Goal: Task Accomplishment & Management: Manage account settings

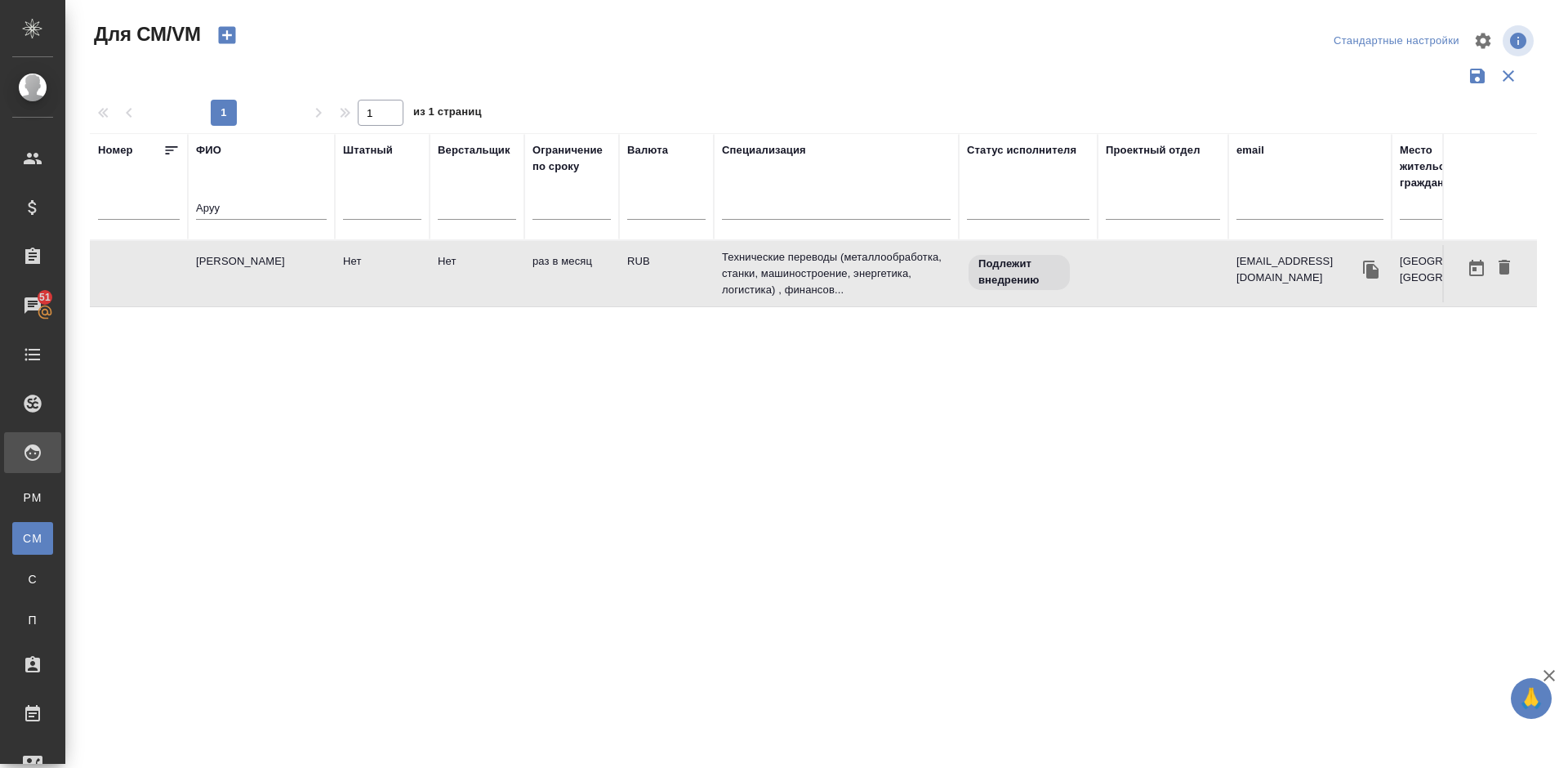
scroll to position [0, 10]
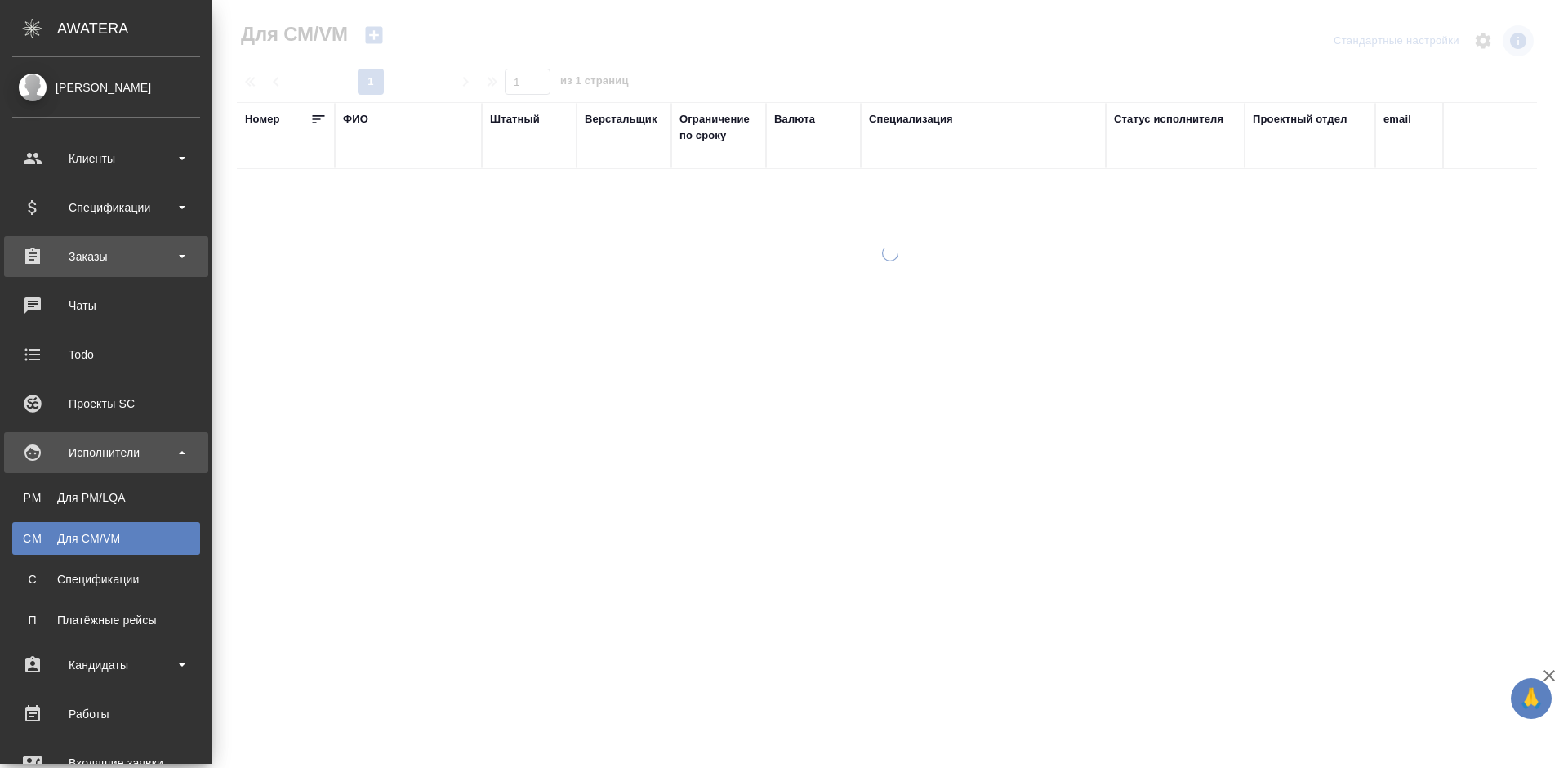
click at [108, 243] on div "Заказы" at bounding box center [106, 257] width 204 height 41
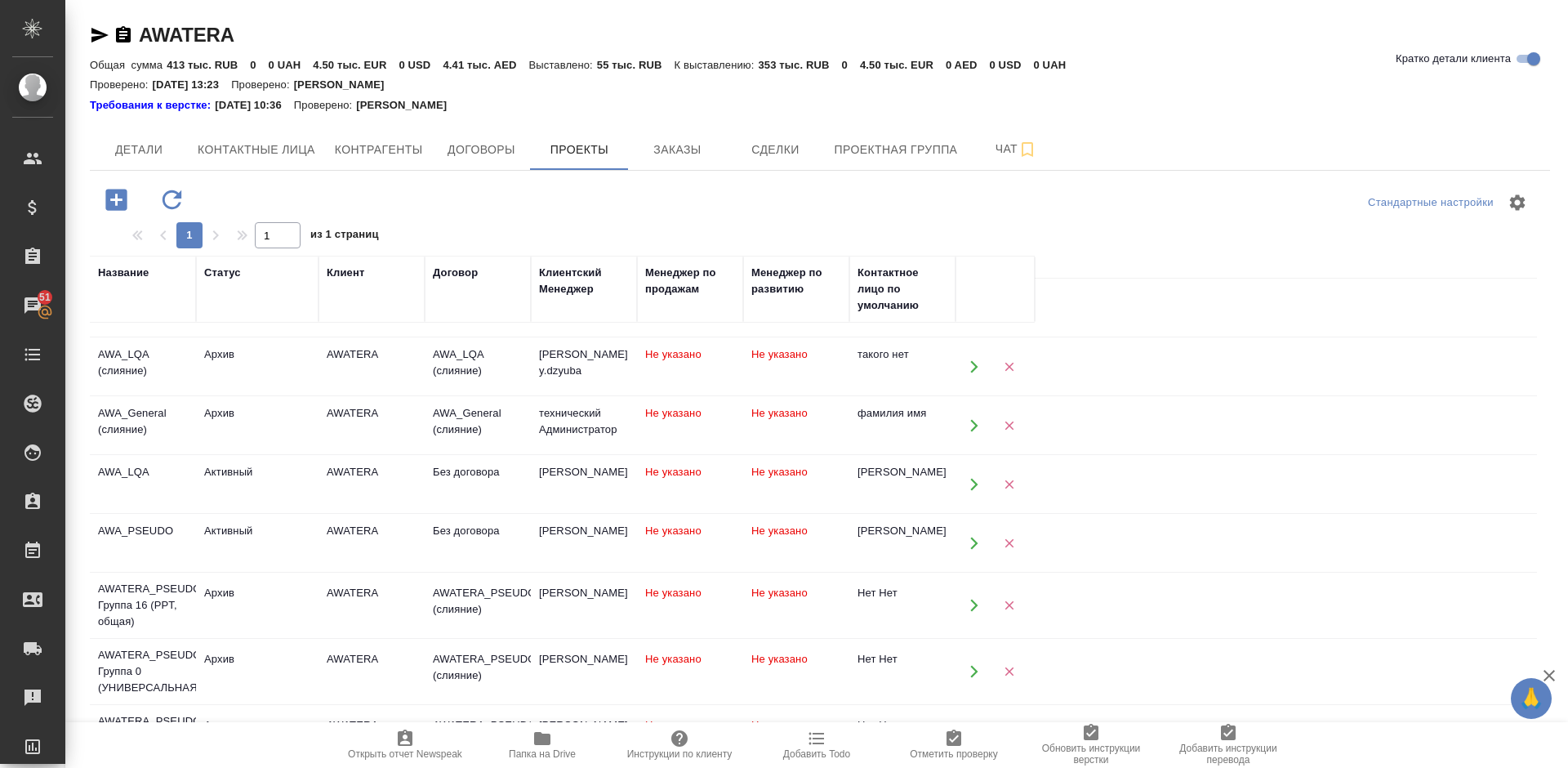
scroll to position [467, 0]
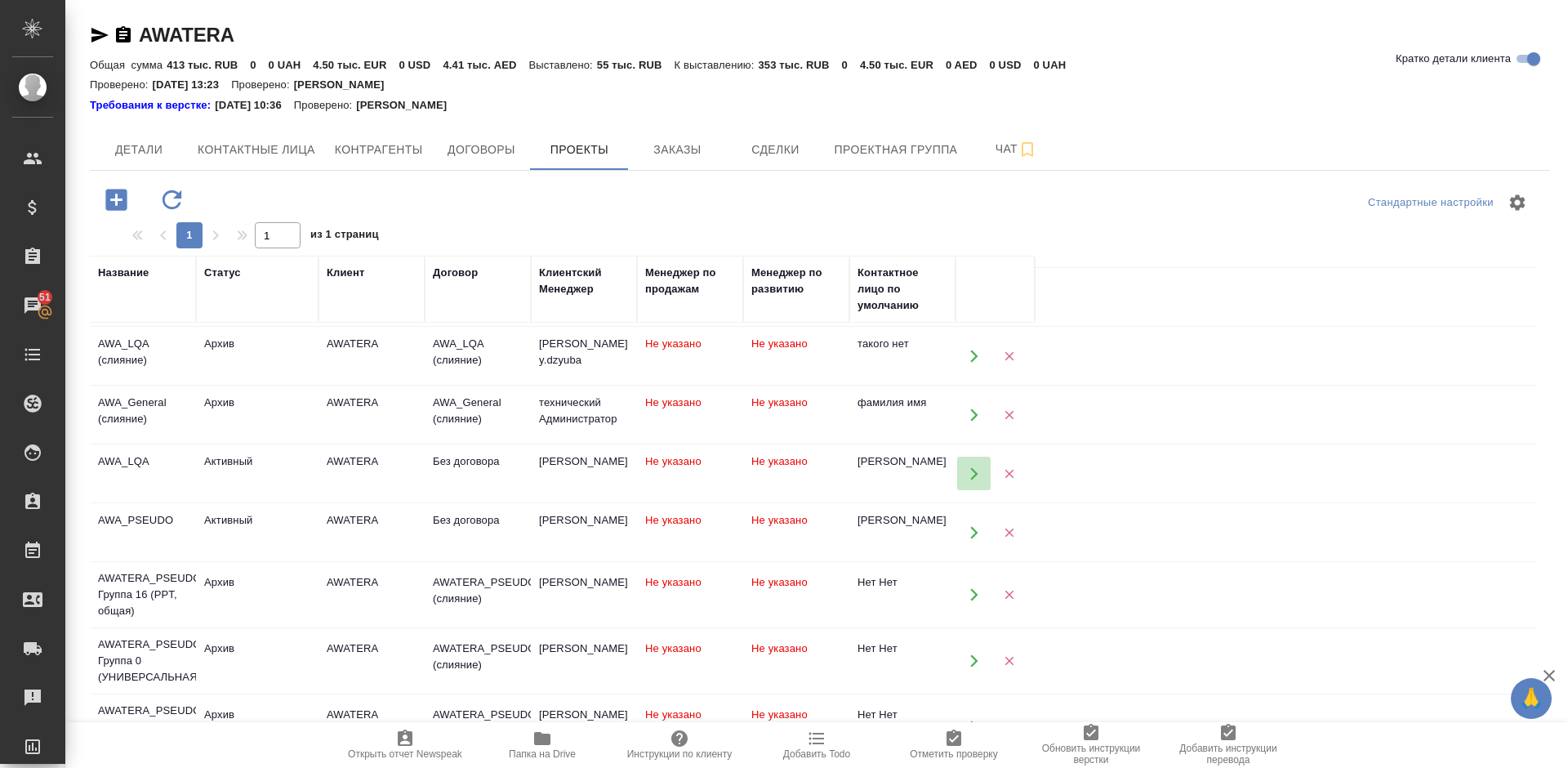
click at [973, 477] on icon "button" at bounding box center [974, 473] width 7 height 12
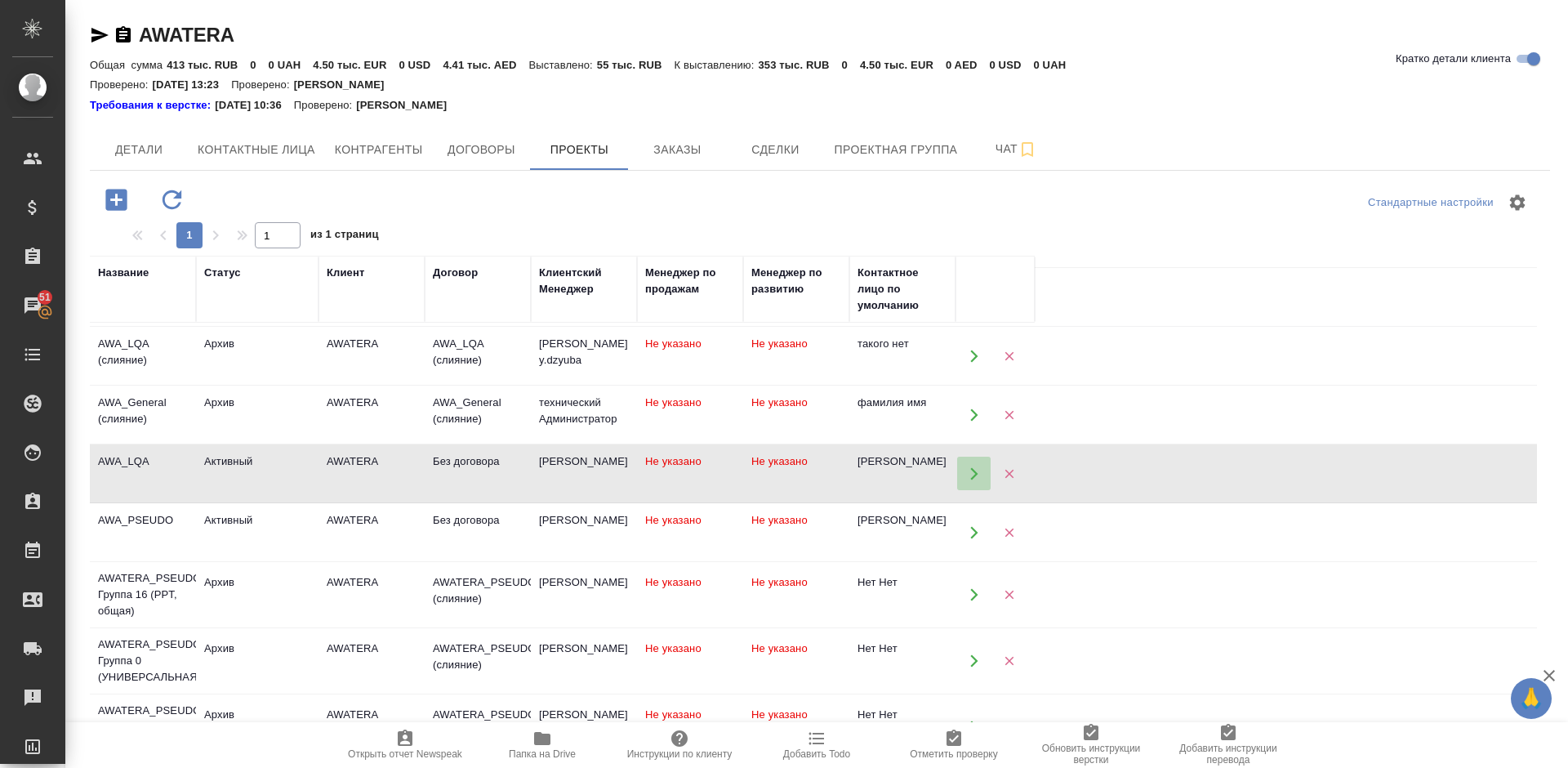
click at [972, 471] on icon "button" at bounding box center [974, 474] width 15 height 15
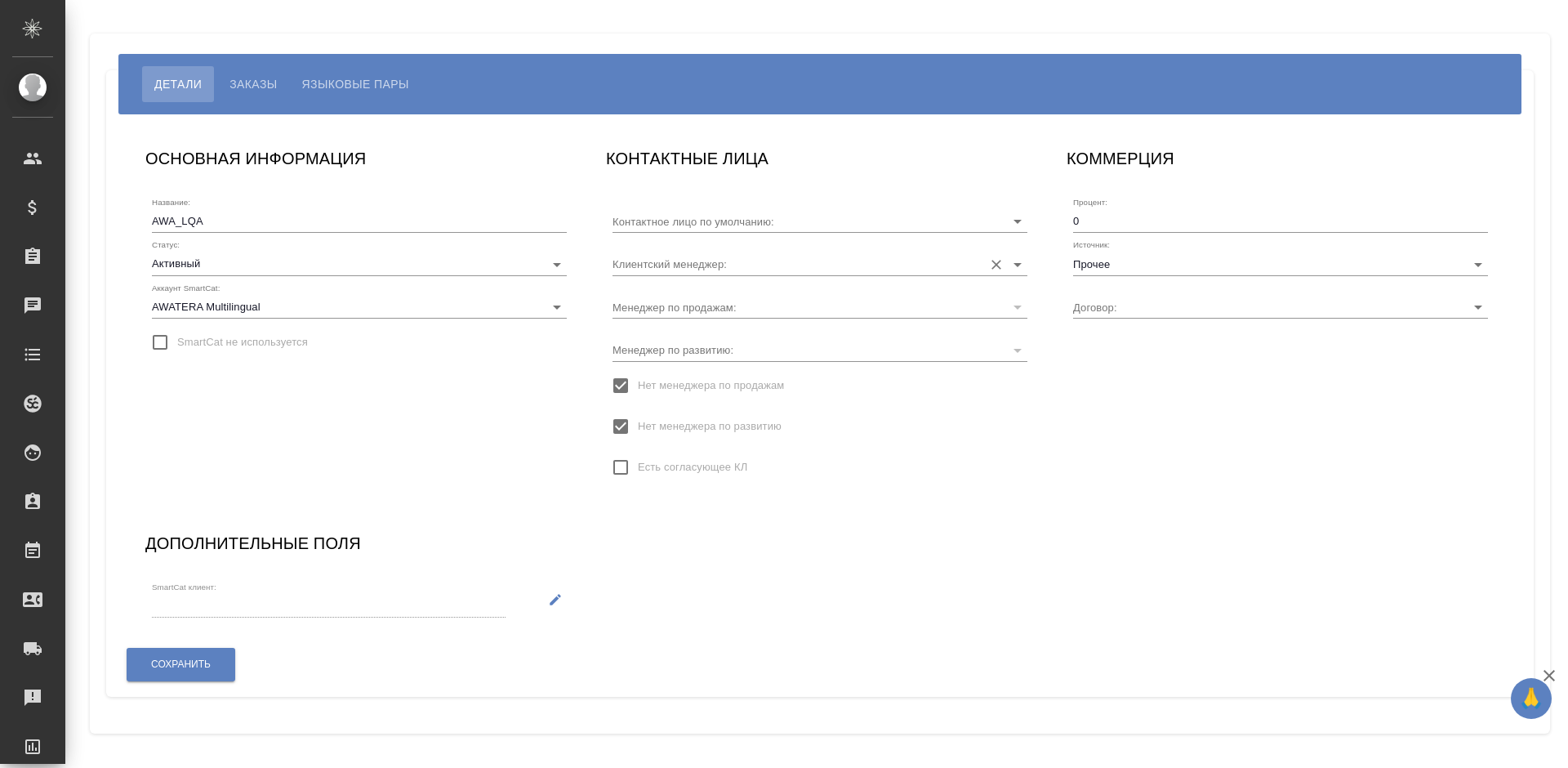
type input "Без договора"
type input "[PERSON_NAME]"
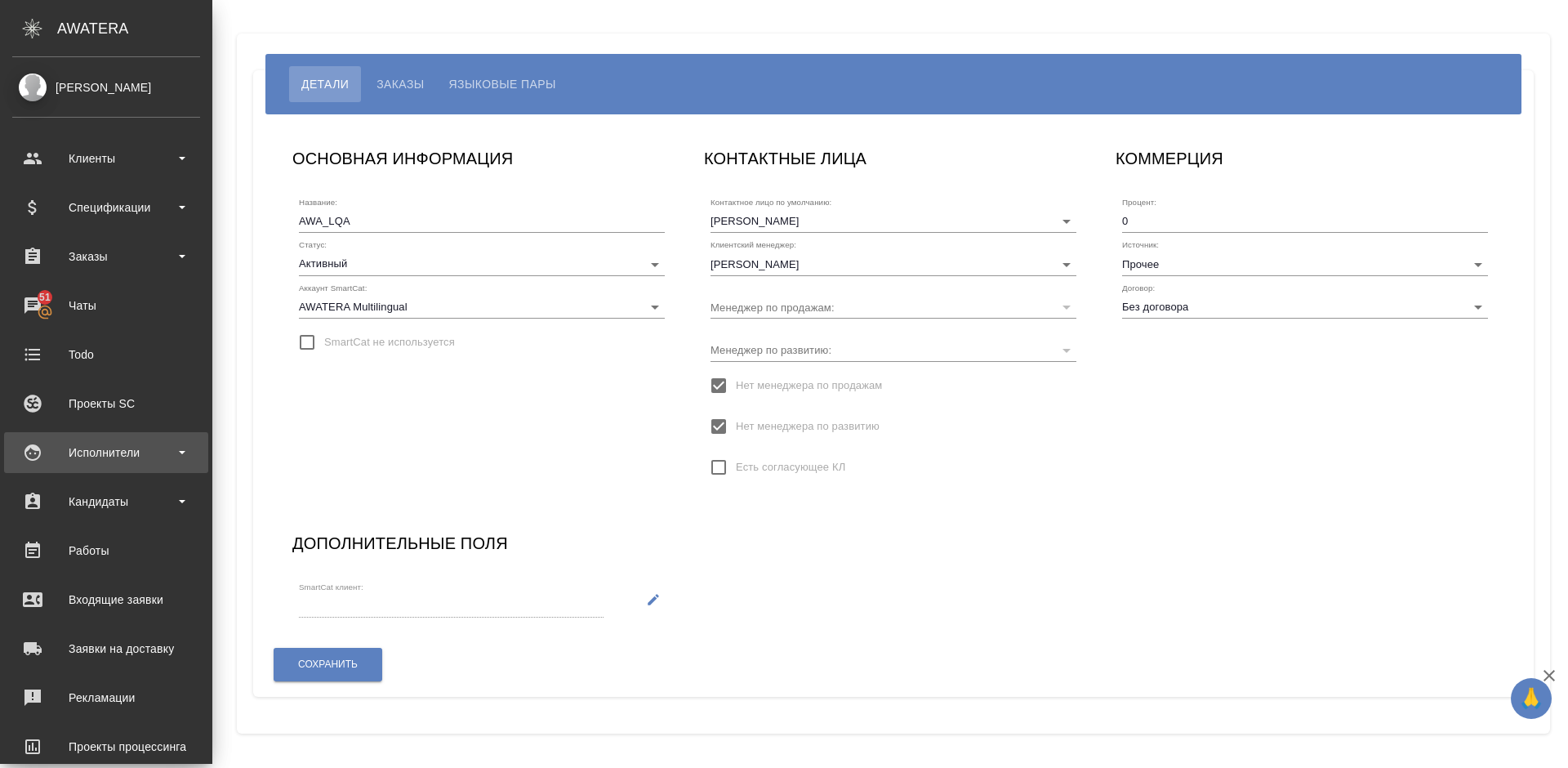
click at [106, 453] on div "Исполнители" at bounding box center [106, 452] width 188 height 24
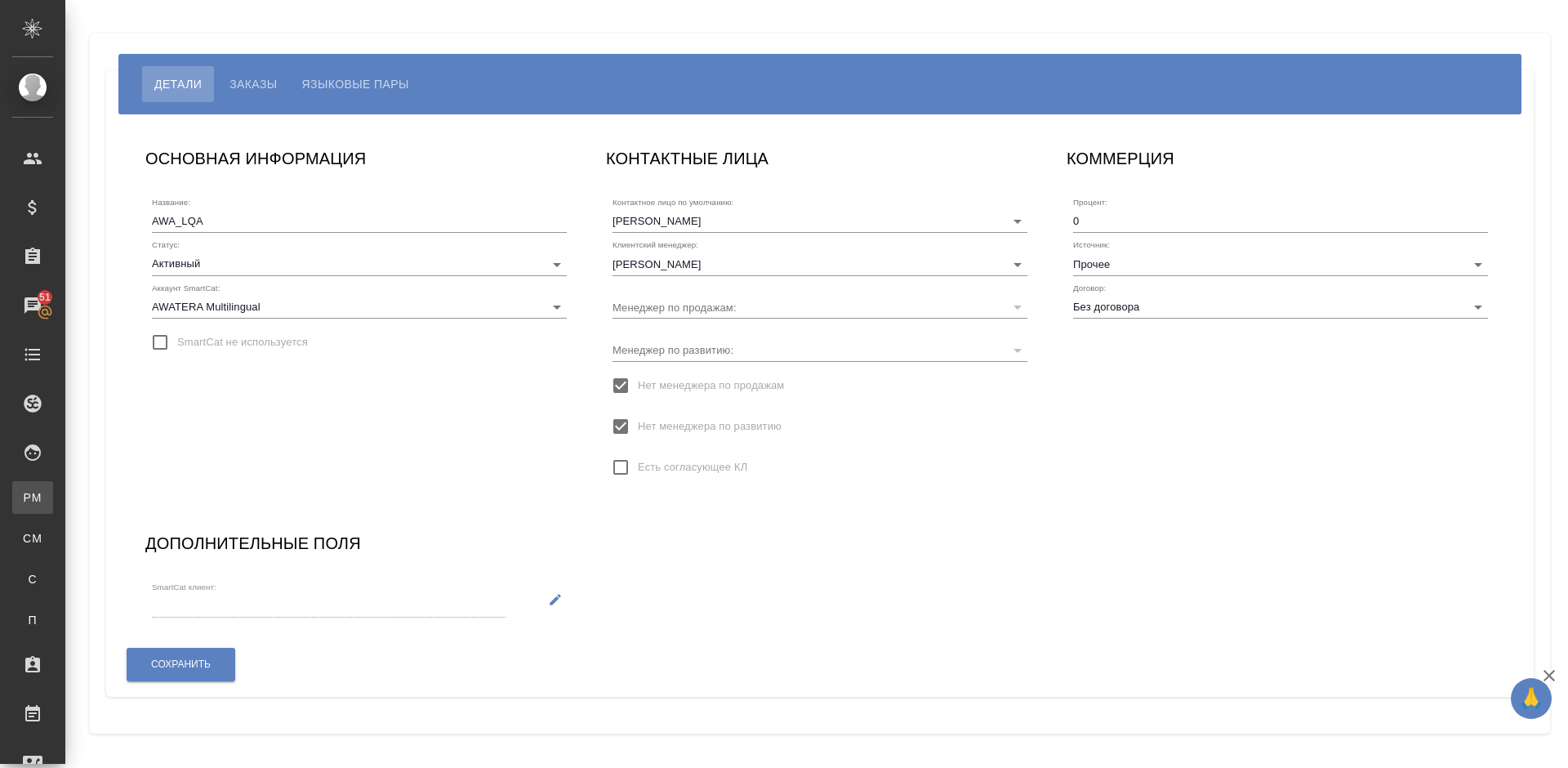
click at [53, 487] on link "PM Для PM/LQA" at bounding box center [33, 497] width 41 height 33
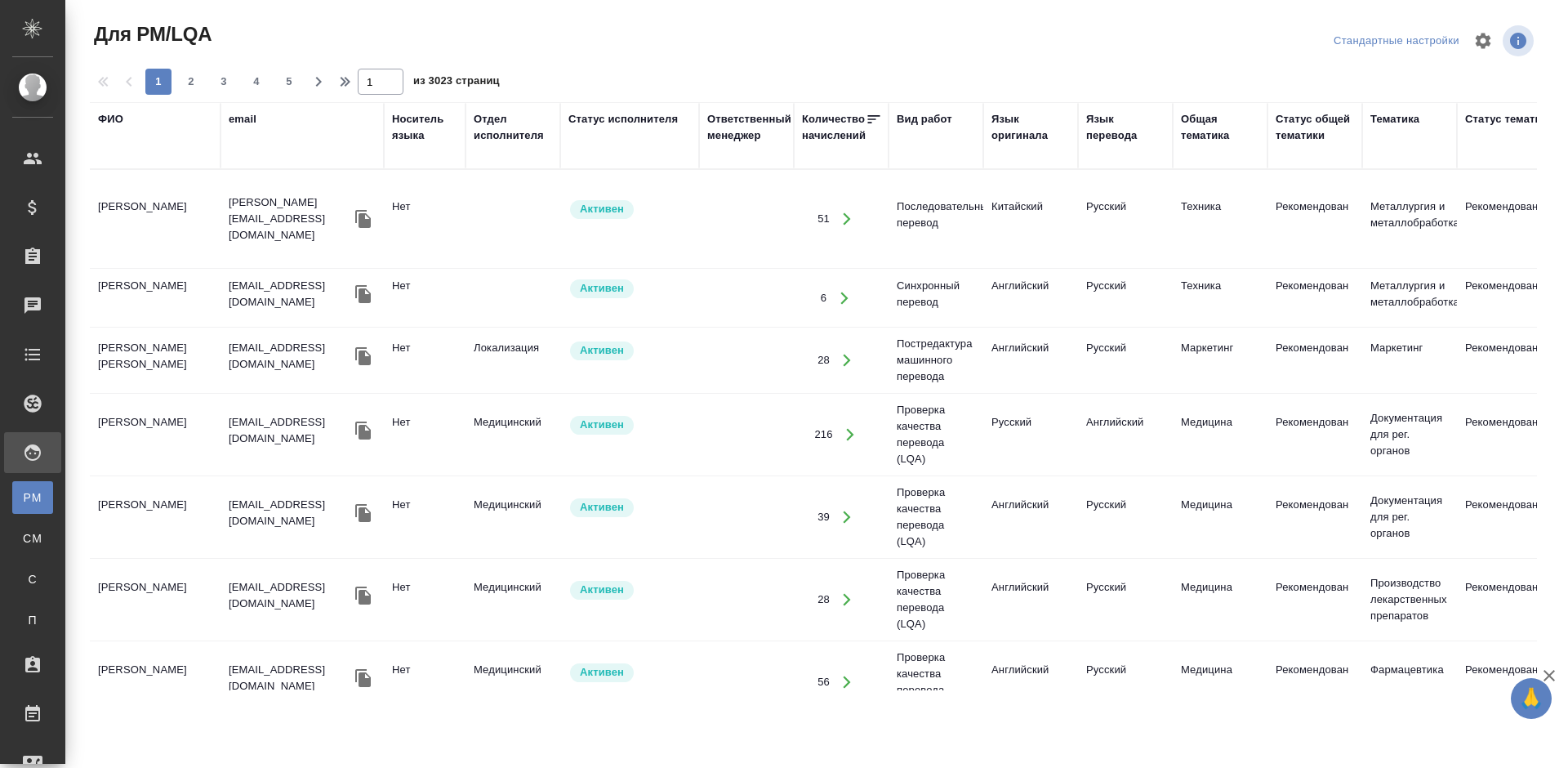
click at [113, 122] on div "ФИО" at bounding box center [111, 119] width 25 height 16
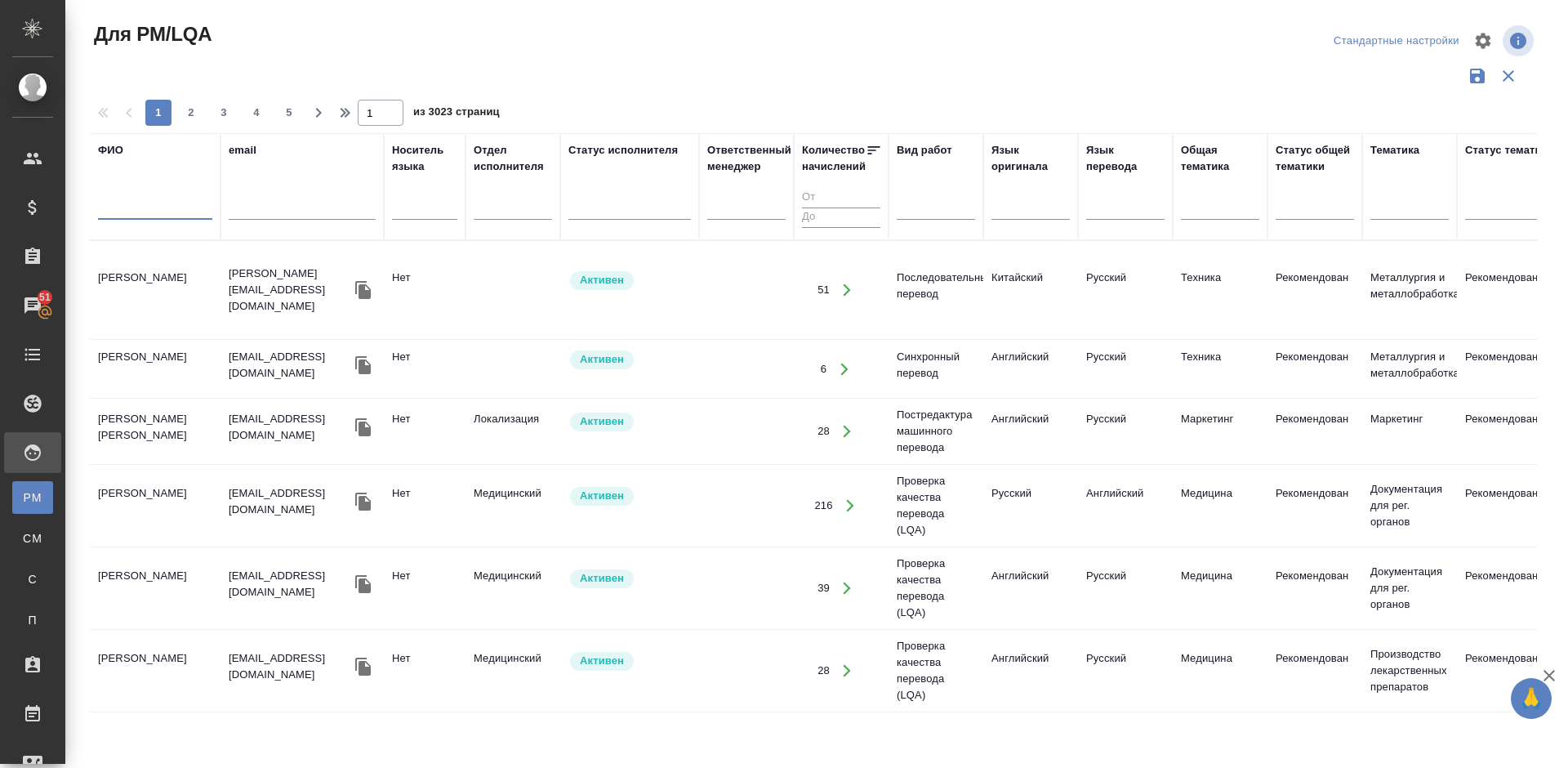
click at [154, 213] on input "text" at bounding box center [155, 210] width 114 height 21
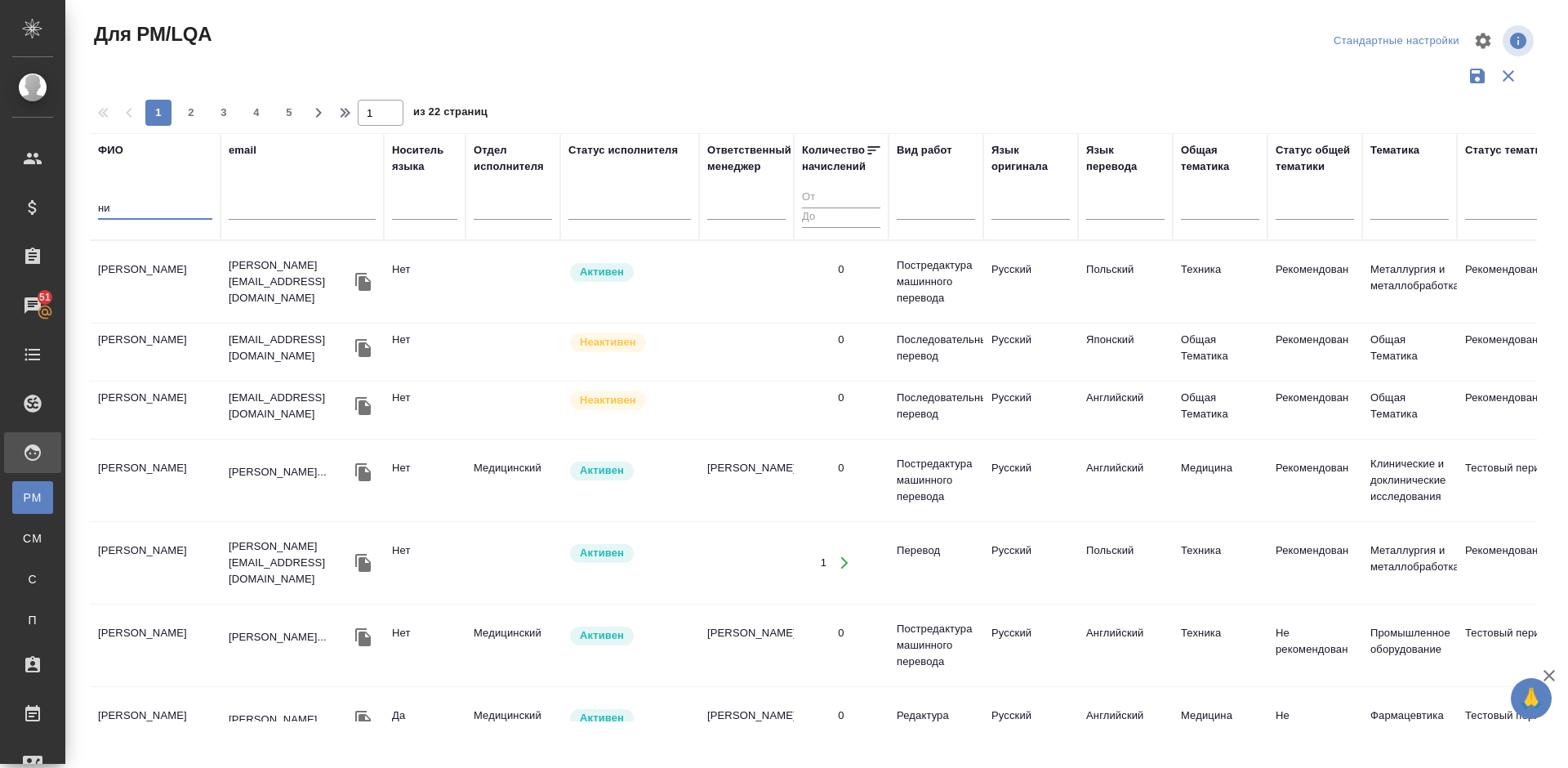
type input "н"
type input "а"
type input "г"
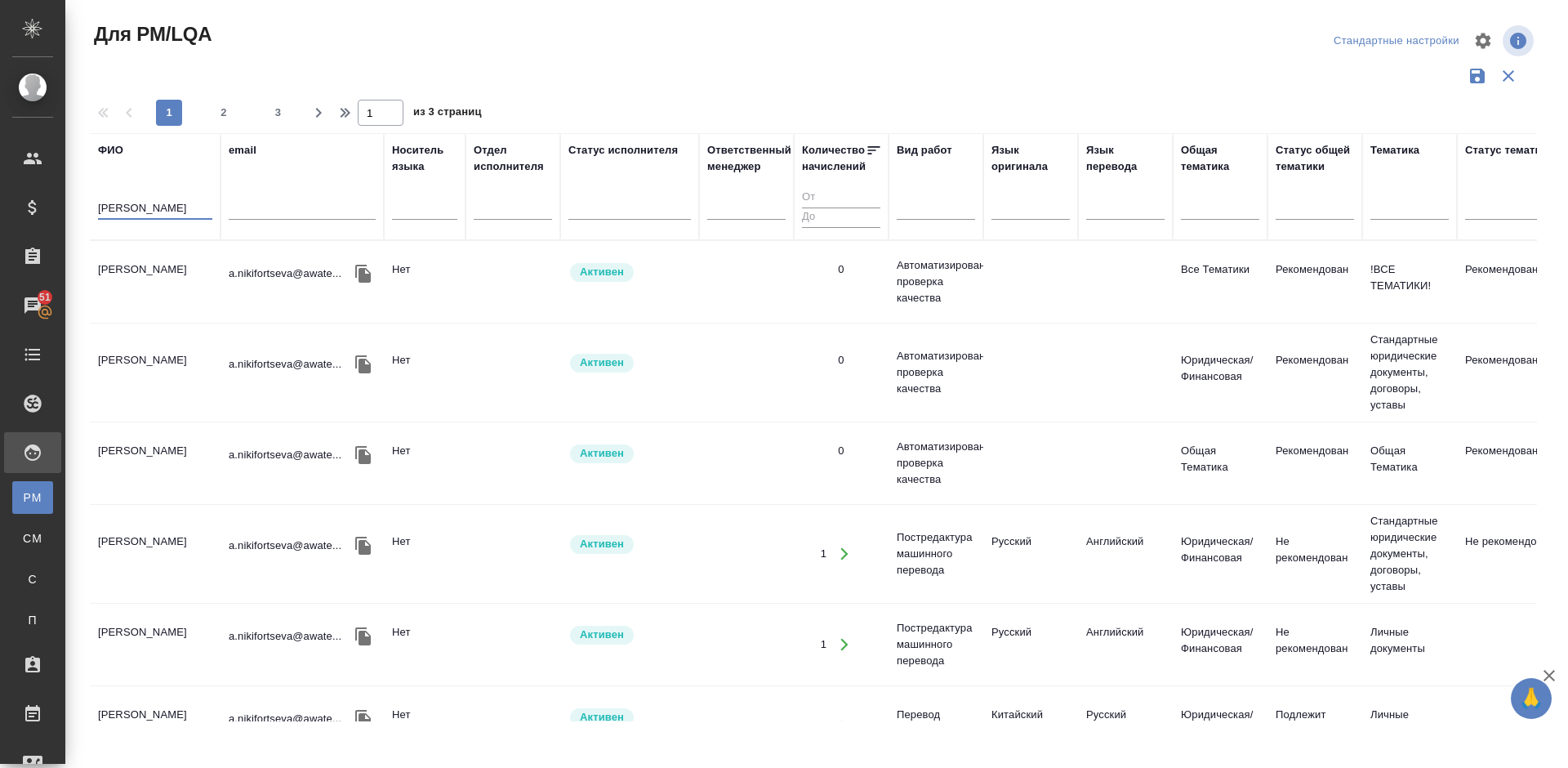
type input "агафья"
click at [181, 290] on td "Никифорцева Агафья" at bounding box center [155, 281] width 131 height 57
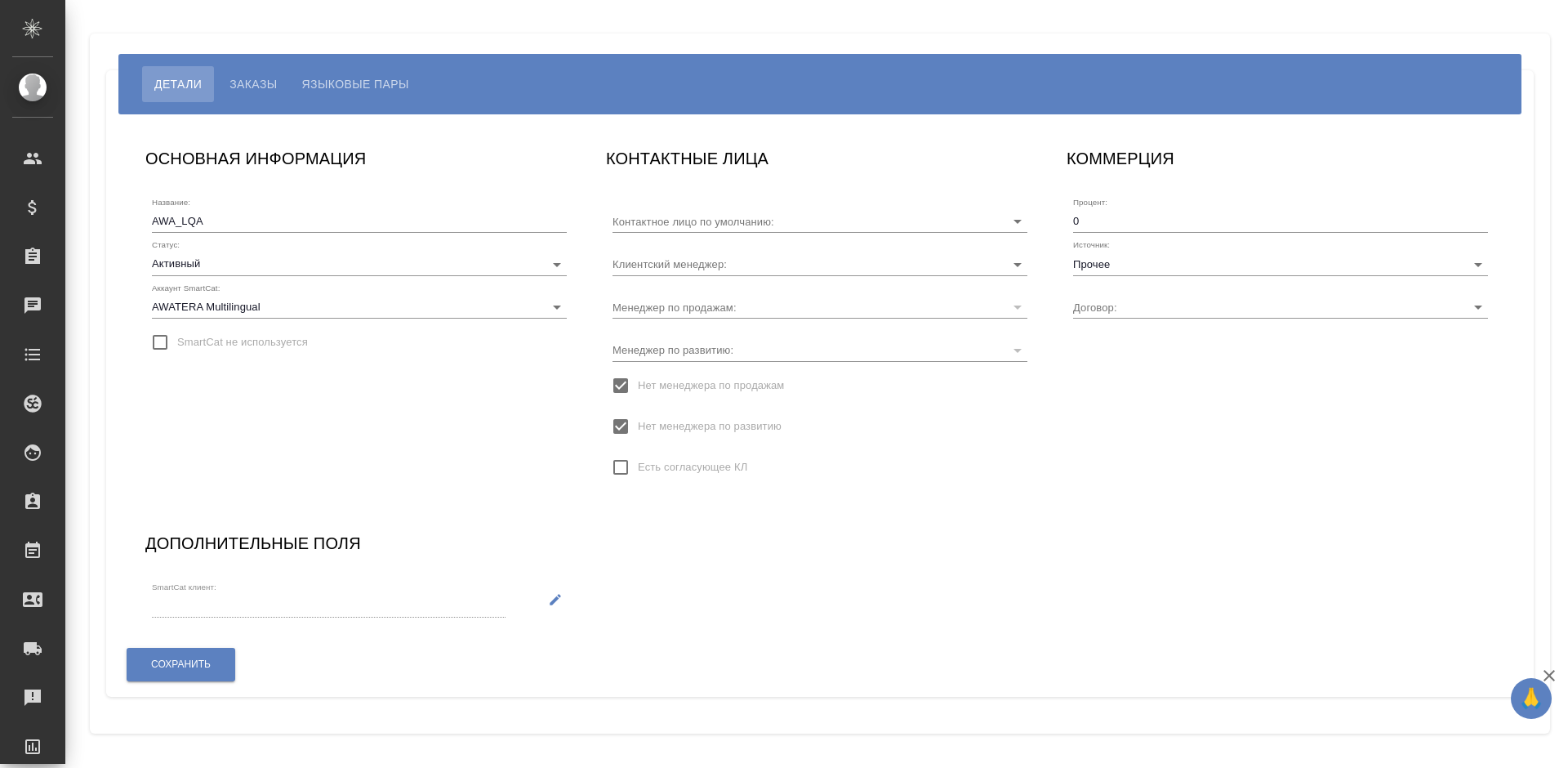
type input "Без договора"
type input "[PERSON_NAME]"
click at [266, 82] on span "Заказы" at bounding box center [253, 83] width 48 height 20
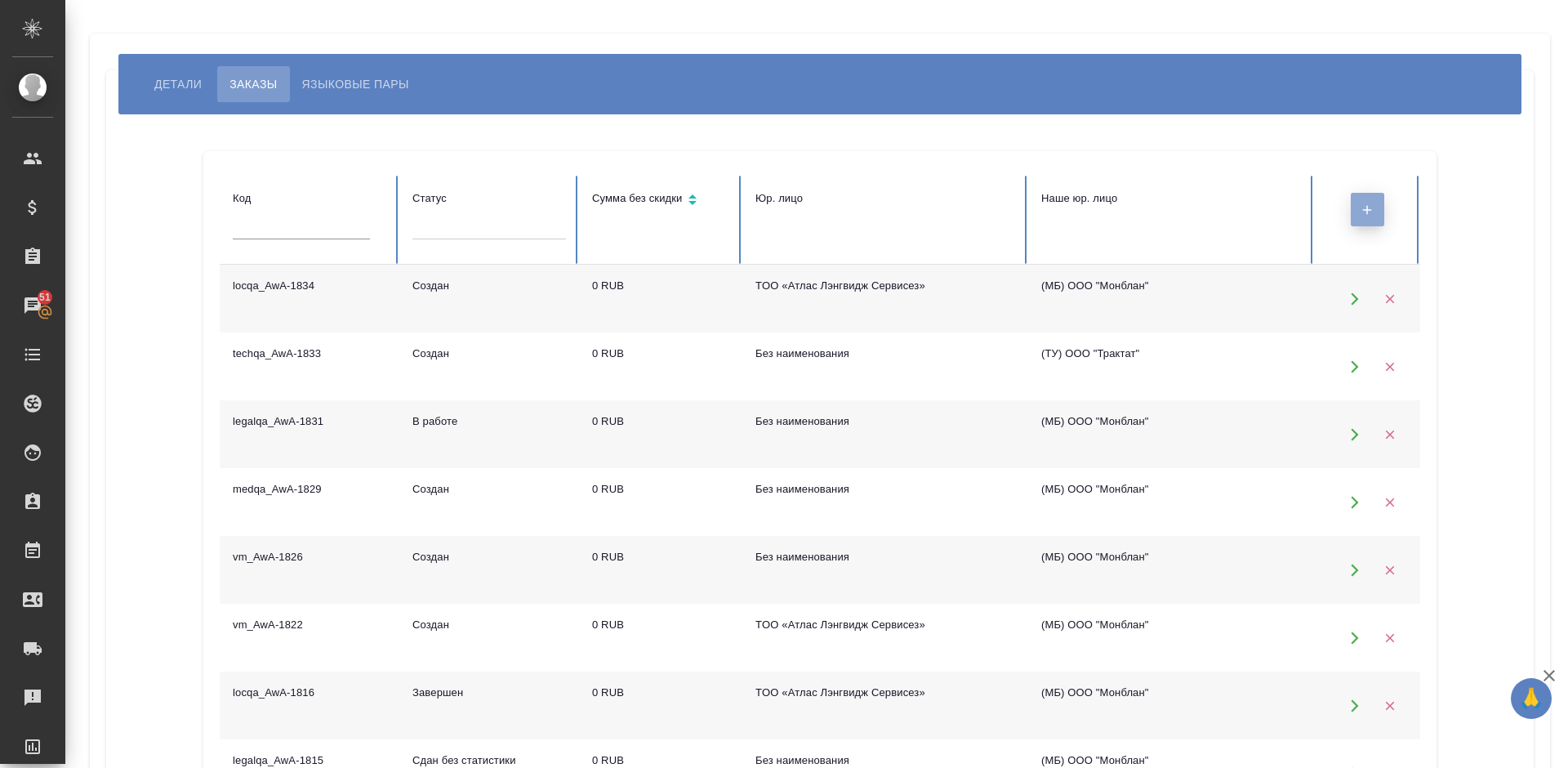
click at [1356, 213] on button "button" at bounding box center [1368, 210] width 34 height 34
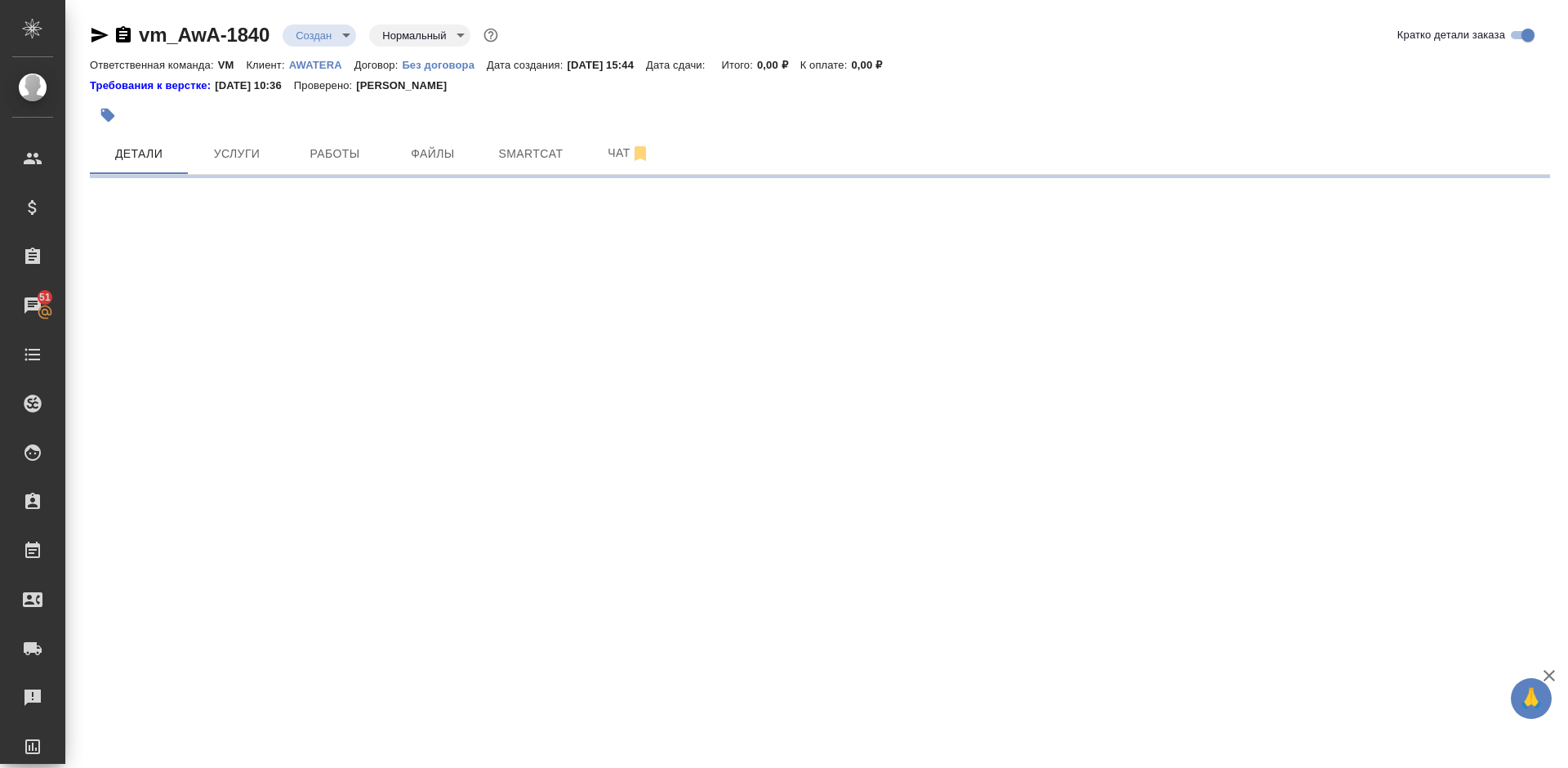
select select "RU"
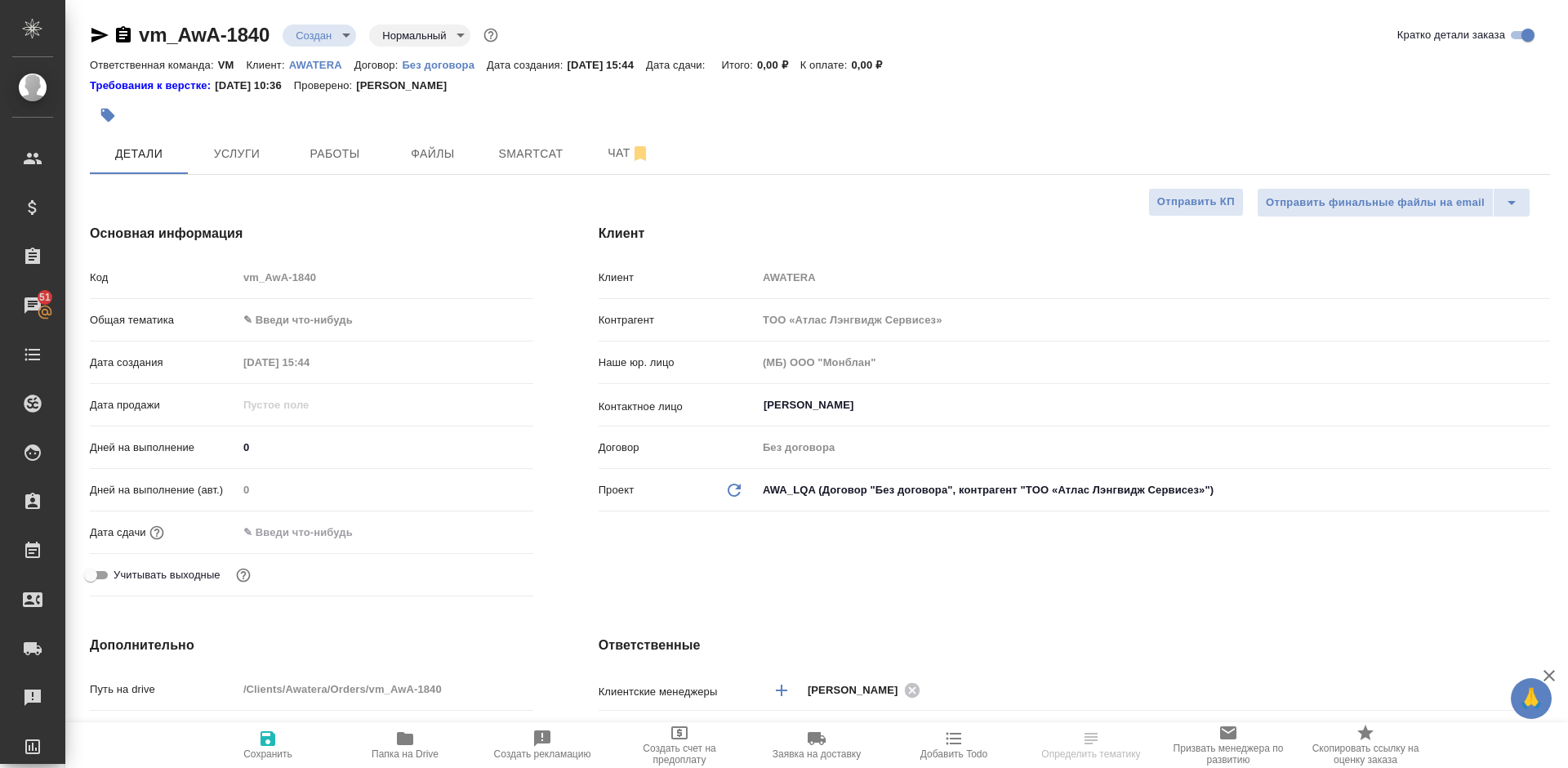
type textarea "x"
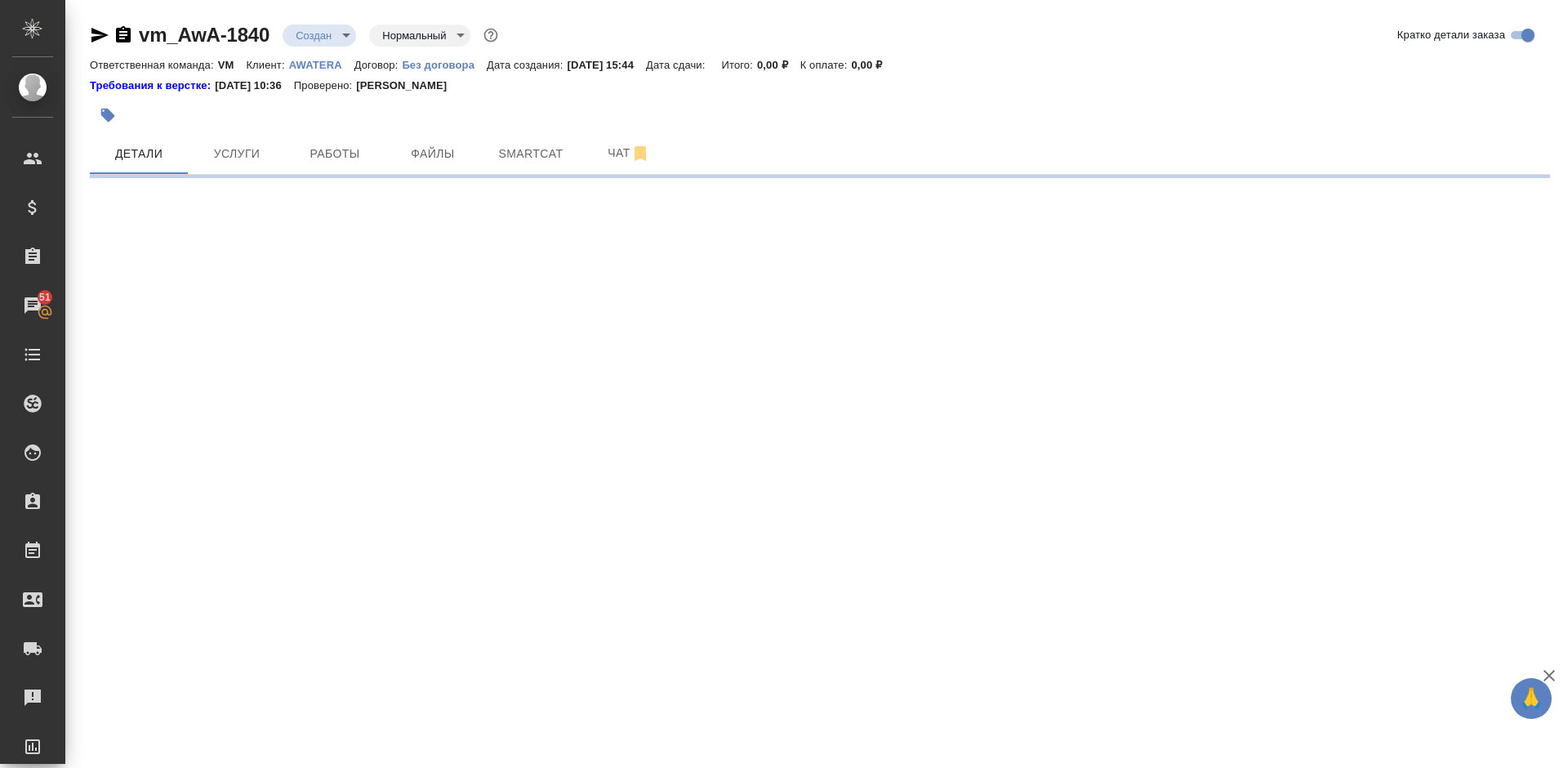
select select "RU"
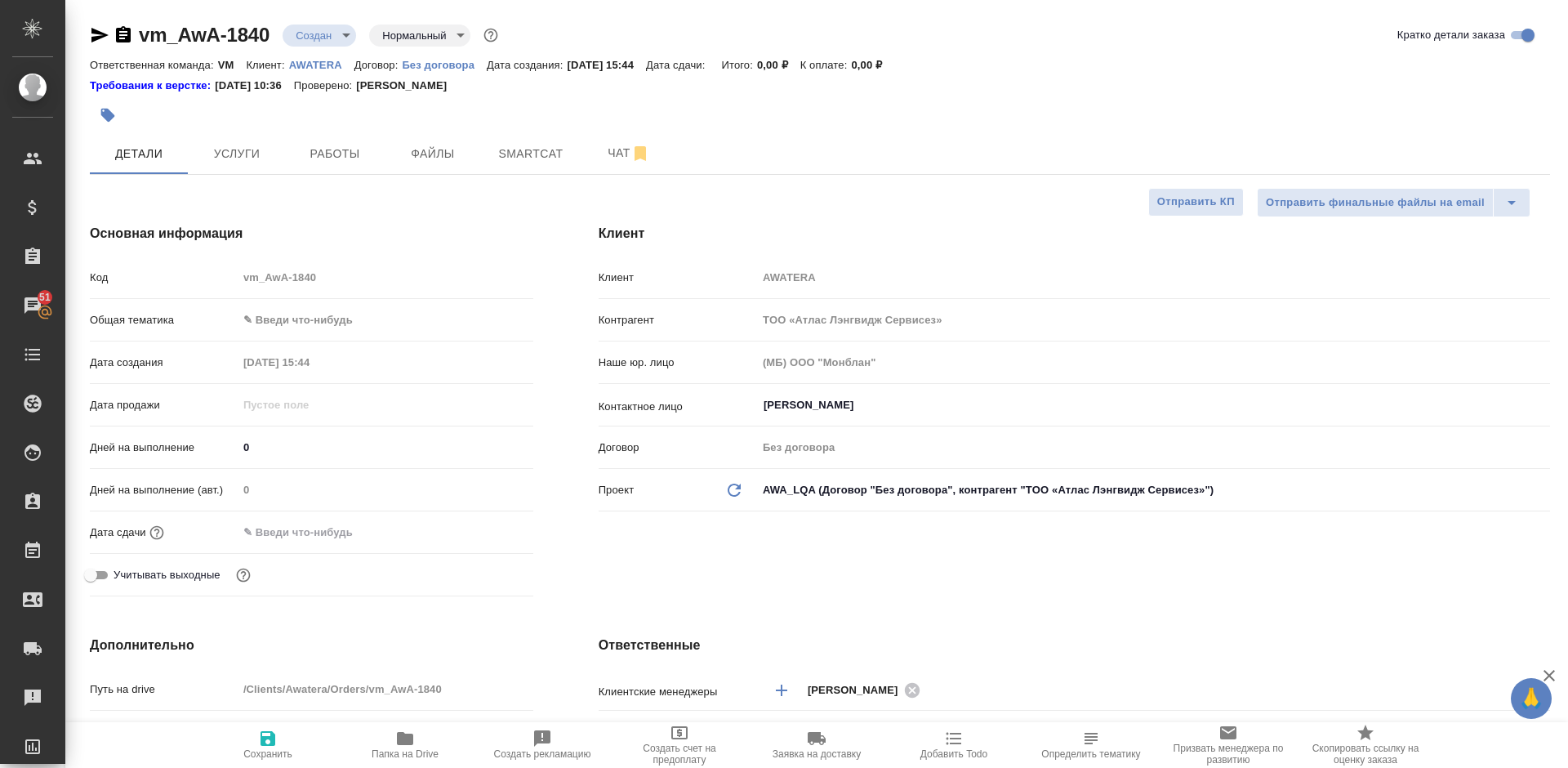
type textarea "x"
click at [281, 535] on input "text" at bounding box center [309, 531] width 143 height 23
type input "3_.__.____ __:__"
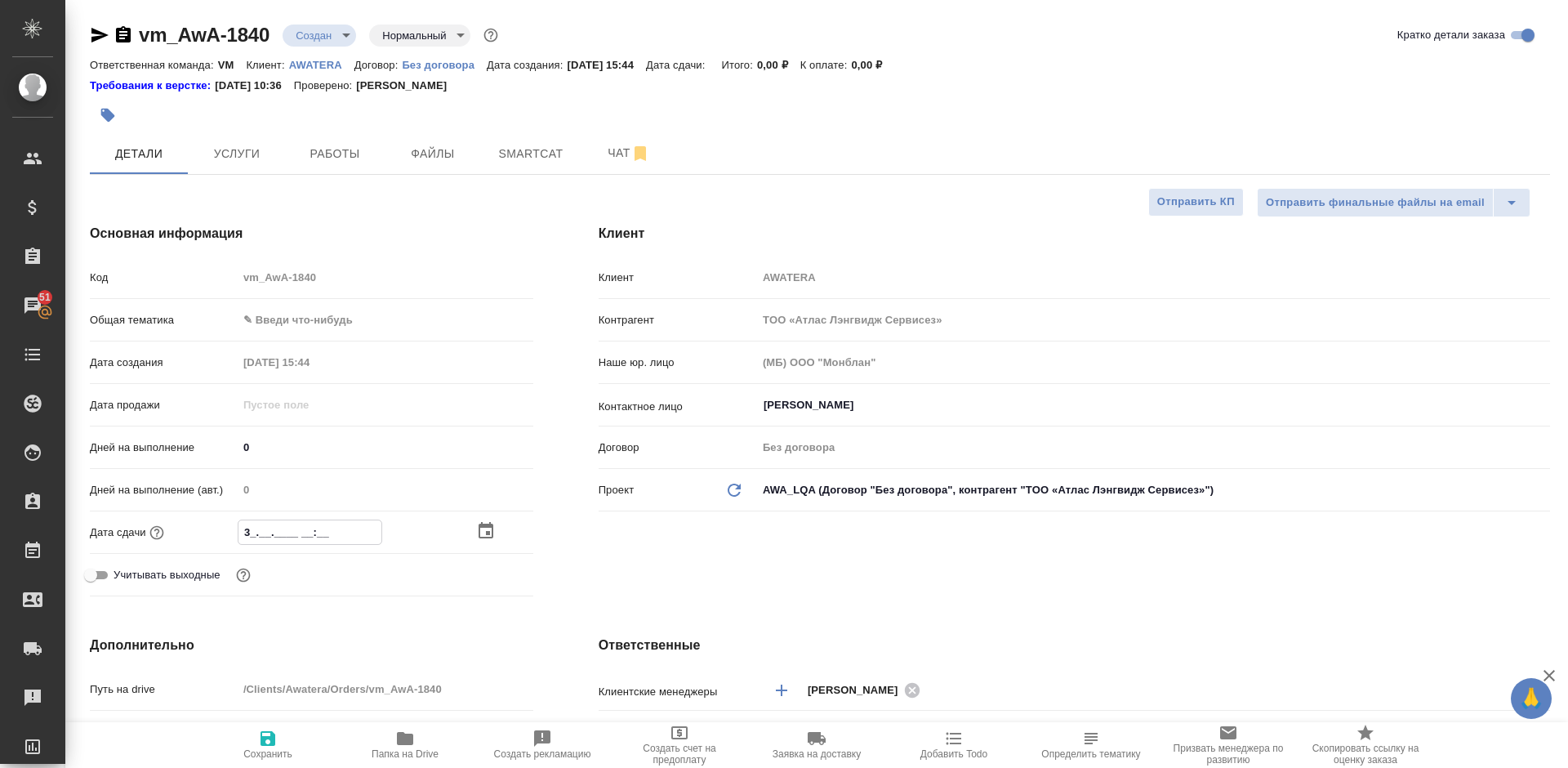
type textarea "x"
type input "30.__.____ __:__"
type textarea "x"
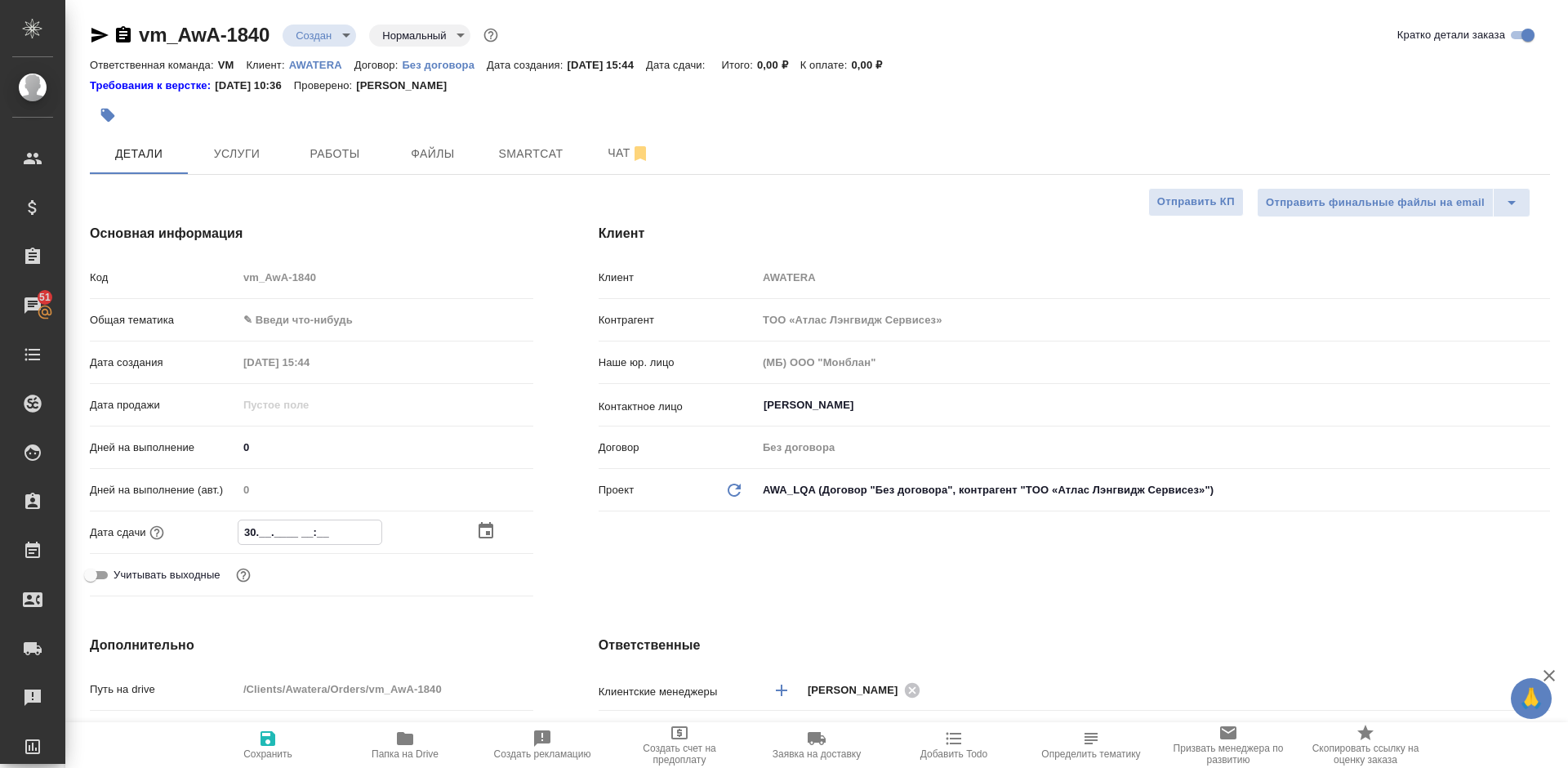
type textarea "x"
type input "30.0_.____ __:__"
type textarea "x"
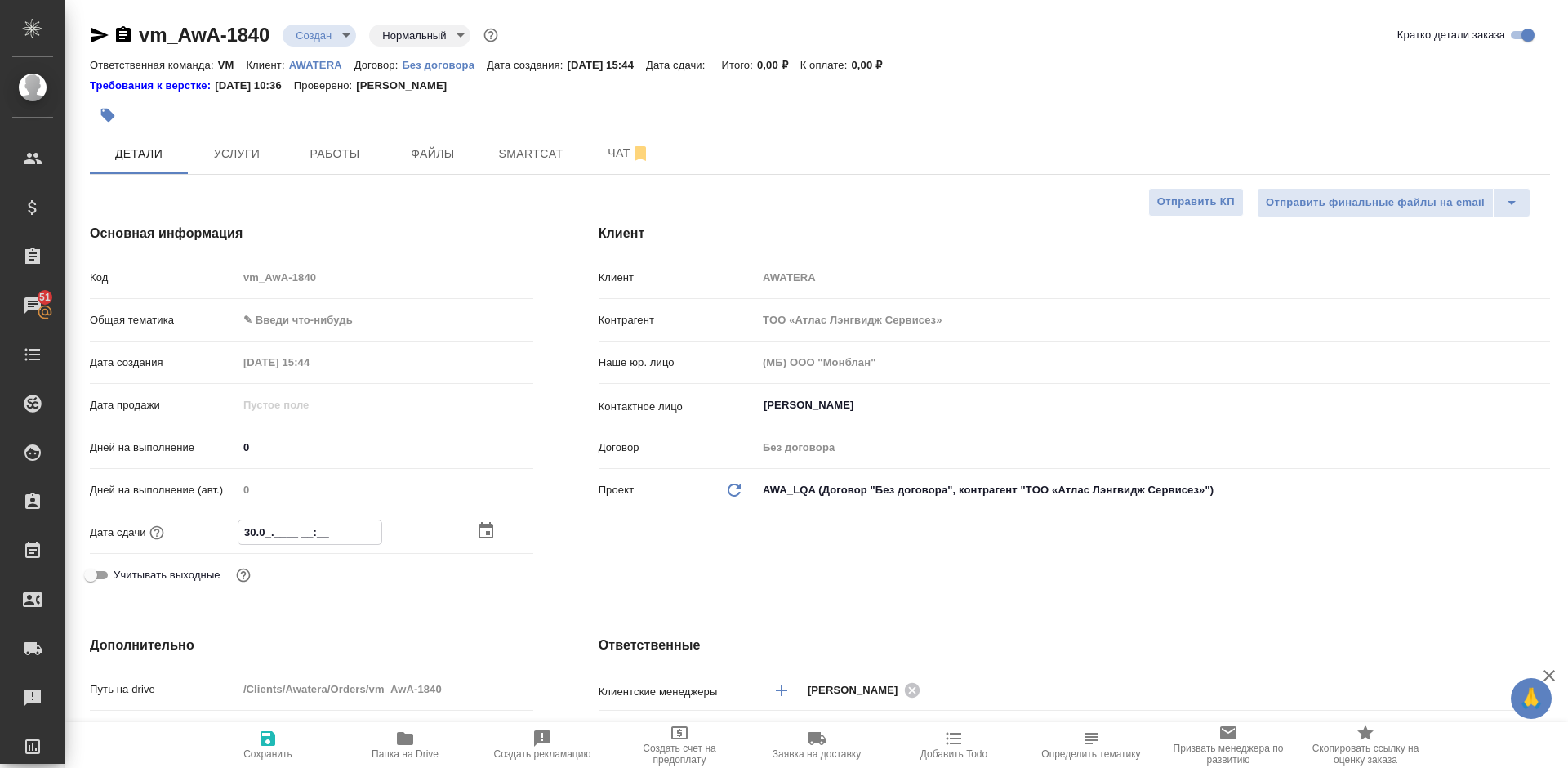
type textarea "x"
type input "30.09.____ __:__"
type textarea "x"
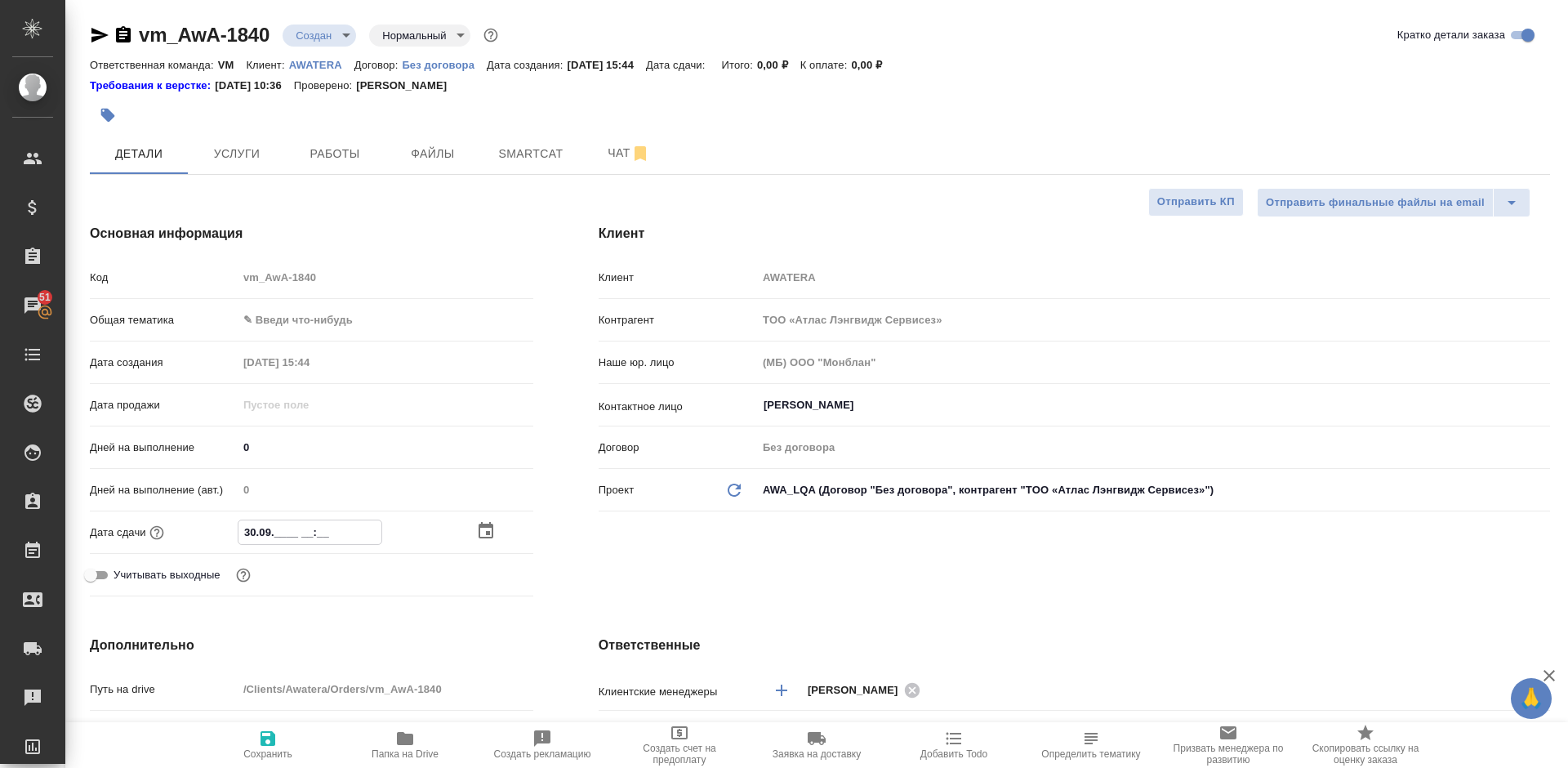
type input "30.09.2___ __:__"
type textarea "x"
type input "[DATE]__ __:__"
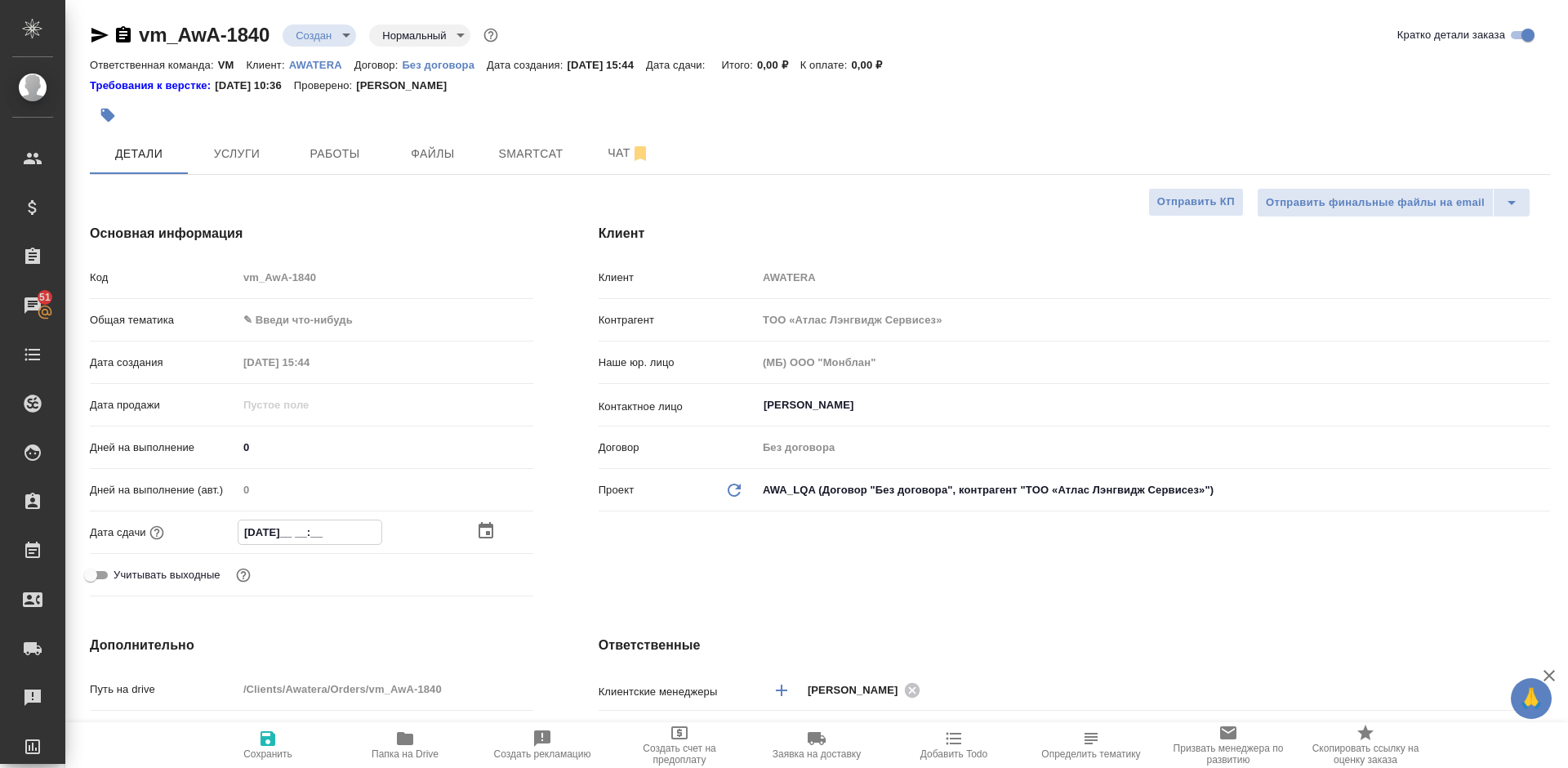
type textarea "x"
type input "[DATE]_ __:__"
type textarea "x"
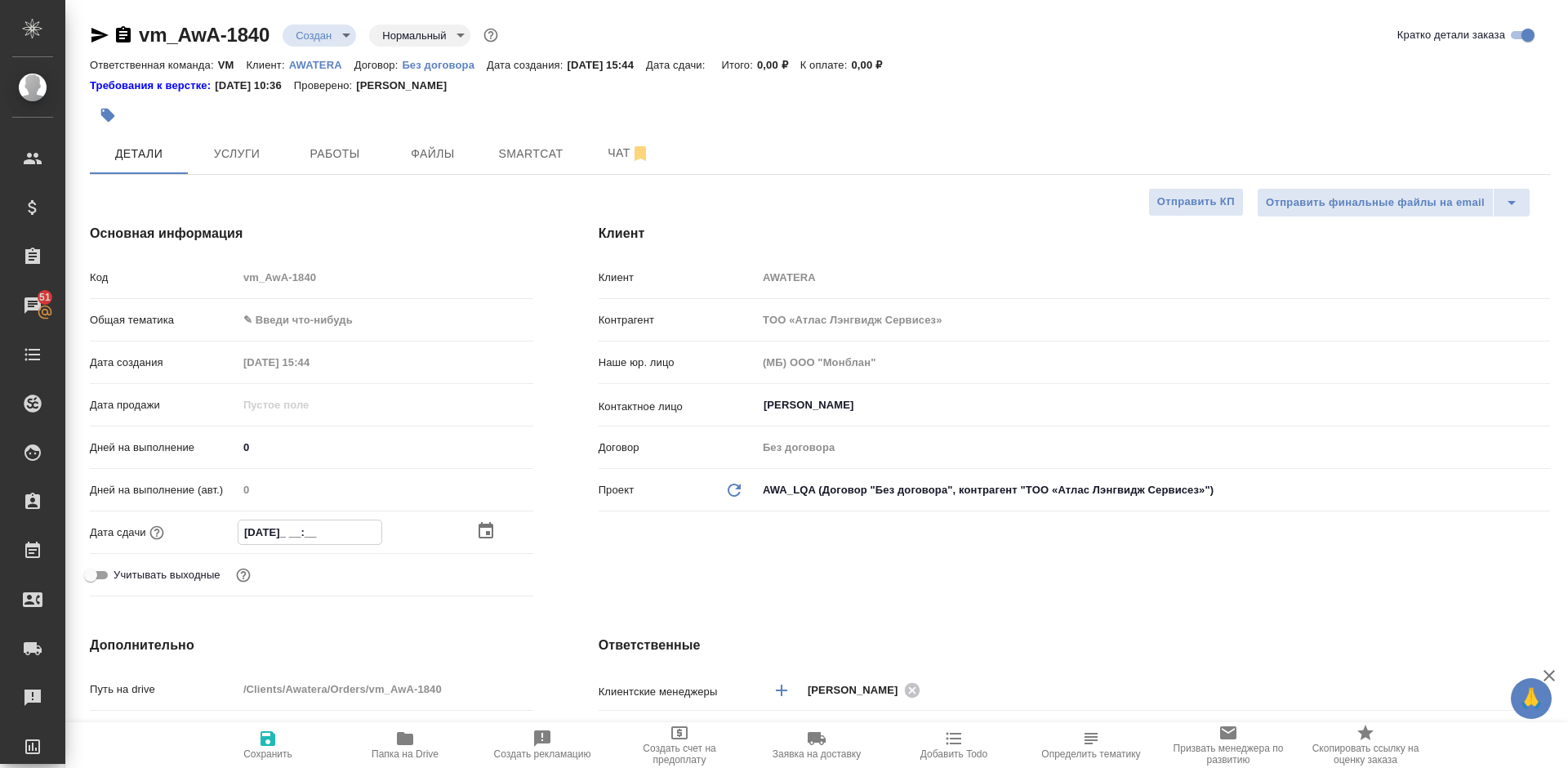
type textarea "x"
type input "[DATE] __:__"
type textarea "x"
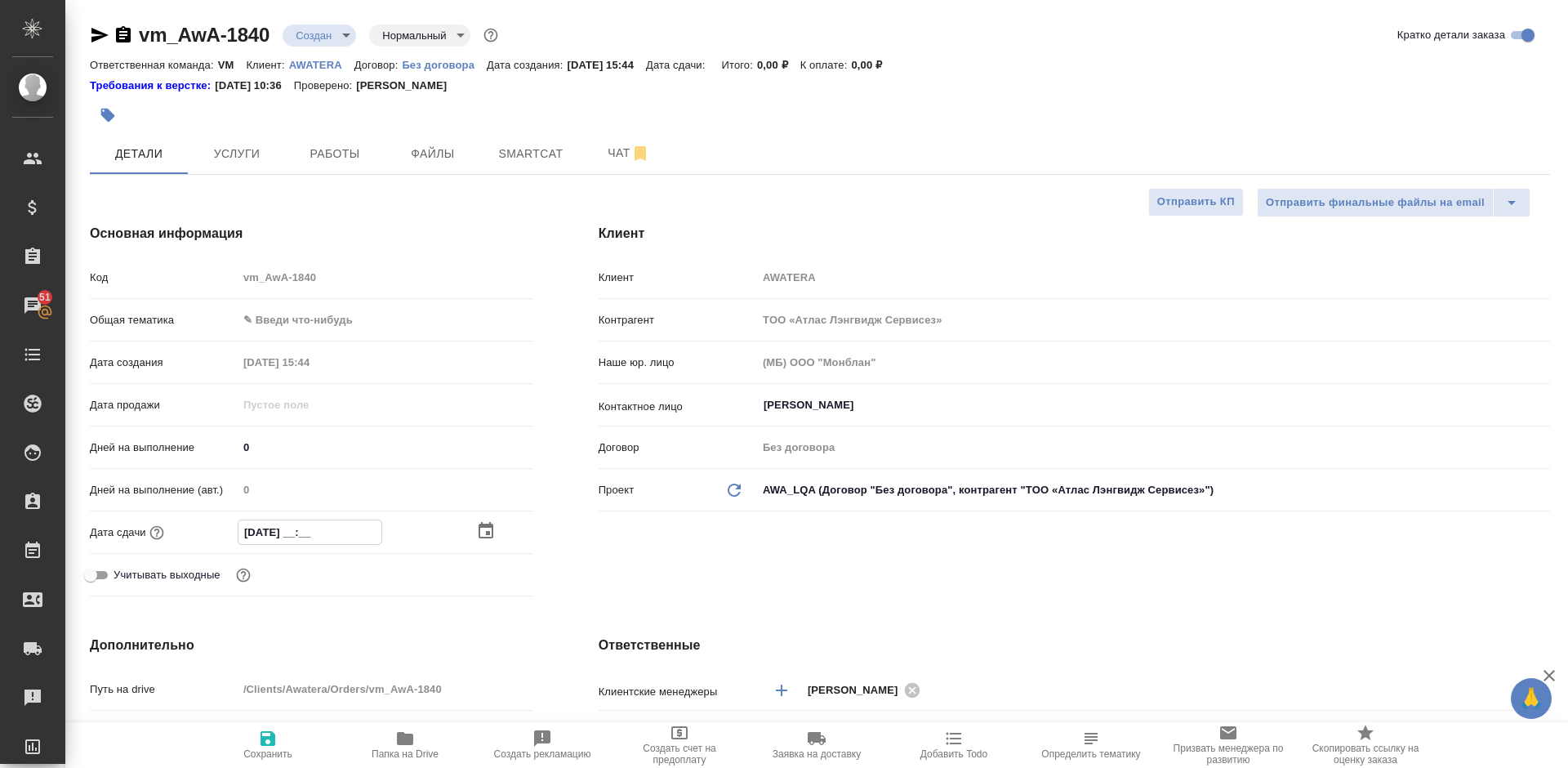
type textarea "x"
type input "30.09.2025 0_:__"
type textarea "x"
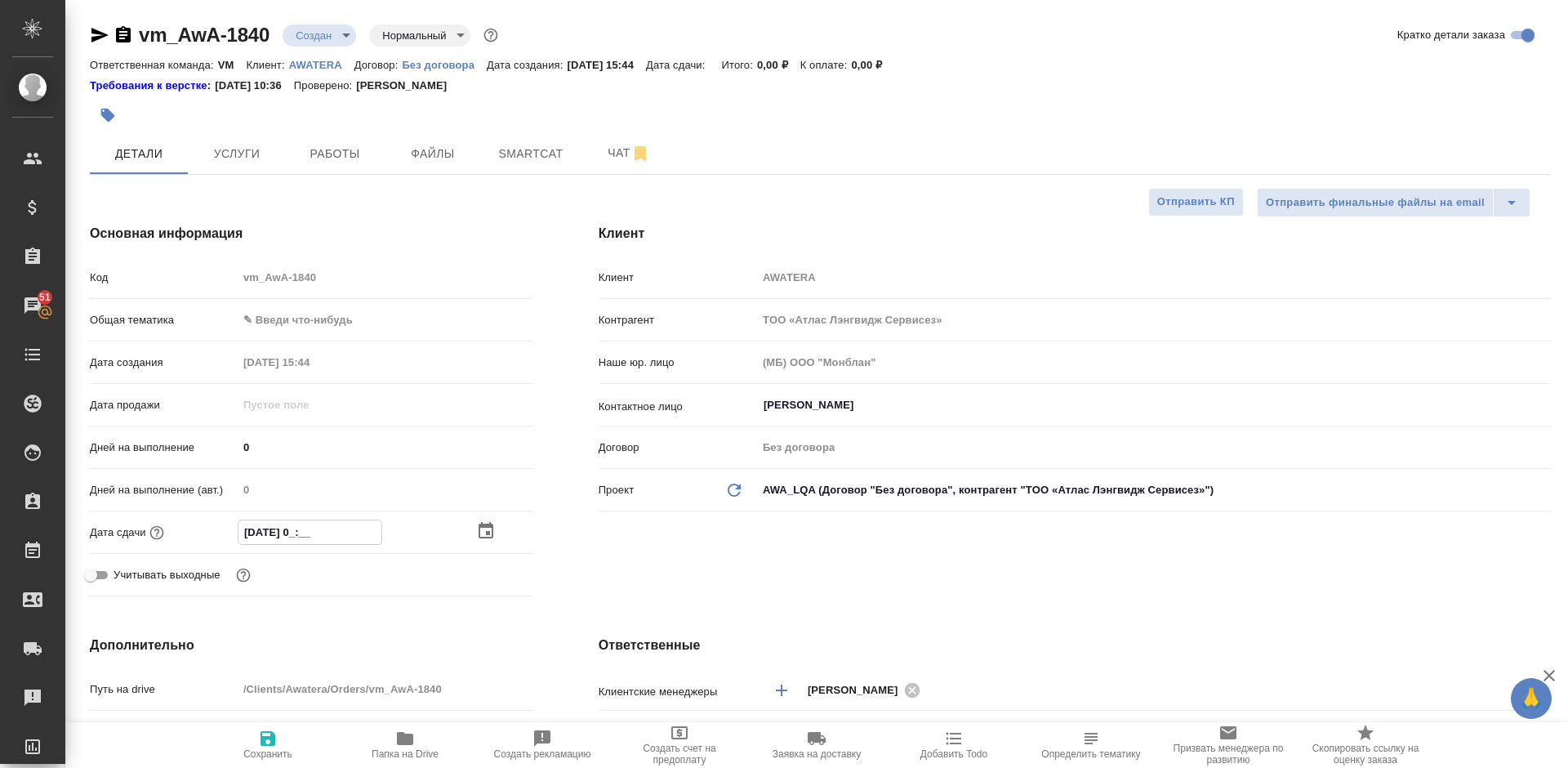
type input "30.09.2025 00:__"
type textarea "x"
type input "30.09.2025 00:0_"
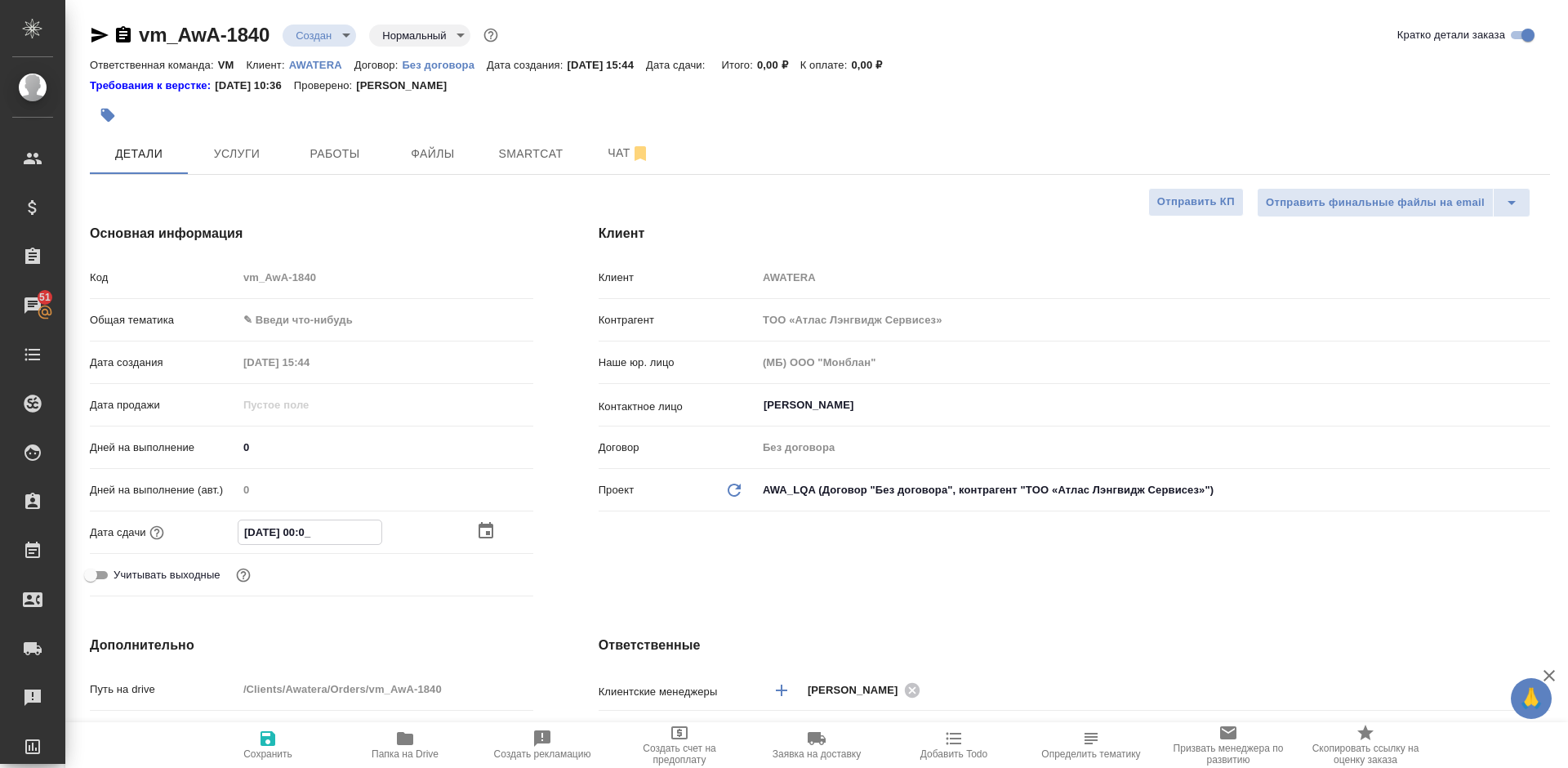
type textarea "x"
type input "30.09.2025 00:00"
type textarea "x"
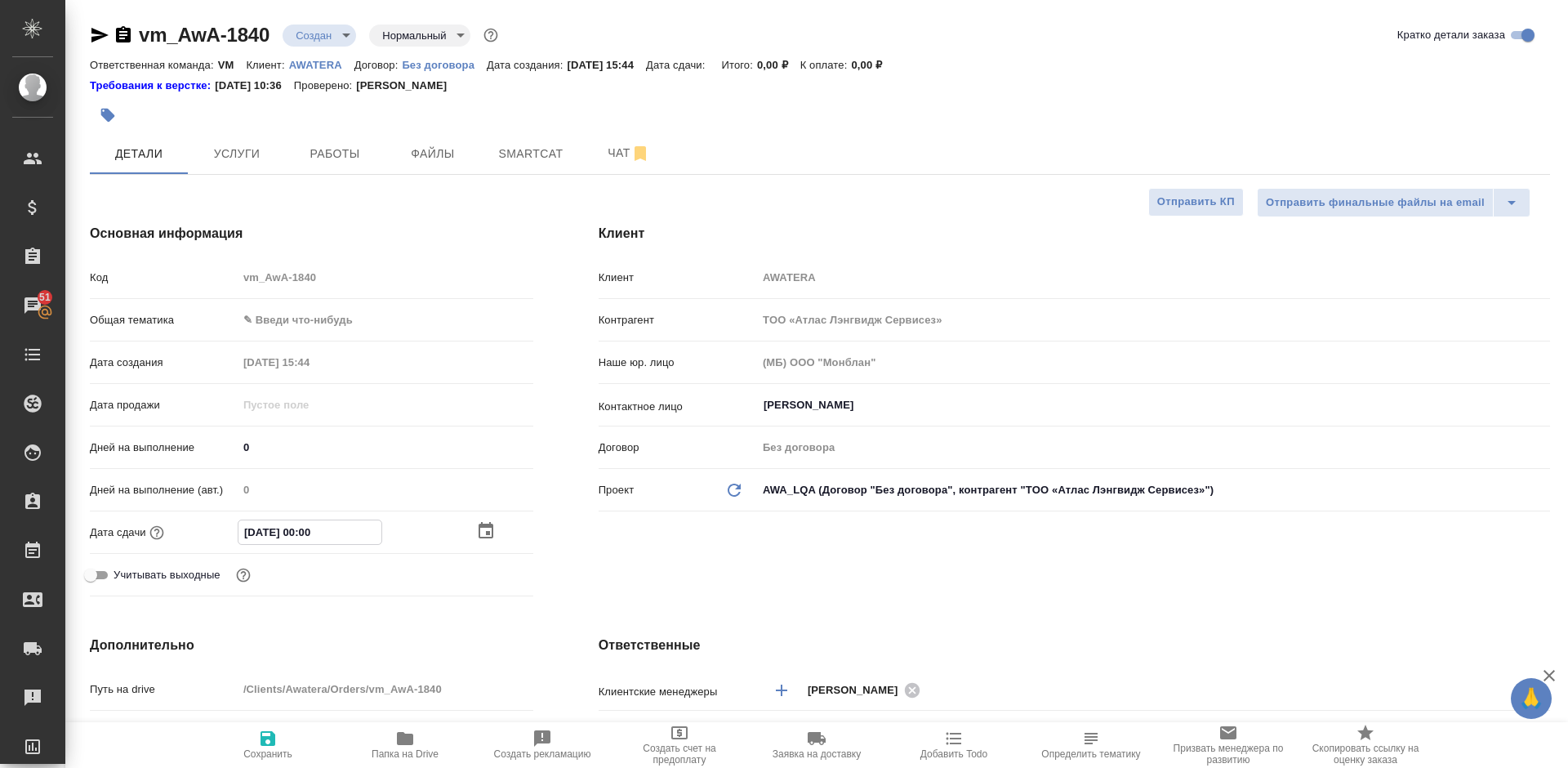
type textarea "x"
type input "30.09.2025 00:00"
click at [273, 737] on icon "button" at bounding box center [268, 738] width 15 height 15
type textarea "x"
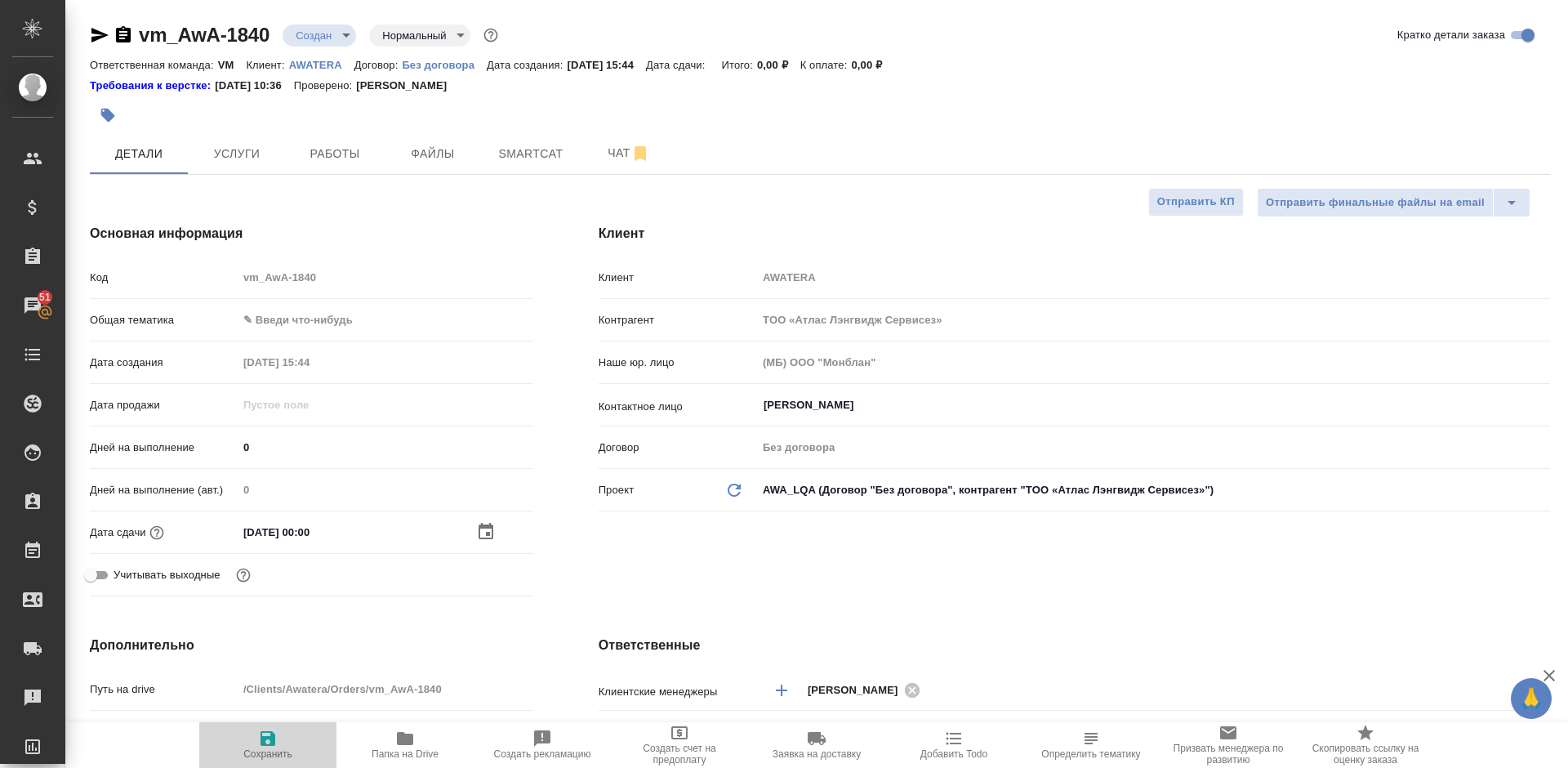
type textarea "x"
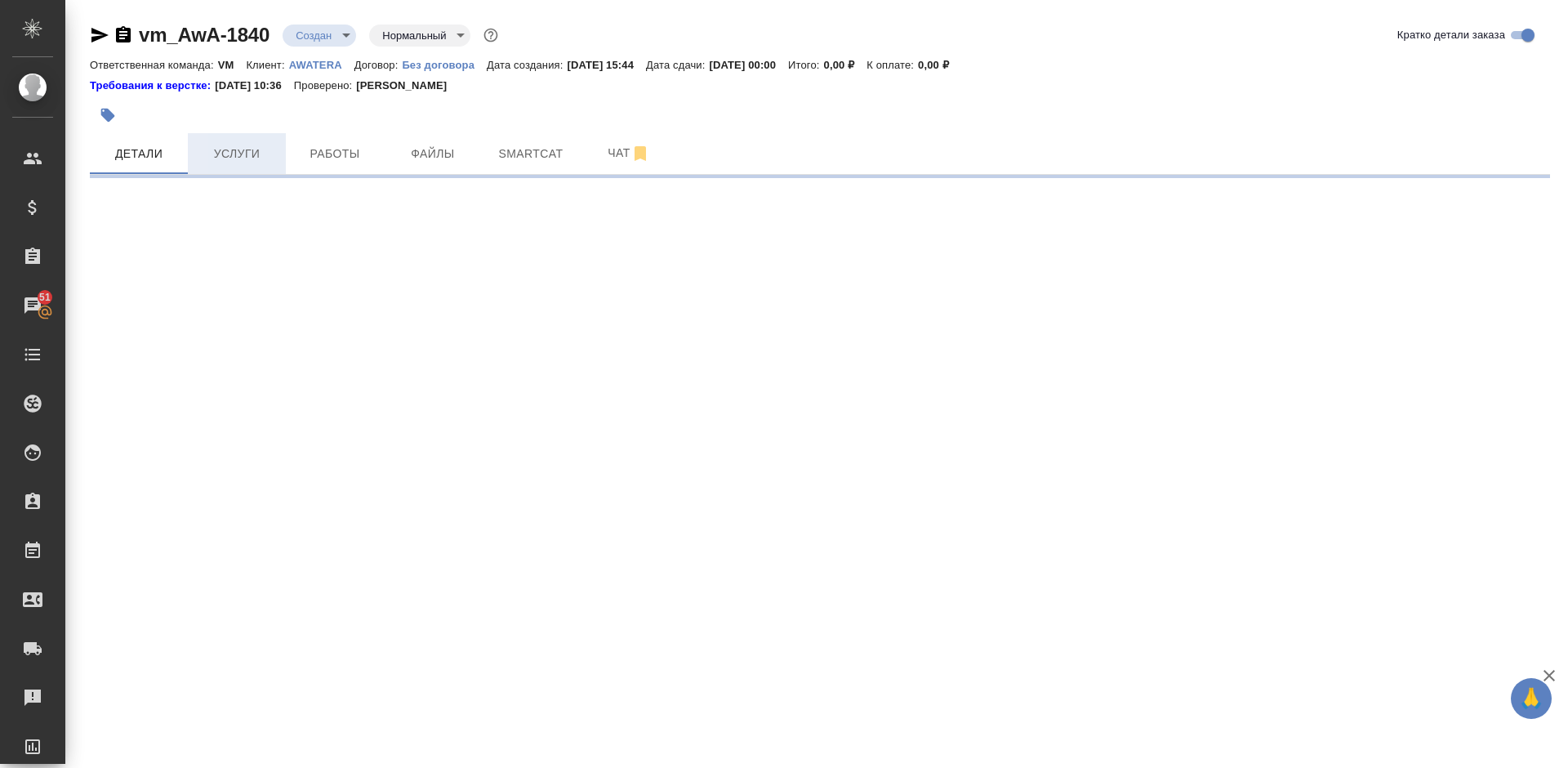
select select "RU"
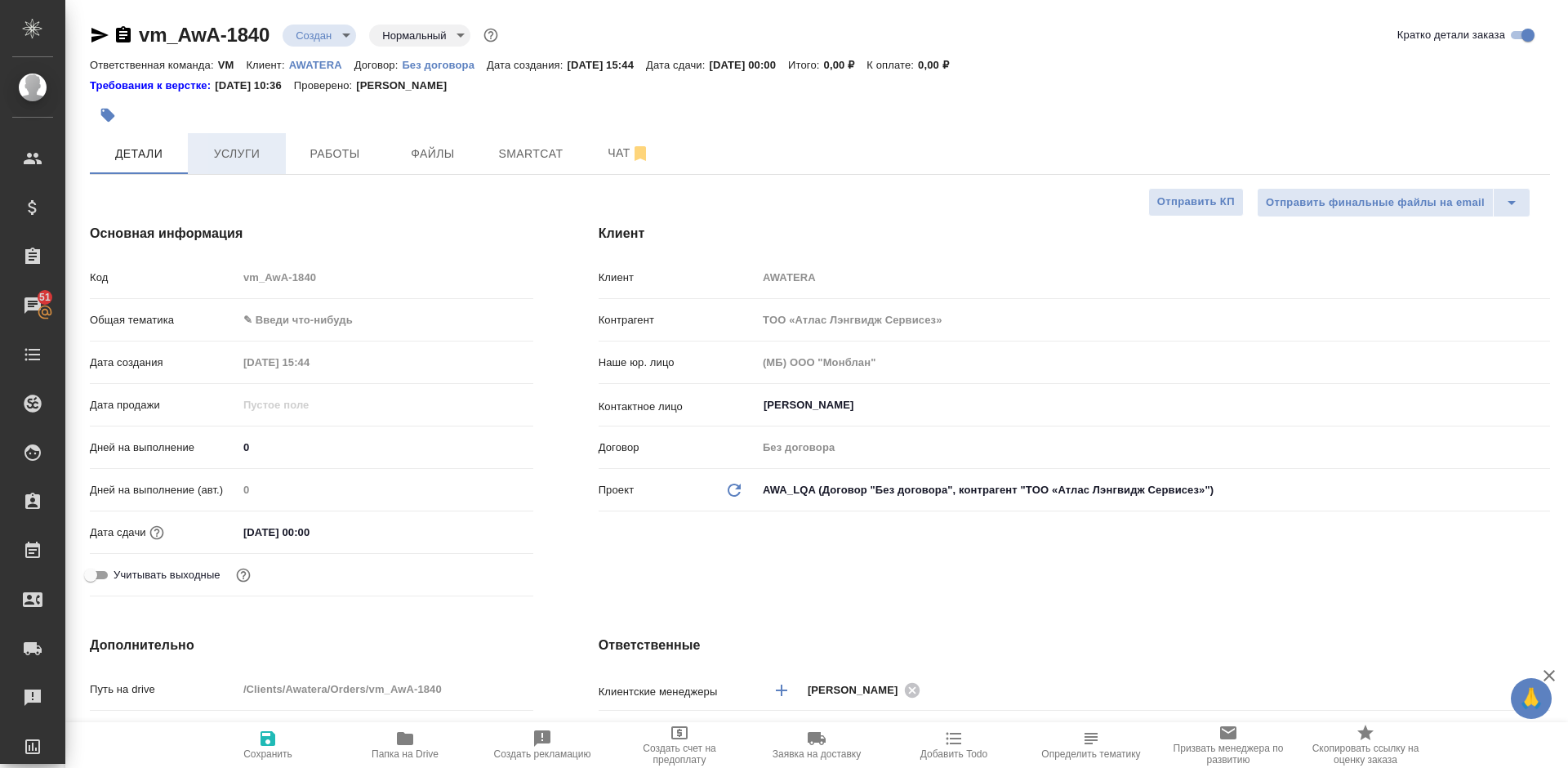
type textarea "x"
click at [247, 151] on span "Услуги" at bounding box center [237, 154] width 79 height 21
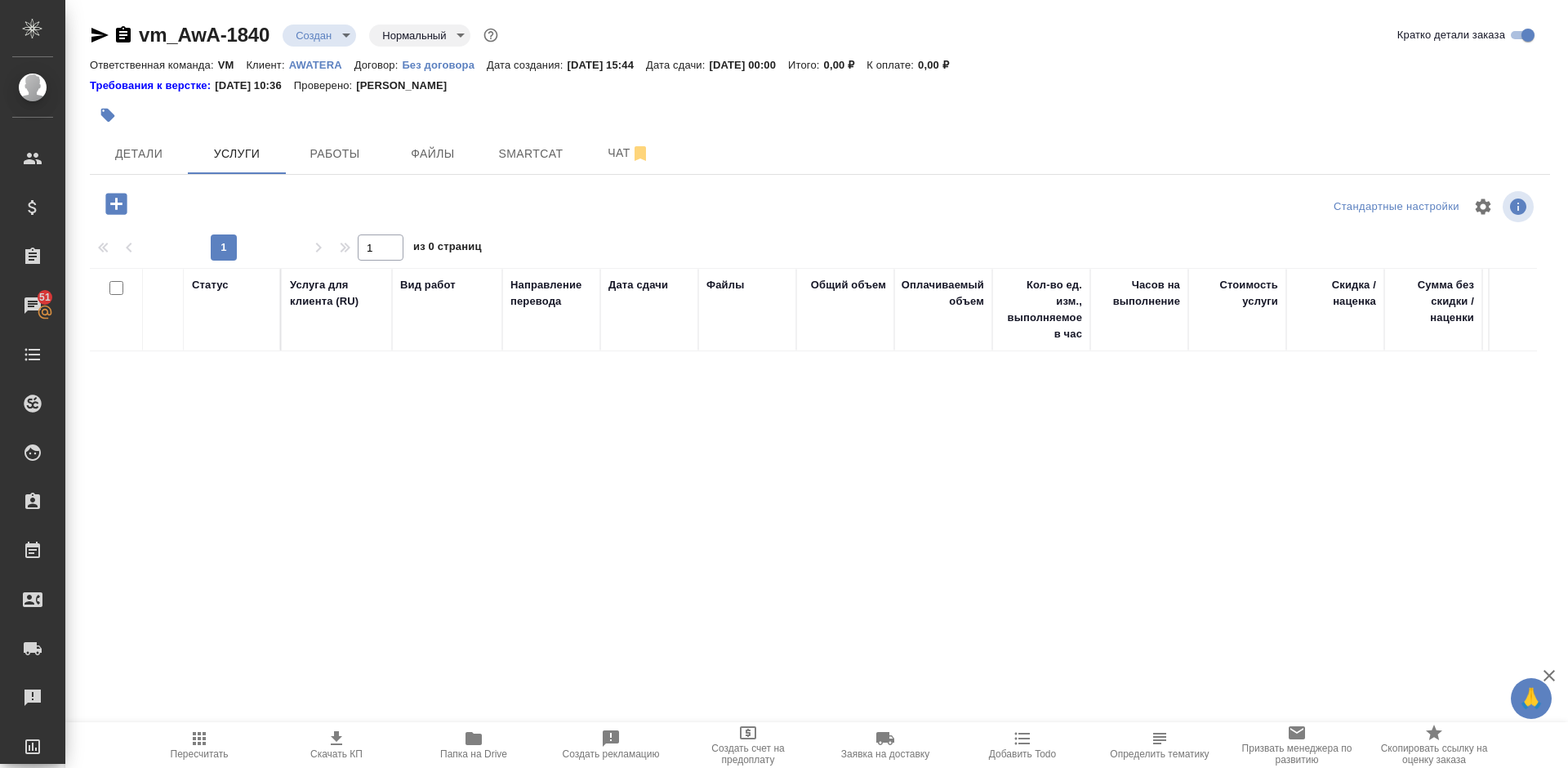
click at [118, 200] on icon "button" at bounding box center [115, 203] width 22 height 22
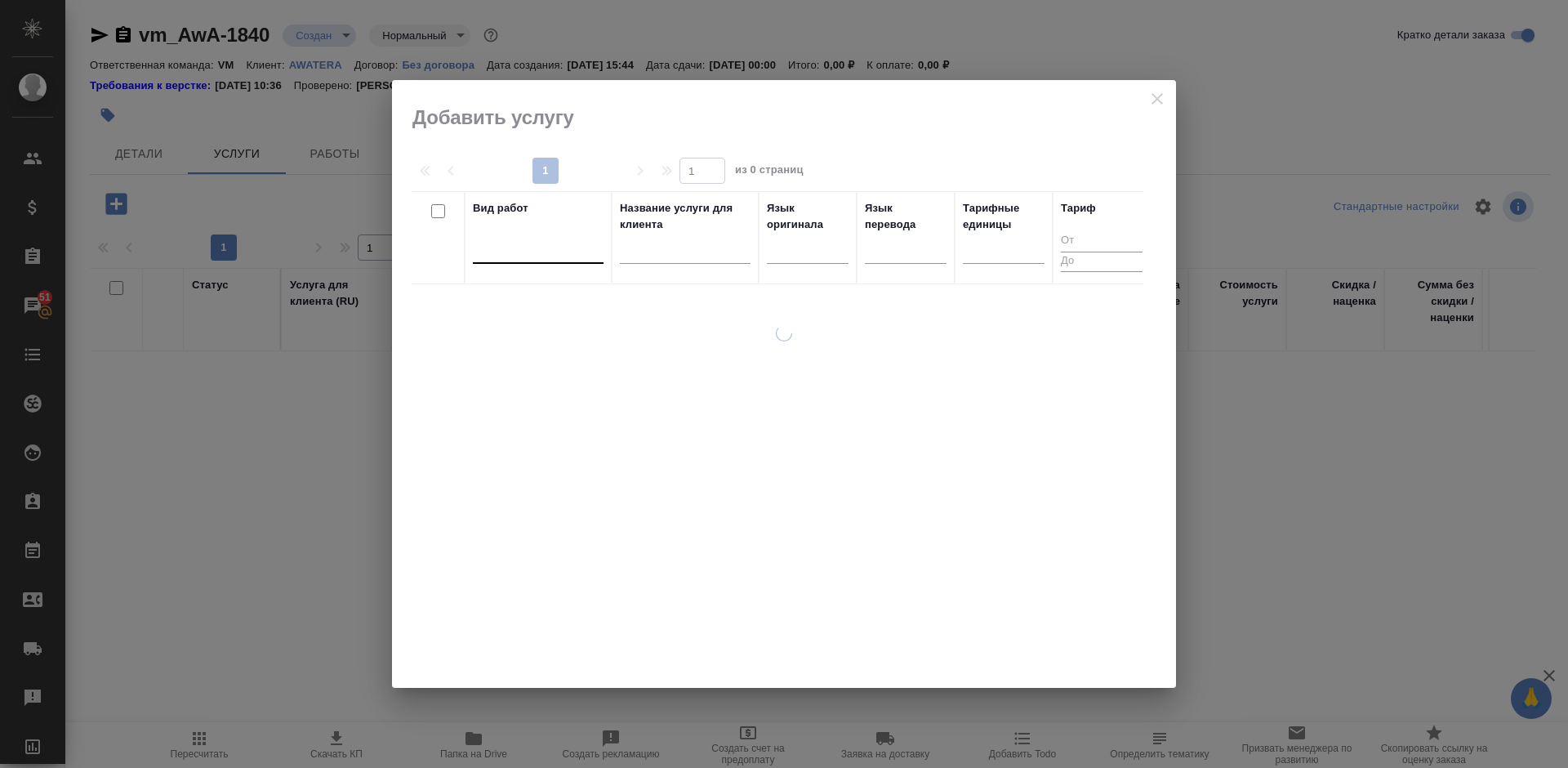
click at [516, 250] on div at bounding box center [539, 246] width 131 height 23
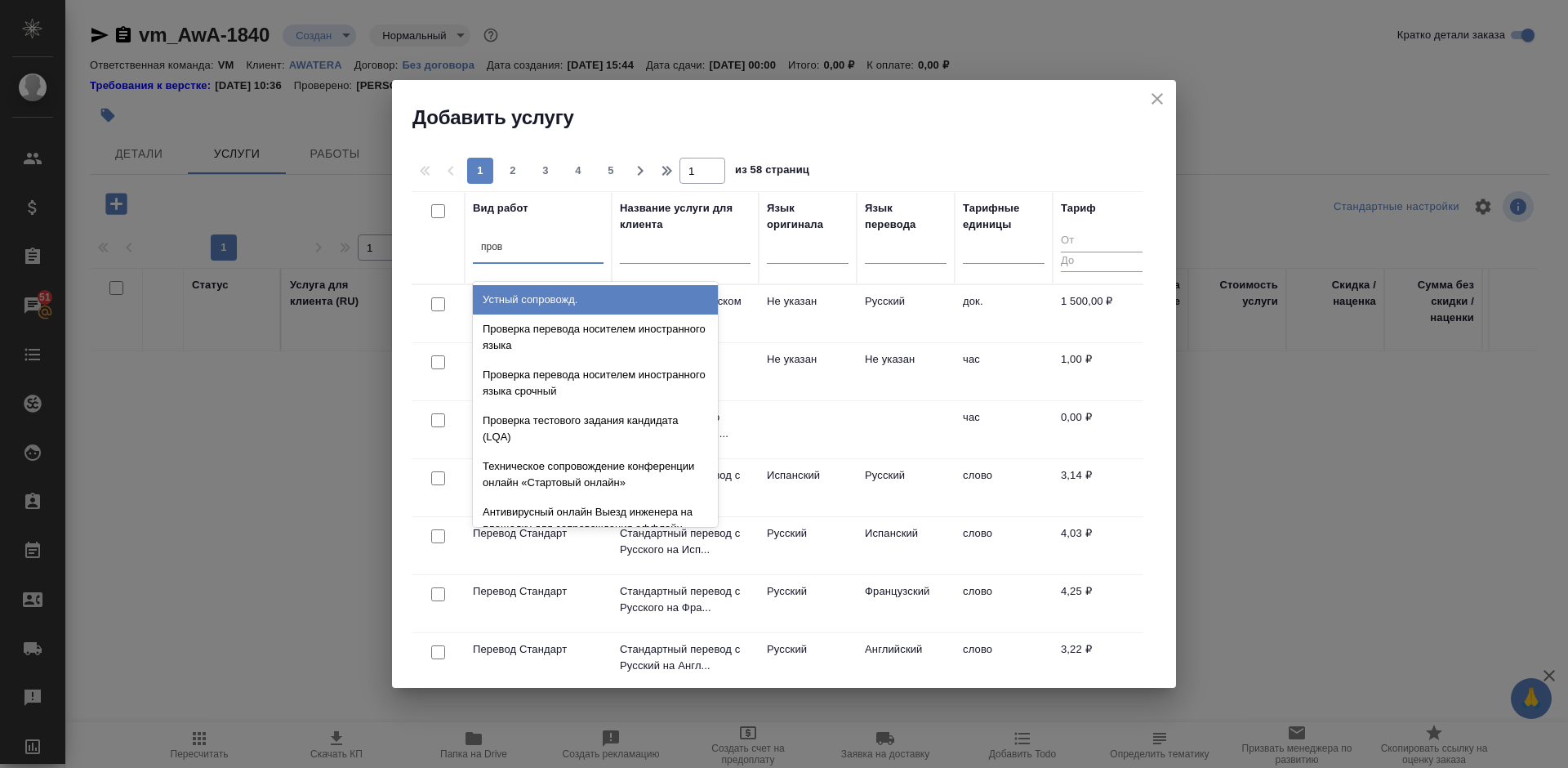
type input "прове"
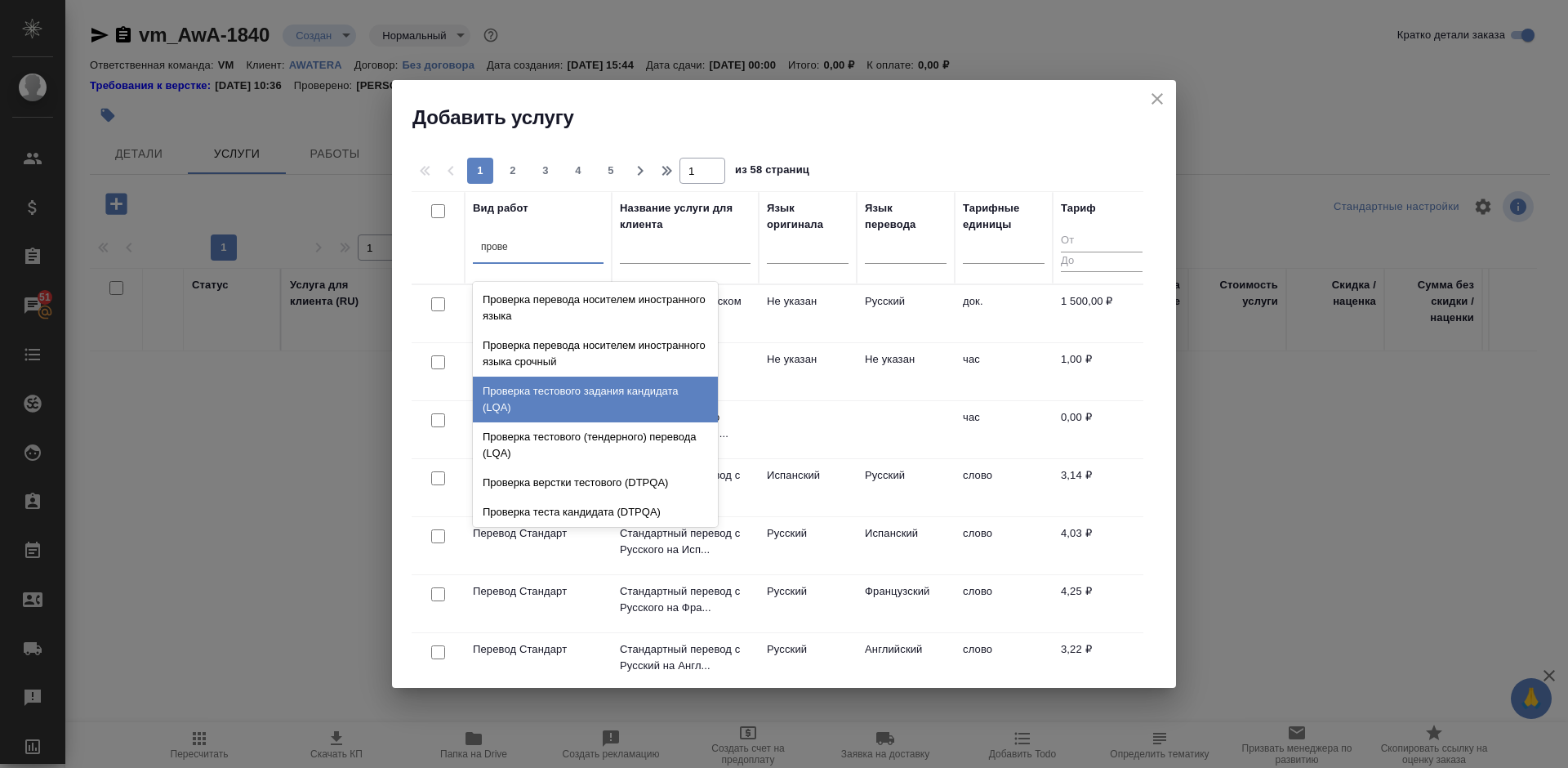
click at [584, 385] on div "Проверка тестового задания кандидата (LQA)" at bounding box center [596, 399] width 245 height 46
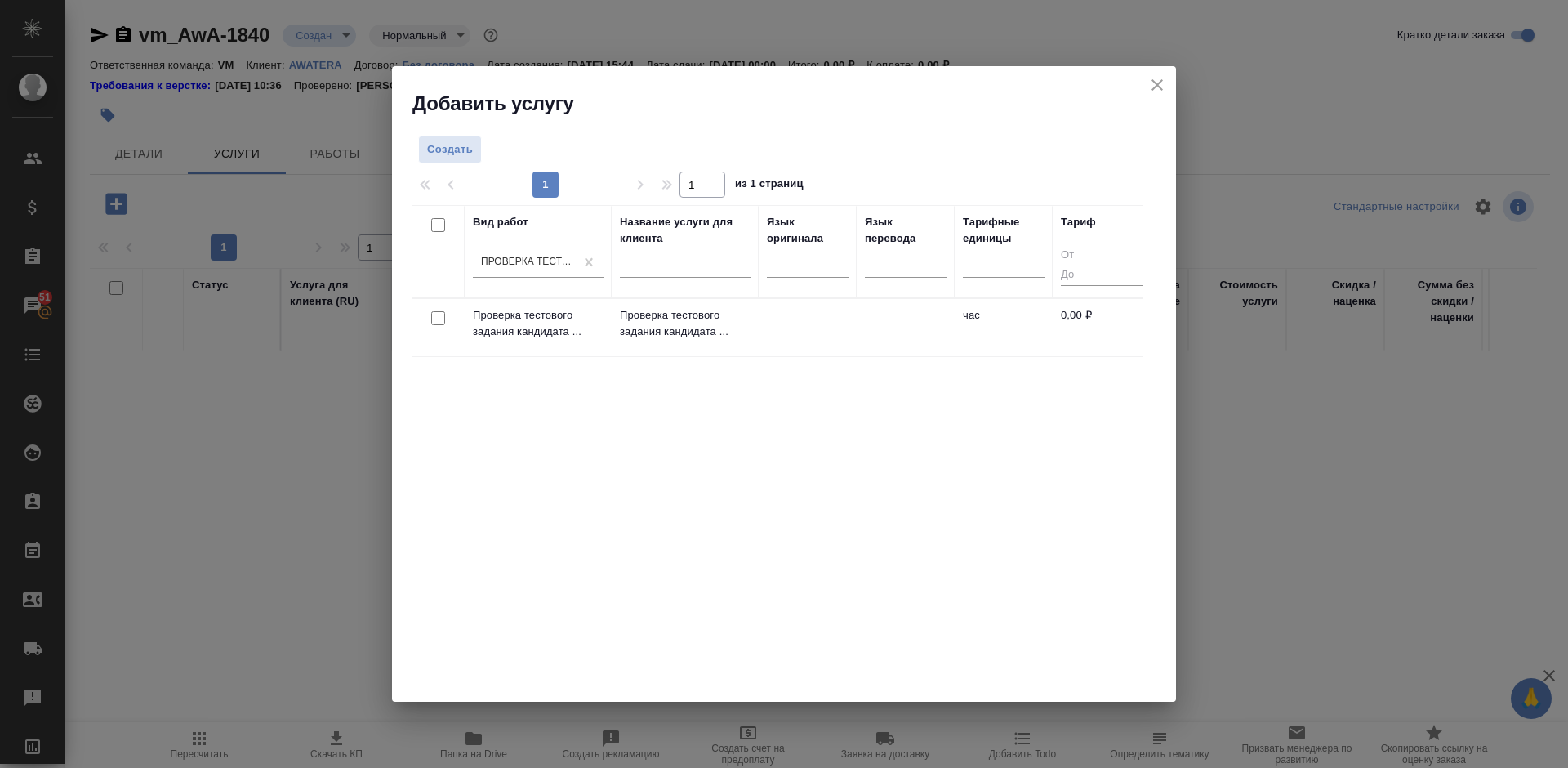
click at [817, 339] on td at bounding box center [807, 327] width 98 height 57
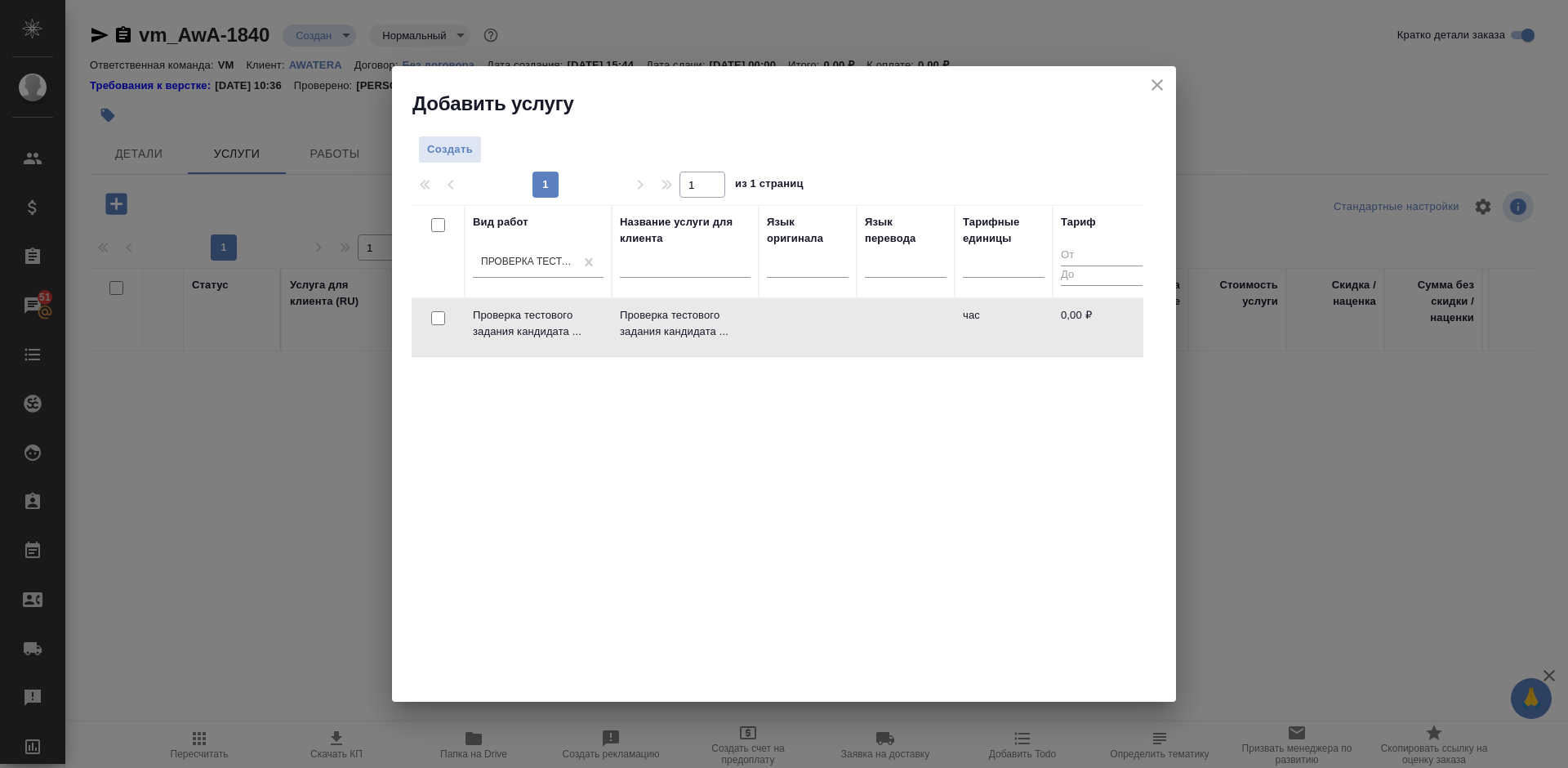
click at [436, 322] on input "checkbox" at bounding box center [437, 318] width 14 height 14
checkbox input "true"
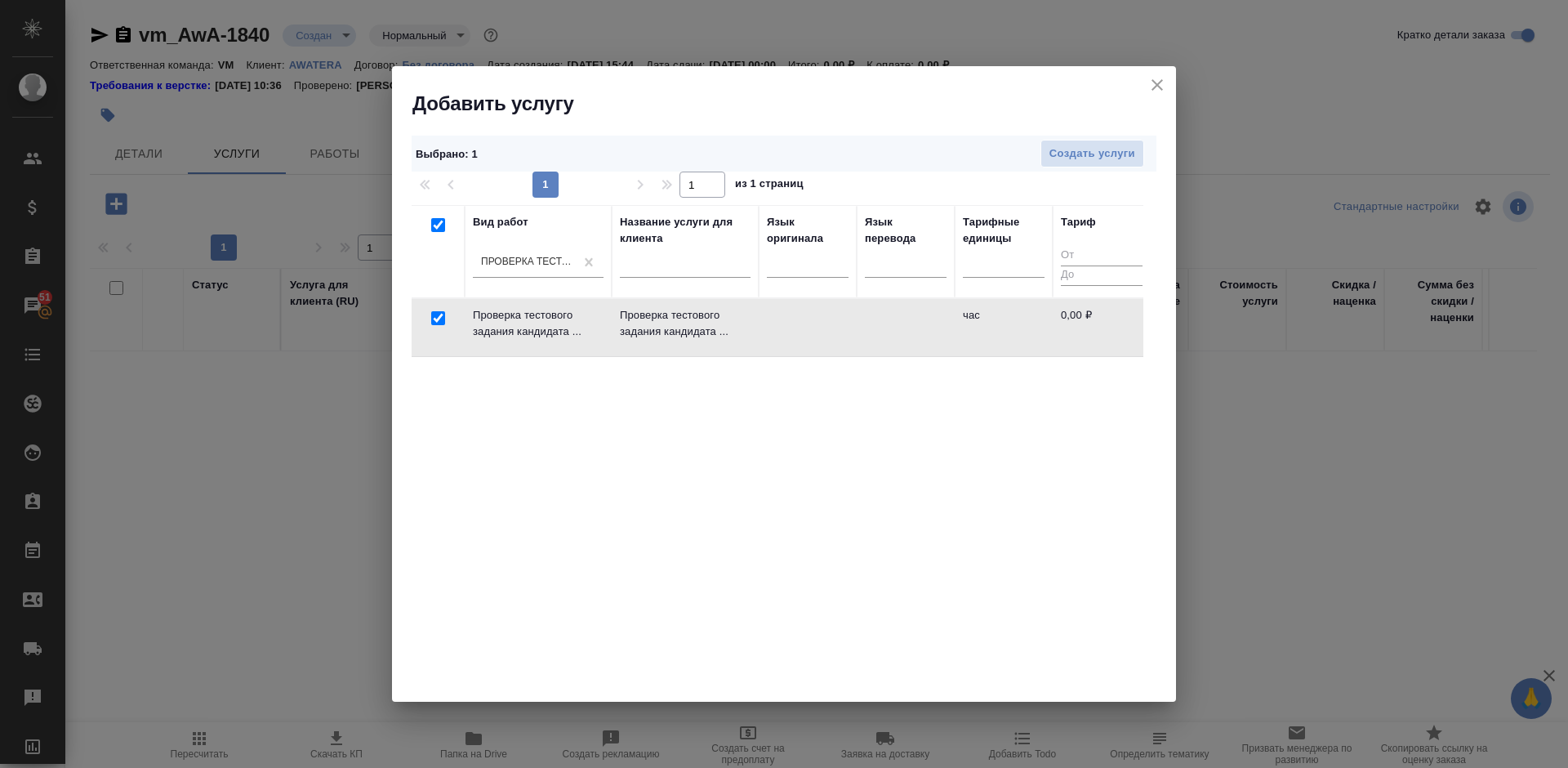
click at [691, 376] on div "Вид работ Проверка тестового задания кандидата (LQA) Название услуги для клиент…" at bounding box center [777, 450] width 732 height 490
click at [443, 317] on input "checkbox" at bounding box center [437, 318] width 14 height 14
checkbox input "false"
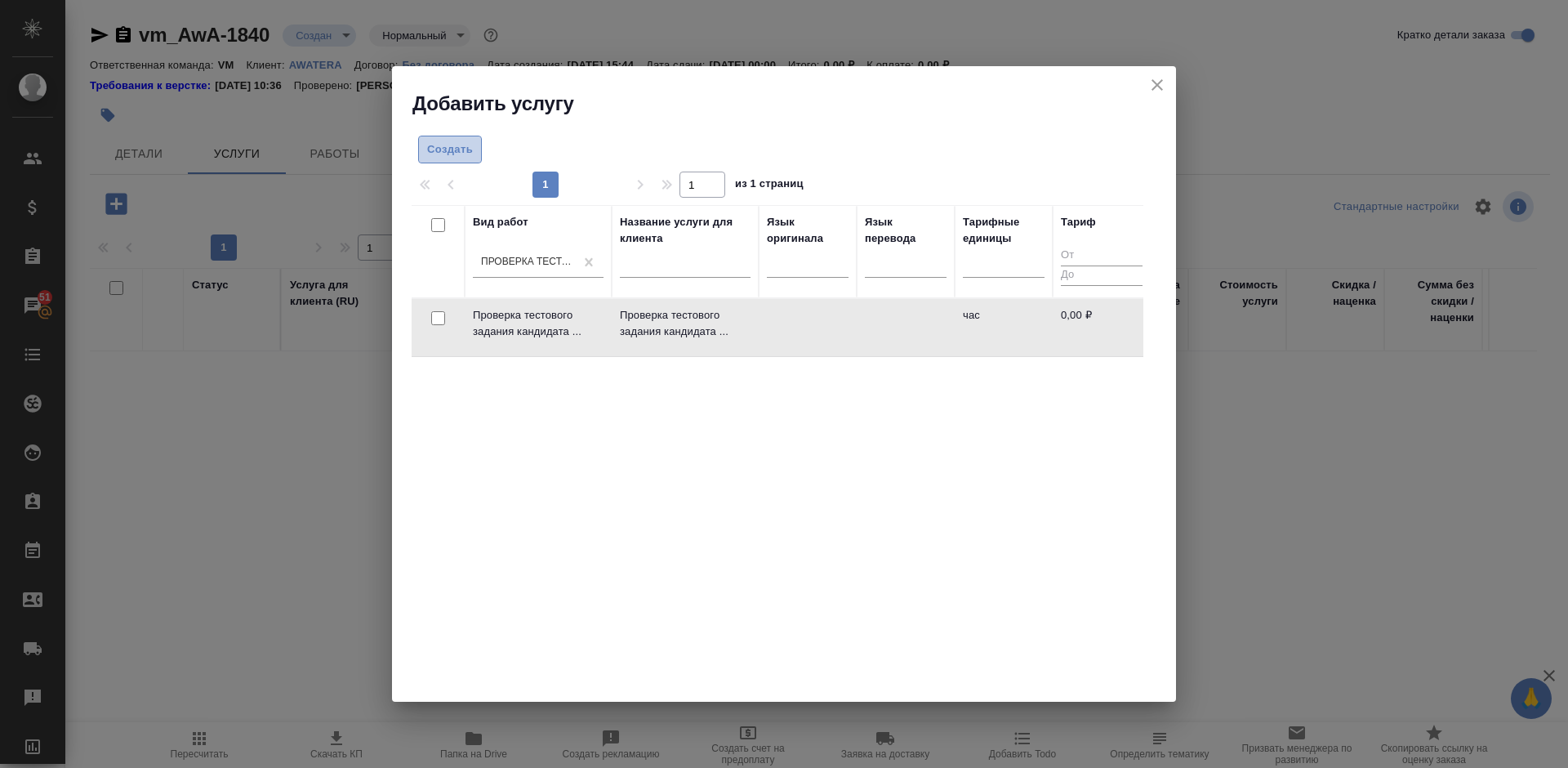
click at [456, 147] on span "Создать" at bounding box center [450, 150] width 46 height 19
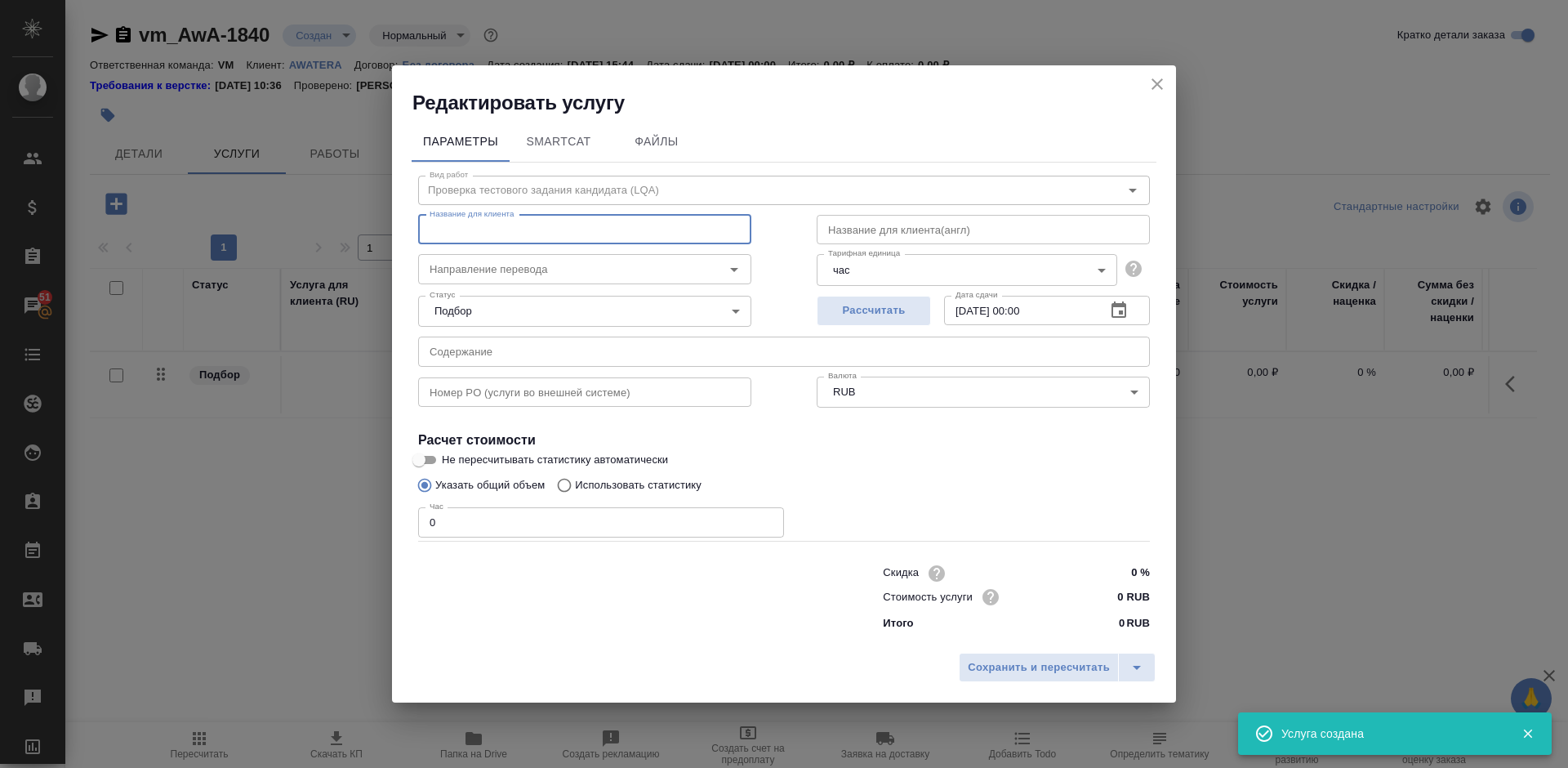
click at [559, 230] on input "text" at bounding box center [584, 229] width 333 height 29
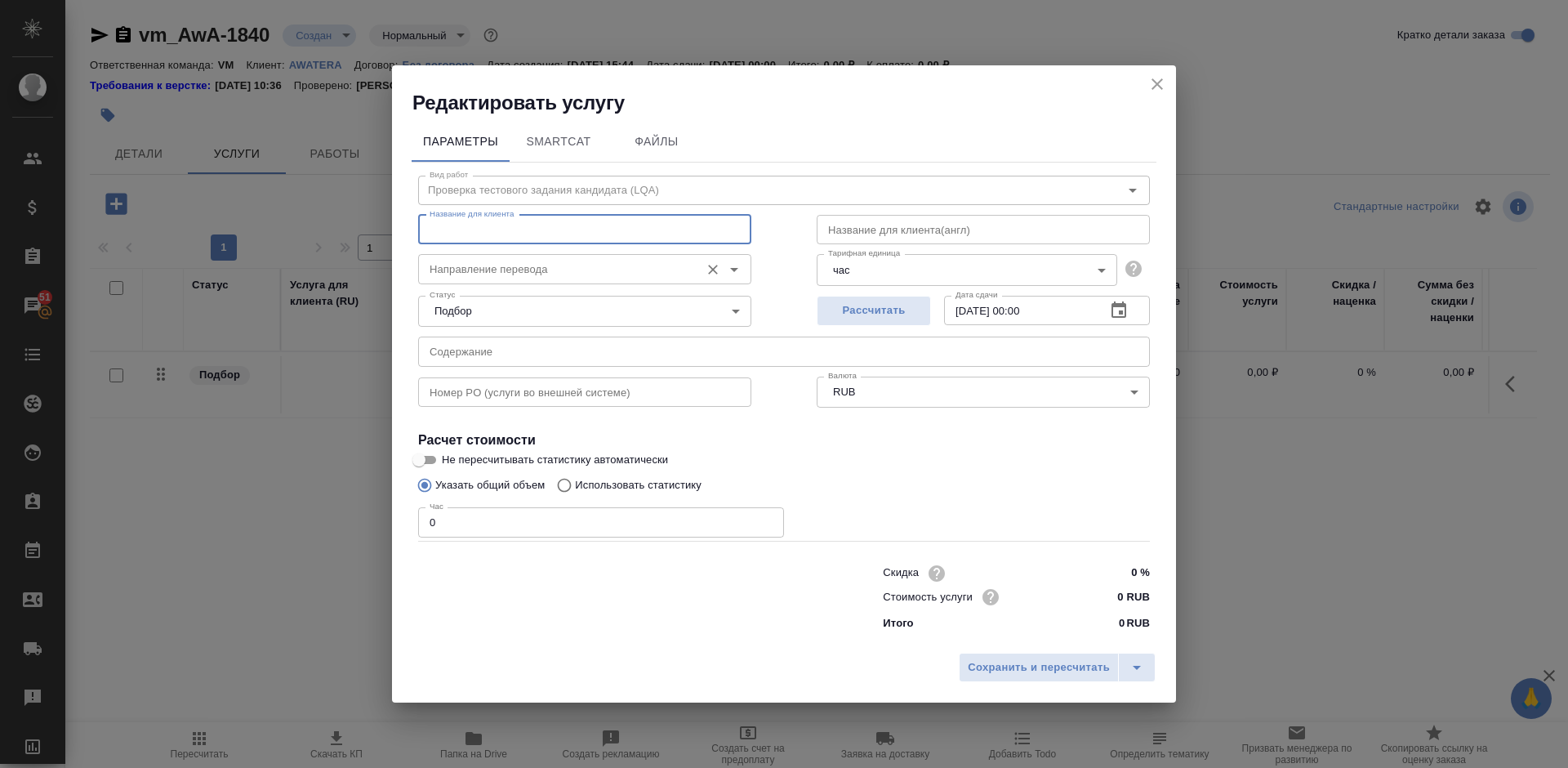
click at [477, 263] on input "Направление перевода" at bounding box center [557, 268] width 269 height 20
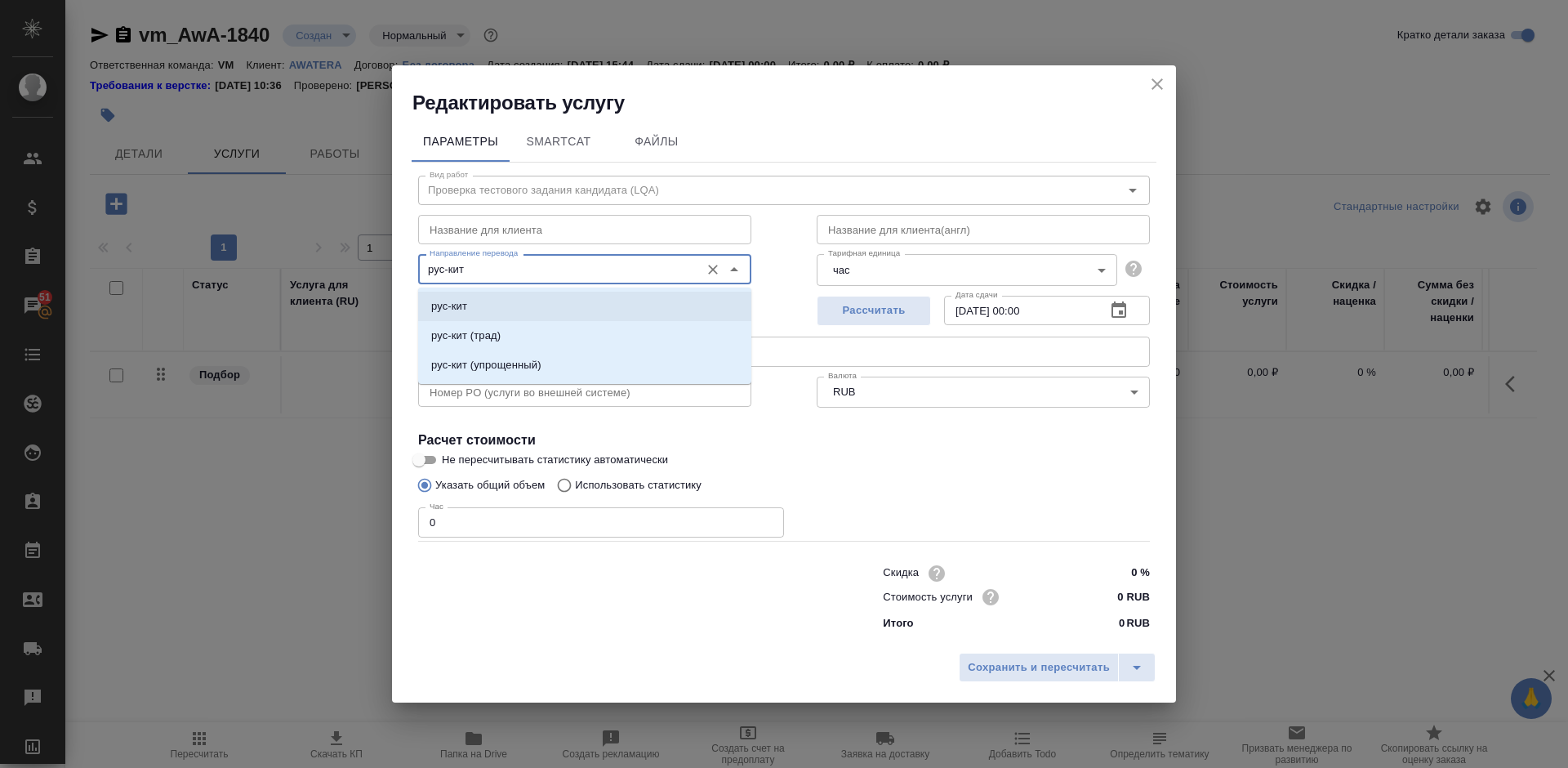
click at [483, 299] on li "рус-кит" at bounding box center [584, 305] width 333 height 29
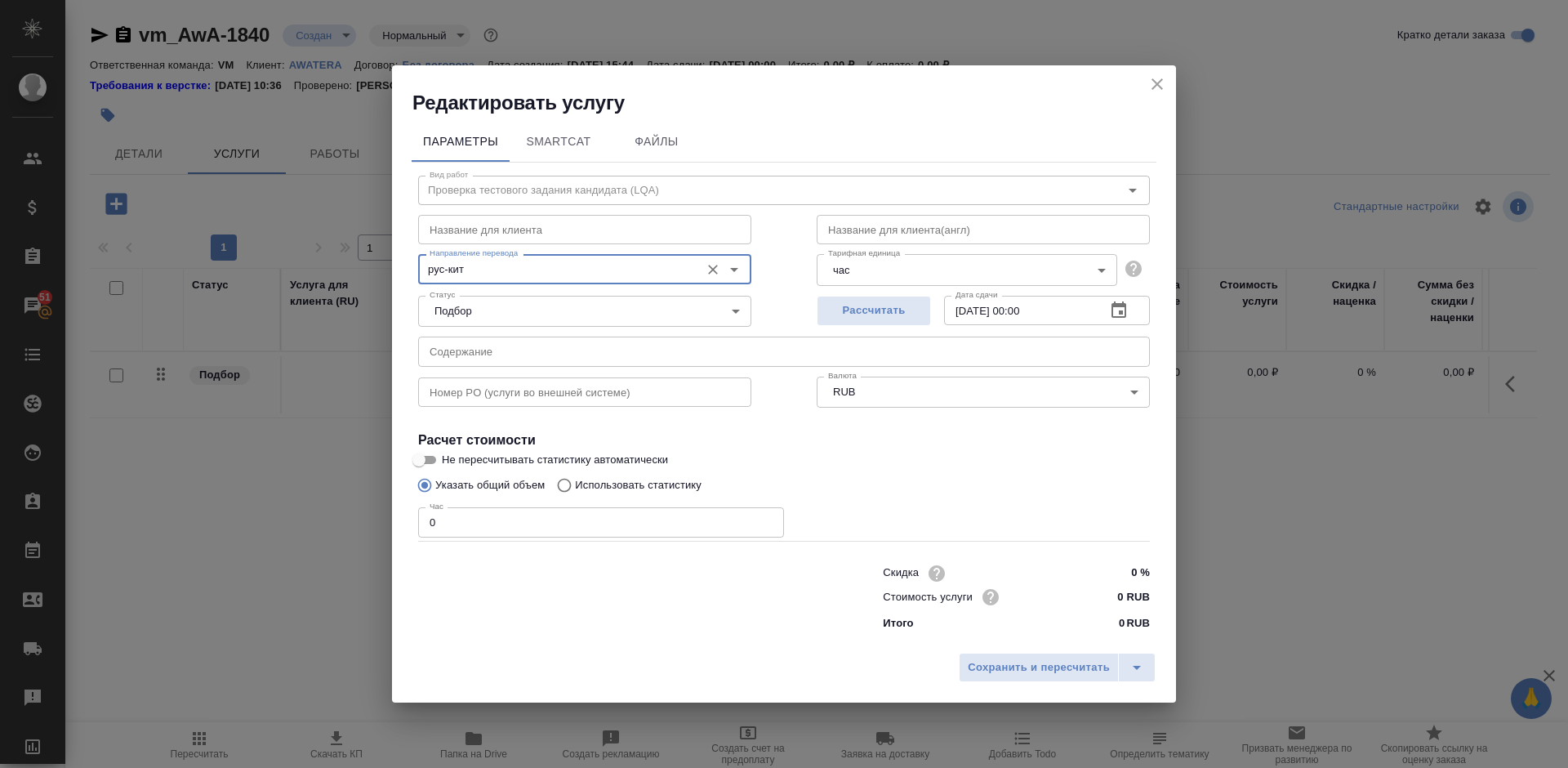
type input "рус-кит"
click at [691, 303] on body "🙏 .cls-1 fill:#fff; AWATERA Lazareva Anastasia Клиенты Спецификации Заказы 51 Ч…" at bounding box center [784, 384] width 1568 height 768
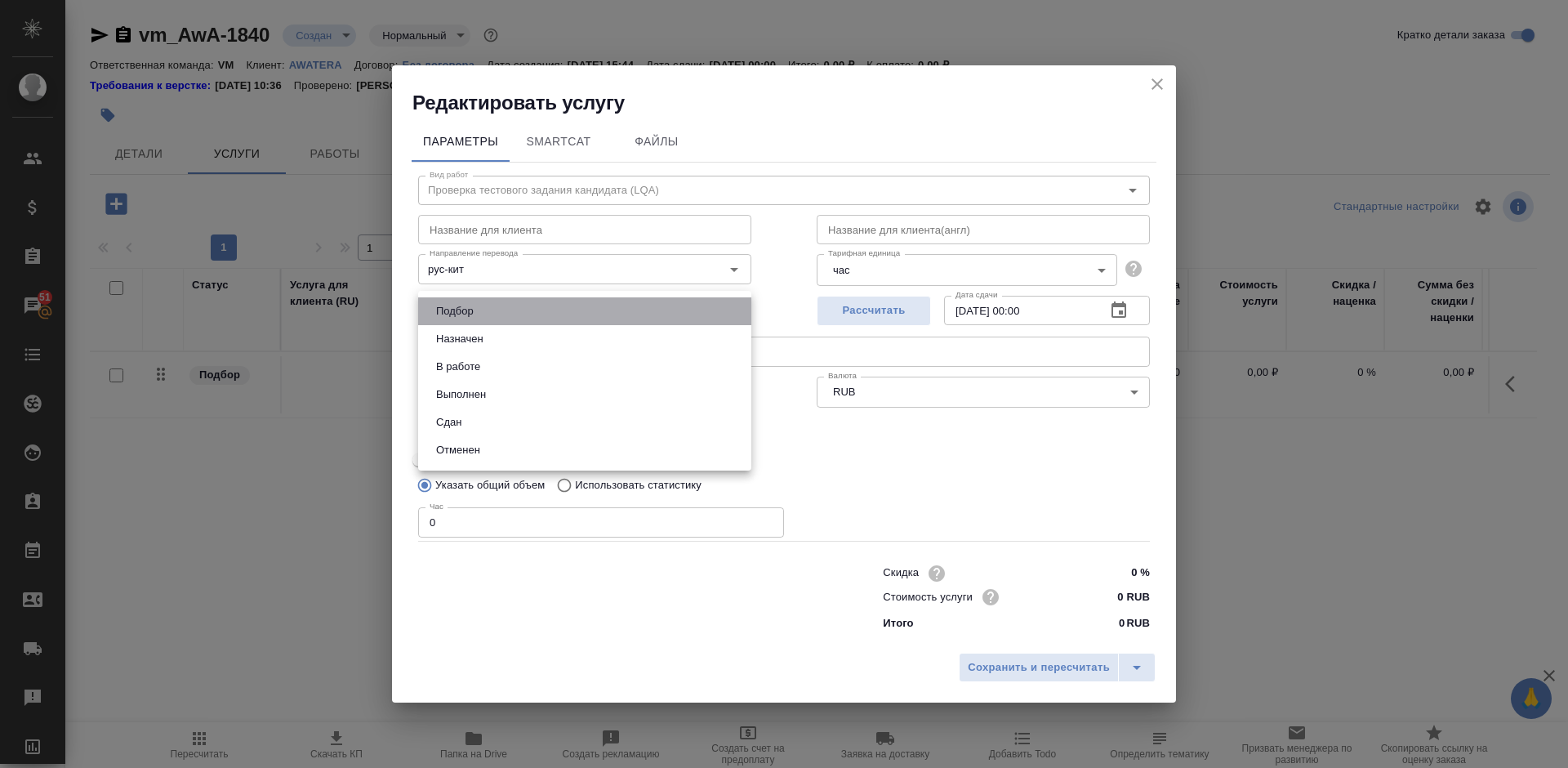
click at [520, 311] on li "Подбор" at bounding box center [584, 311] width 333 height 28
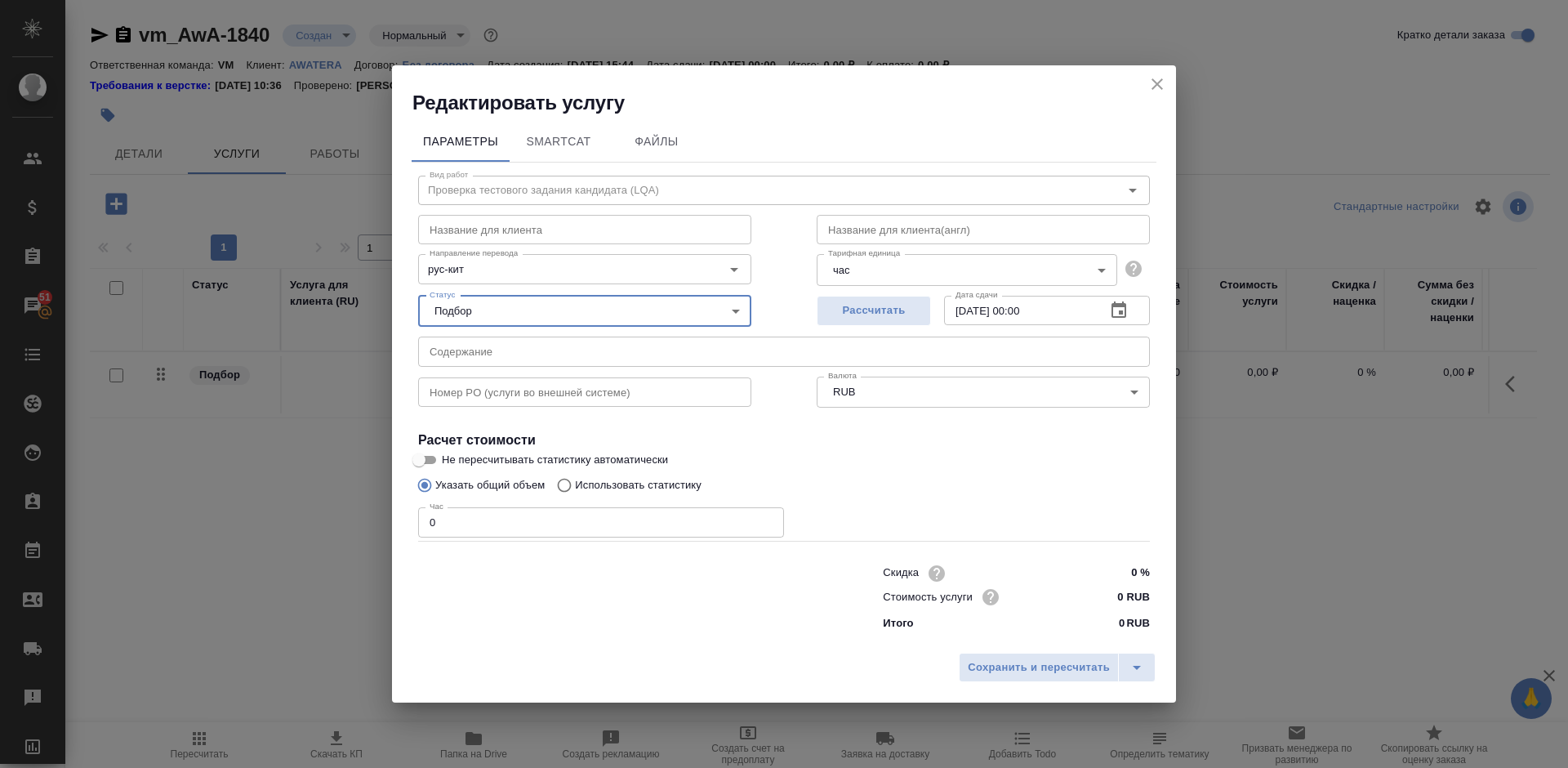
click at [1118, 311] on icon "button" at bounding box center [1118, 310] width 20 height 20
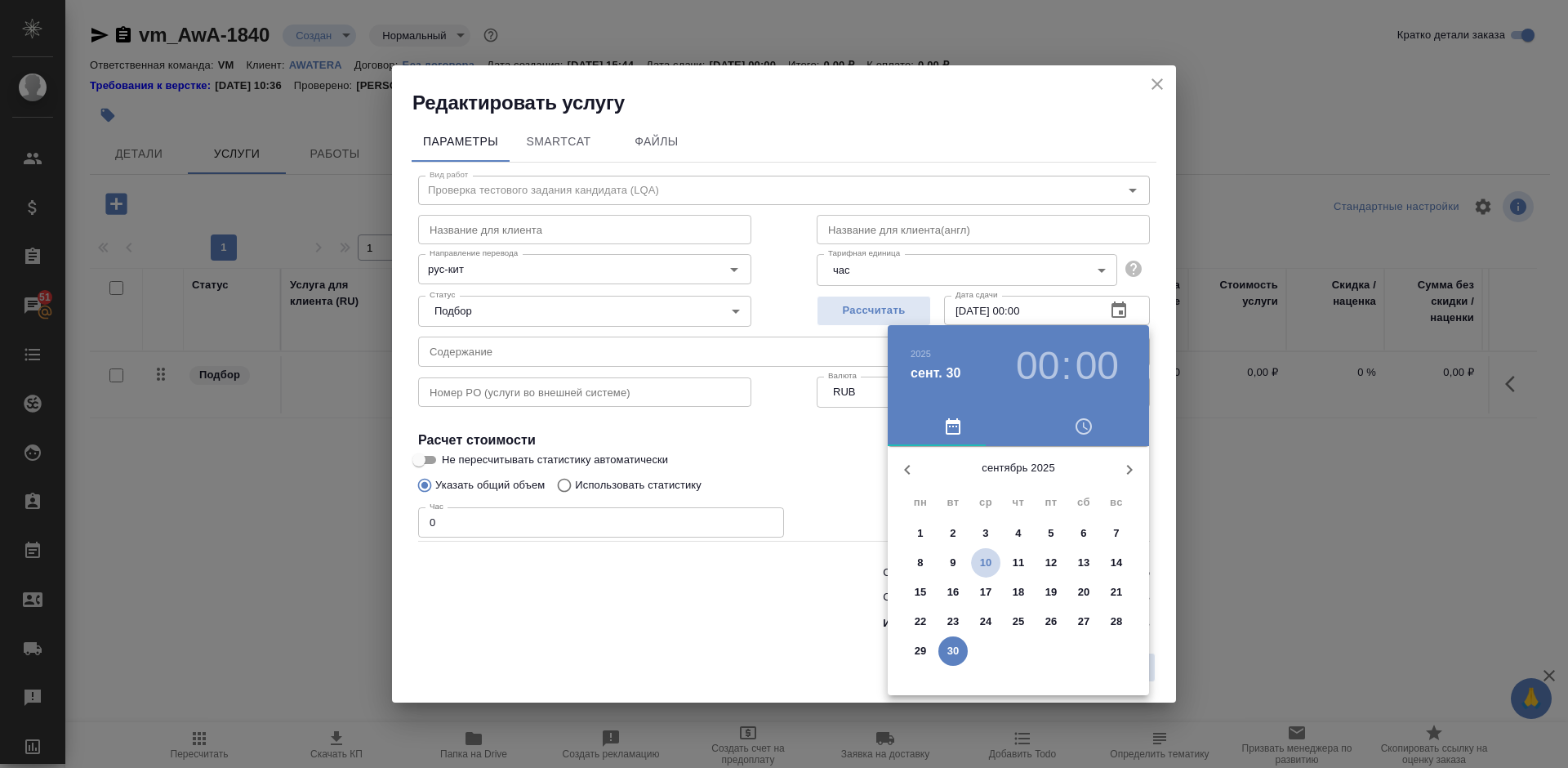
click at [991, 559] on p "10" at bounding box center [985, 562] width 12 height 16
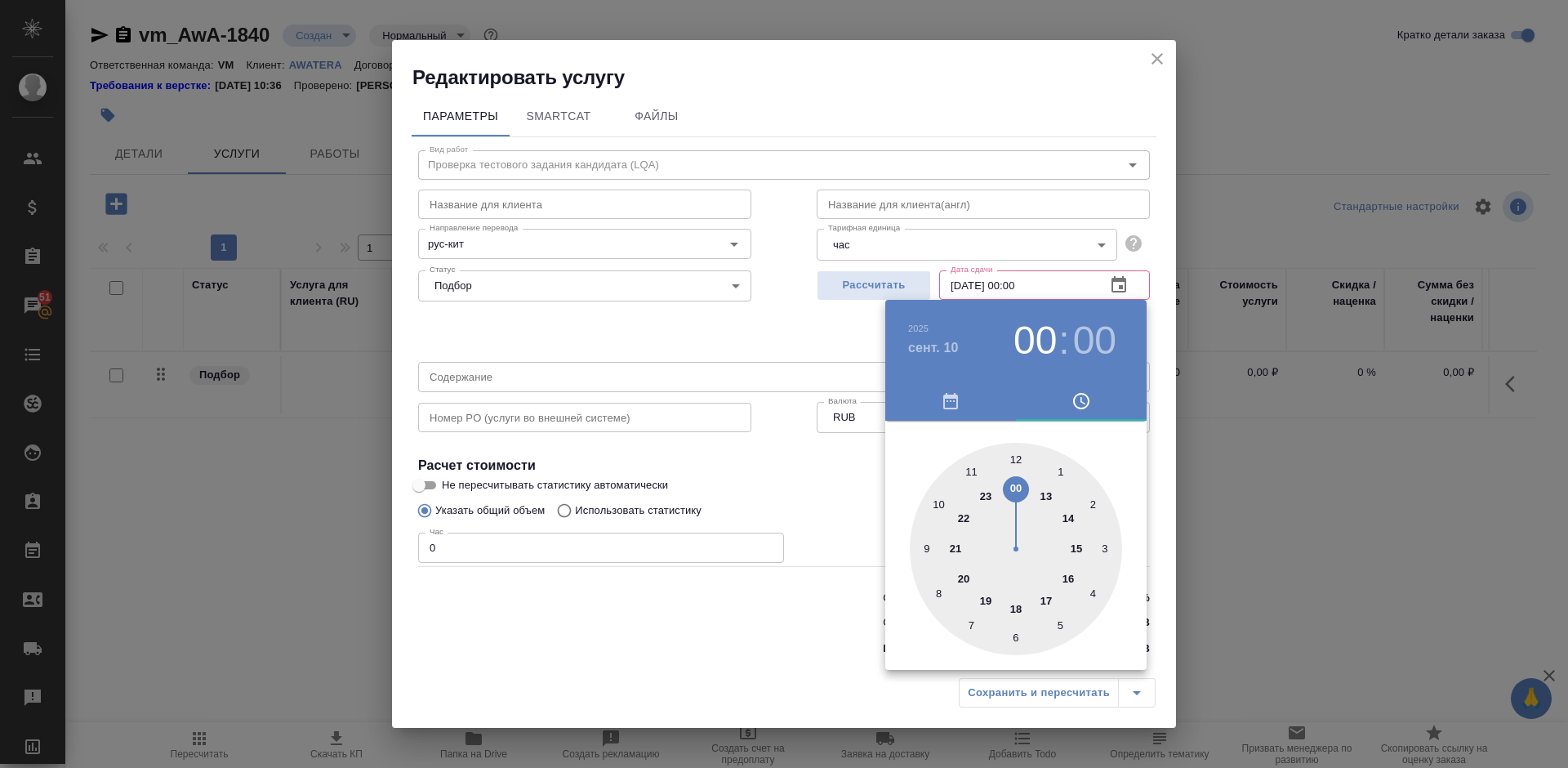
click at [1049, 598] on div at bounding box center [1015, 549] width 213 height 213
type input "[DATE] 17:00"
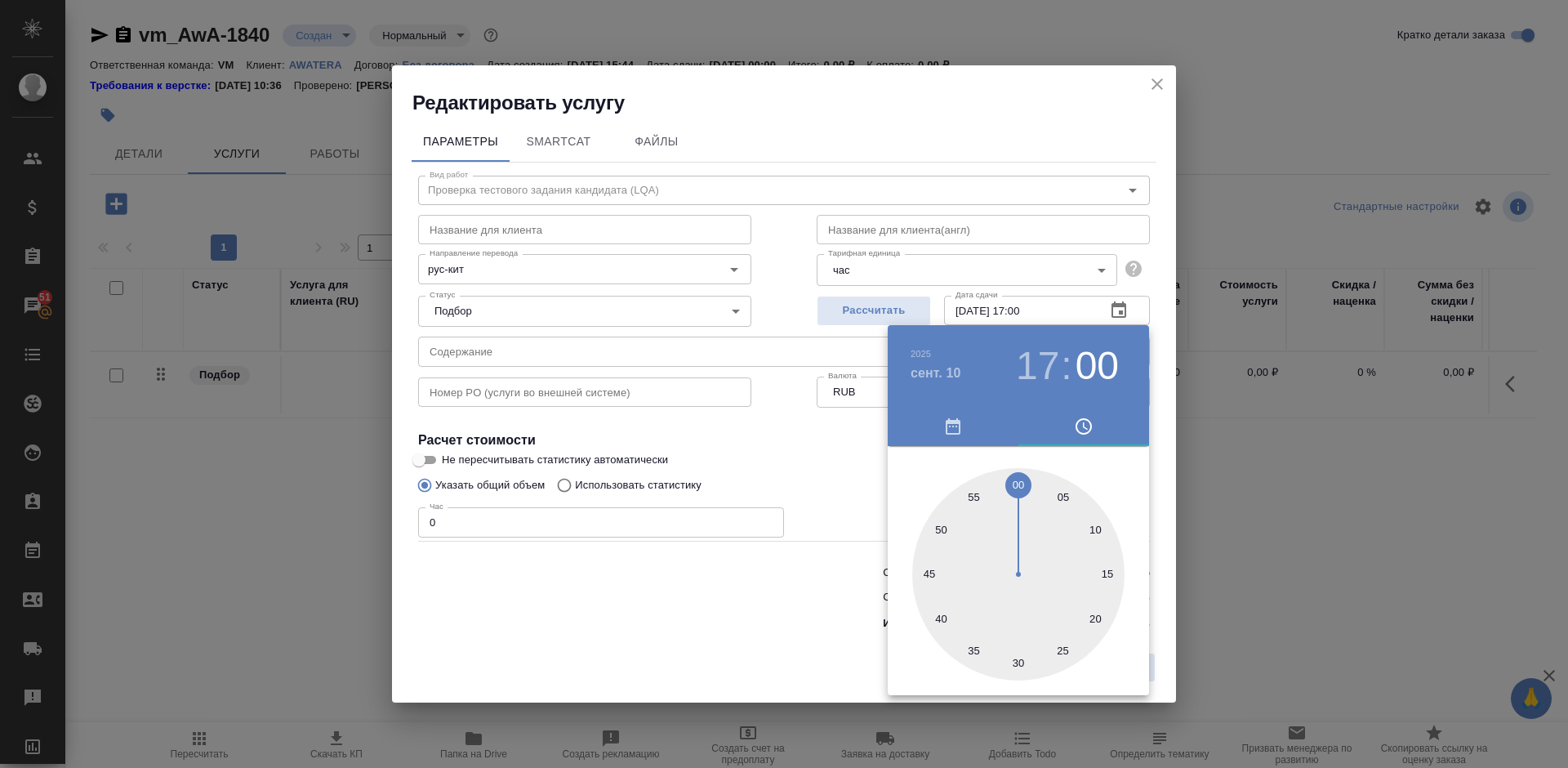
click at [1001, 136] on div at bounding box center [784, 384] width 1568 height 768
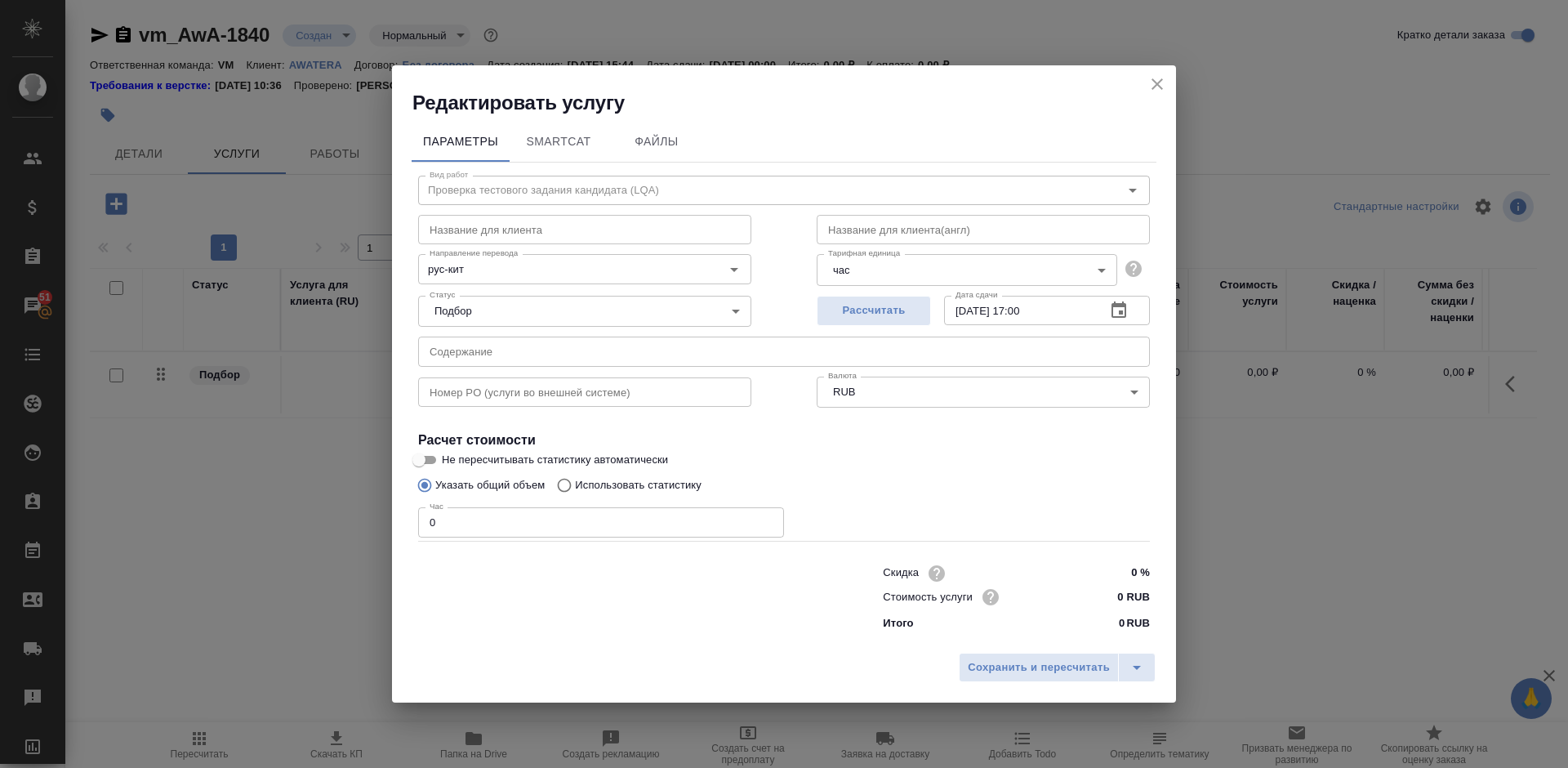
click at [458, 515] on input "0" at bounding box center [600, 521] width 366 height 29
type input "1"
click at [1063, 666] on span "Сохранить и пересчитать" at bounding box center [1039, 668] width 142 height 19
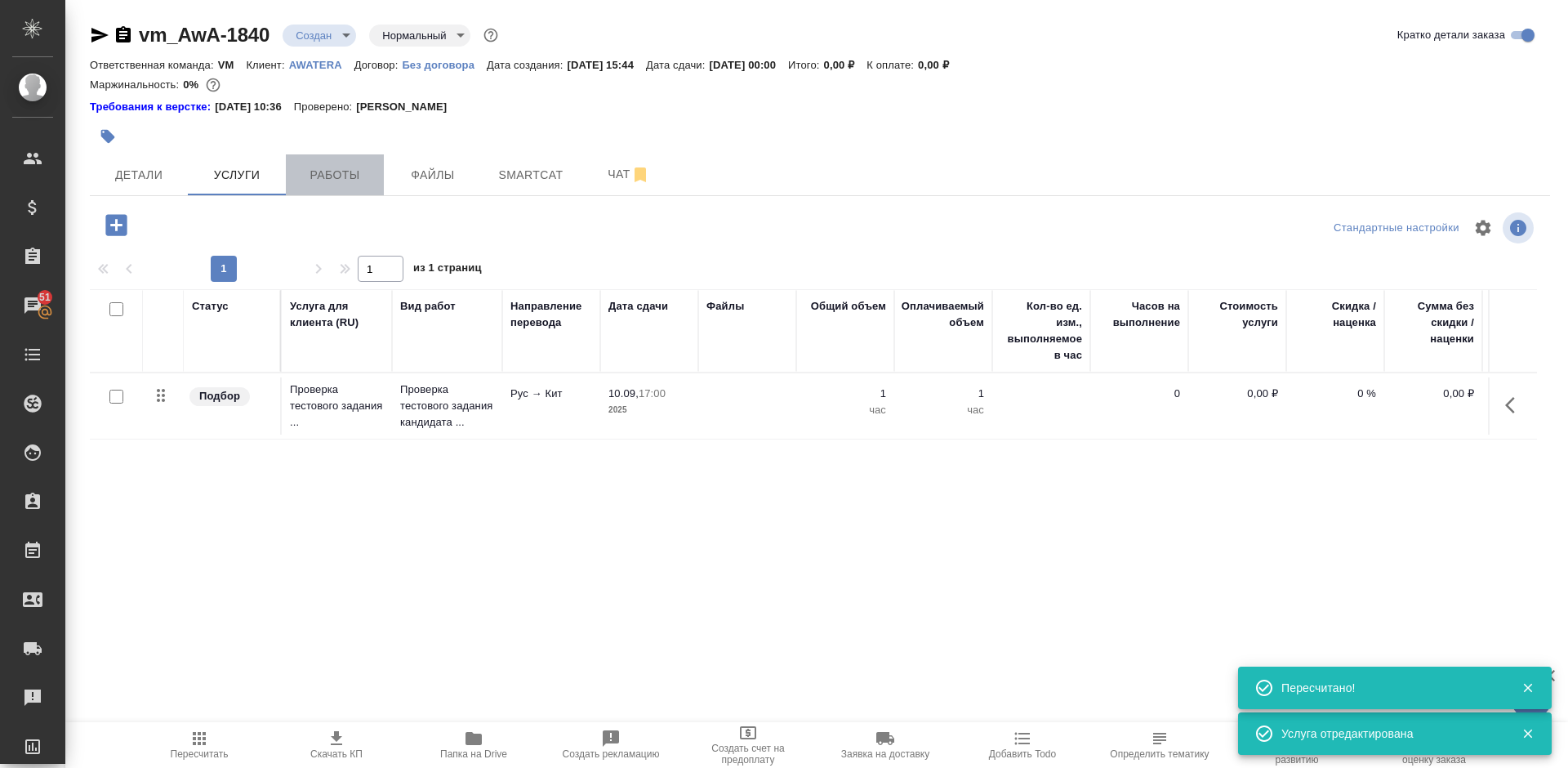
click at [329, 175] on span "Работы" at bounding box center [335, 175] width 79 height 21
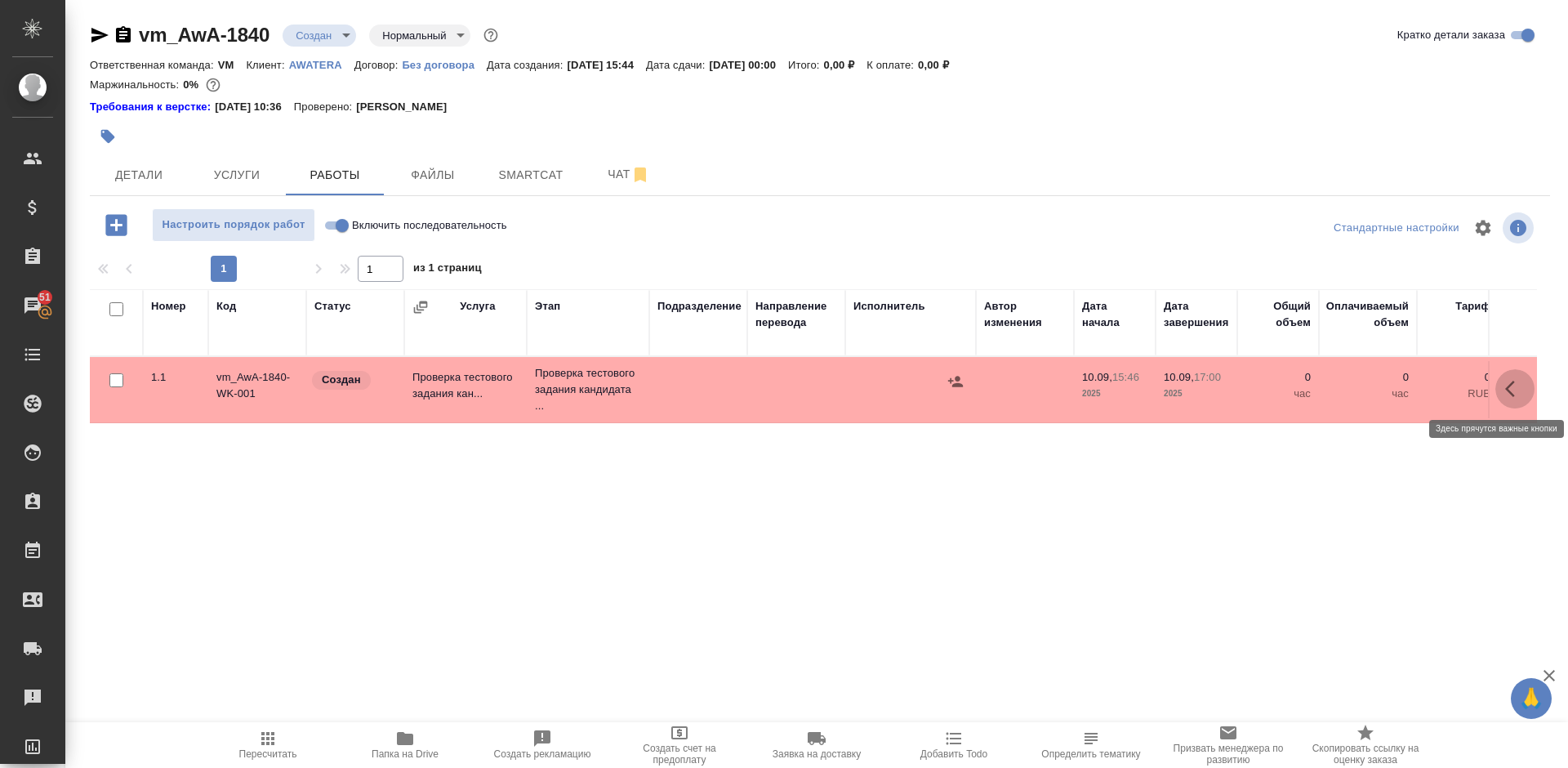
click at [1512, 390] on icon "button" at bounding box center [1515, 389] width 20 height 20
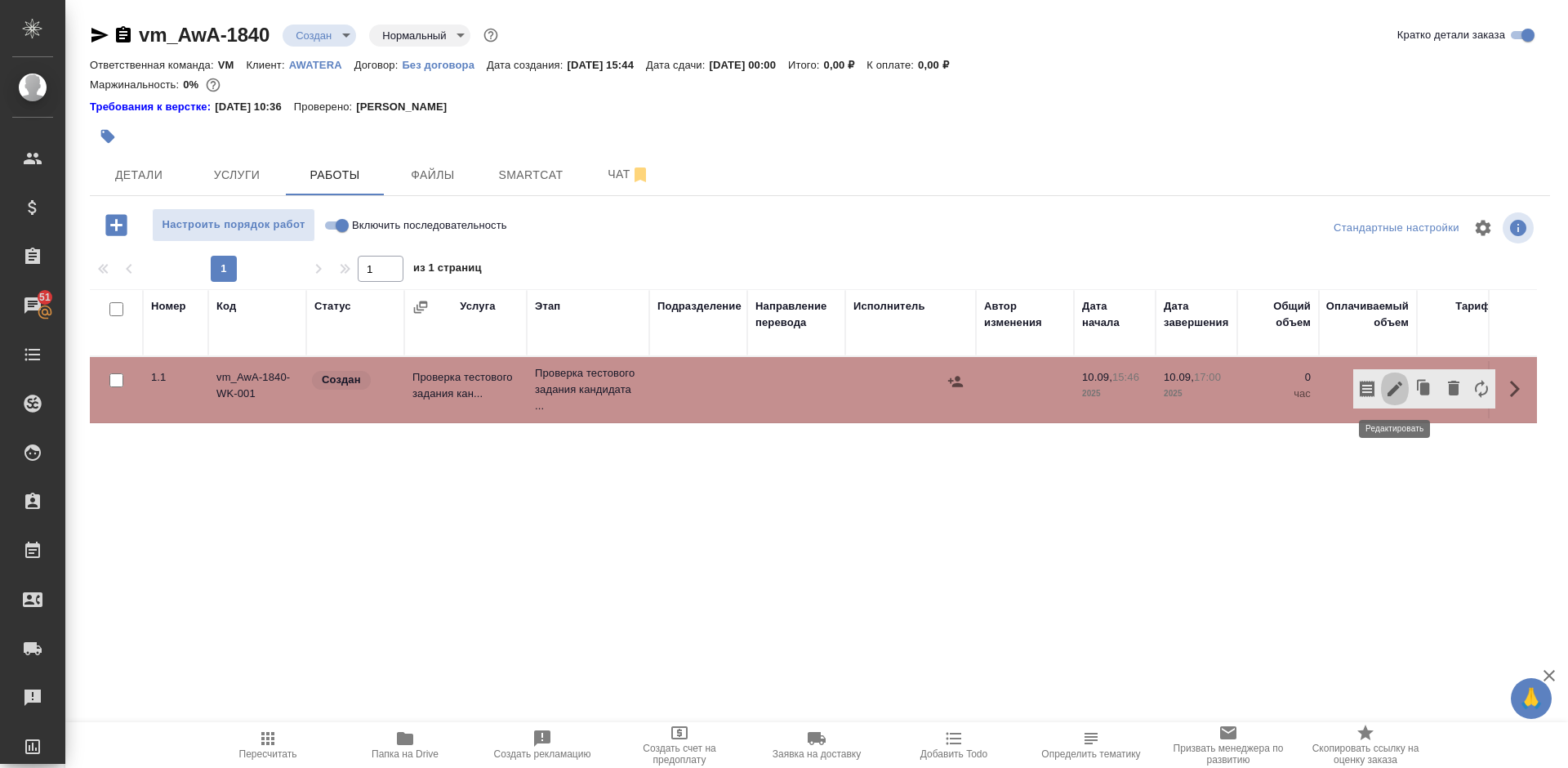
click at [1398, 391] on icon "button" at bounding box center [1395, 389] width 20 height 20
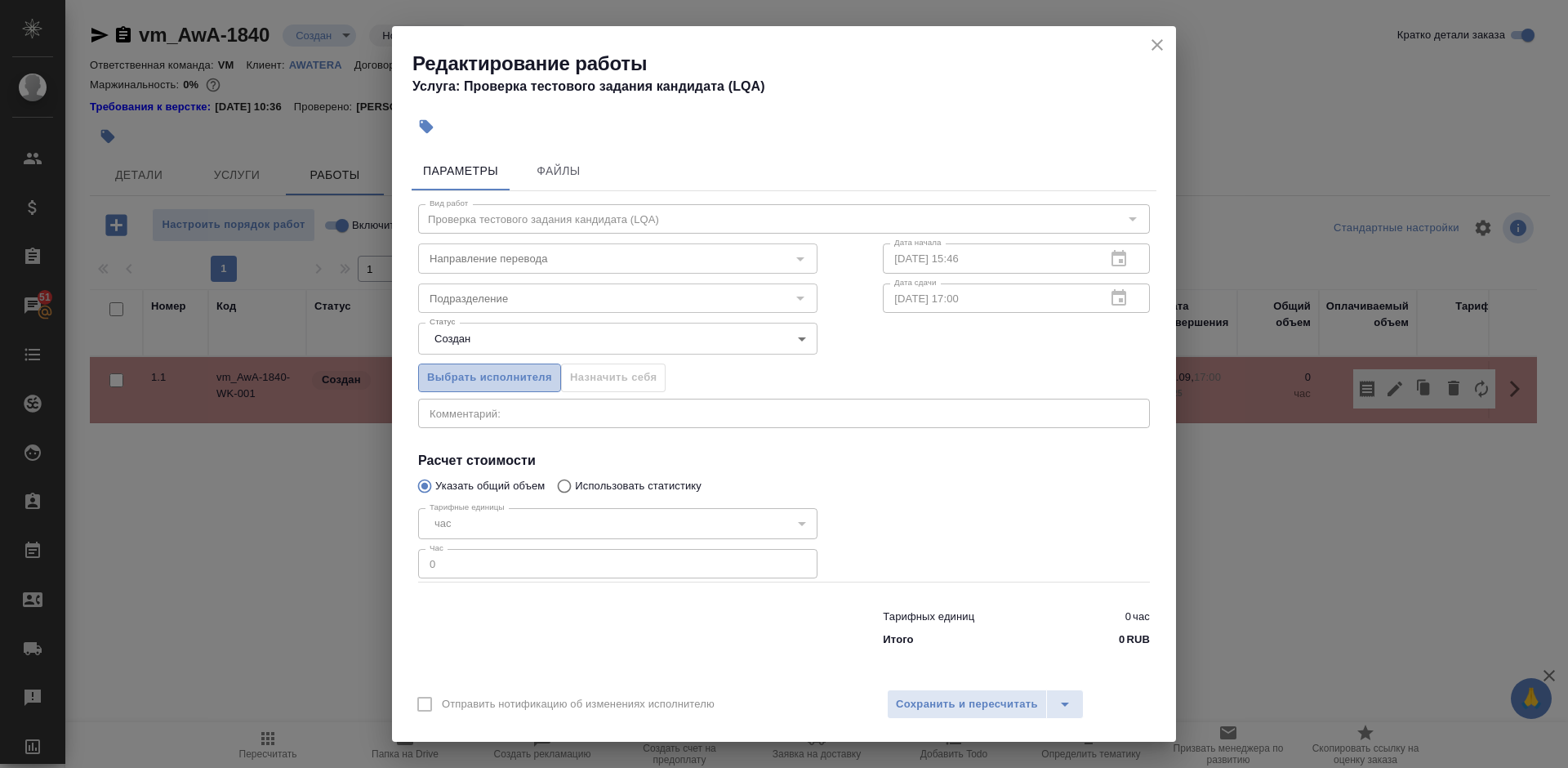
click at [492, 376] on span "Выбрать исполнителя" at bounding box center [489, 377] width 125 height 19
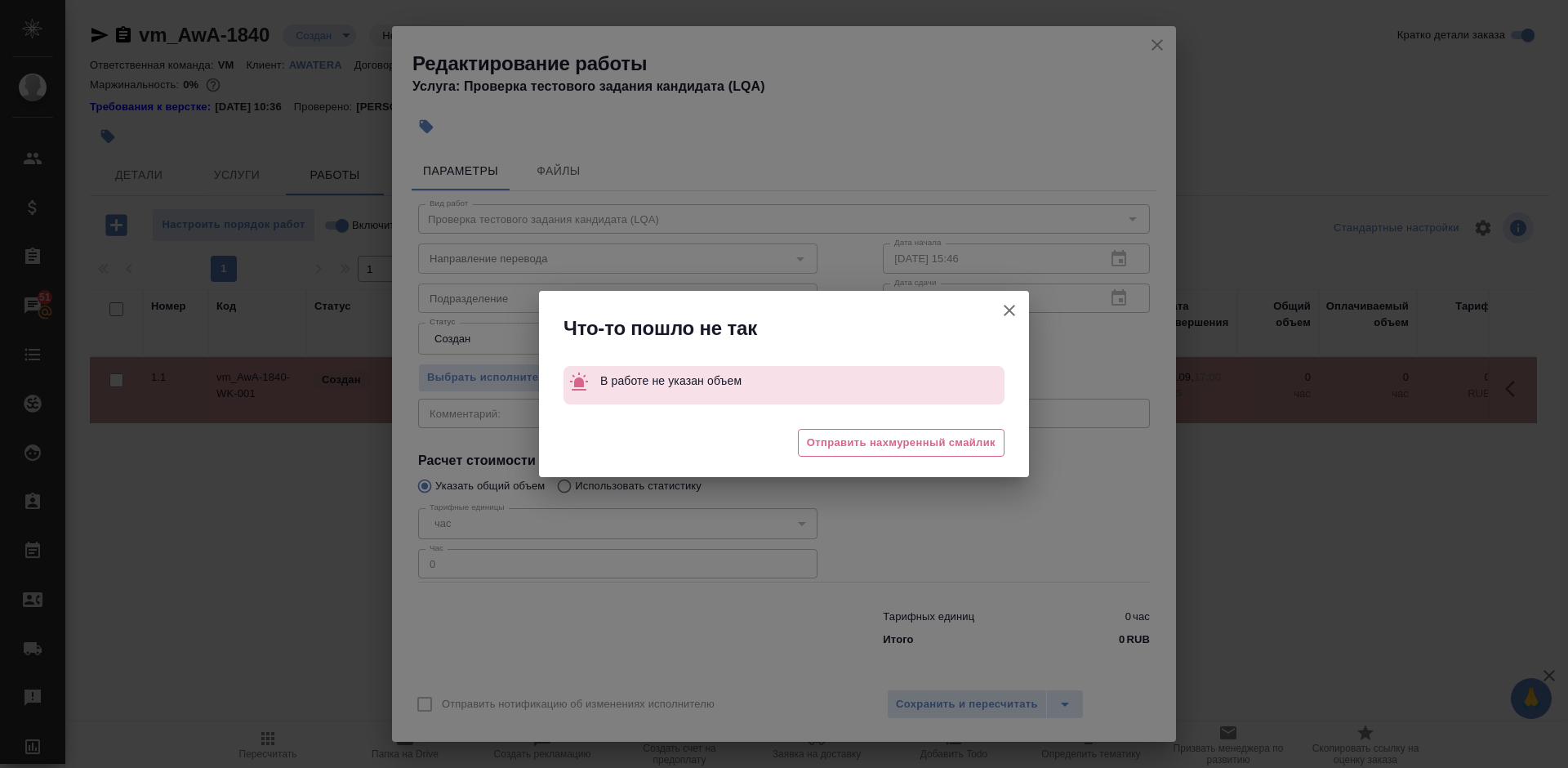
click at [1009, 314] on icon "button" at bounding box center [1009, 310] width 20 height 20
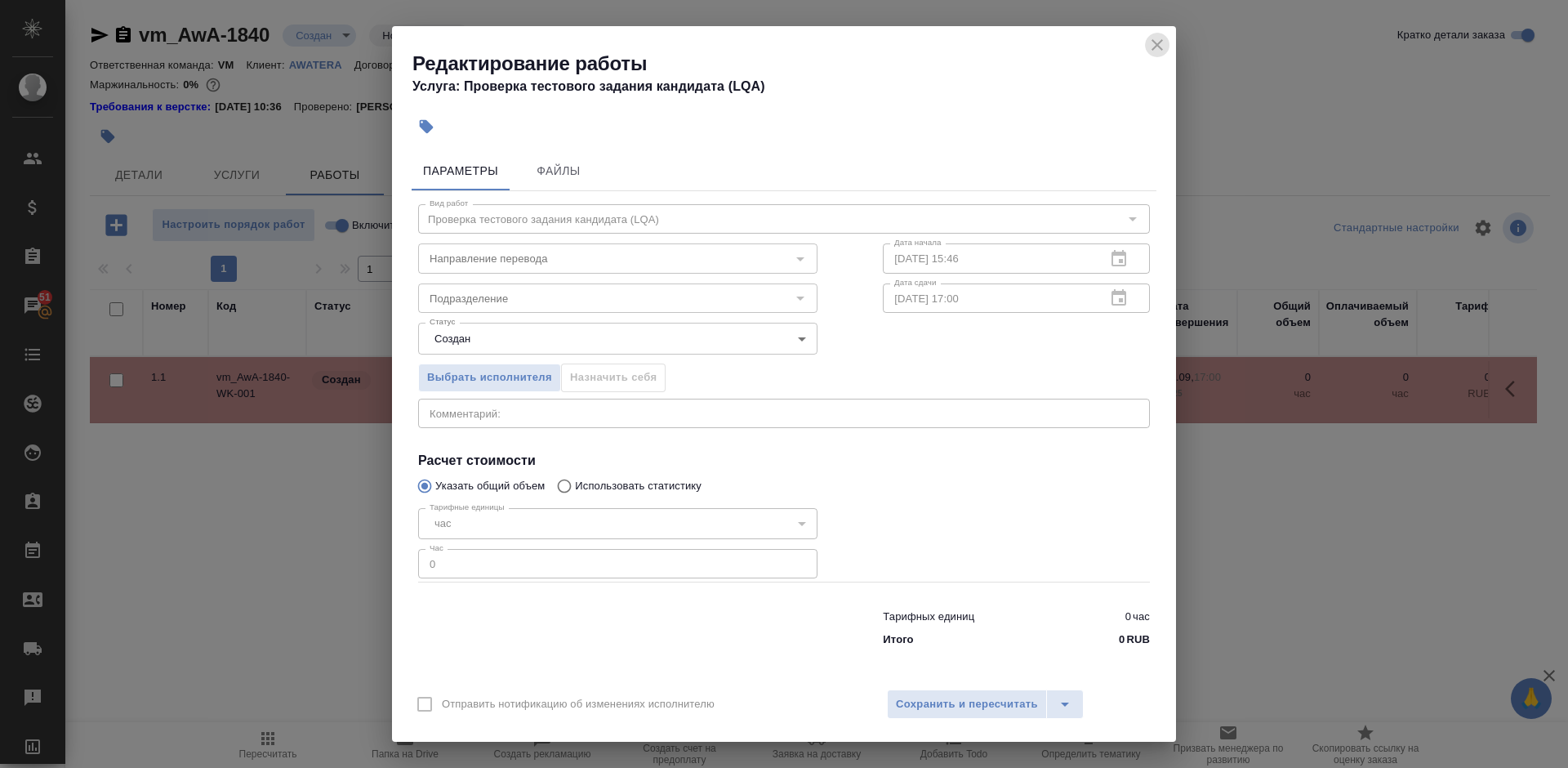
click at [1164, 45] on icon "close" at bounding box center [1157, 44] width 20 height 20
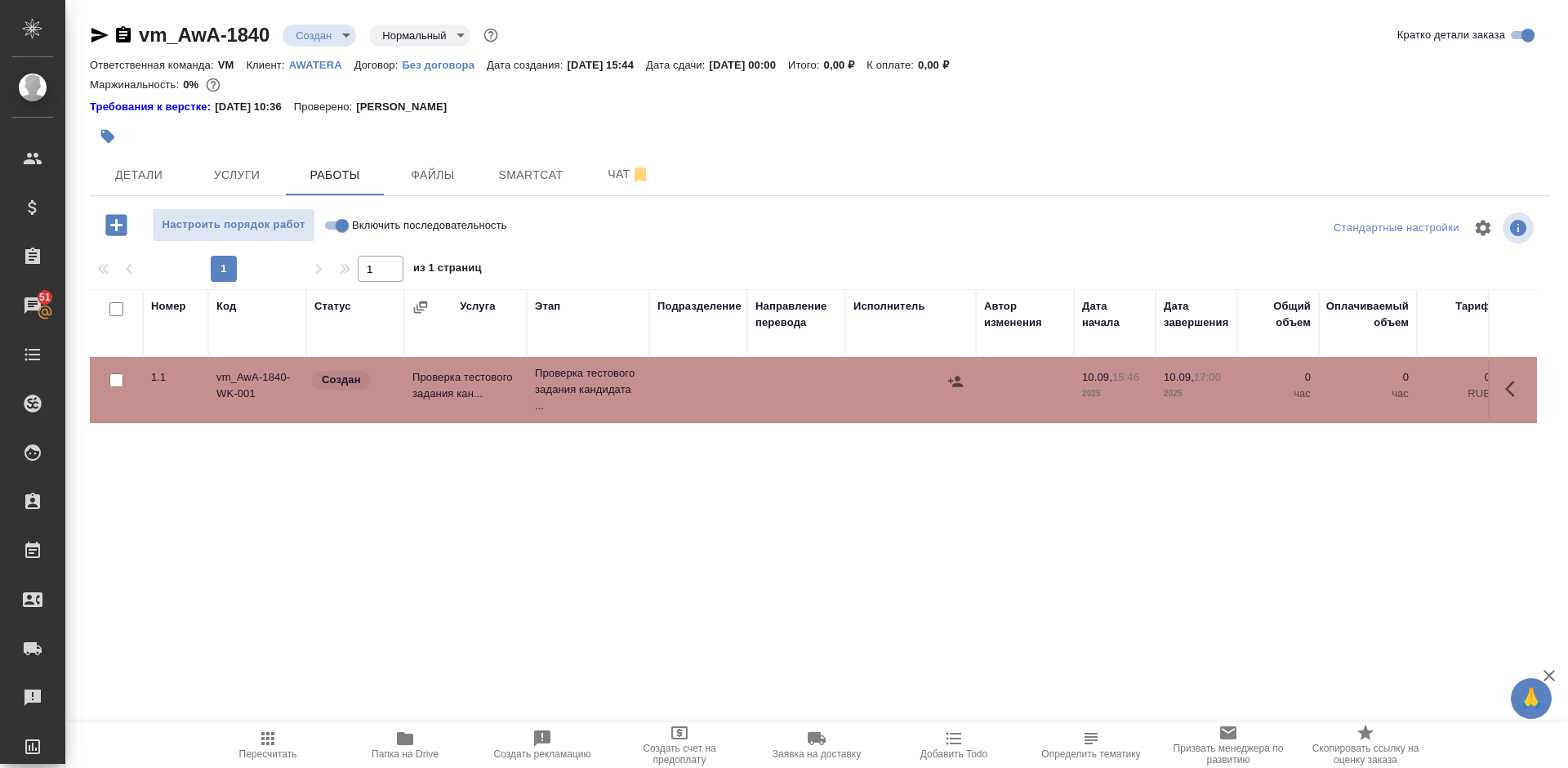
click at [809, 389] on td at bounding box center [796, 389] width 98 height 57
click at [912, 385] on div at bounding box center [910, 381] width 114 height 24
click at [1514, 386] on icon "button" at bounding box center [1515, 389] width 20 height 20
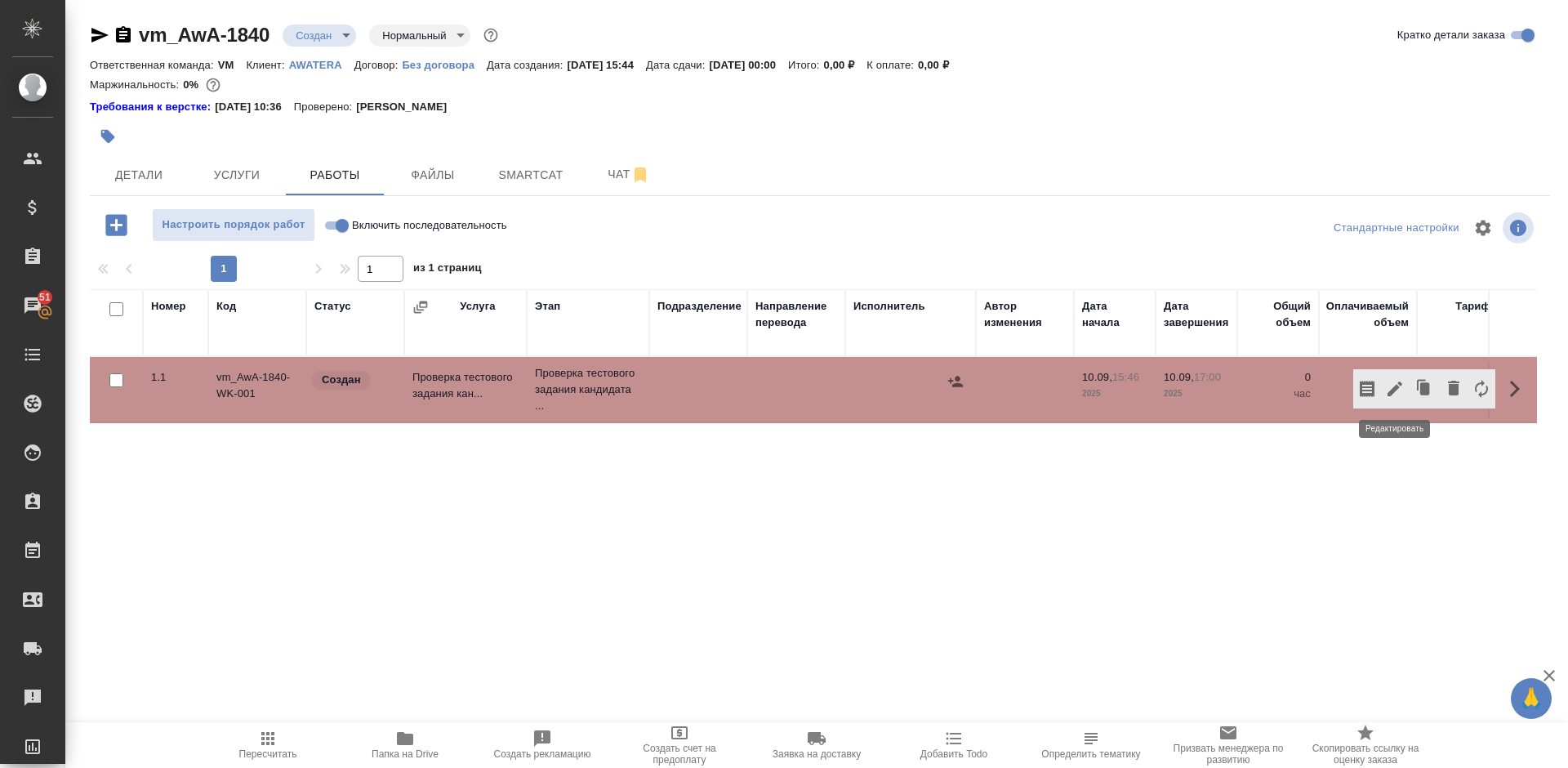
click at [1394, 387] on icon "button" at bounding box center [1395, 389] width 15 height 15
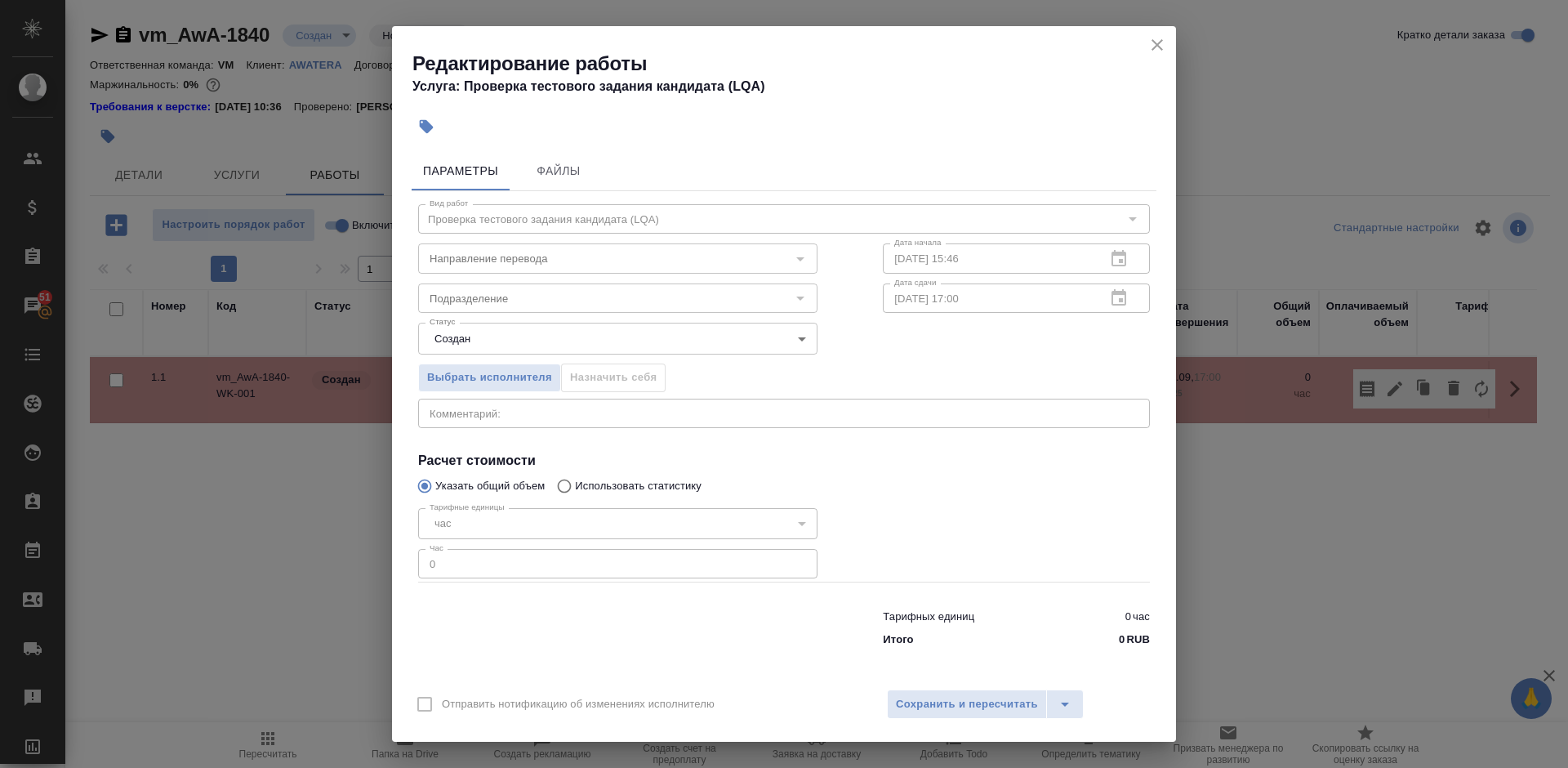
click at [1158, 44] on icon "close" at bounding box center [1157, 45] width 11 height 11
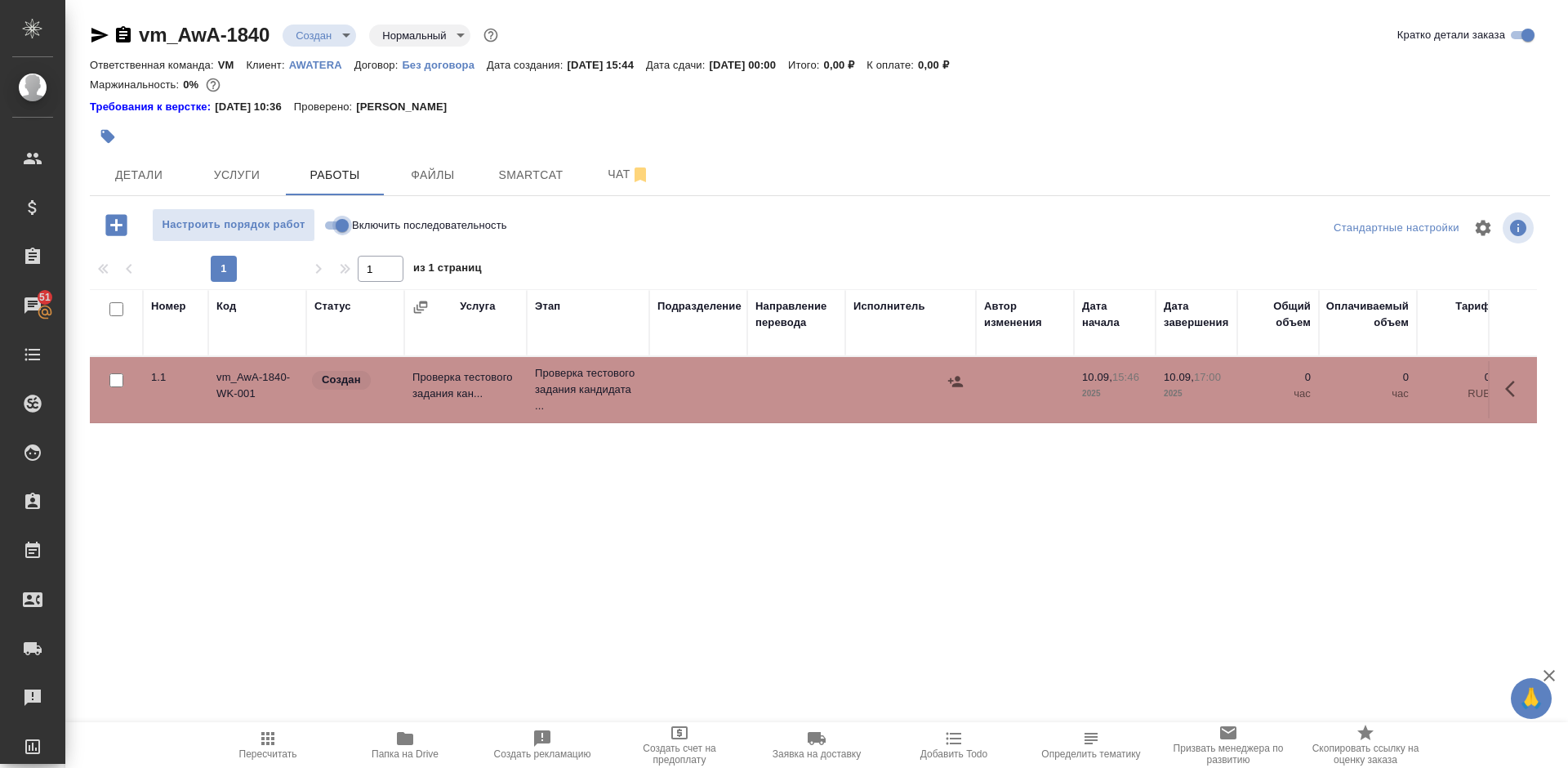
click at [333, 229] on input "Включить последовательность" at bounding box center [342, 225] width 59 height 20
checkbox input "true"
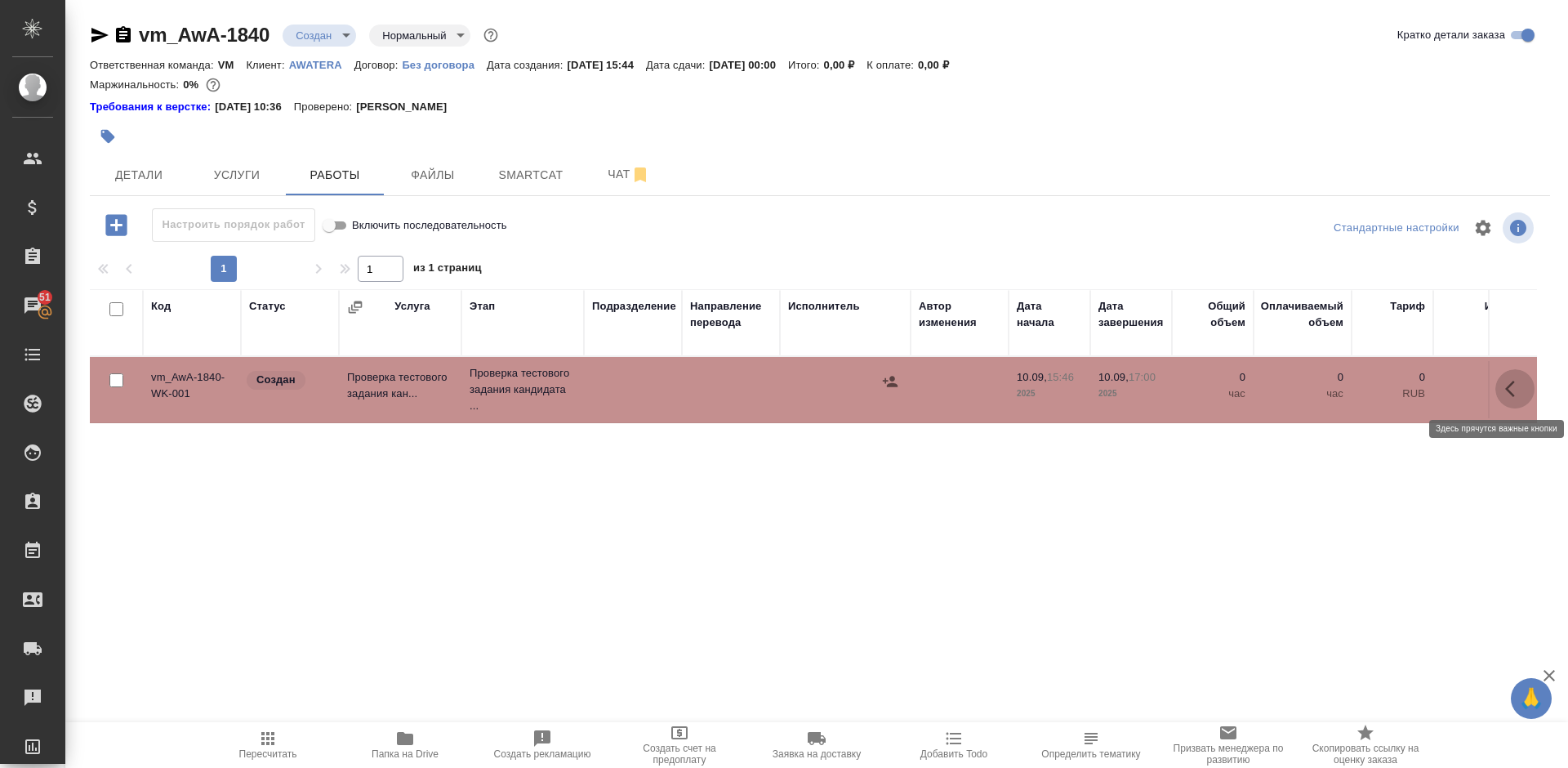
click at [1512, 390] on icon "button" at bounding box center [1515, 389] width 20 height 20
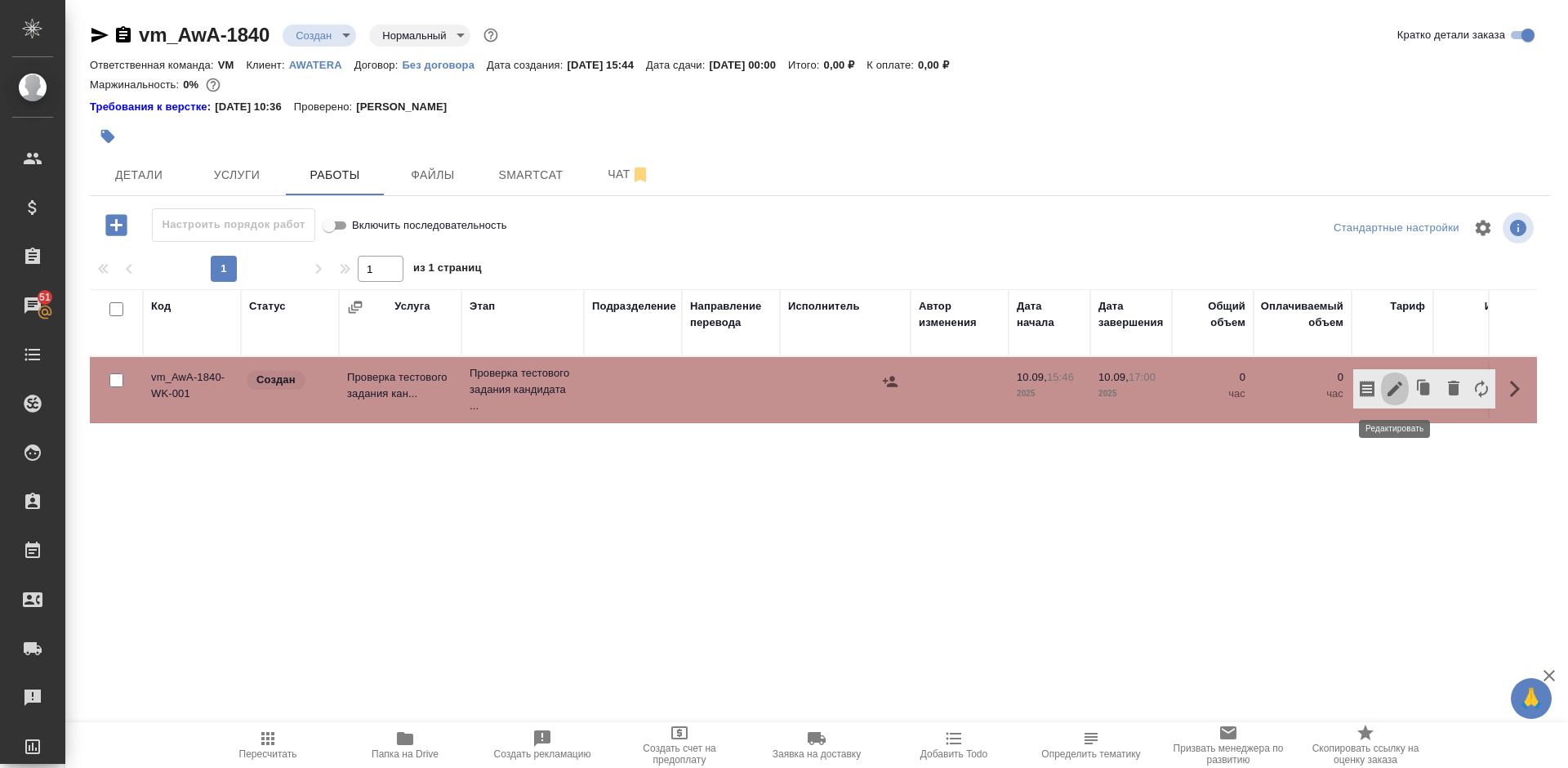
click at [1394, 385] on icon "button" at bounding box center [1395, 389] width 20 height 20
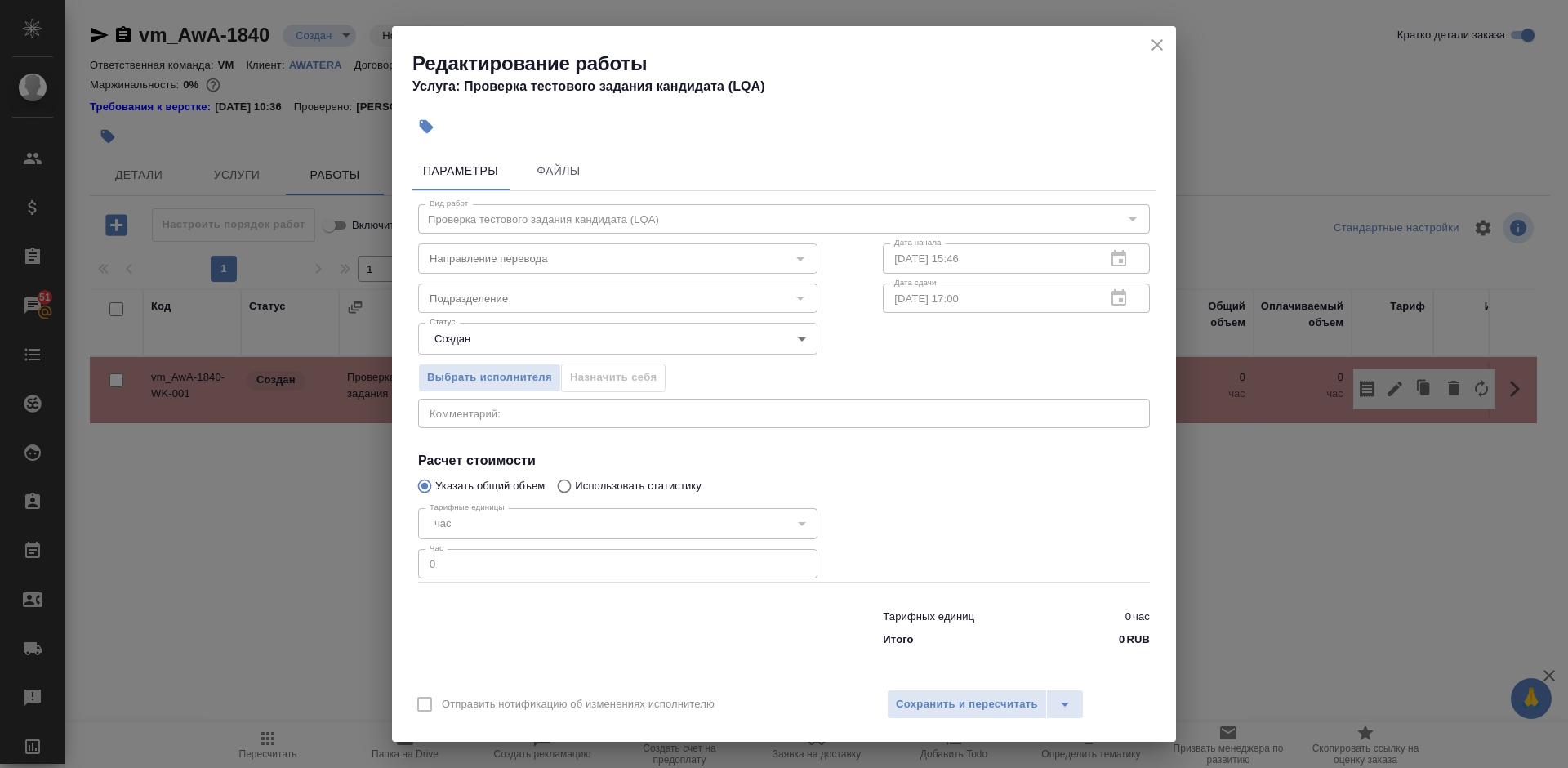
click at [1158, 42] on icon "close" at bounding box center [1157, 44] width 20 height 20
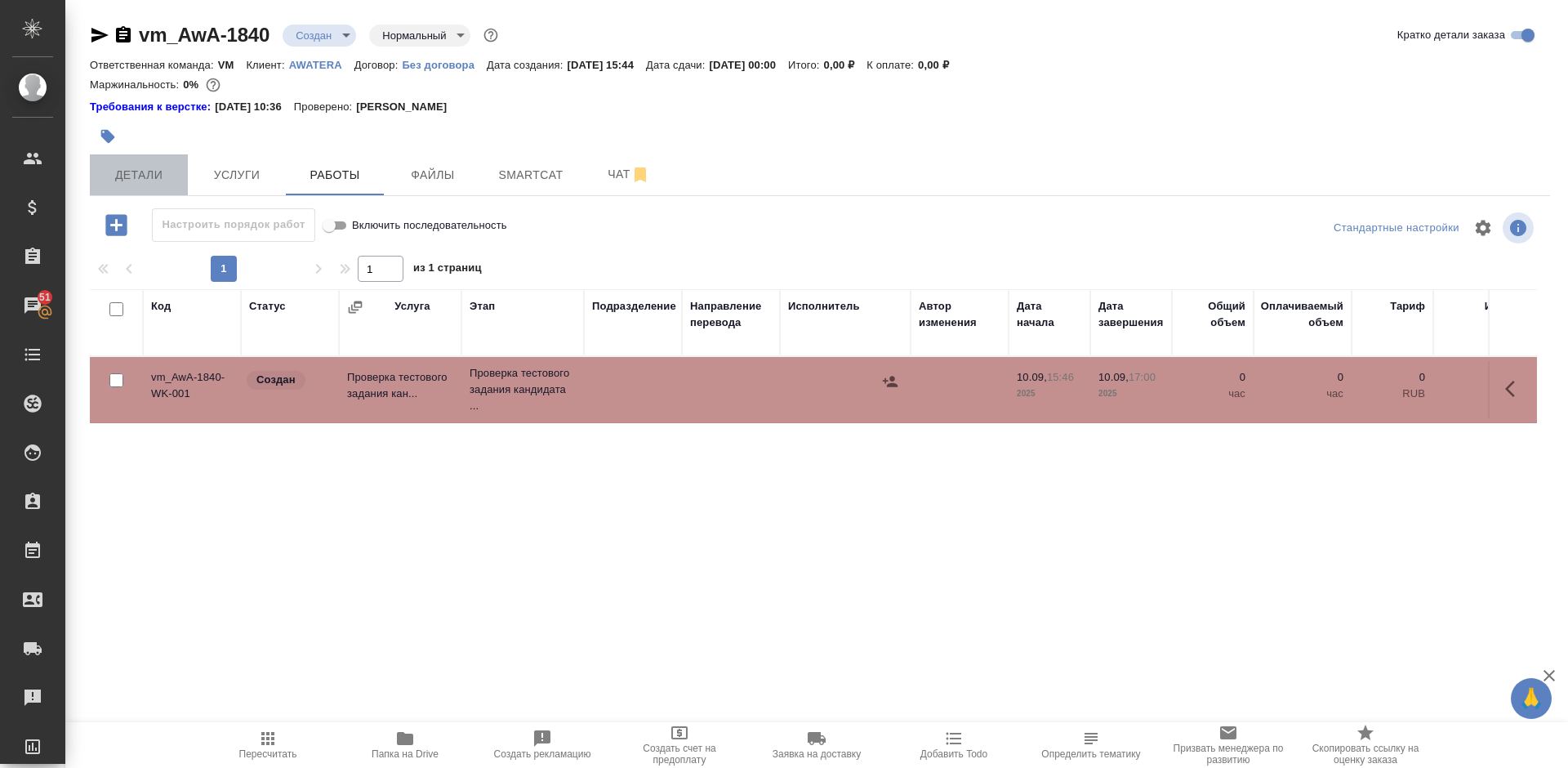
click at [160, 172] on span "Детали" at bounding box center [139, 175] width 79 height 21
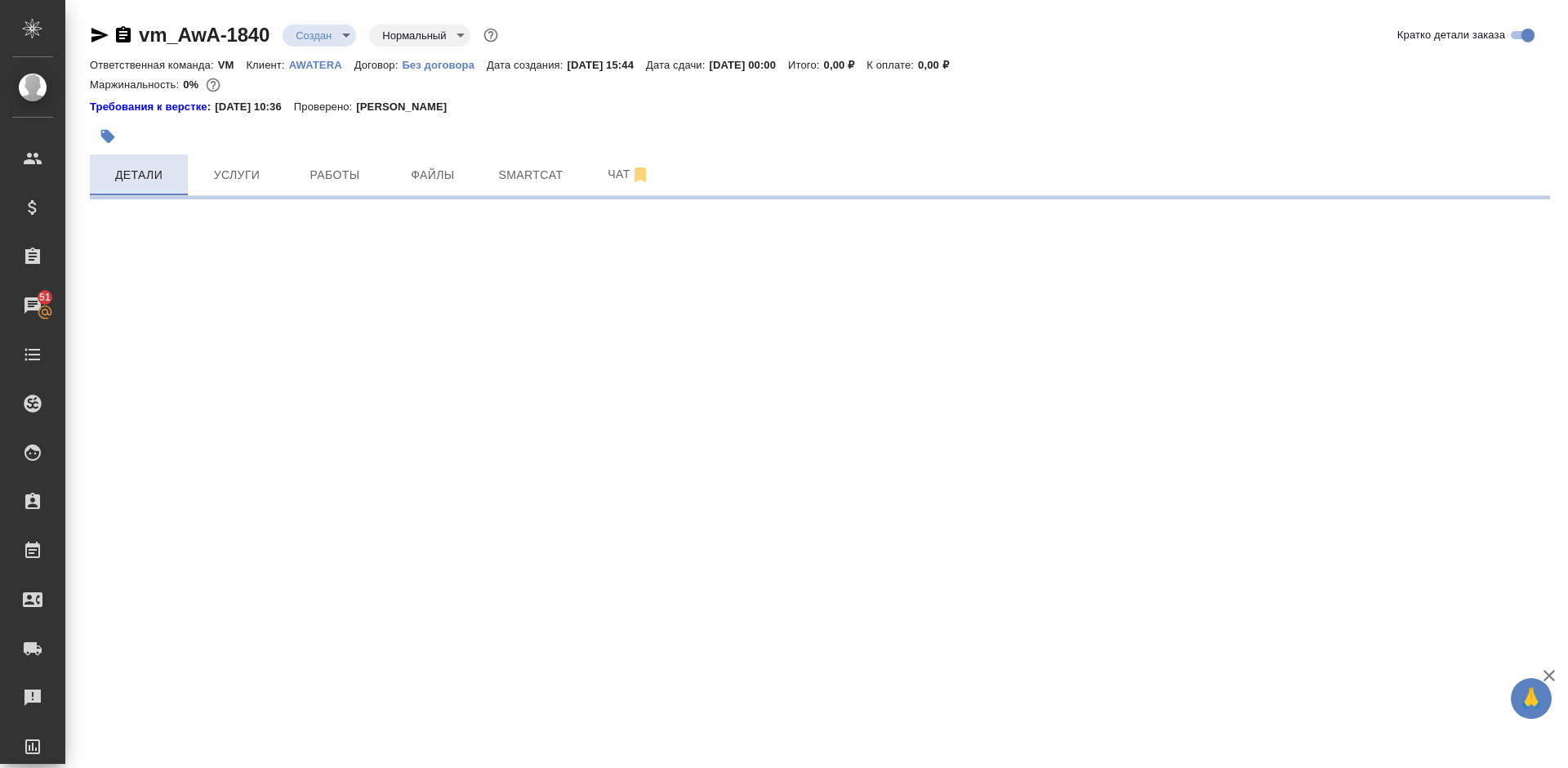
select select "RU"
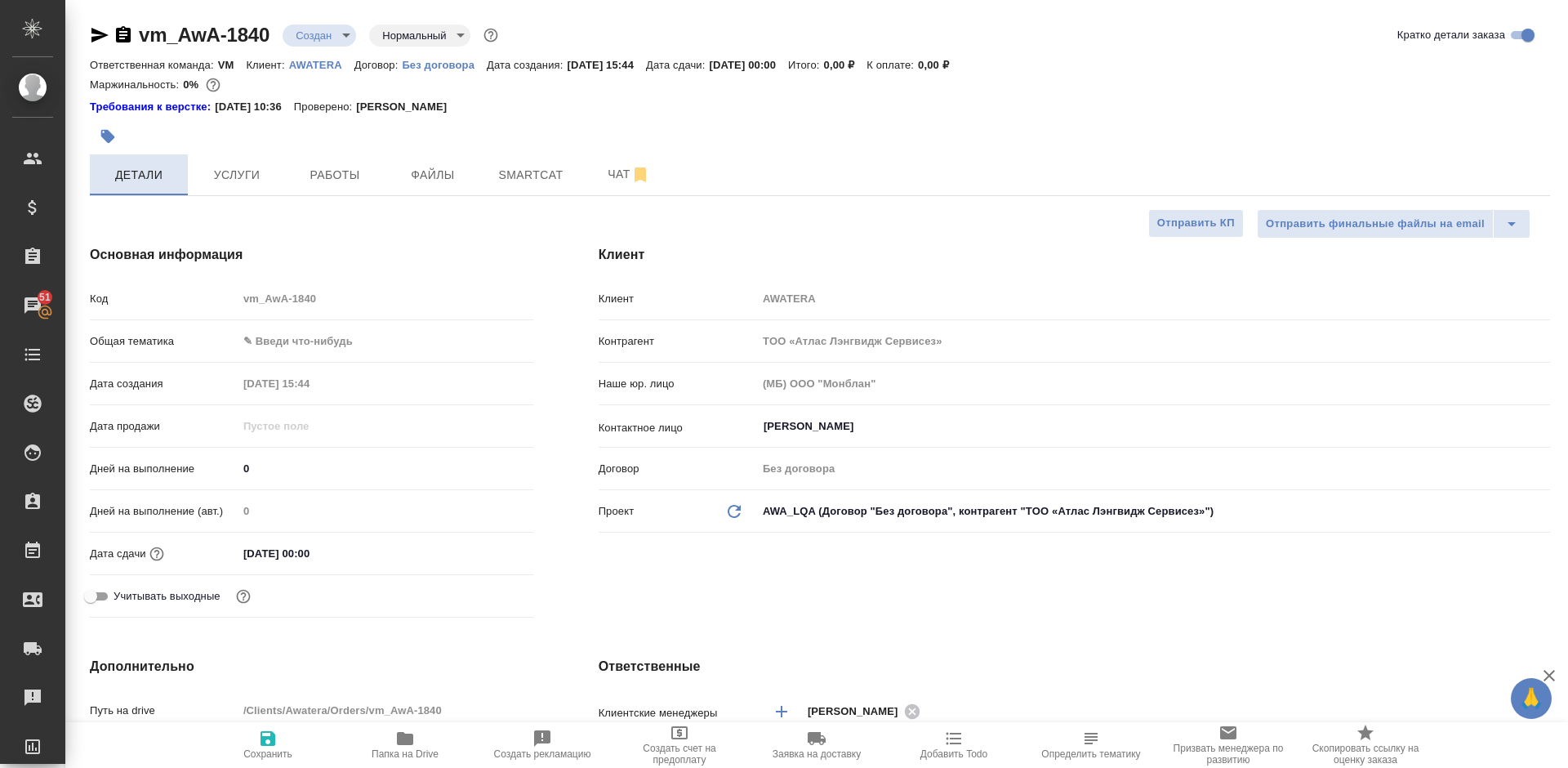
type textarea "x"
click at [100, 35] on icon "button" at bounding box center [100, 36] width 17 height 15
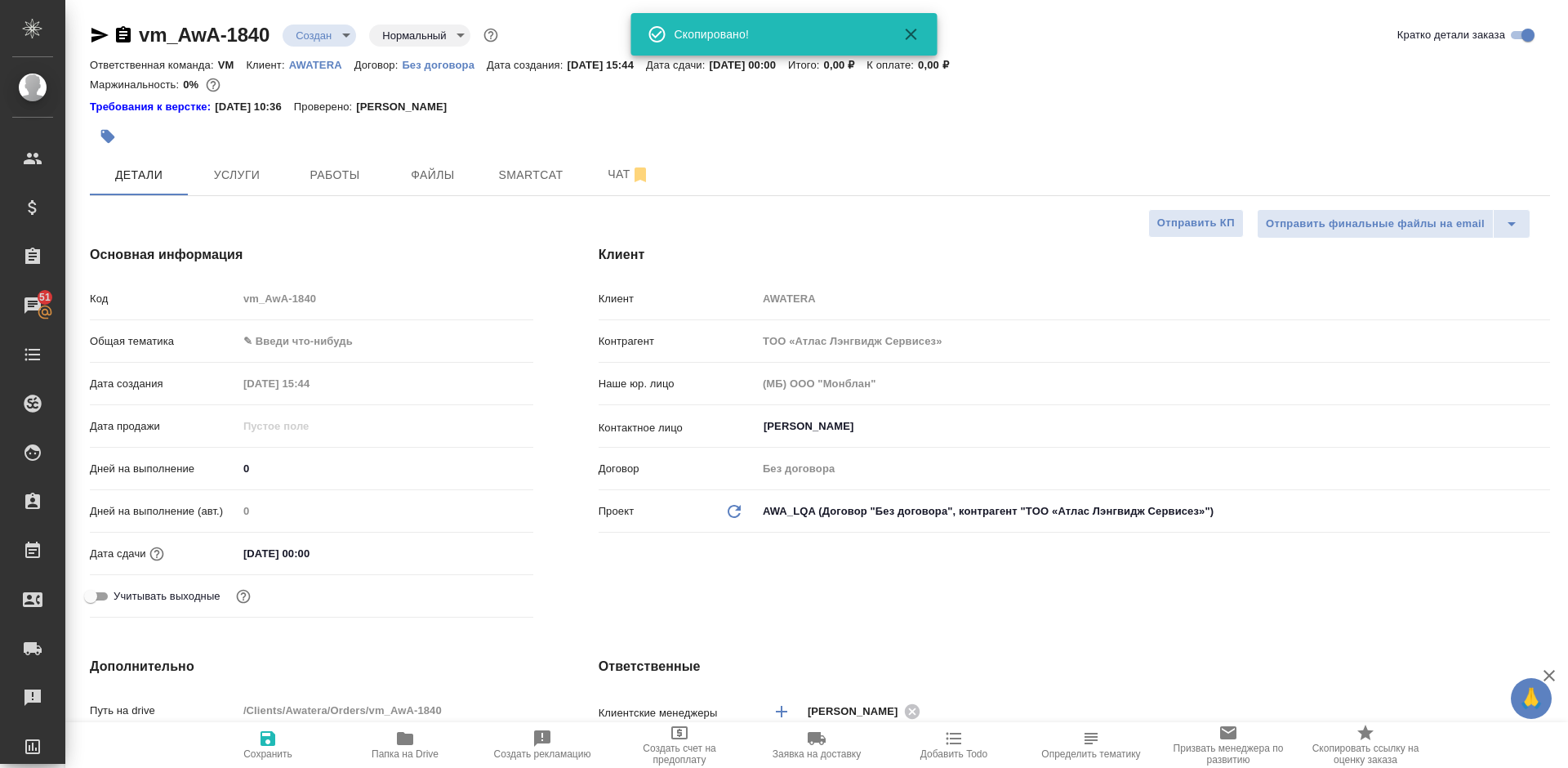
type textarea "x"
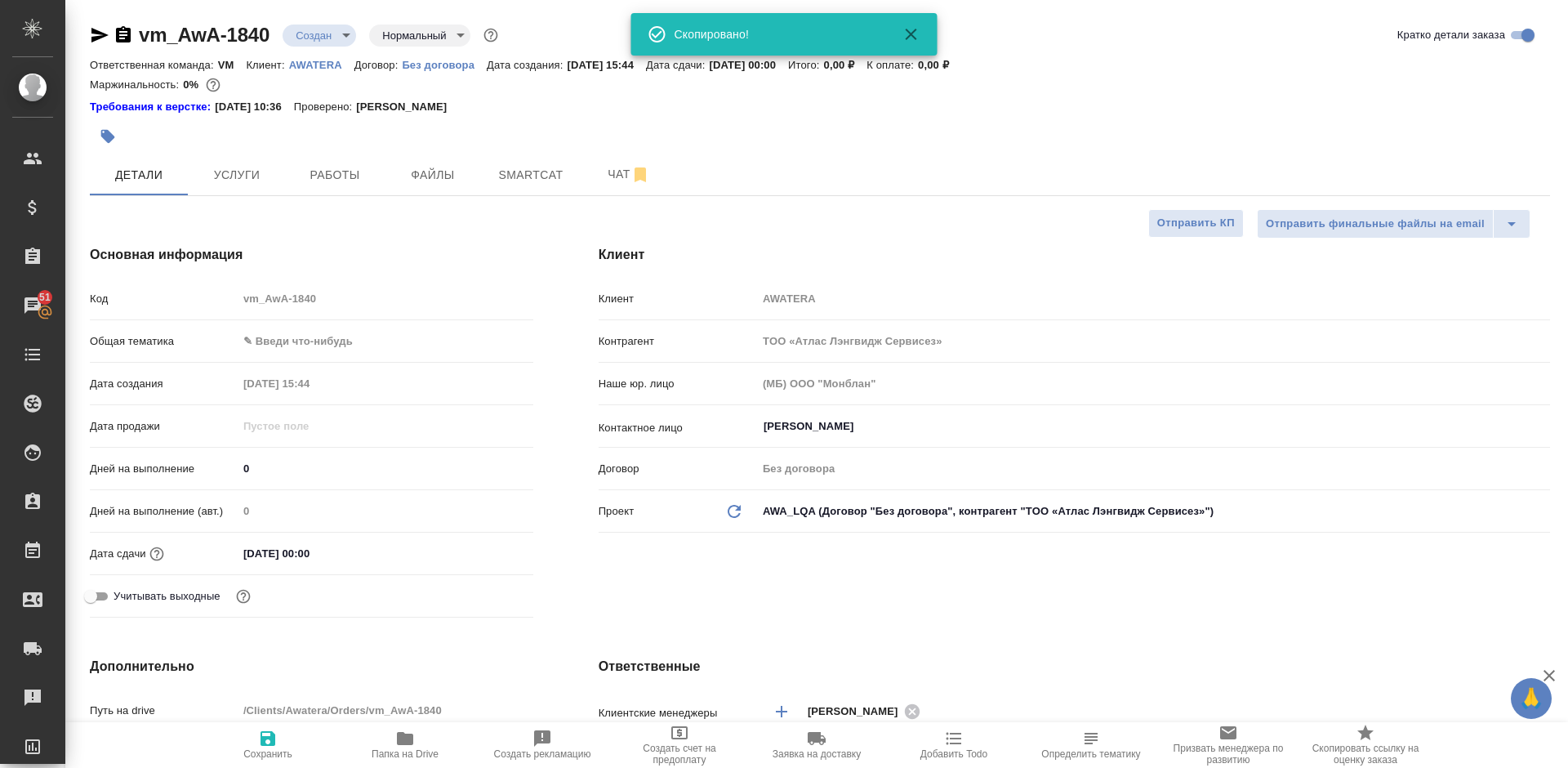
type textarea "x"
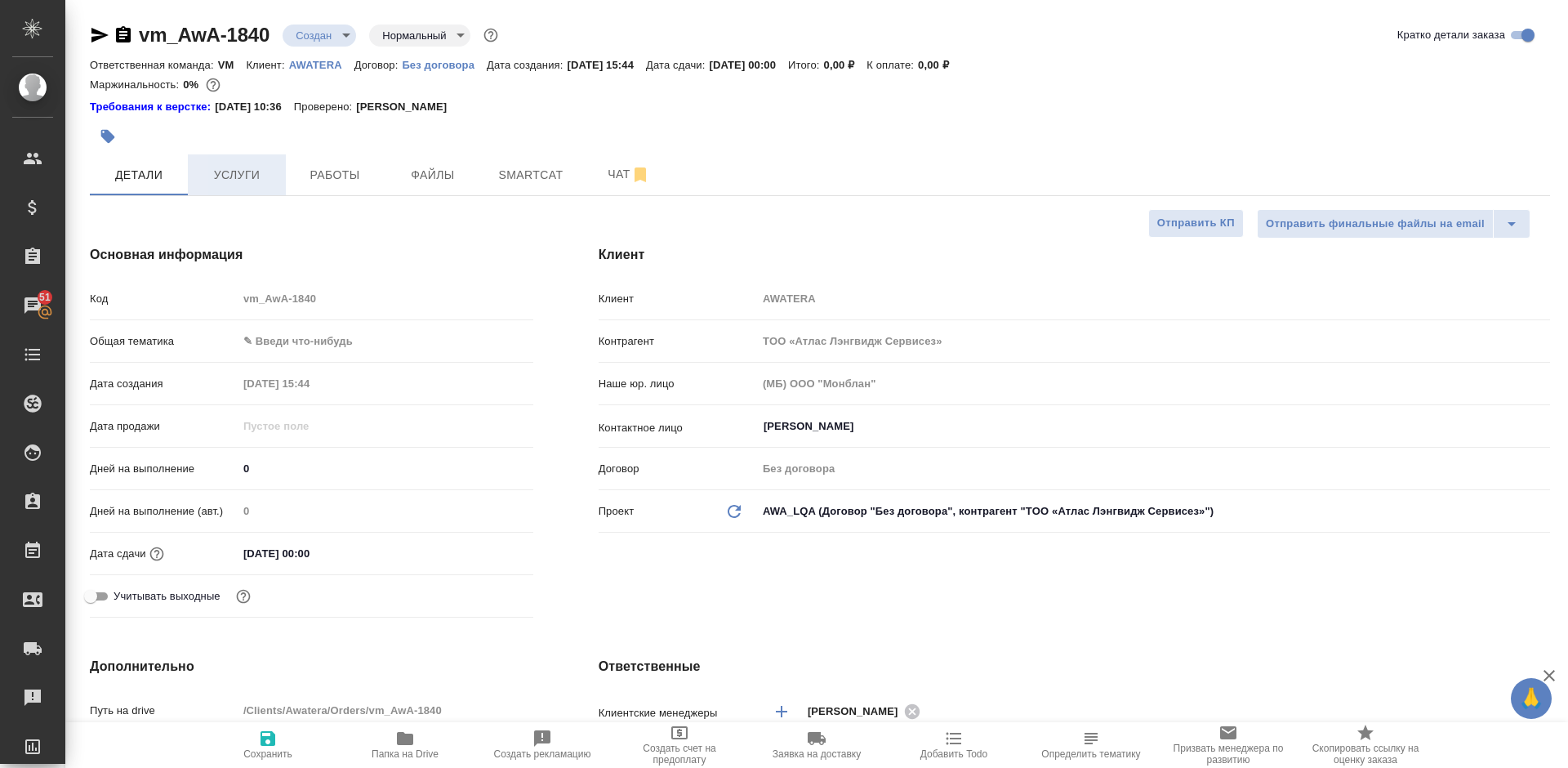
click at [268, 174] on span "Услуги" at bounding box center [237, 175] width 79 height 21
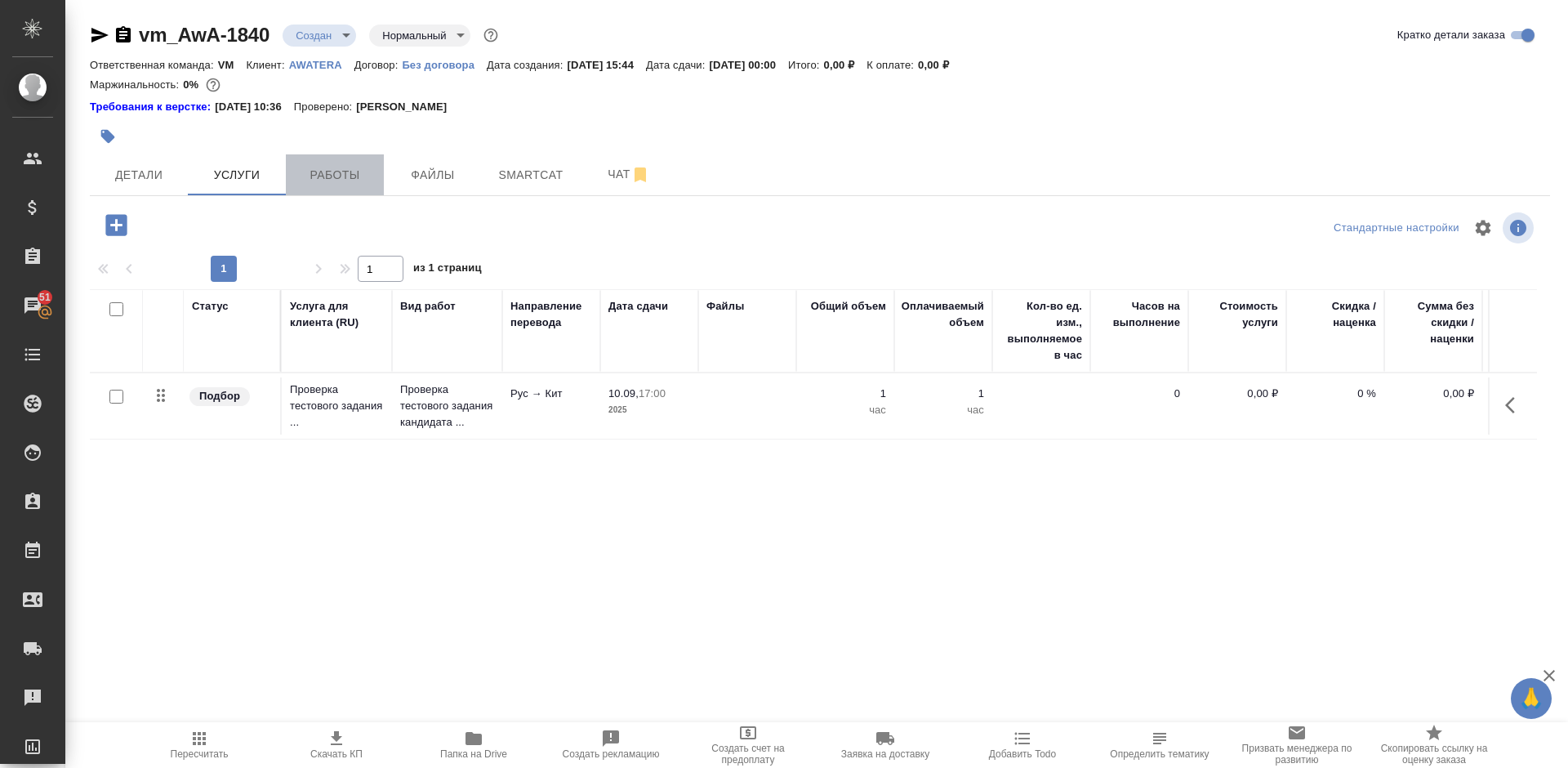
click at [349, 175] on span "Работы" at bounding box center [335, 175] width 79 height 21
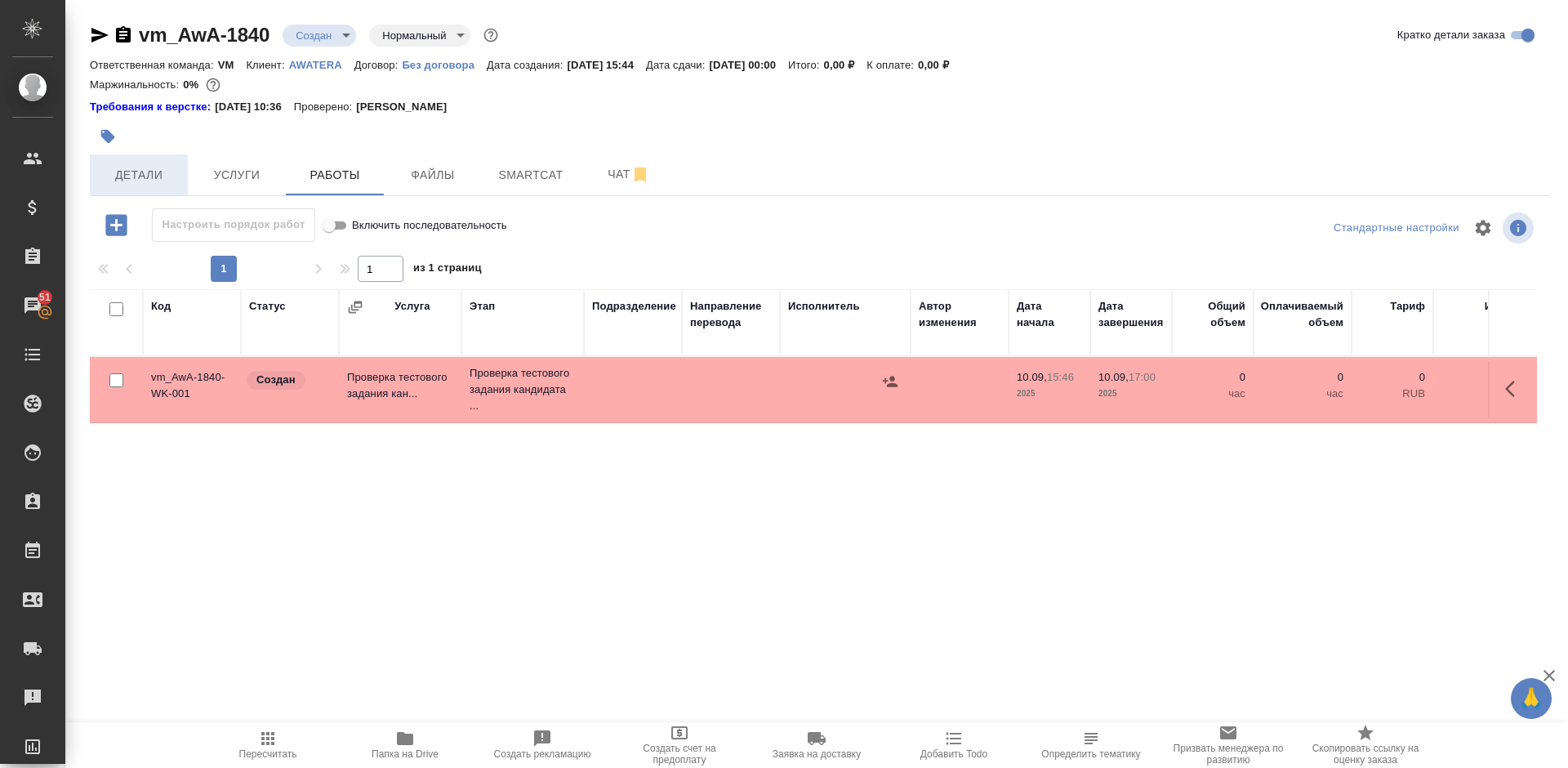
click at [164, 168] on span "Детали" at bounding box center [139, 175] width 79 height 21
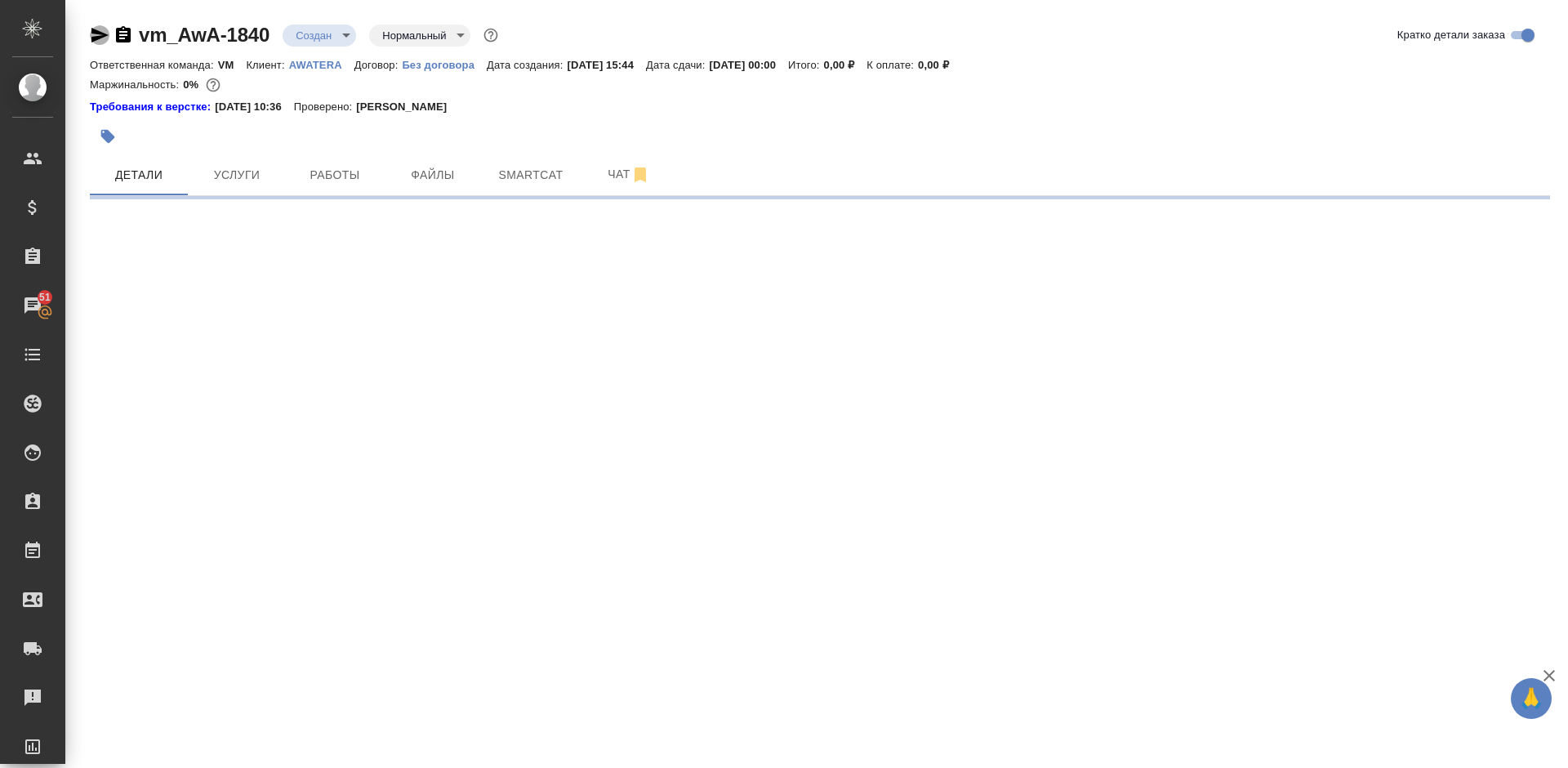
click at [99, 32] on icon "button" at bounding box center [100, 36] width 17 height 15
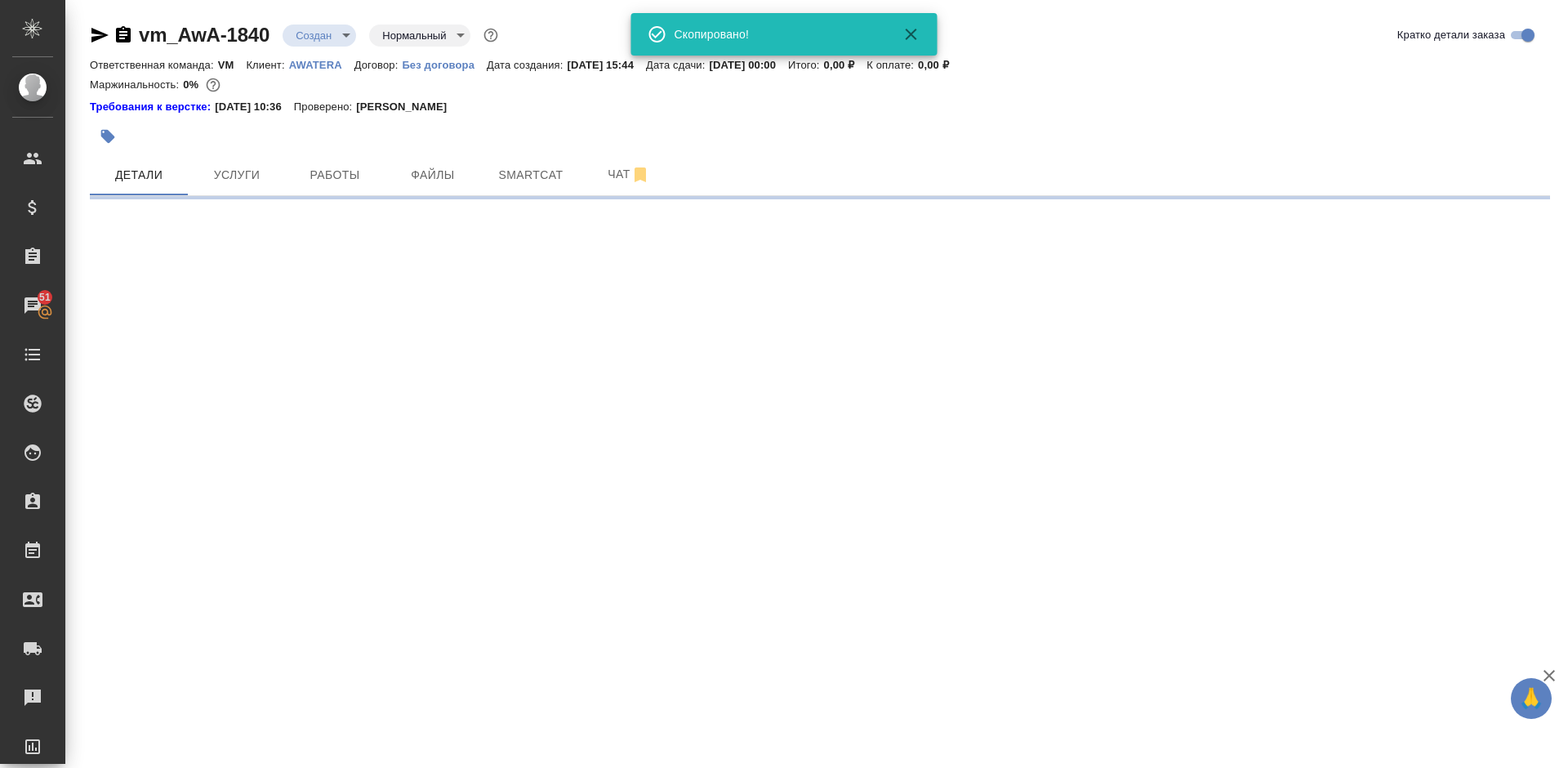
select select "RU"
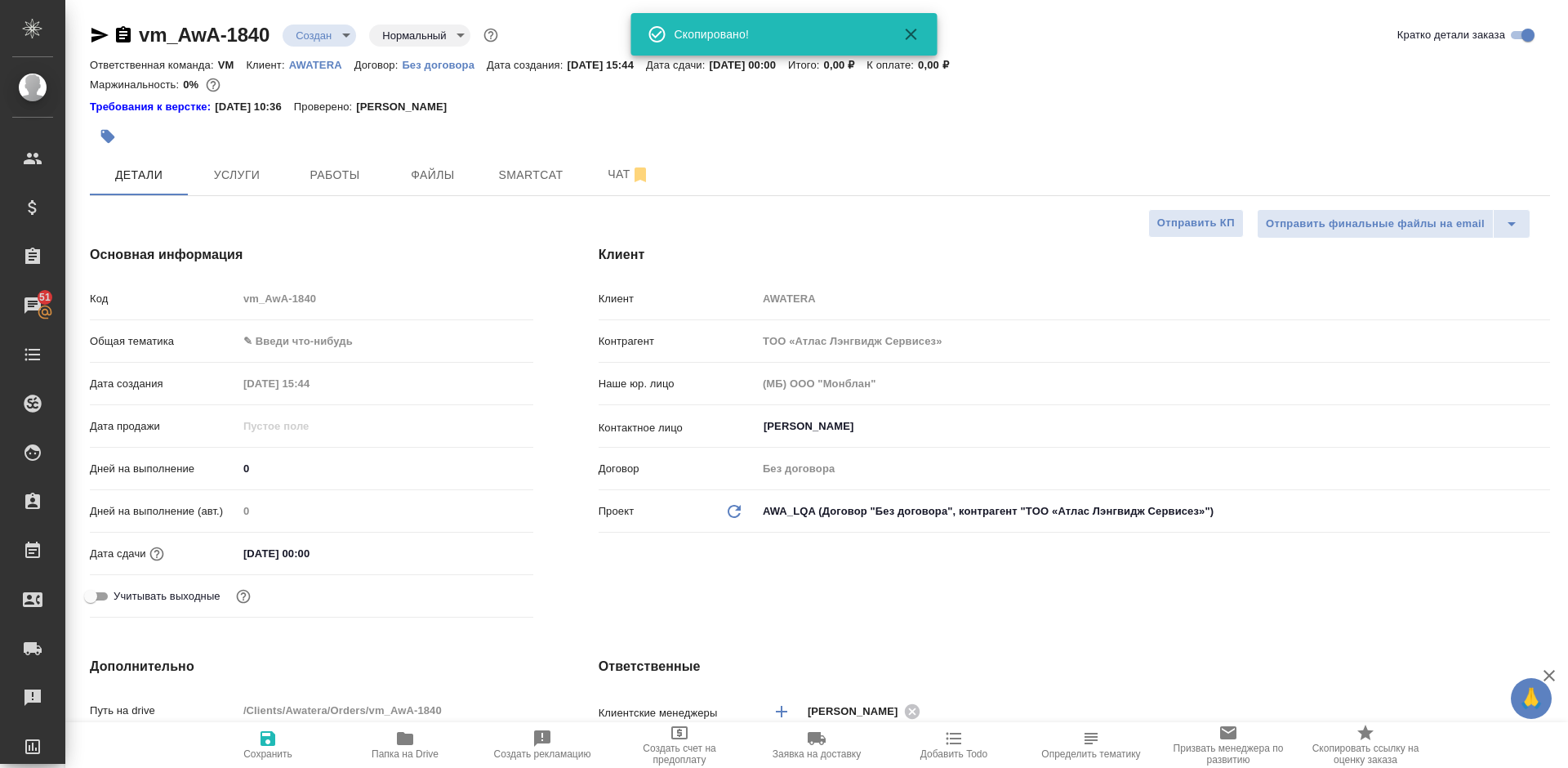
type textarea "x"
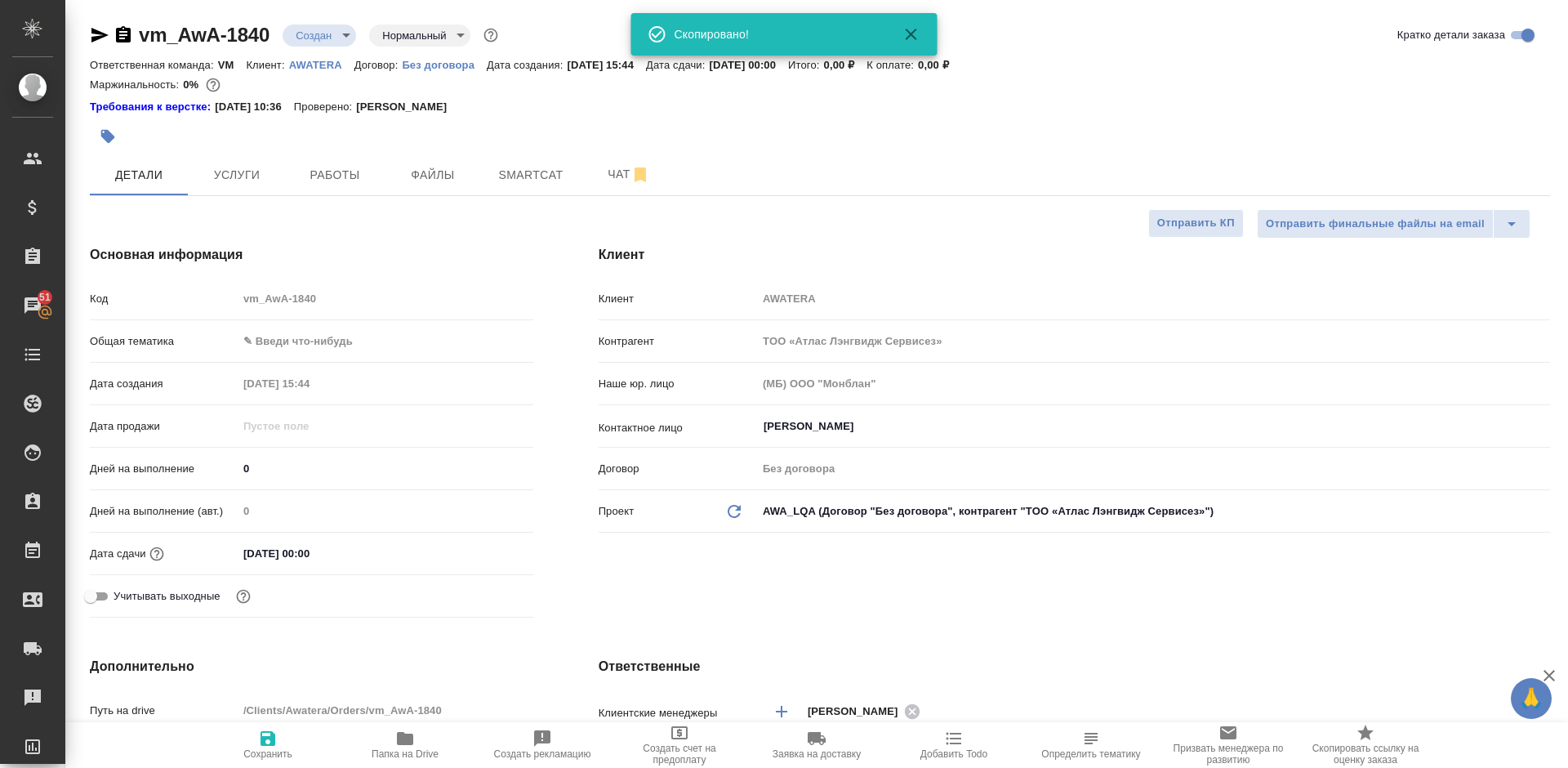
type textarea "x"
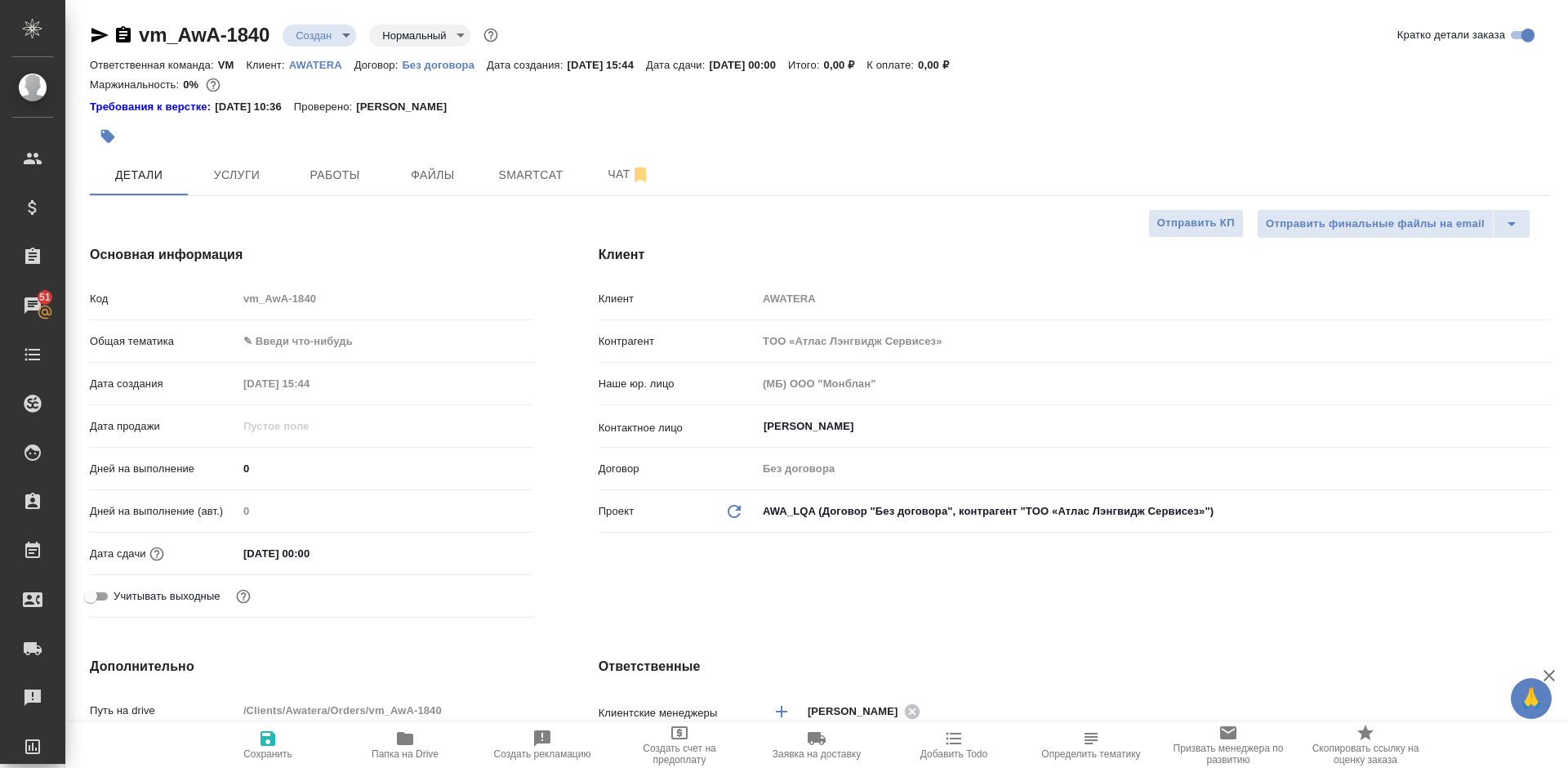
type textarea "x"
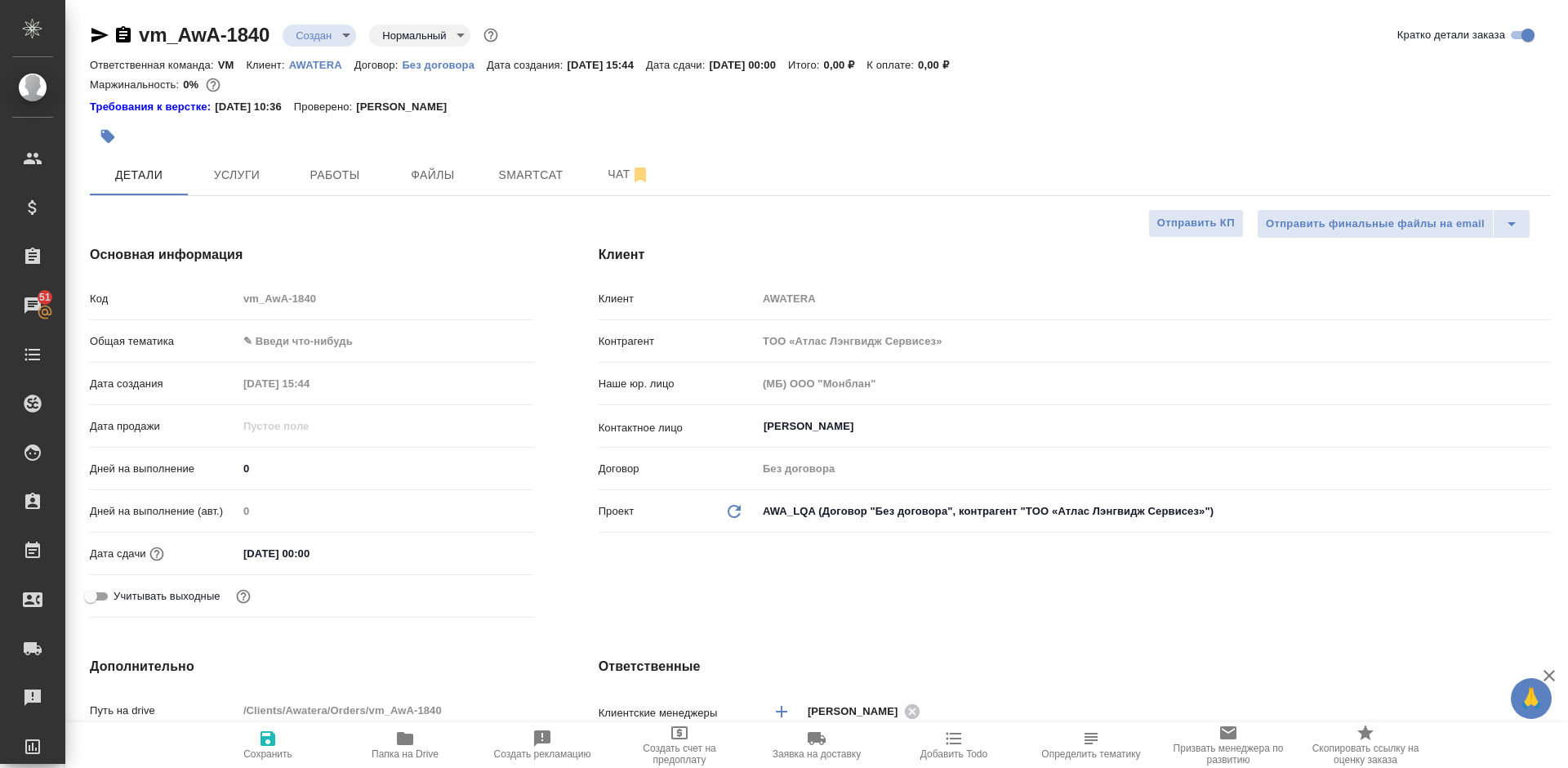
type textarea "x"
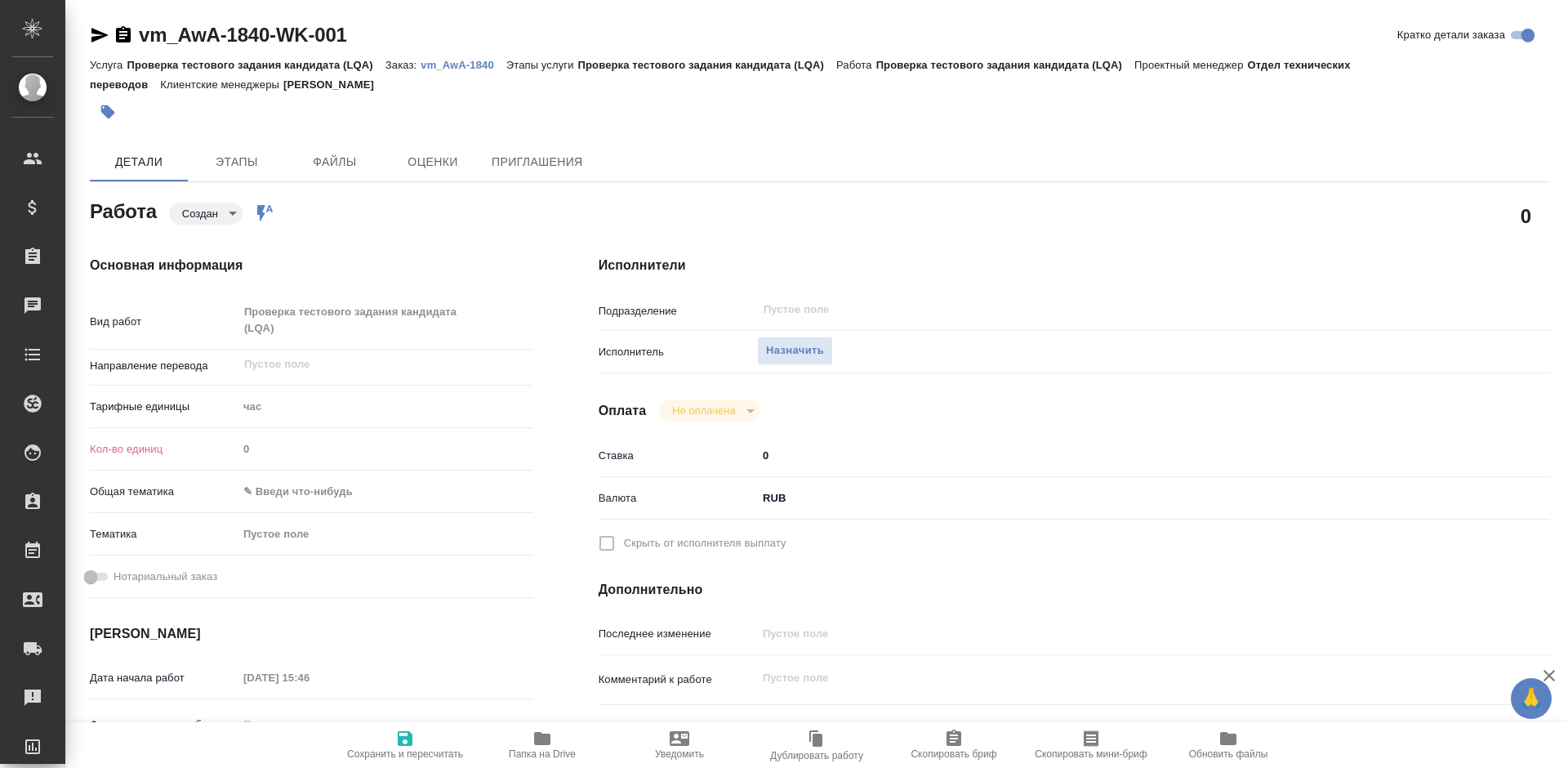
type textarea "x"
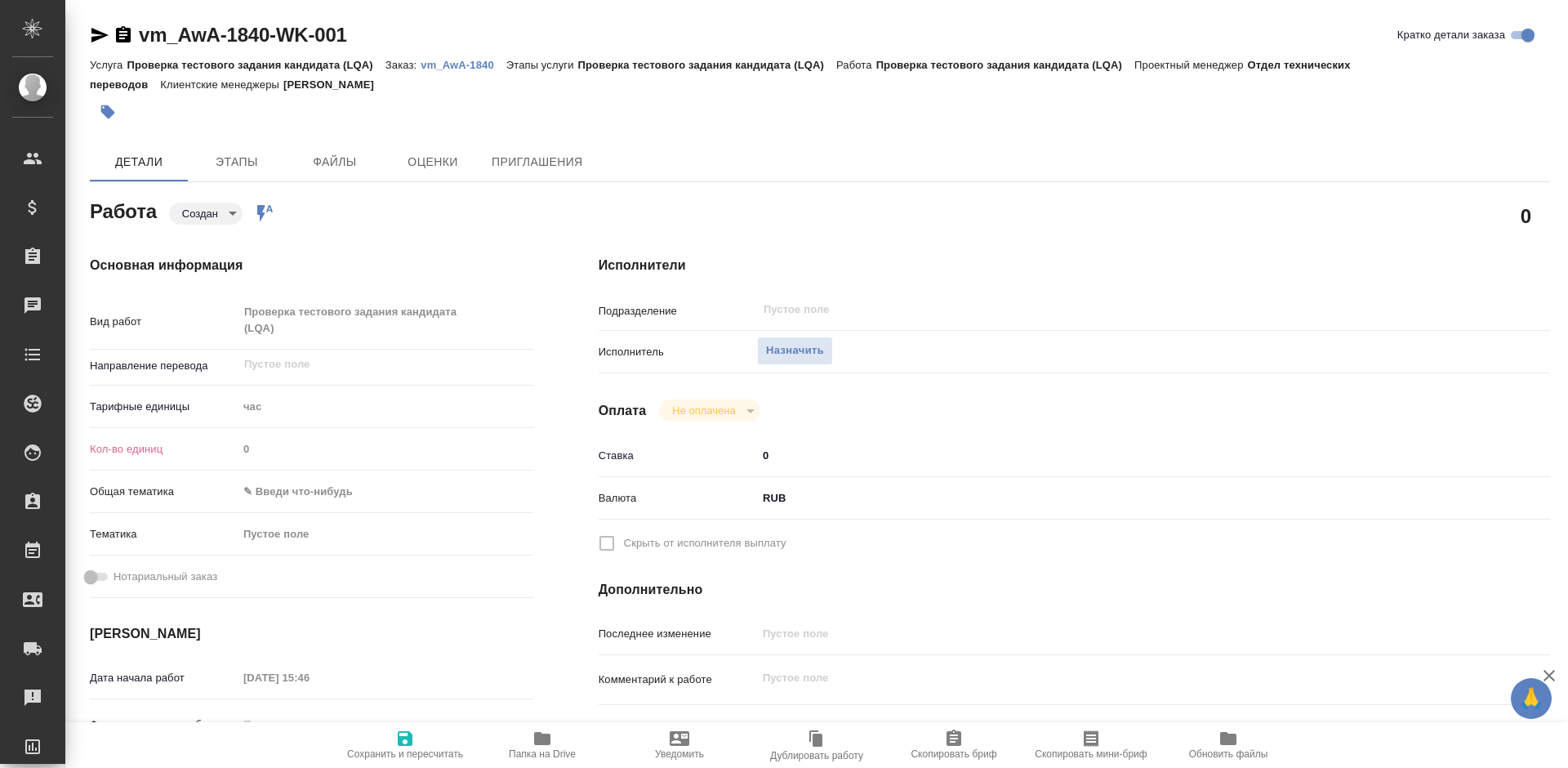
type textarea "x"
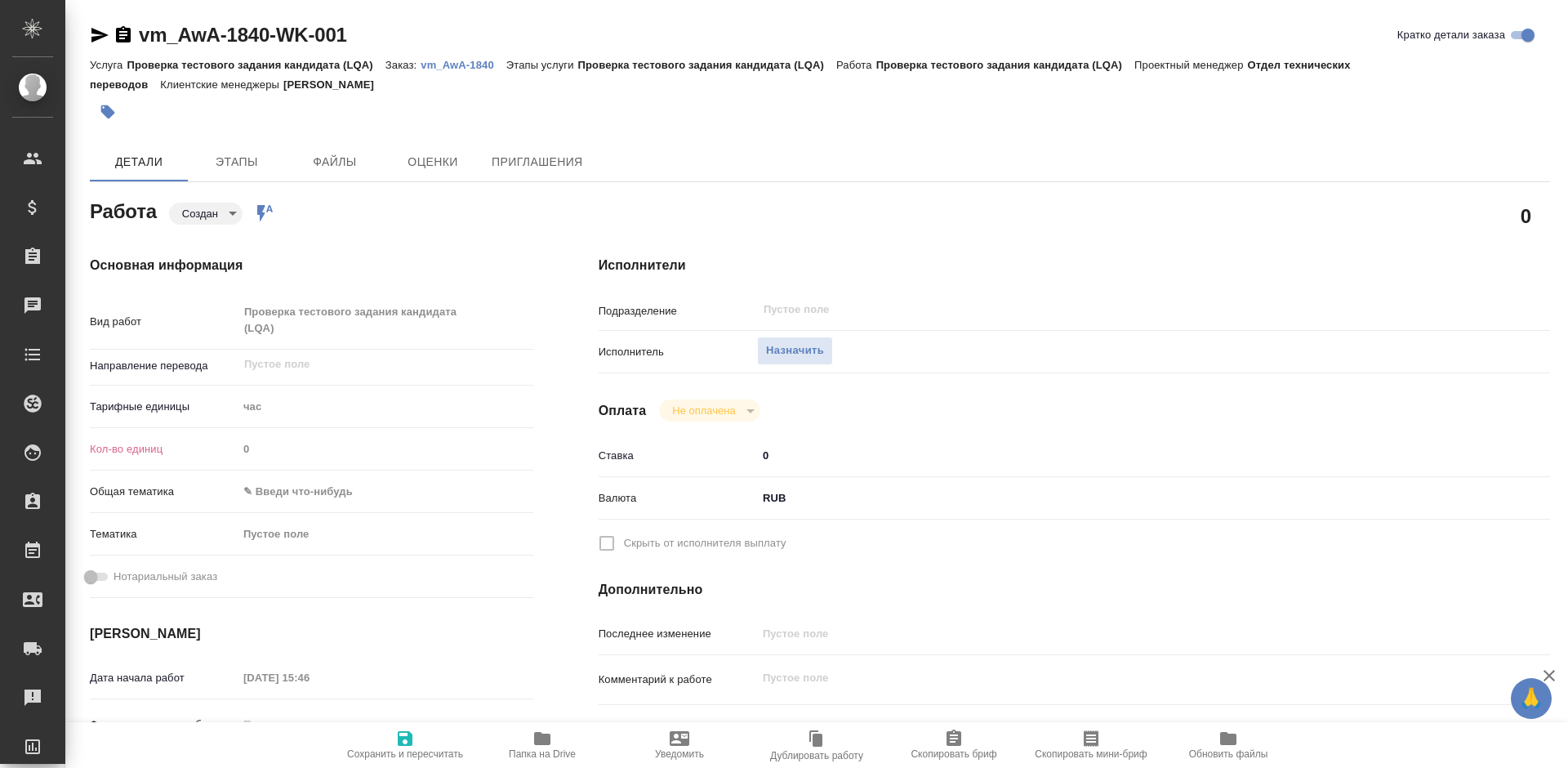
type textarea "x"
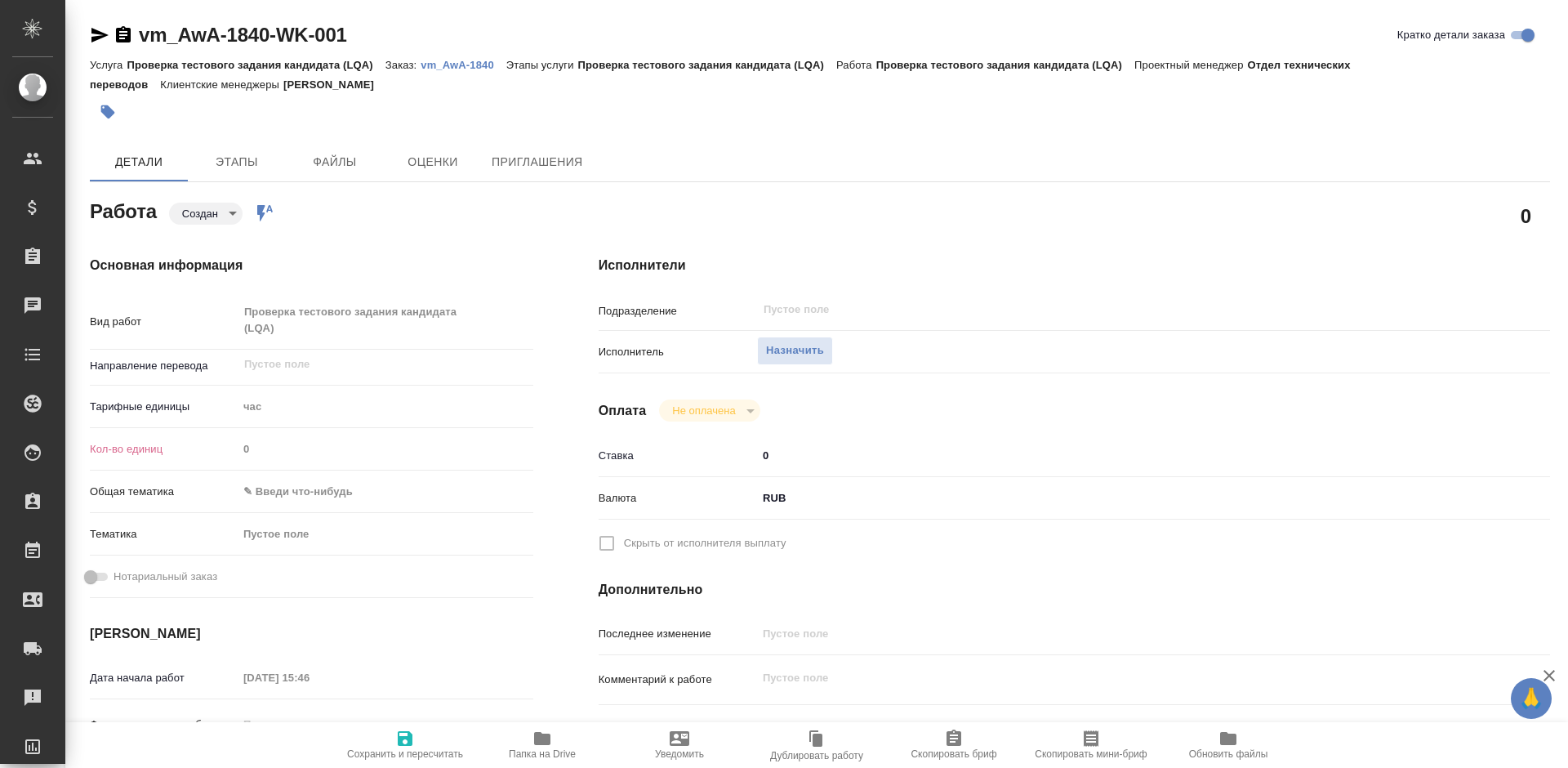
type textarea "x"
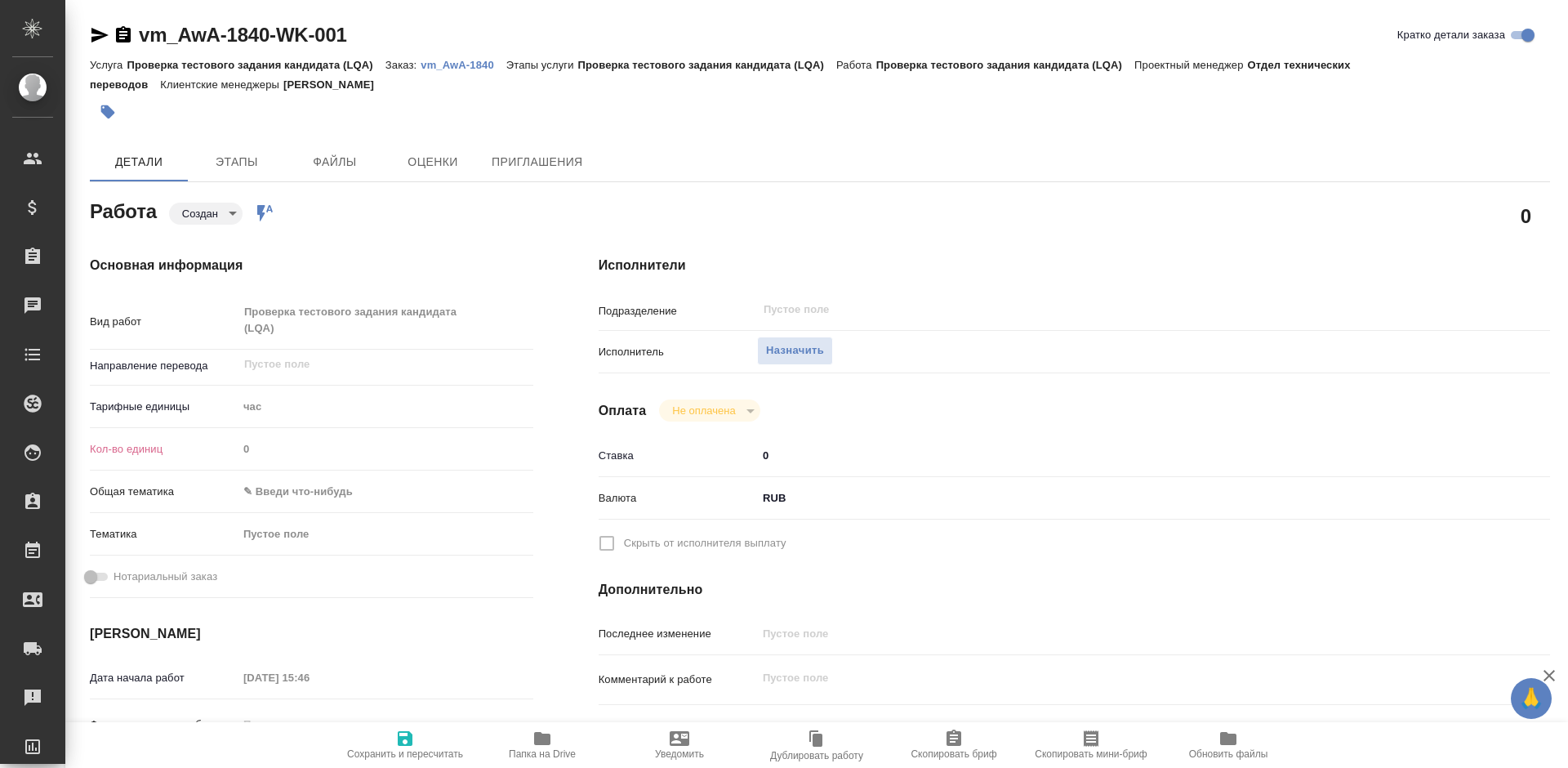
type textarea "x"
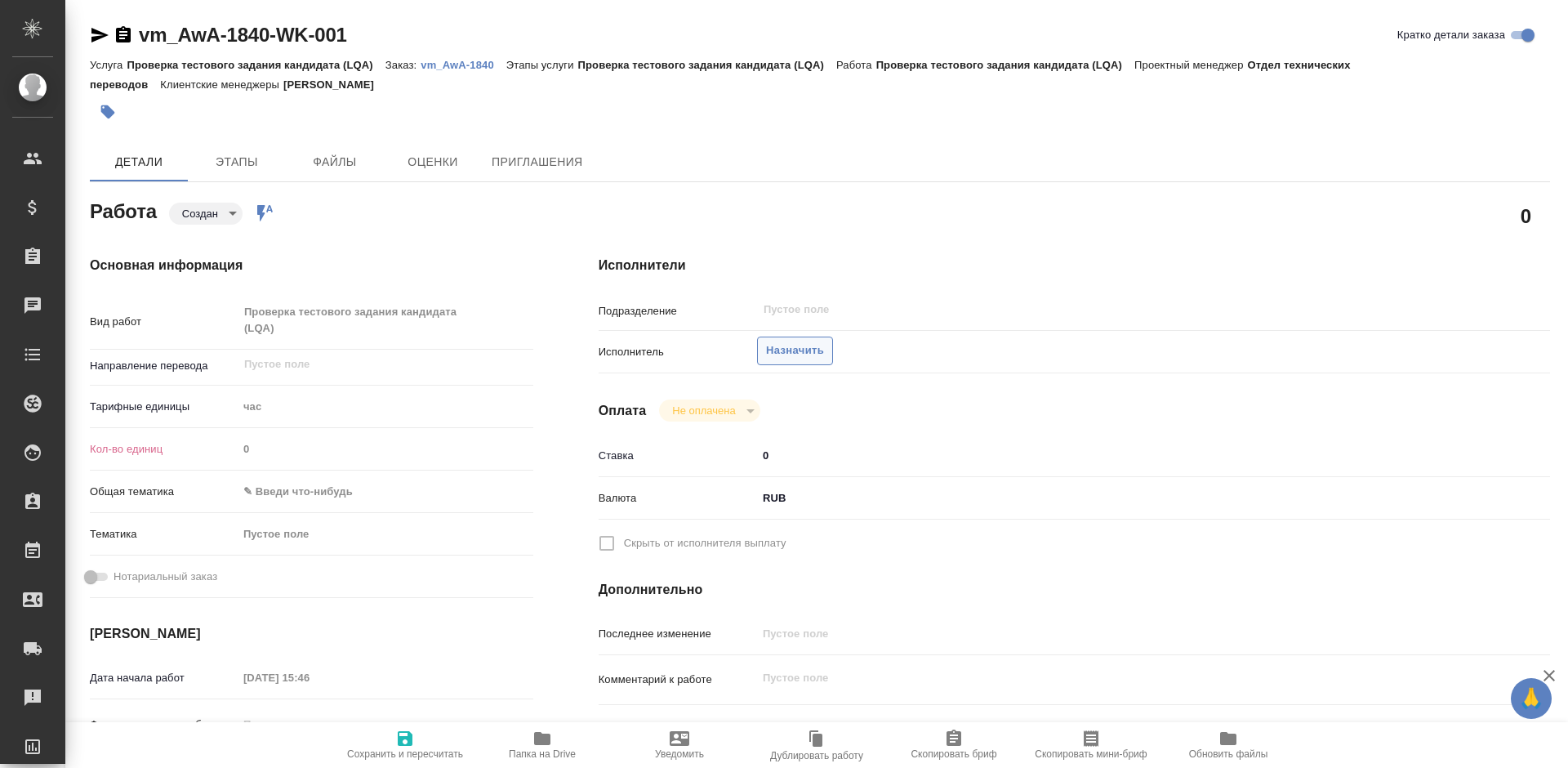
click at [791, 351] on span "Назначить" at bounding box center [795, 350] width 58 height 19
type textarea "x"
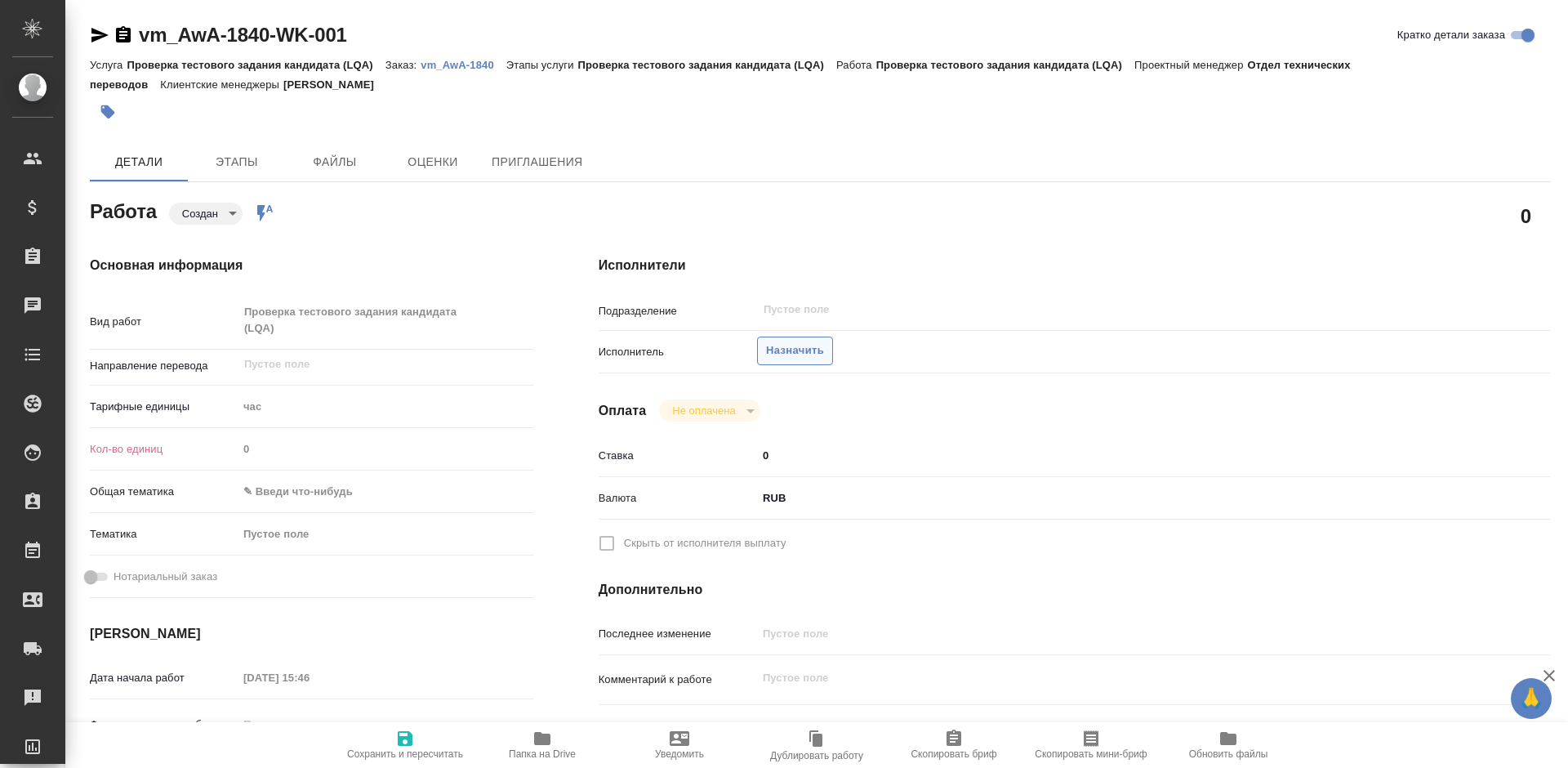
type textarea "x"
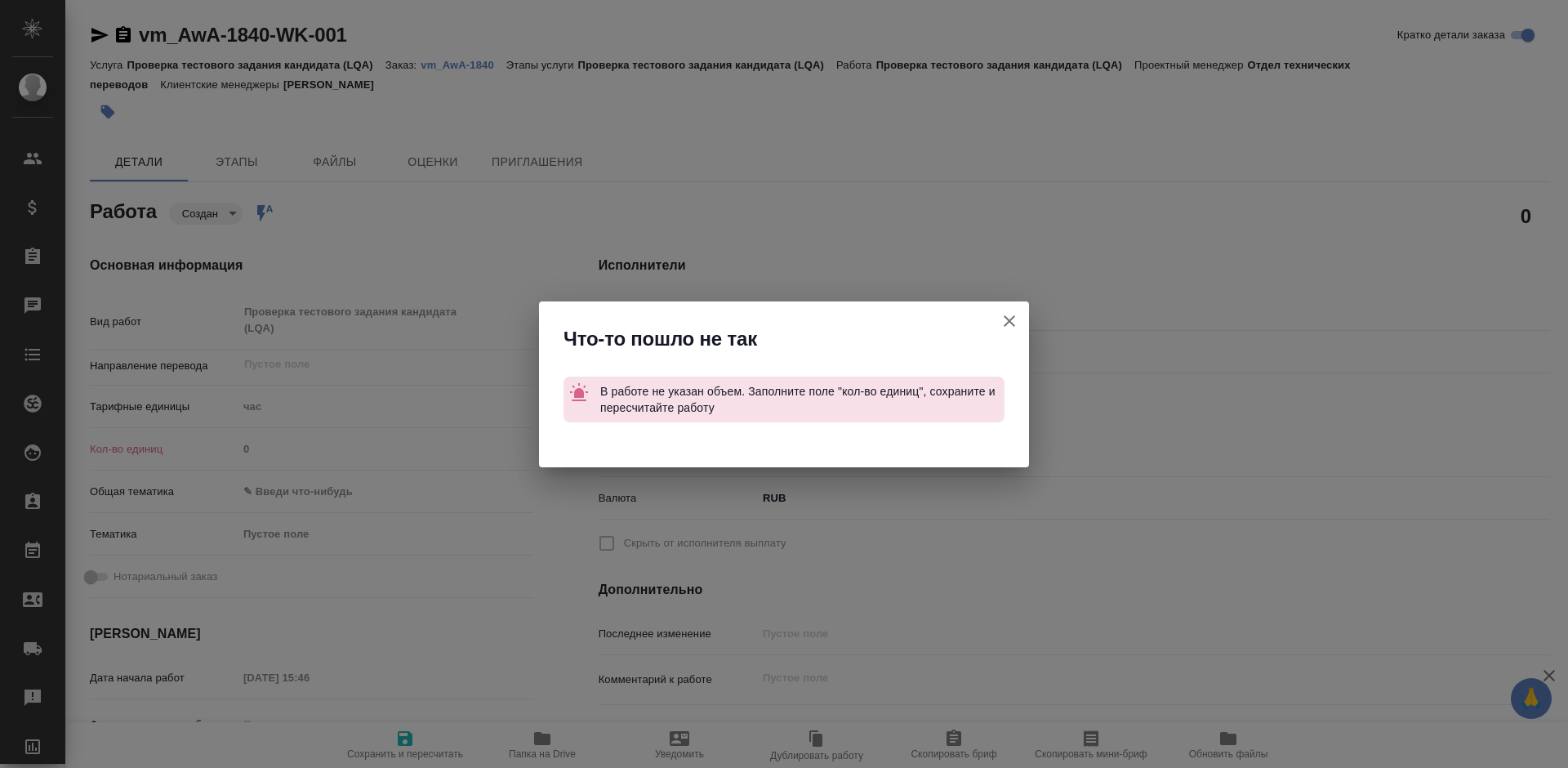
type textarea "x"
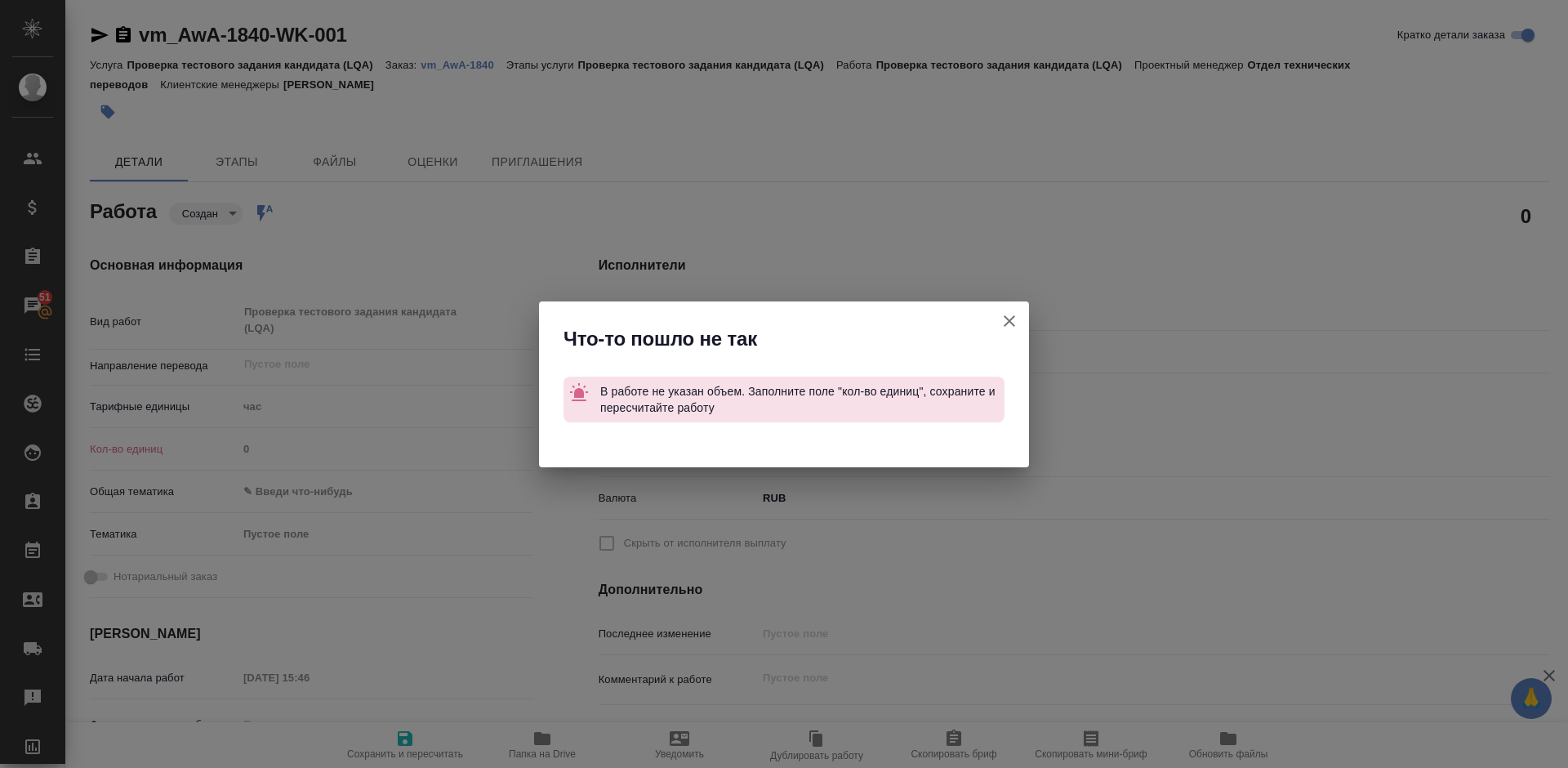
click at [1013, 320] on icon "button" at bounding box center [1009, 320] width 20 height 20
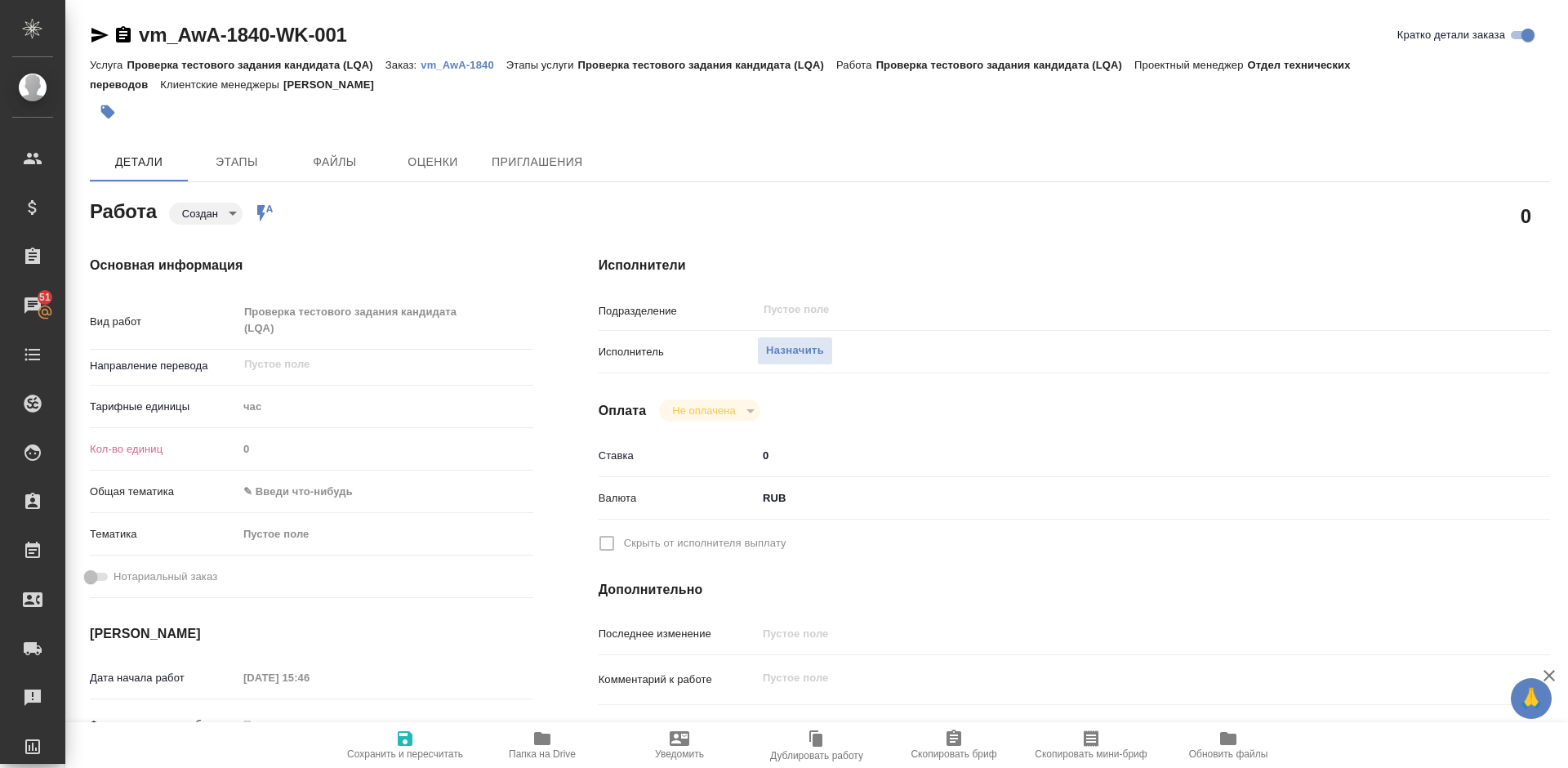
type textarea "x"
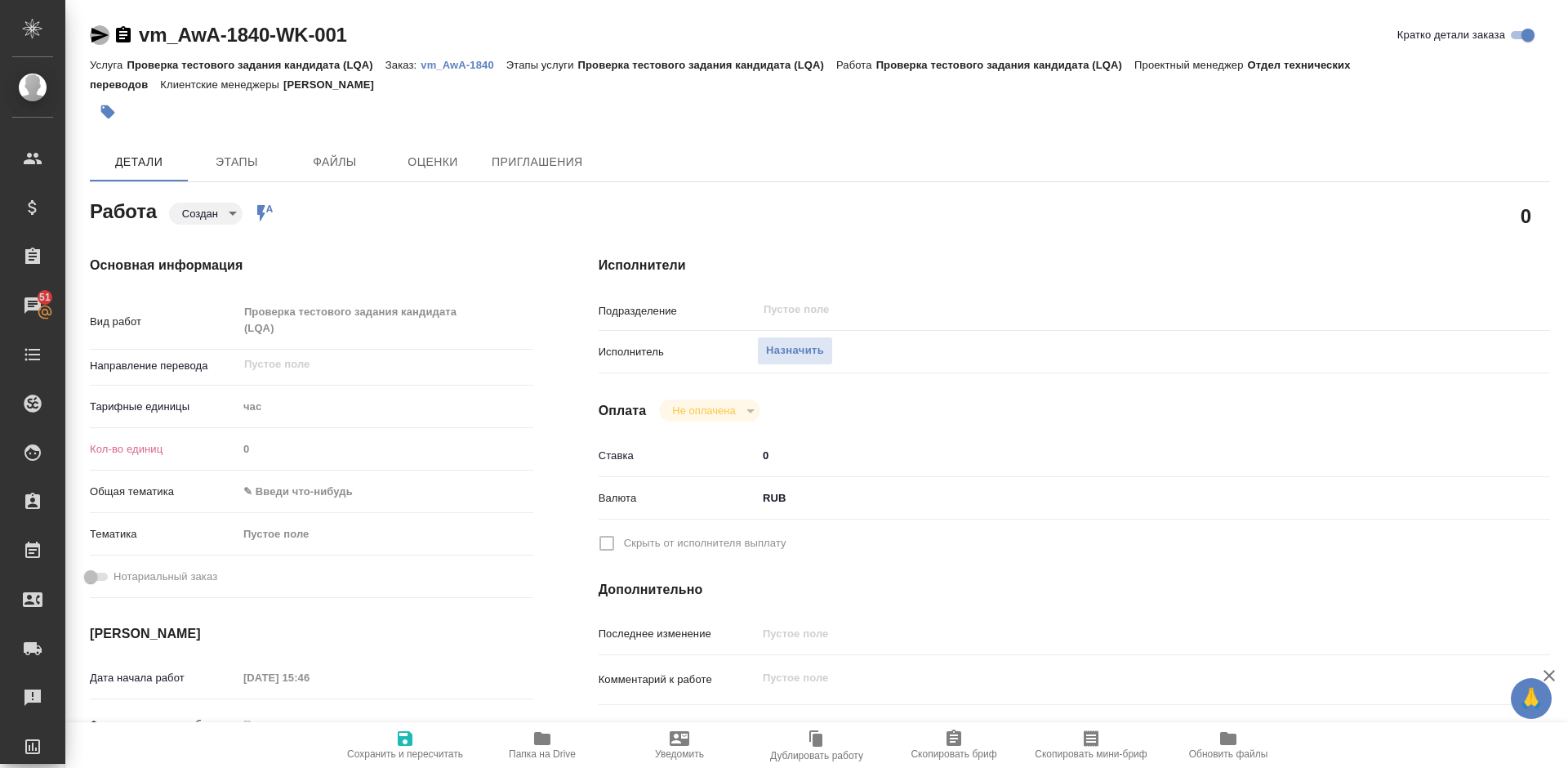
click at [99, 35] on icon "button" at bounding box center [100, 36] width 17 height 15
click at [99, 29] on icon "button" at bounding box center [99, 35] width 20 height 20
click at [172, 28] on link "vm_AwA-1840-WK-001" at bounding box center [243, 35] width 208 height 22
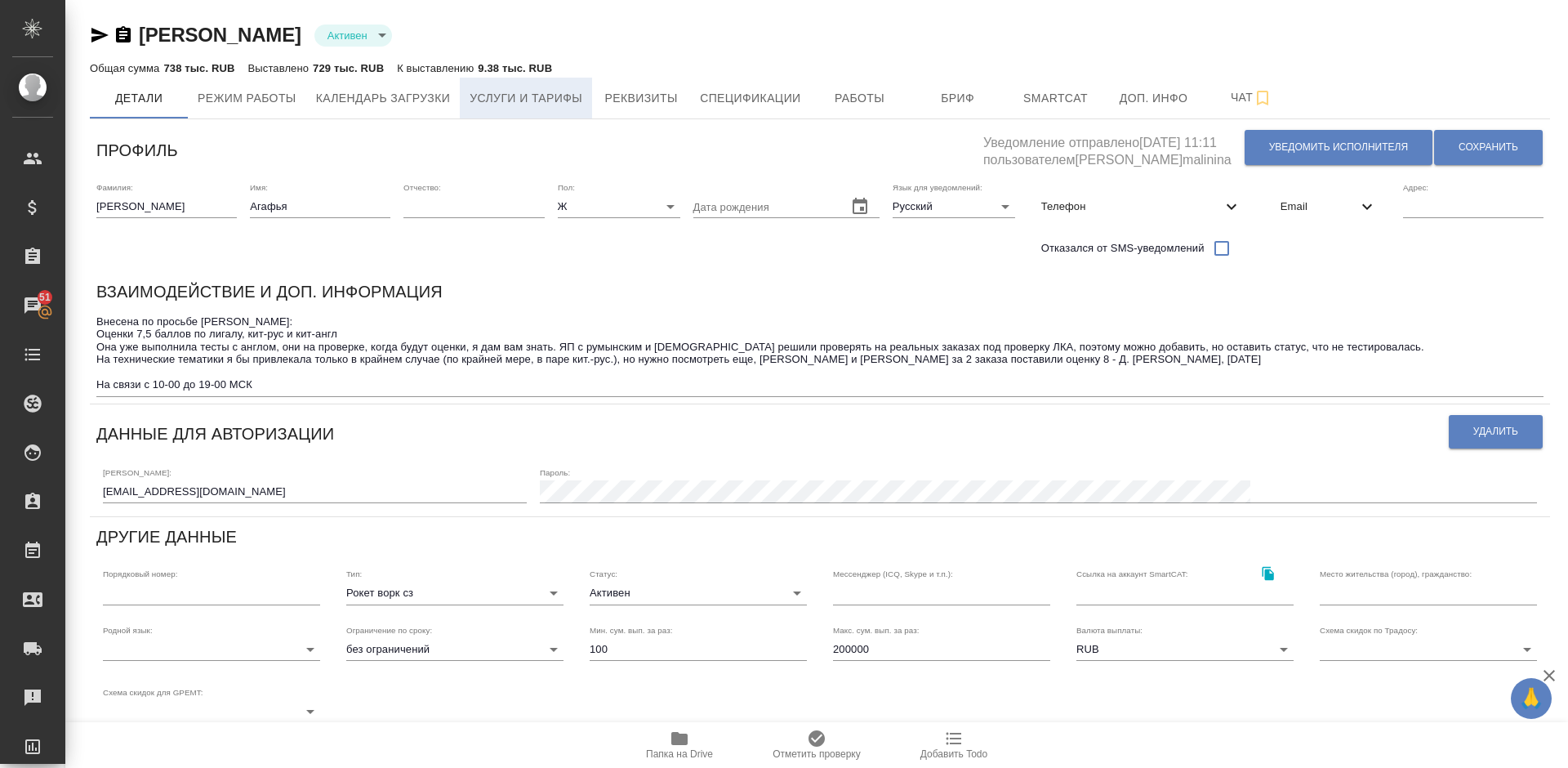
click at [563, 101] on span "Услуги и тарифы" at bounding box center [525, 98] width 112 height 21
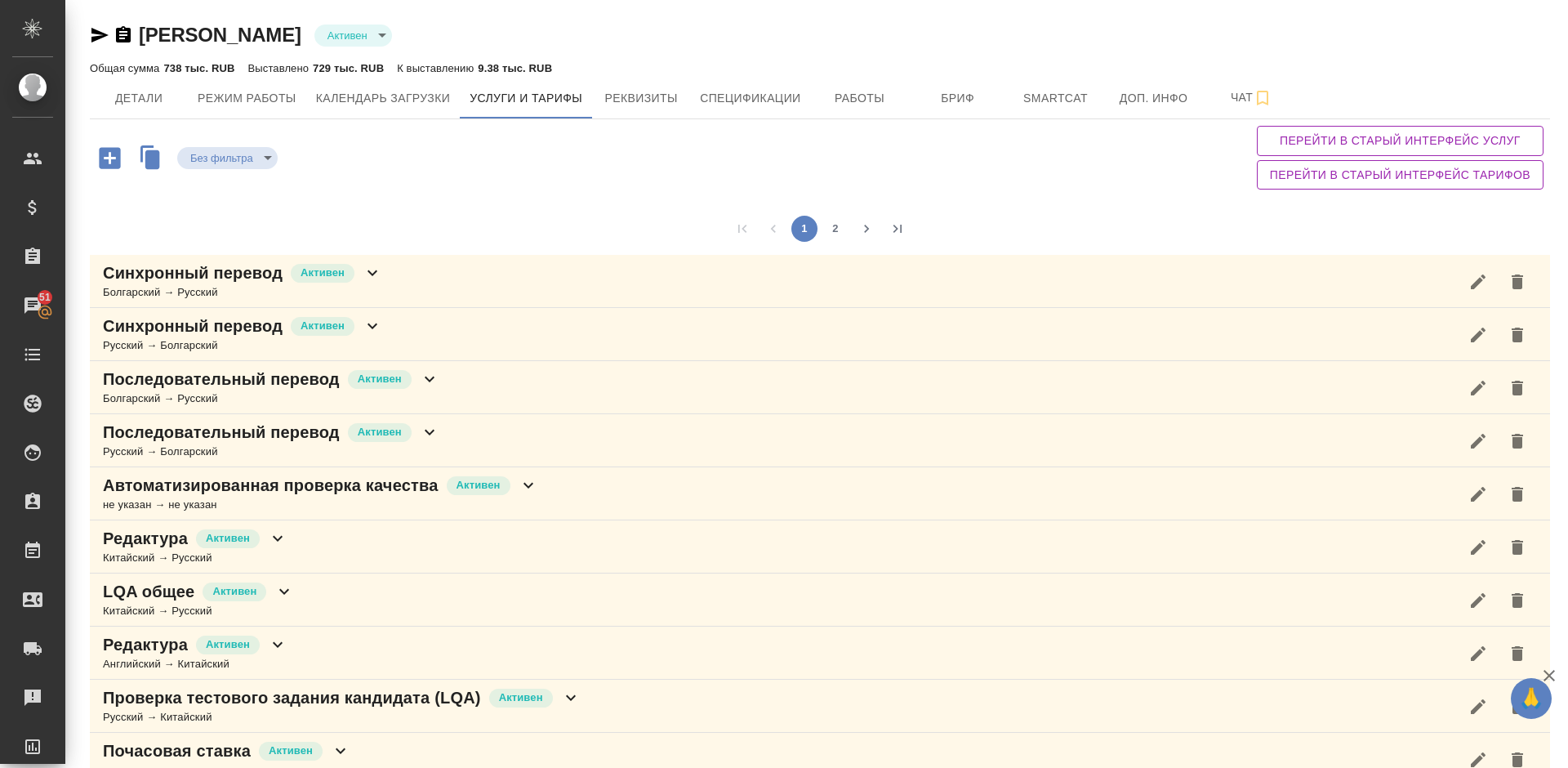
click at [1189, 226] on div "1 2" at bounding box center [820, 229] width 1460 height 52
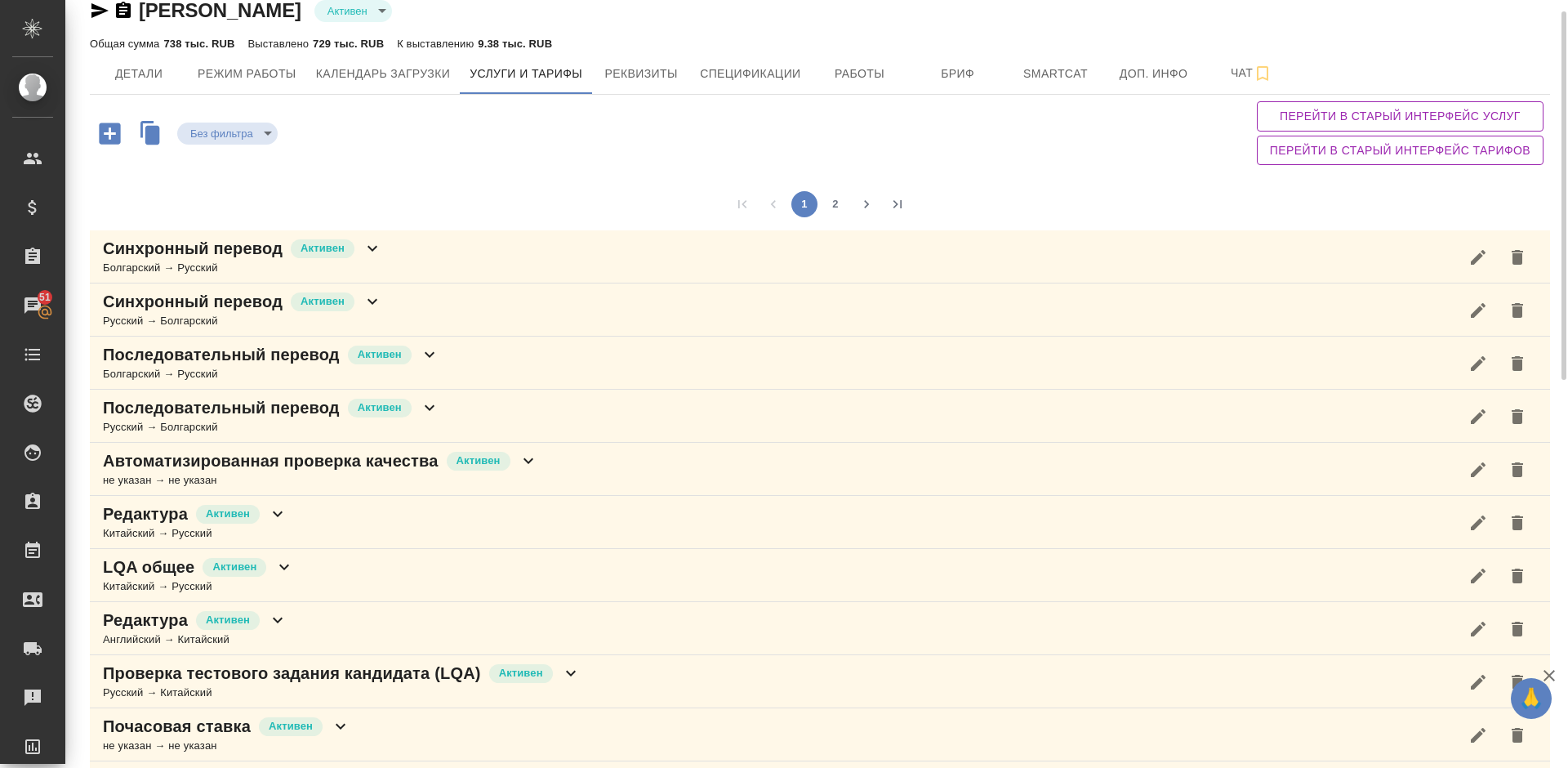
scroll to position [171, 0]
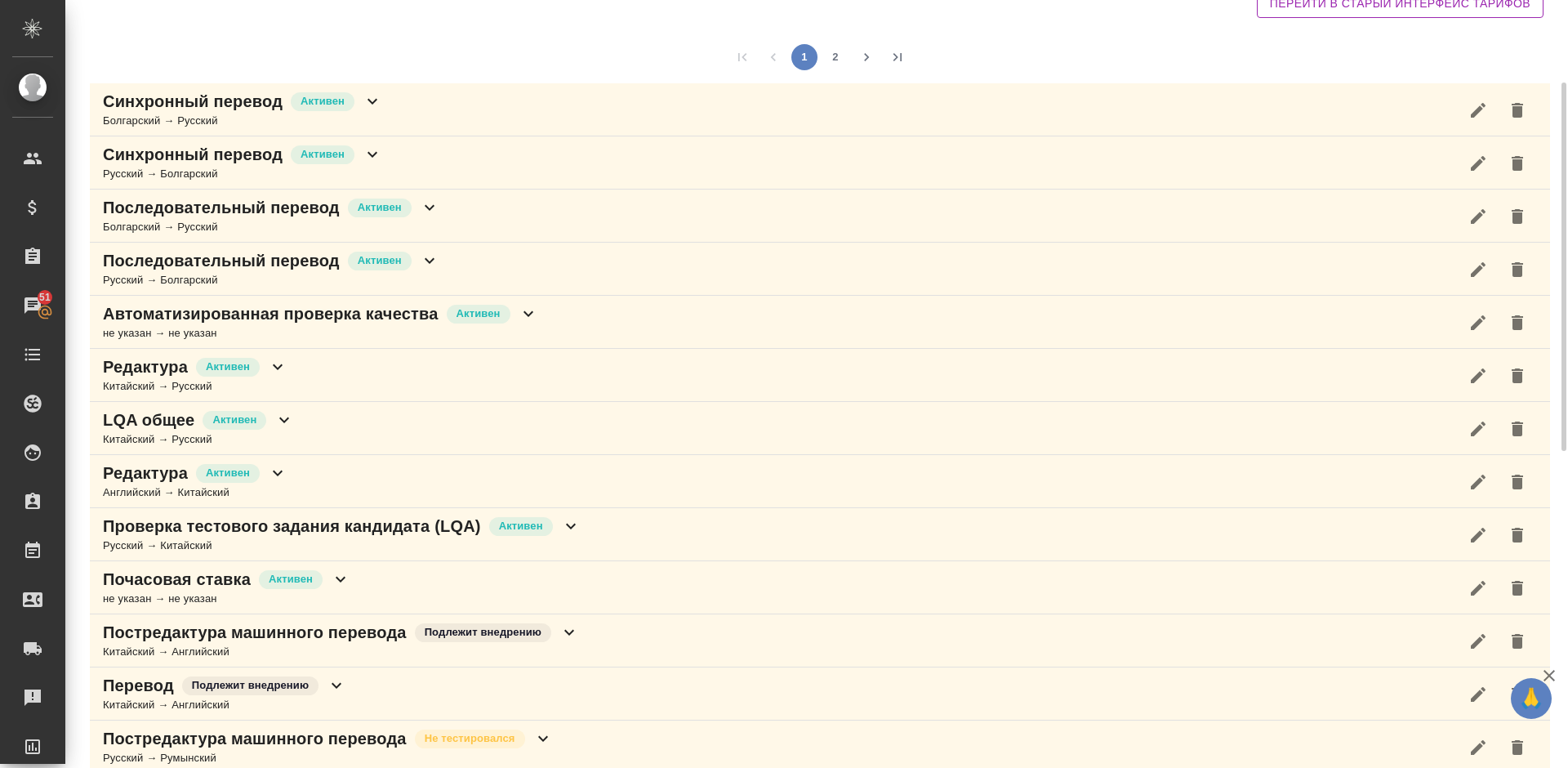
click at [626, 522] on div "Проверка тестового задания кандидата (LQA) Активен Русский → Китайский" at bounding box center [820, 534] width 1460 height 53
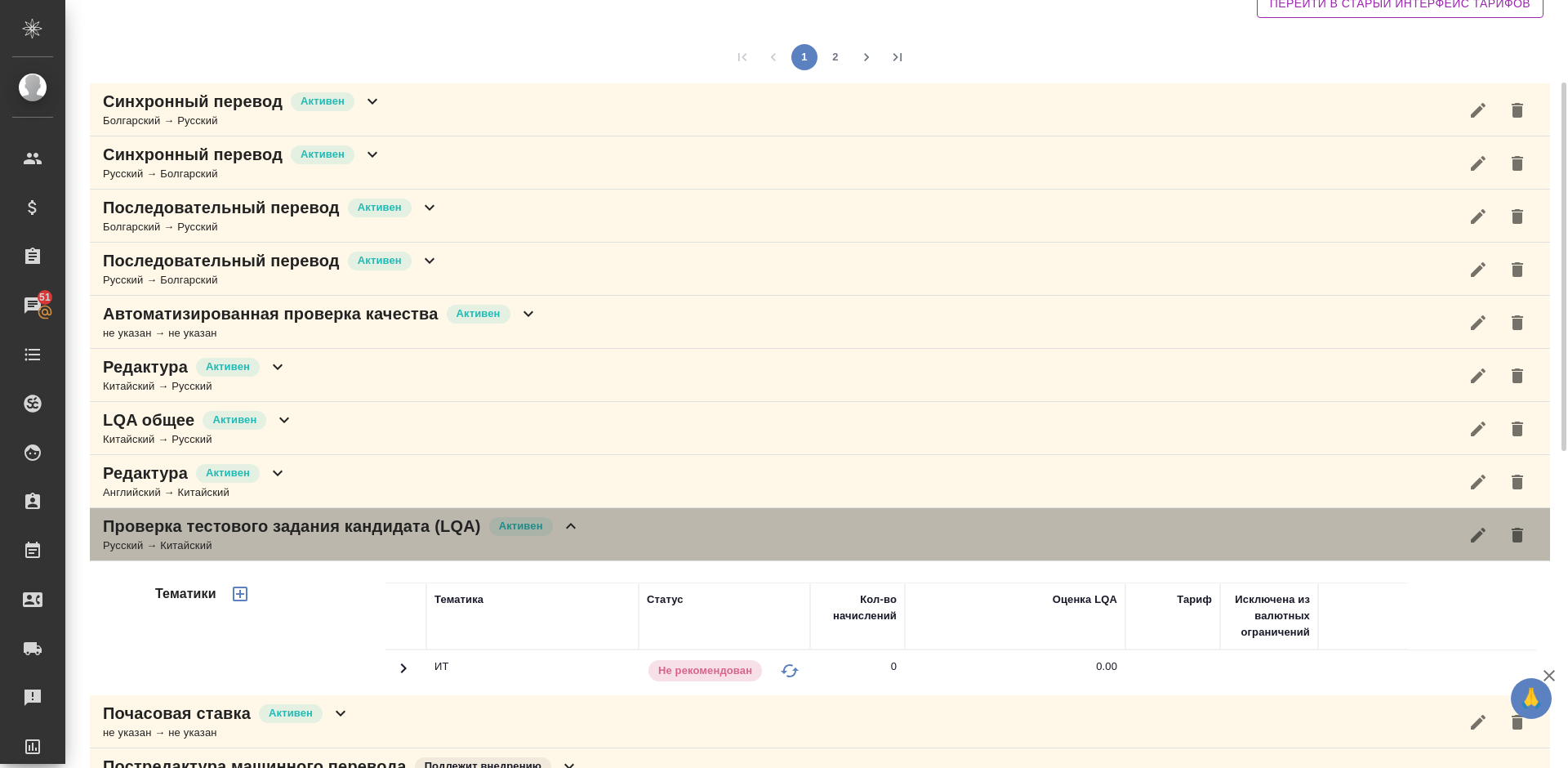
click at [626, 522] on div "Проверка тестового задания кандидата (LQA) Активен Русский → Китайский" at bounding box center [820, 534] width 1460 height 53
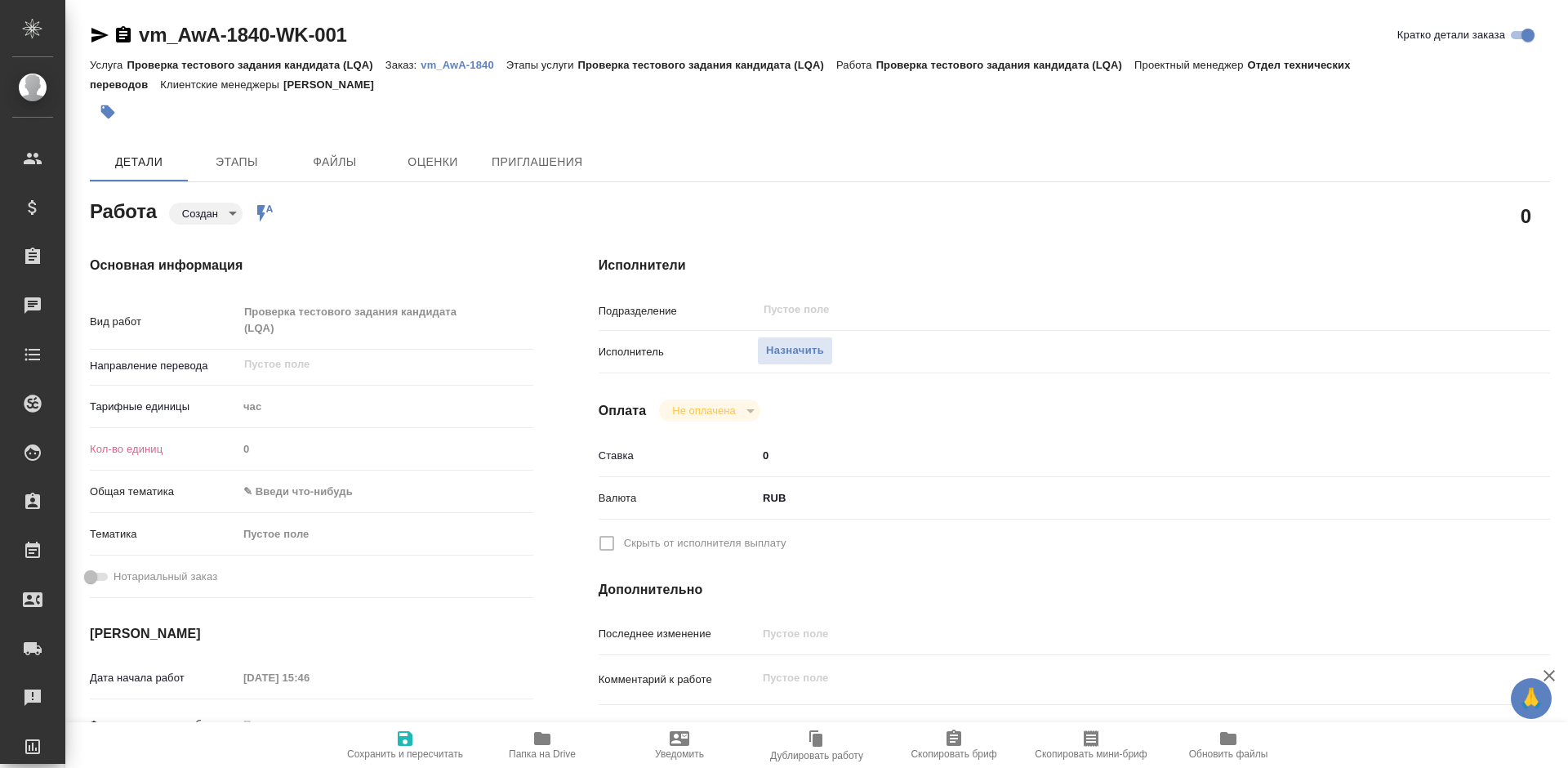
type textarea "x"
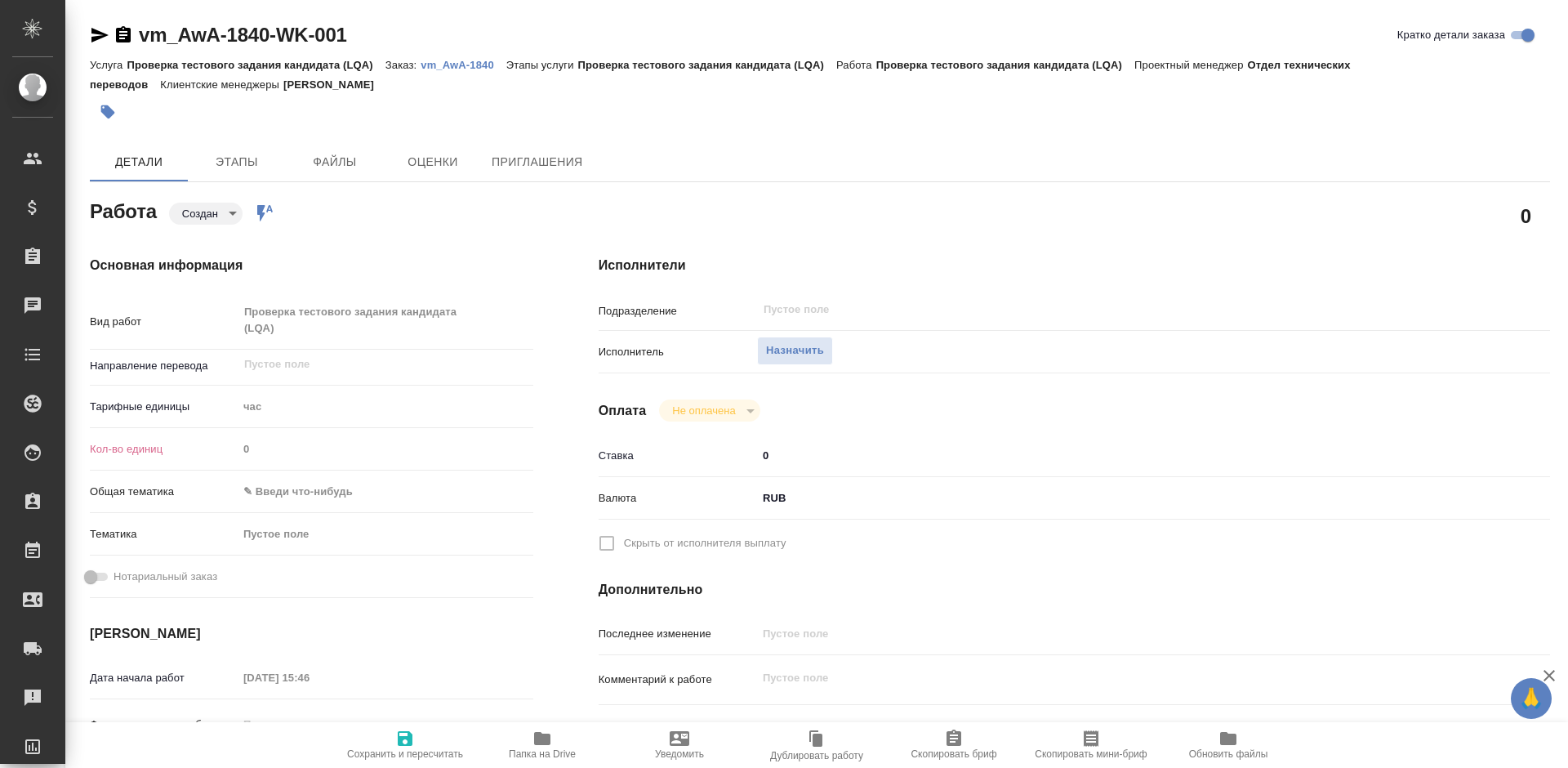
type textarea "x"
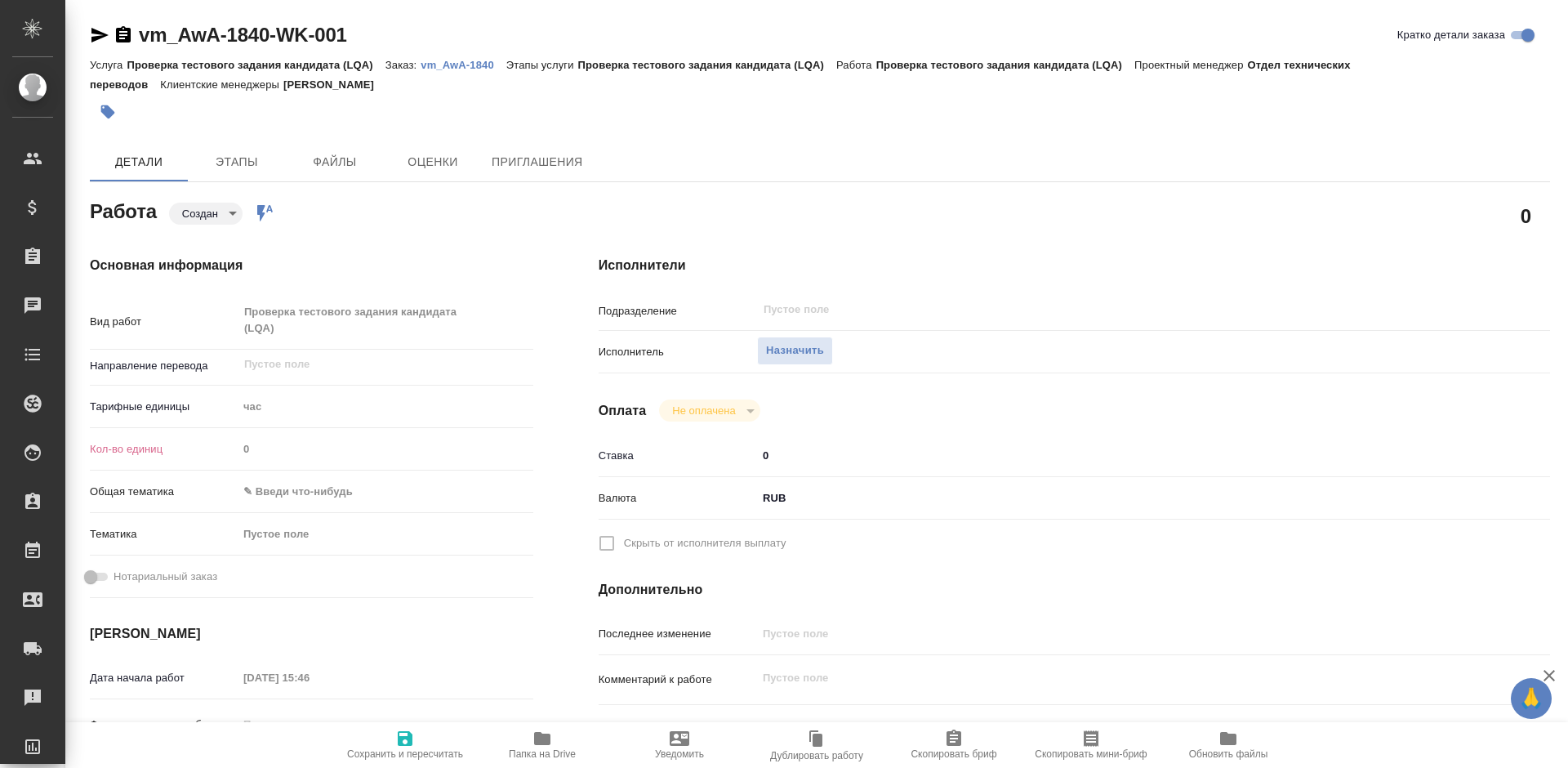
type textarea "x"
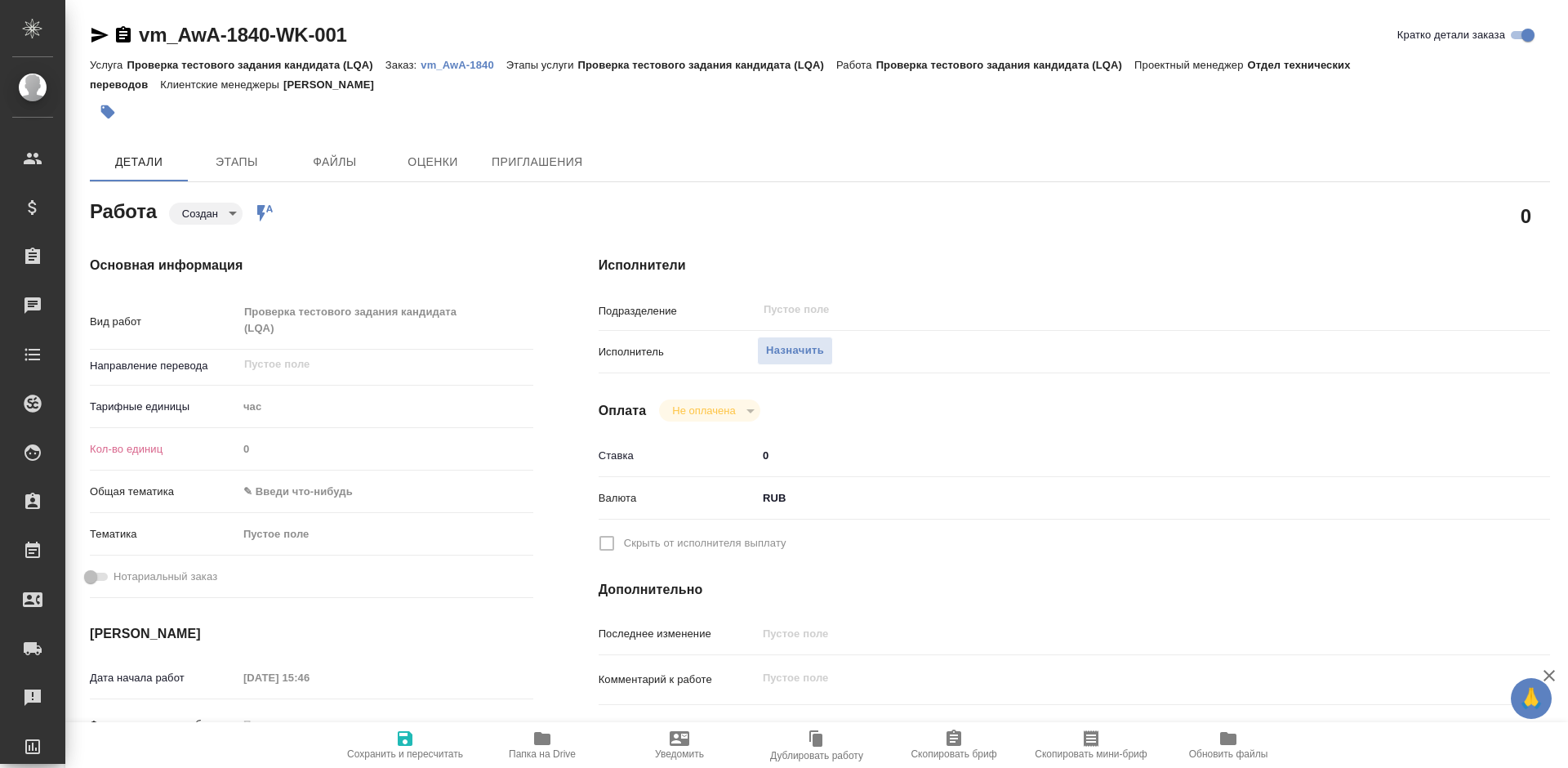
type textarea "x"
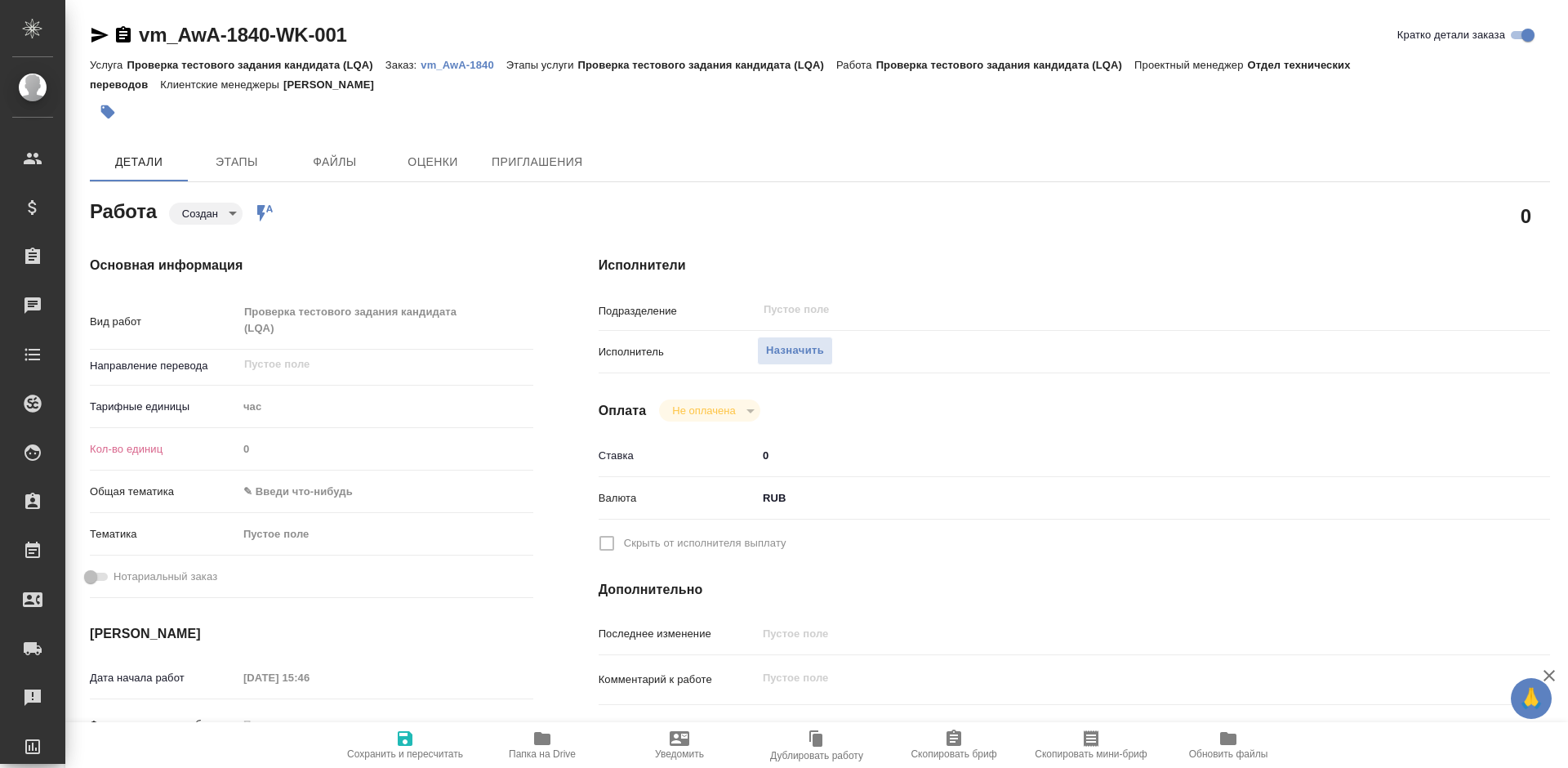
type textarea "x"
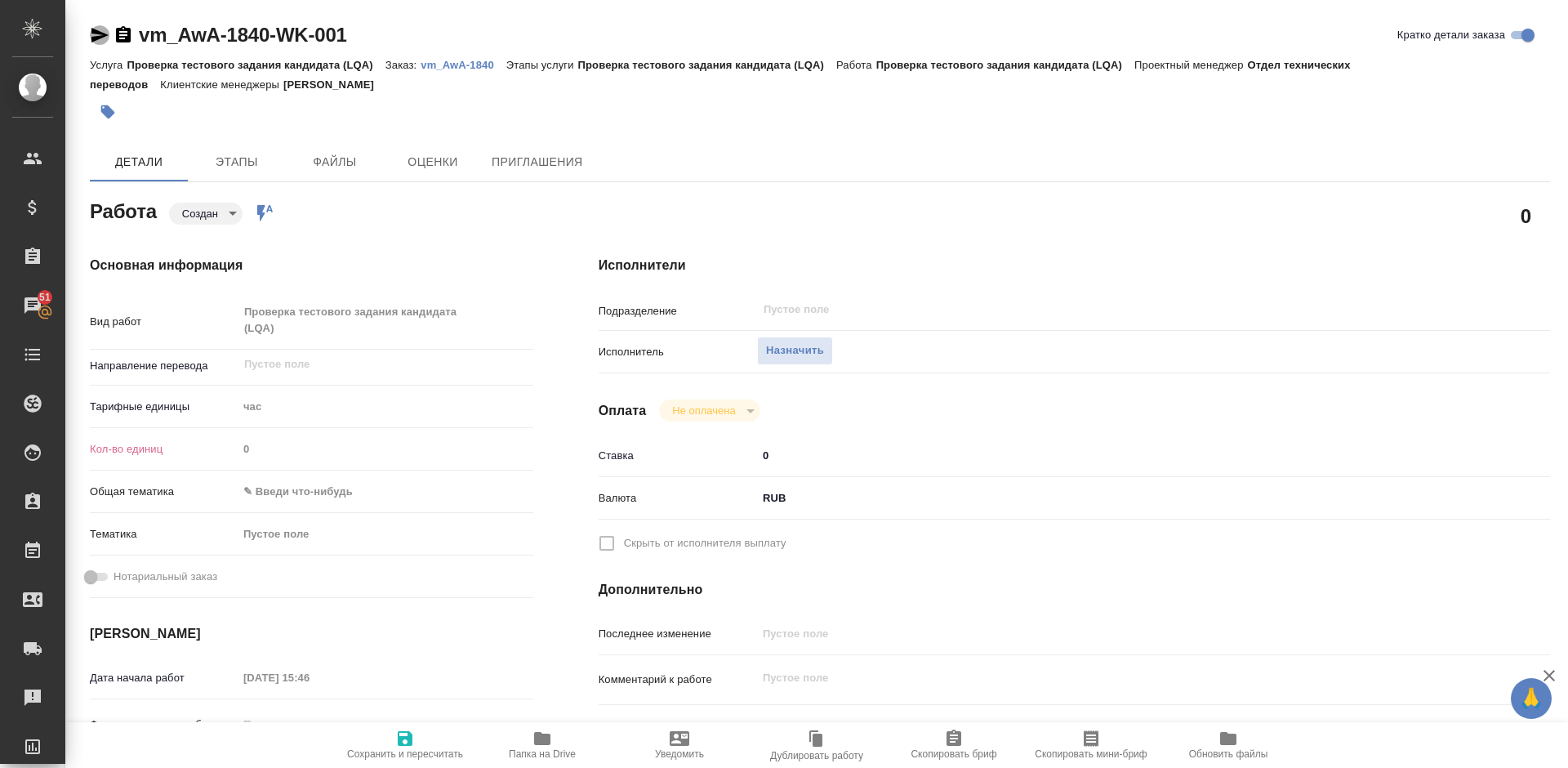
click at [96, 29] on icon "button" at bounding box center [99, 35] width 20 height 20
type textarea "x"
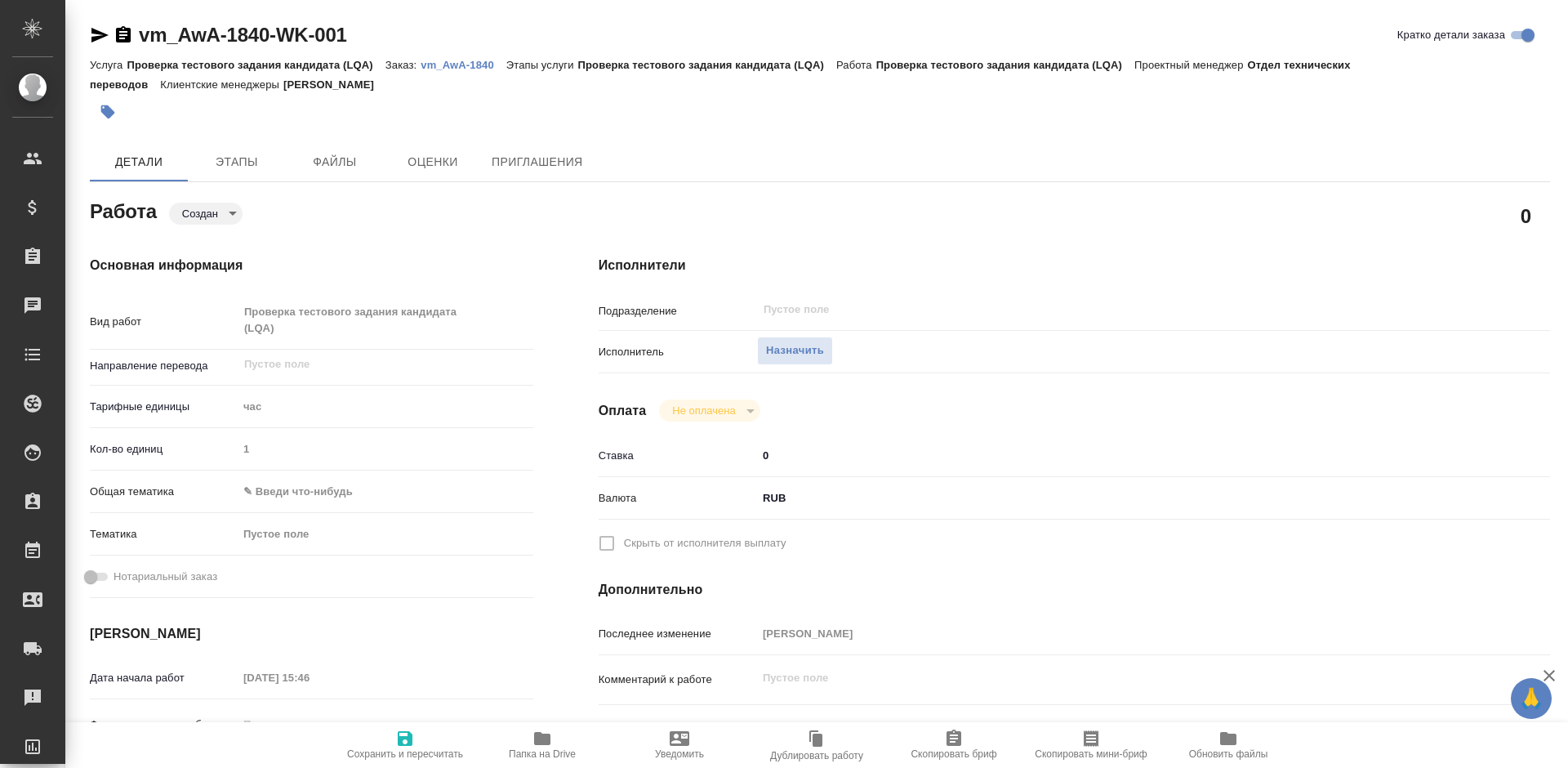
type textarea "x"
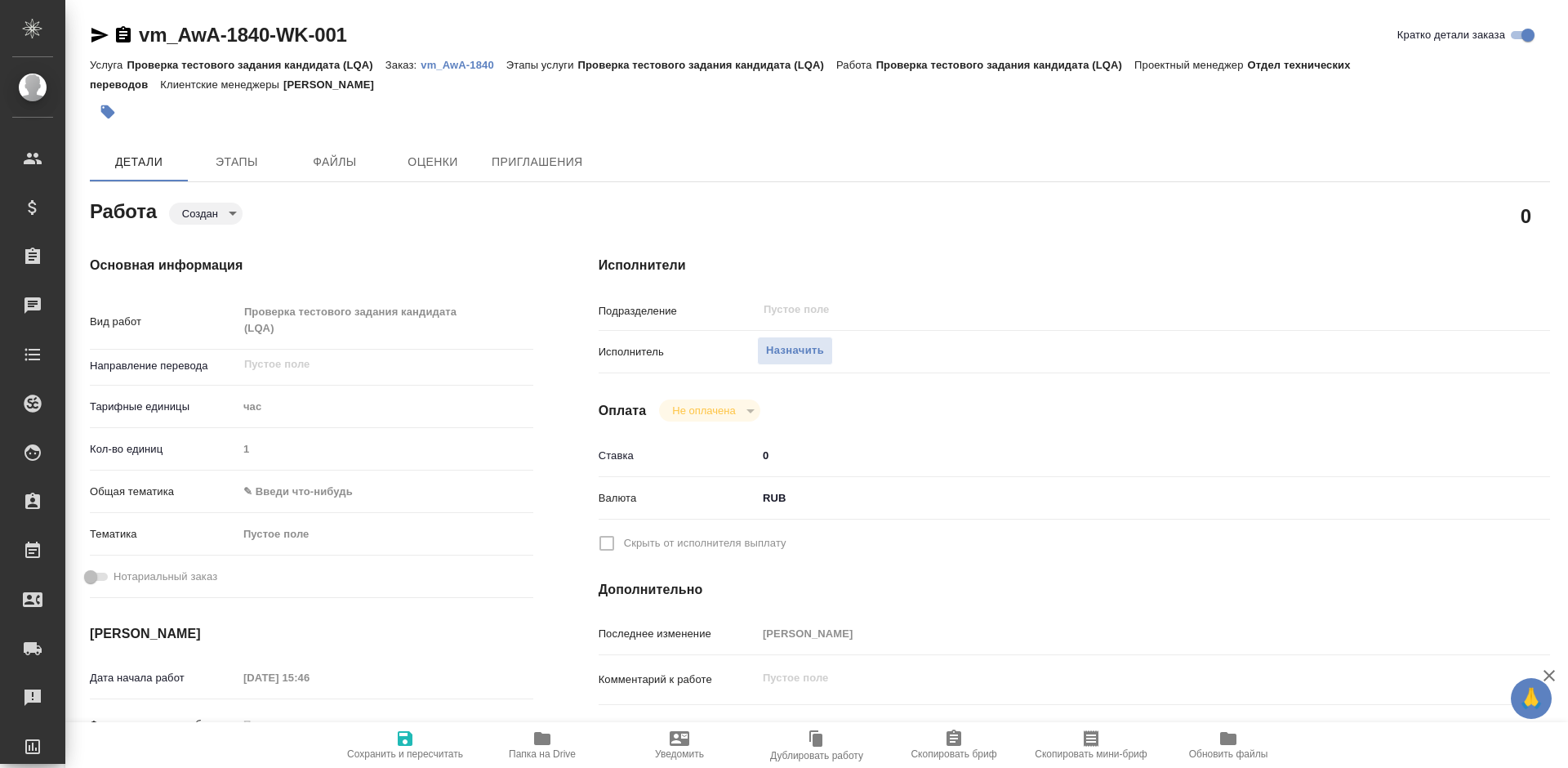
type textarea "x"
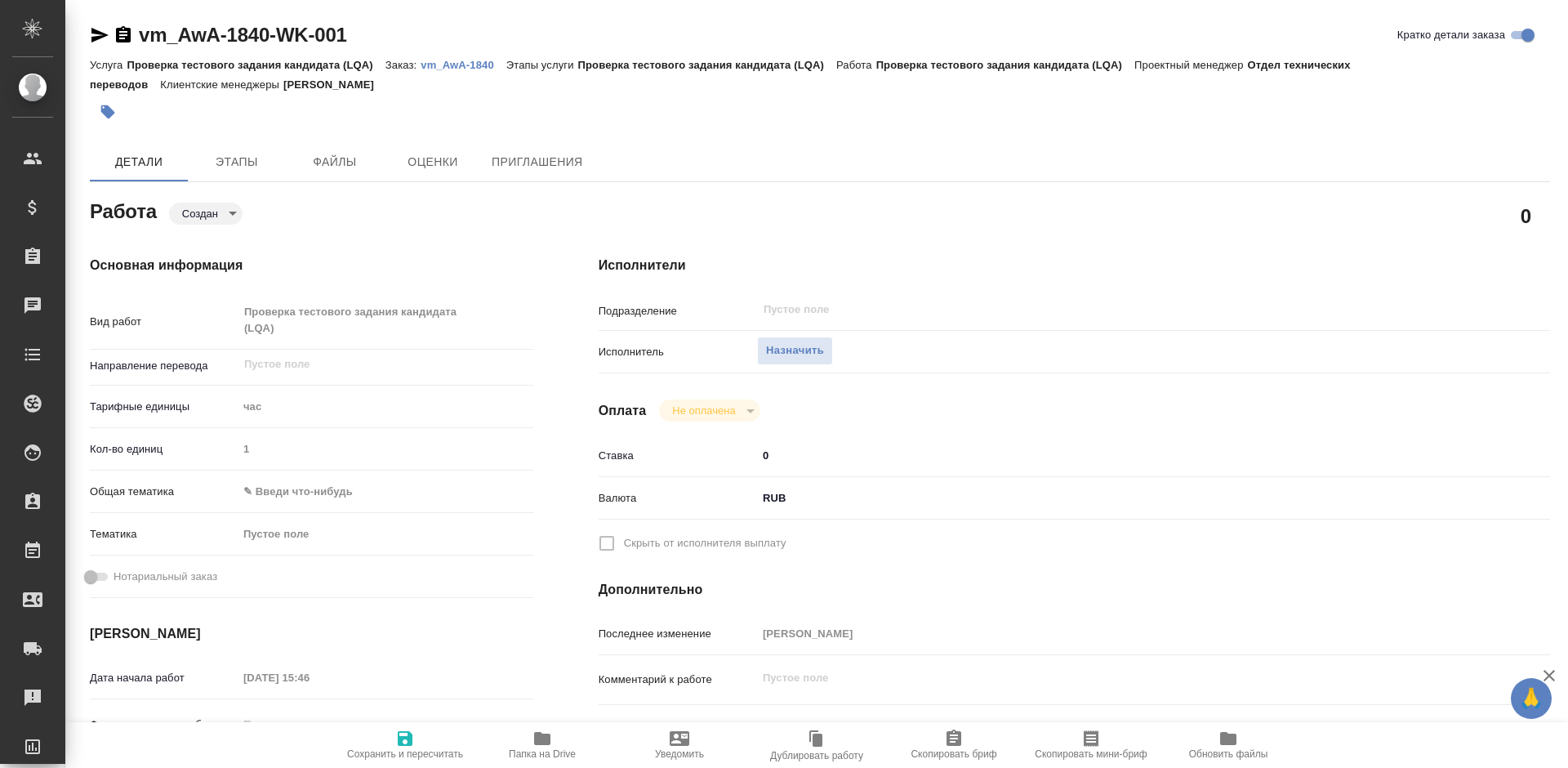
type textarea "x"
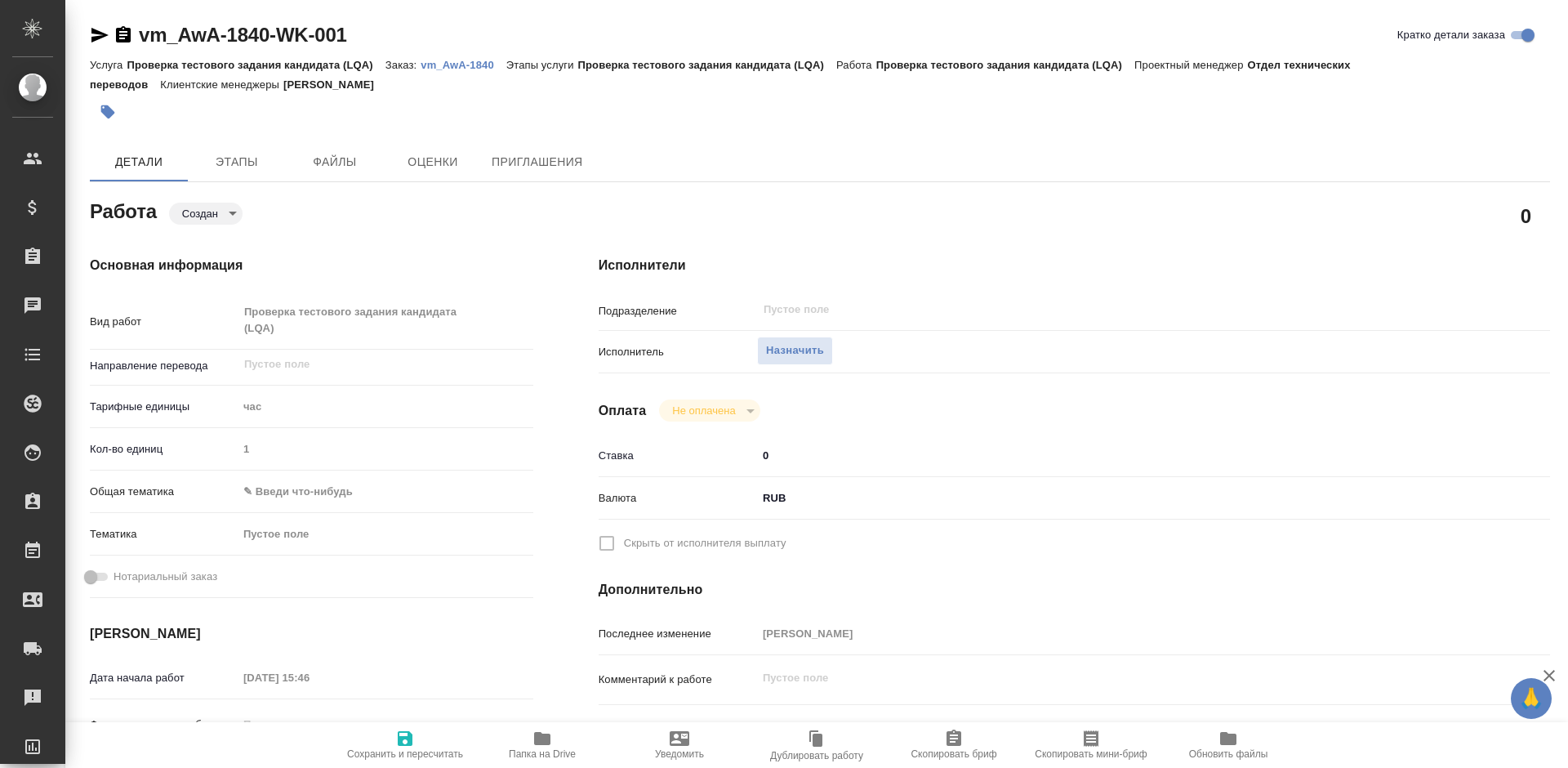
type textarea "x"
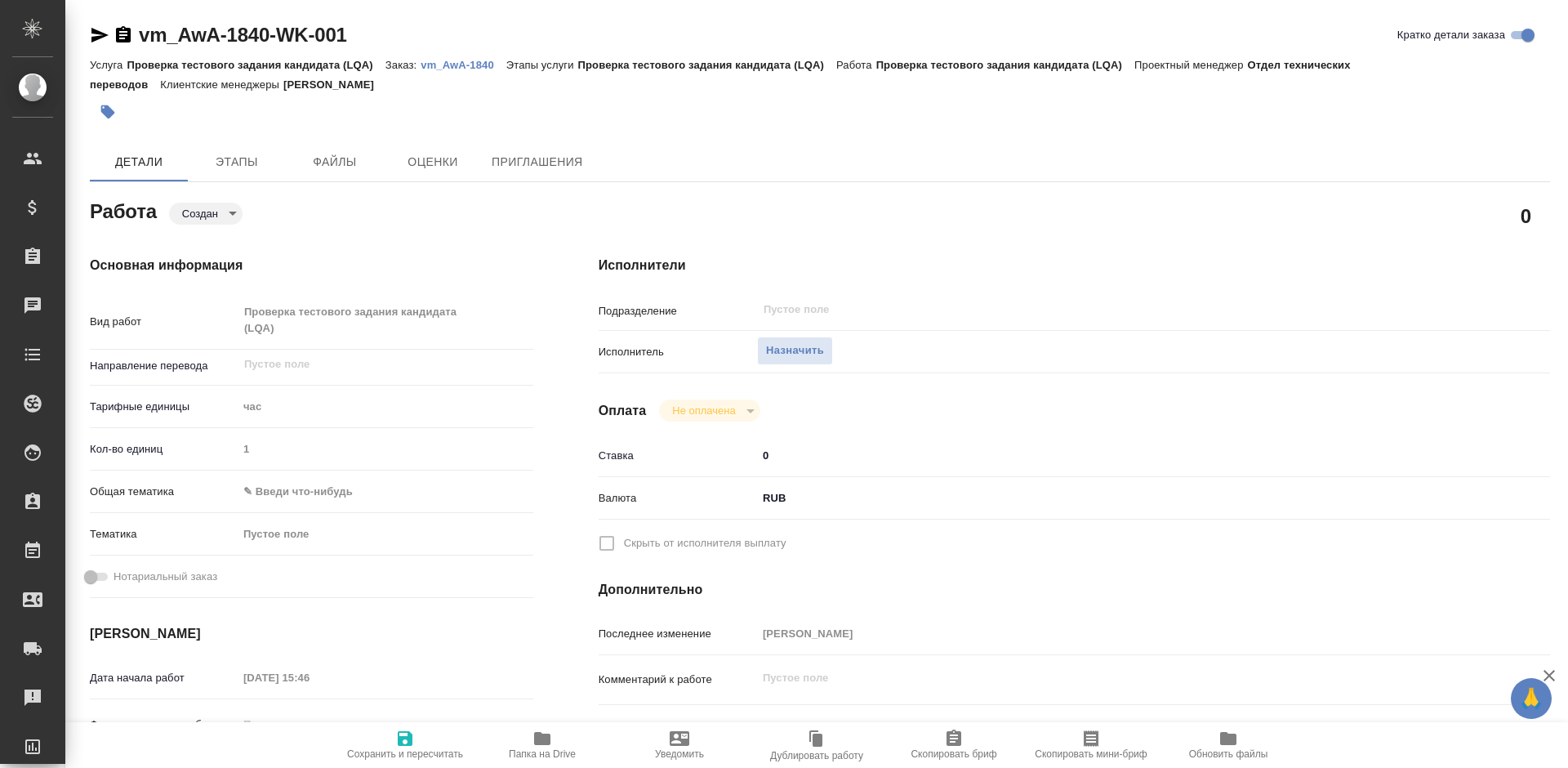
type textarea "x"
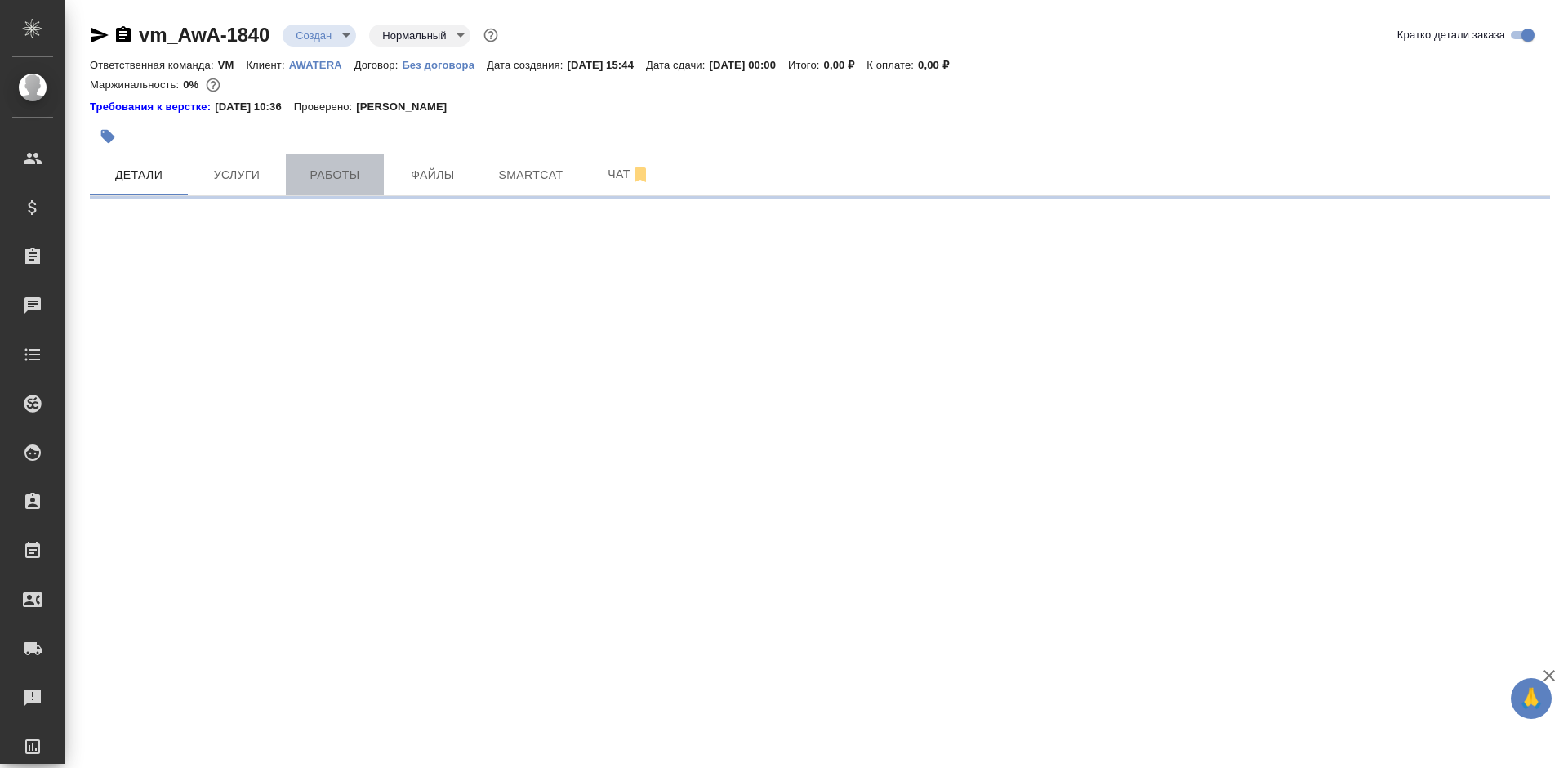
click at [333, 175] on span "Работы" at bounding box center [335, 175] width 79 height 21
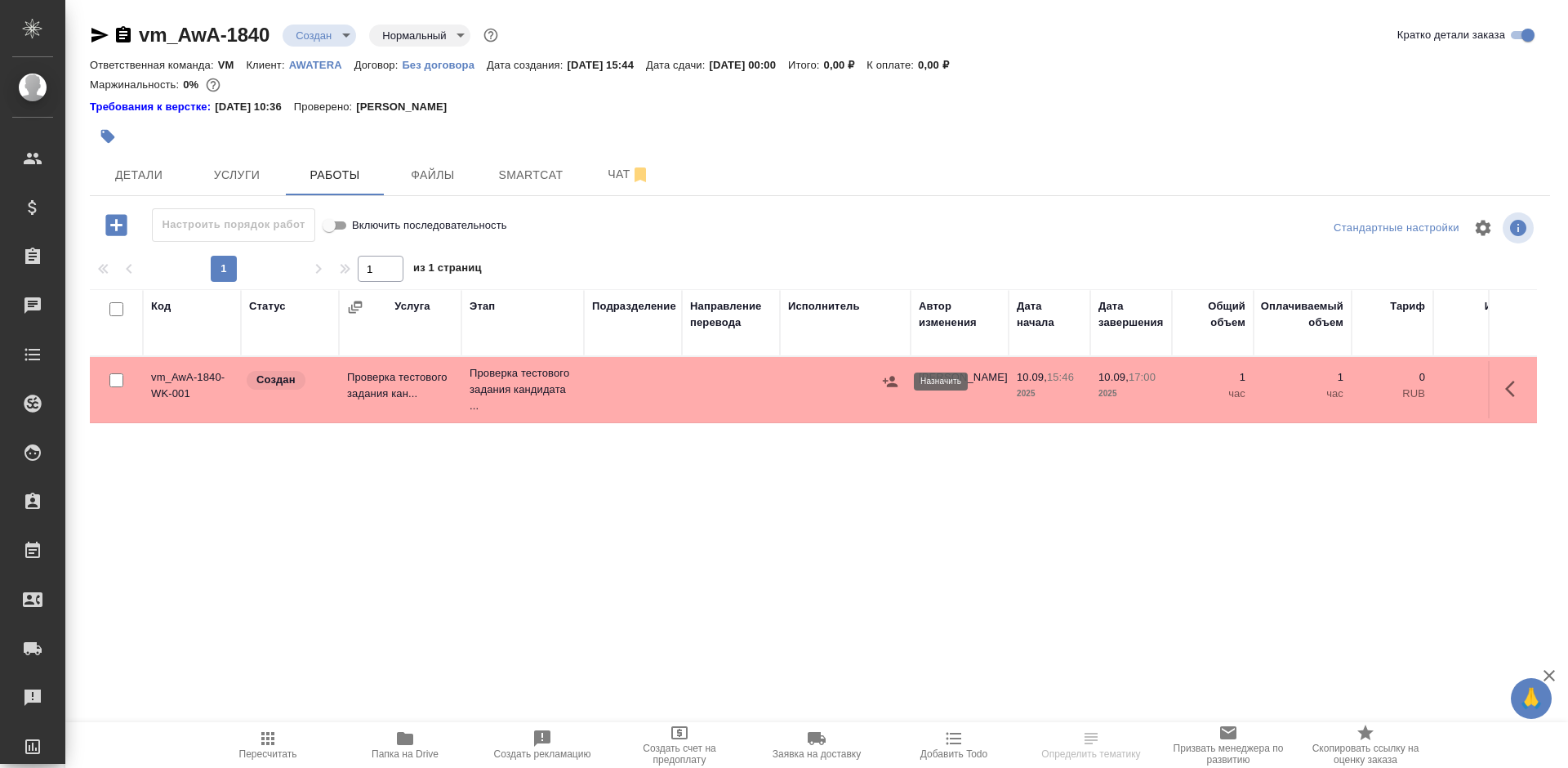
click at [887, 379] on icon "button" at bounding box center [890, 380] width 16 height 16
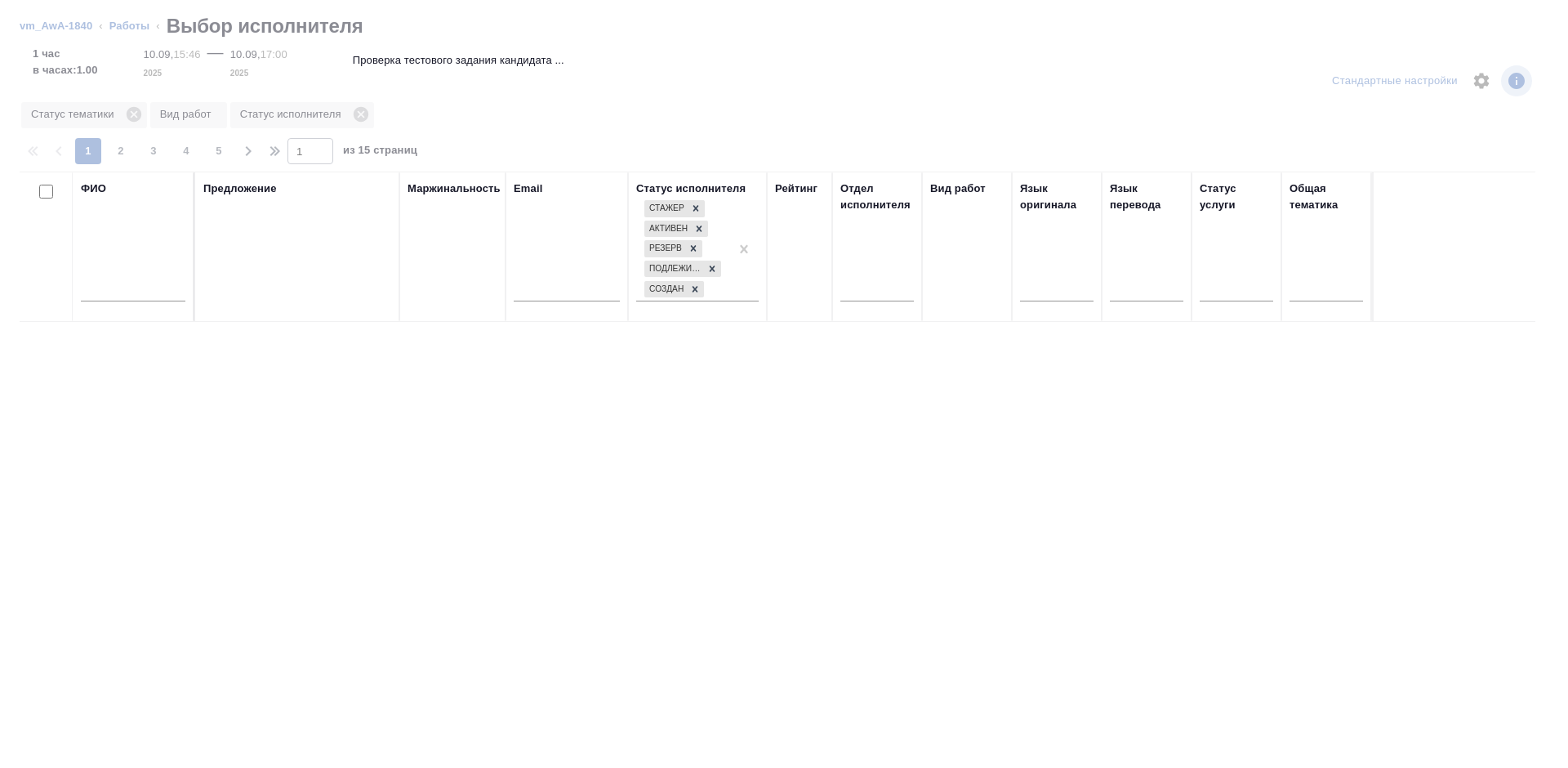
click at [118, 287] on input "text" at bounding box center [133, 291] width 105 height 21
click at [118, 287] on input "н" at bounding box center [133, 291] width 105 height 21
click at [102, 288] on input "н" at bounding box center [133, 291] width 105 height 21
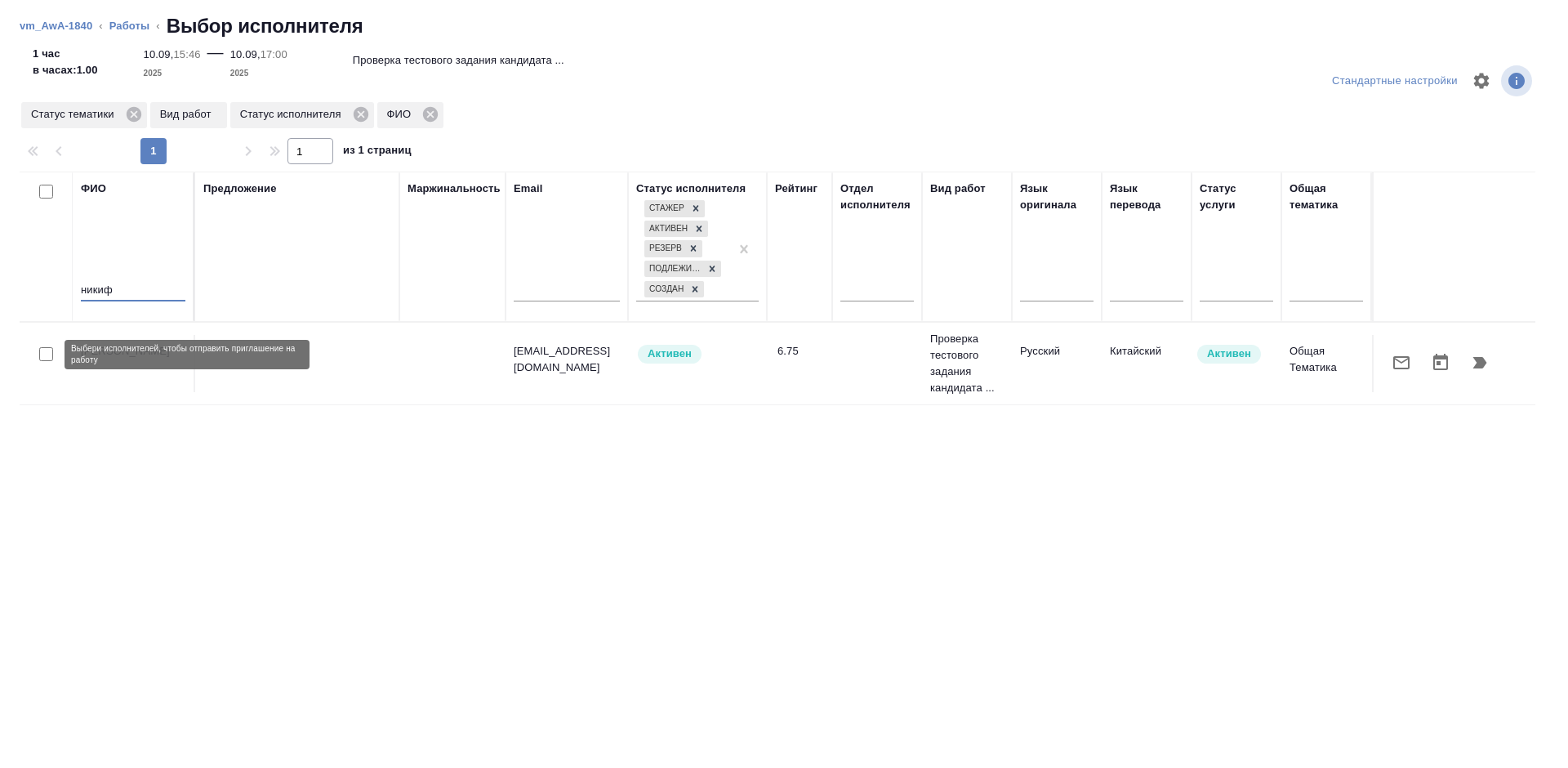
type input "никиф"
click at [47, 349] on input "checkbox" at bounding box center [46, 354] width 14 height 14
checkbox input "true"
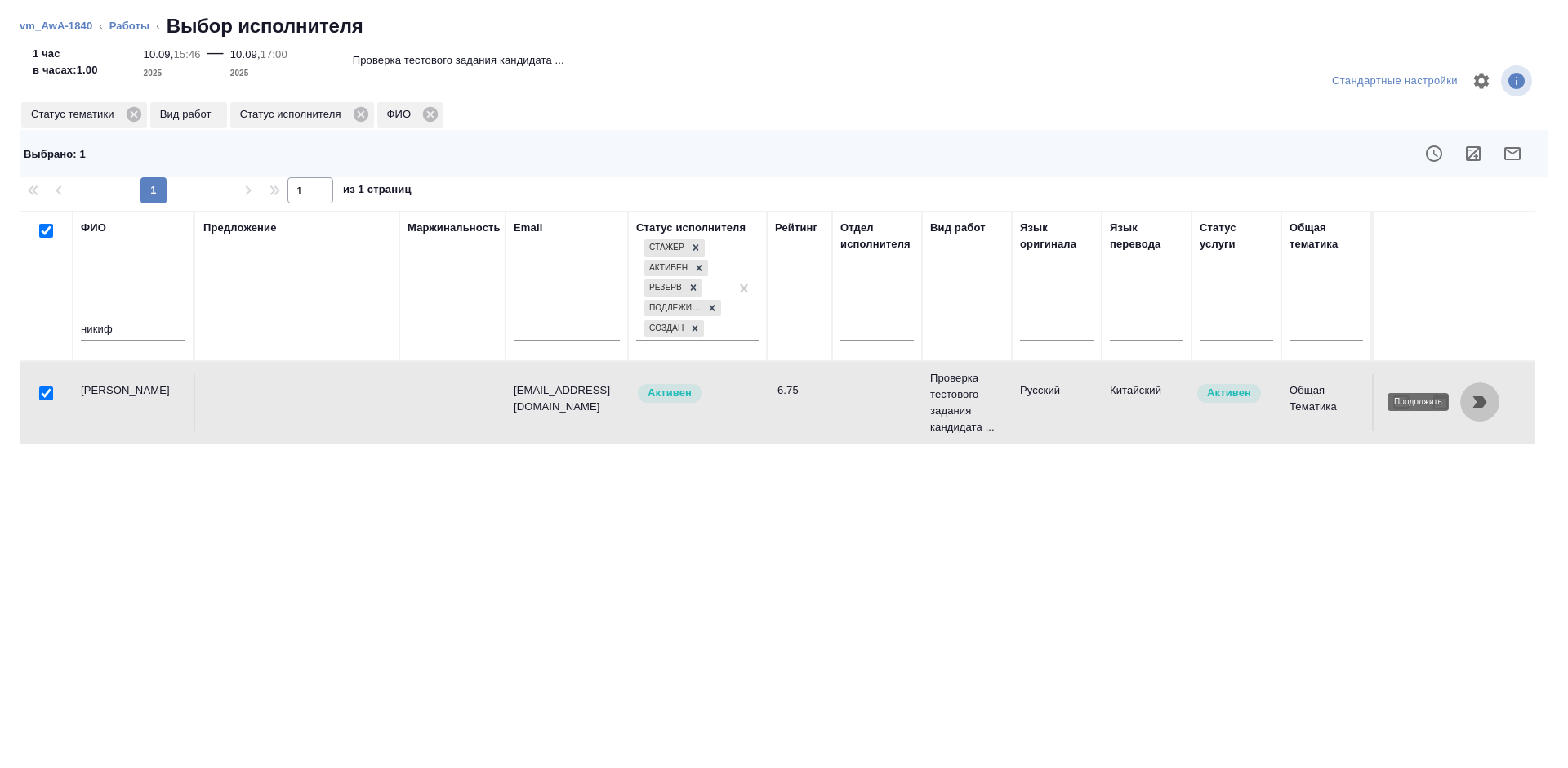
click at [1479, 407] on icon "button" at bounding box center [1480, 402] width 14 height 11
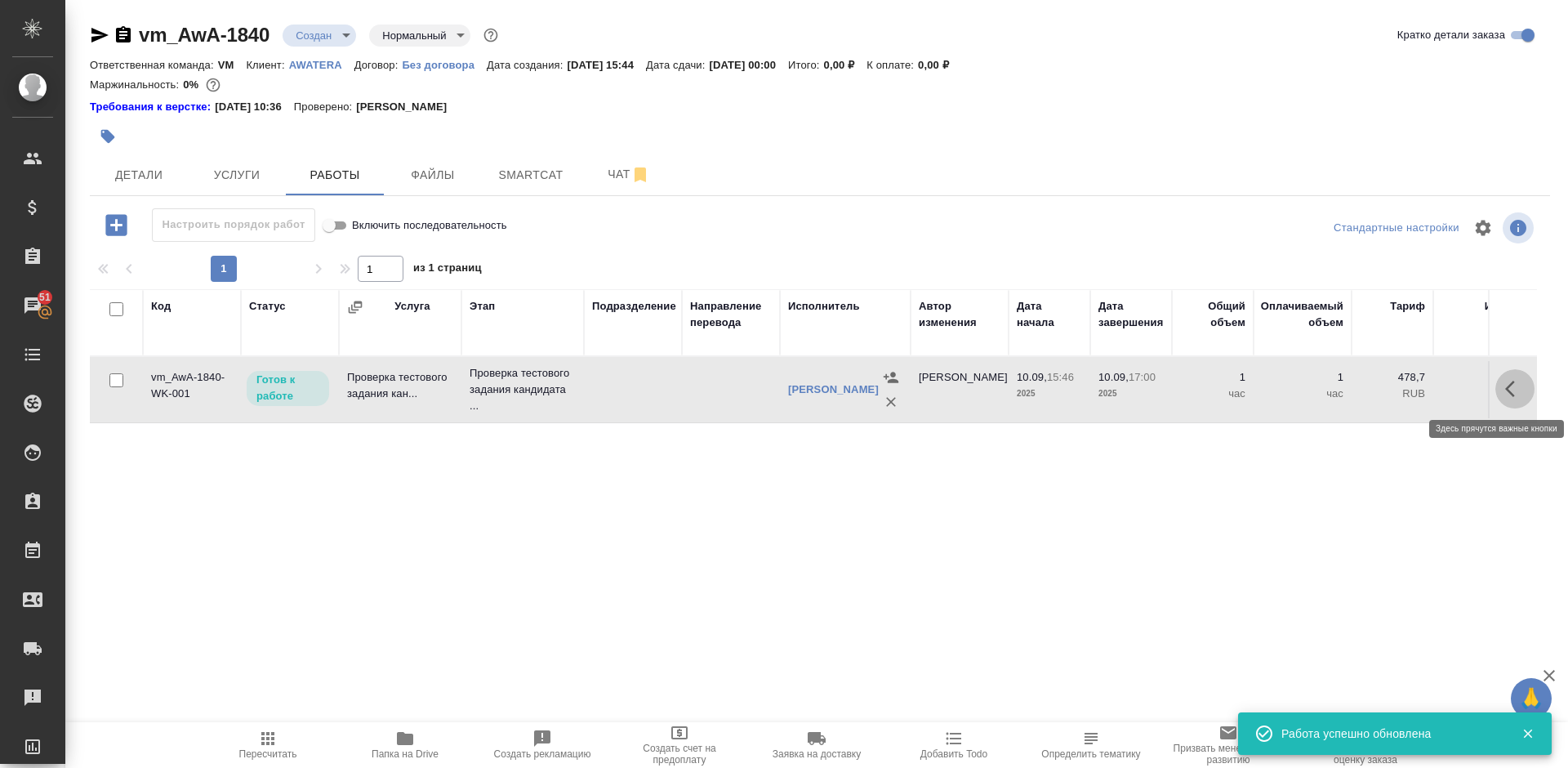
click at [1515, 386] on icon "button" at bounding box center [1515, 389] width 20 height 20
click at [1400, 386] on icon "button" at bounding box center [1395, 389] width 20 height 20
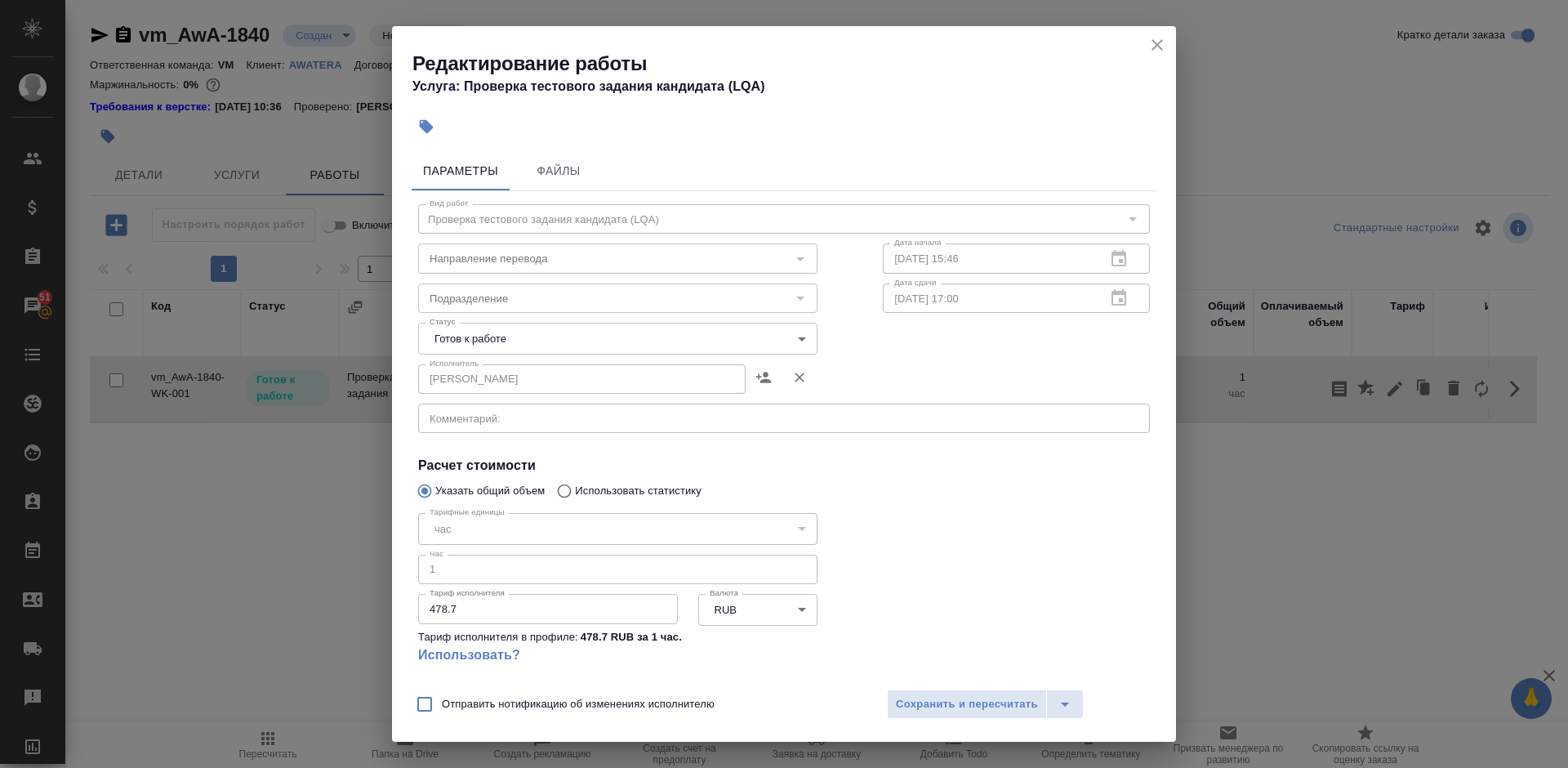
click at [633, 339] on body "🙏 .cls-1 fill:#fff; AWATERA Lazareva Anastasia Клиенты Спецификации Заказы 51 Ч…" at bounding box center [784, 384] width 1568 height 768
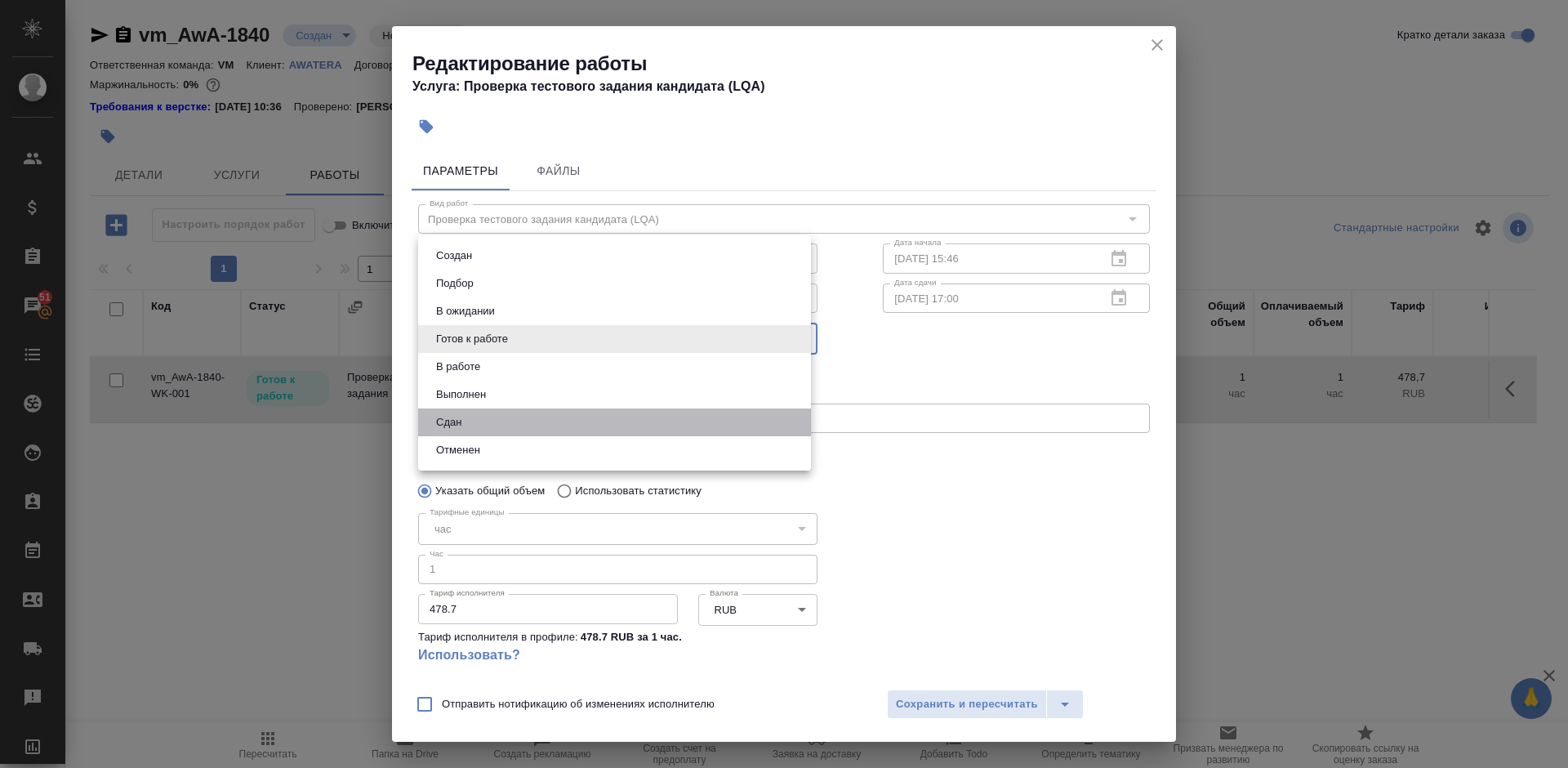
click at [512, 429] on li "Сдан" at bounding box center [614, 422] width 392 height 28
type input "closed"
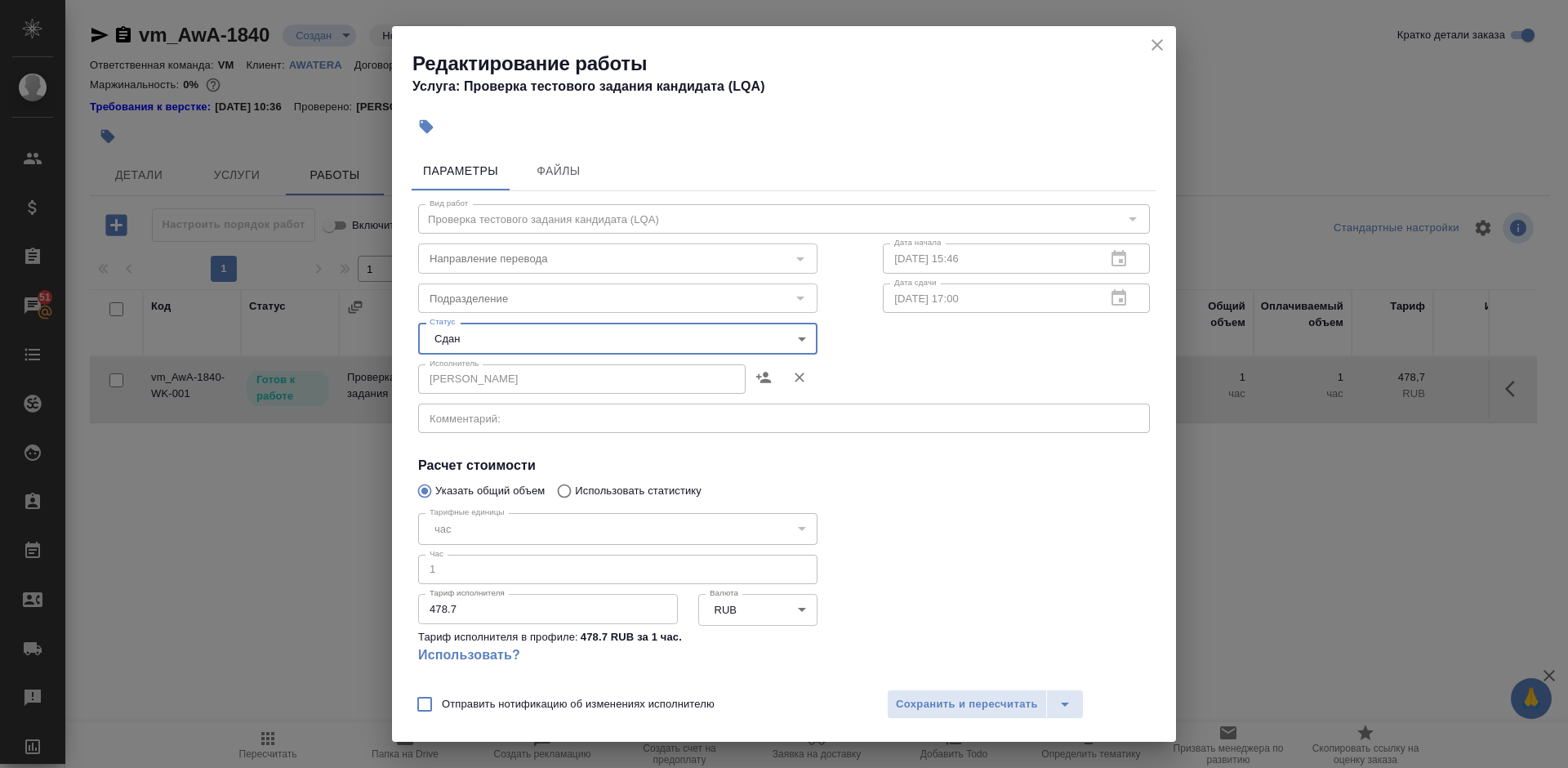
click at [425, 701] on input "Отправить нотификацию об изменениях исполнителю" at bounding box center [424, 703] width 35 height 35
checkbox input "true"
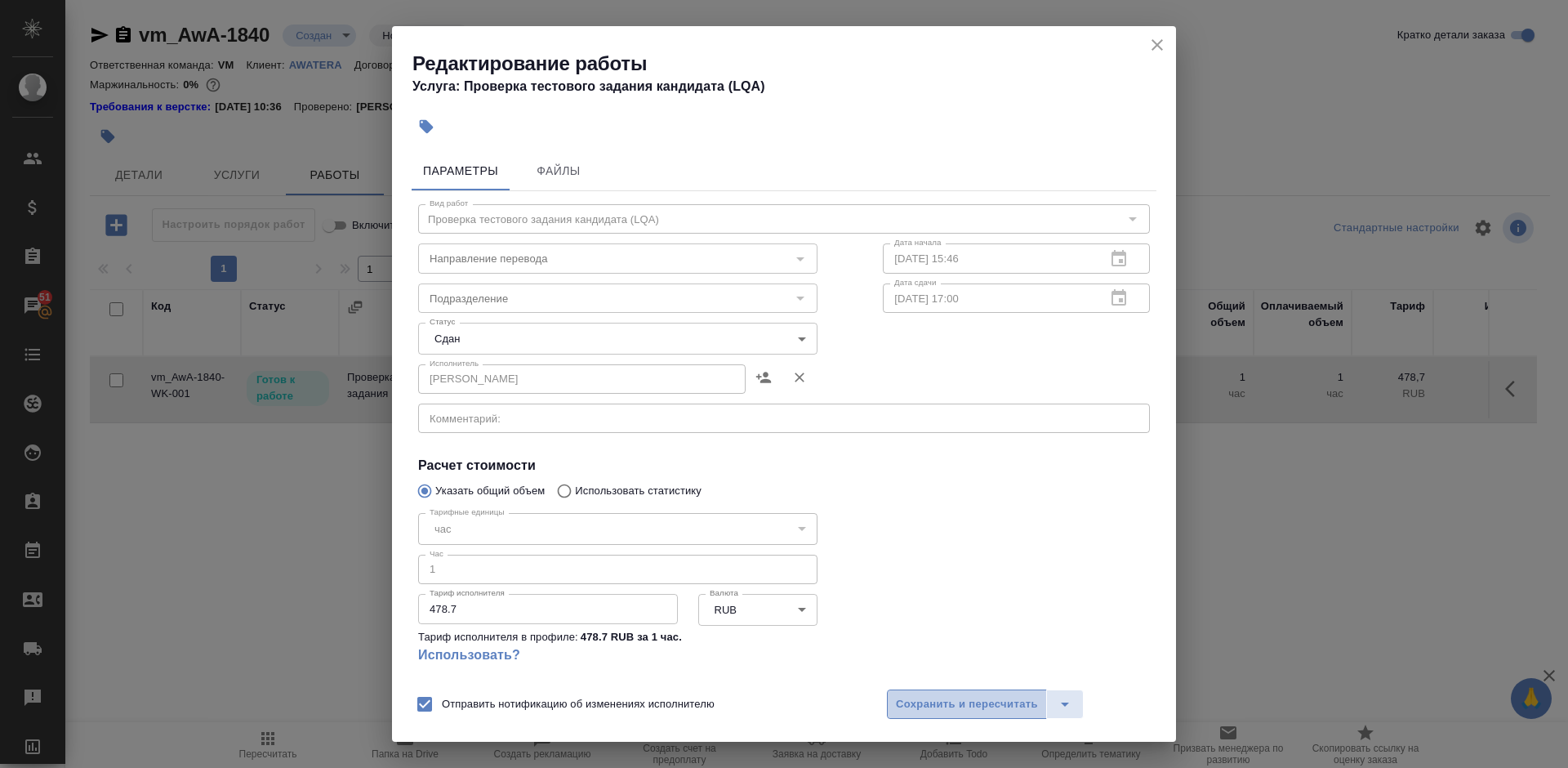
click at [1031, 701] on span "Сохранить и пересчитать" at bounding box center [968, 704] width 142 height 19
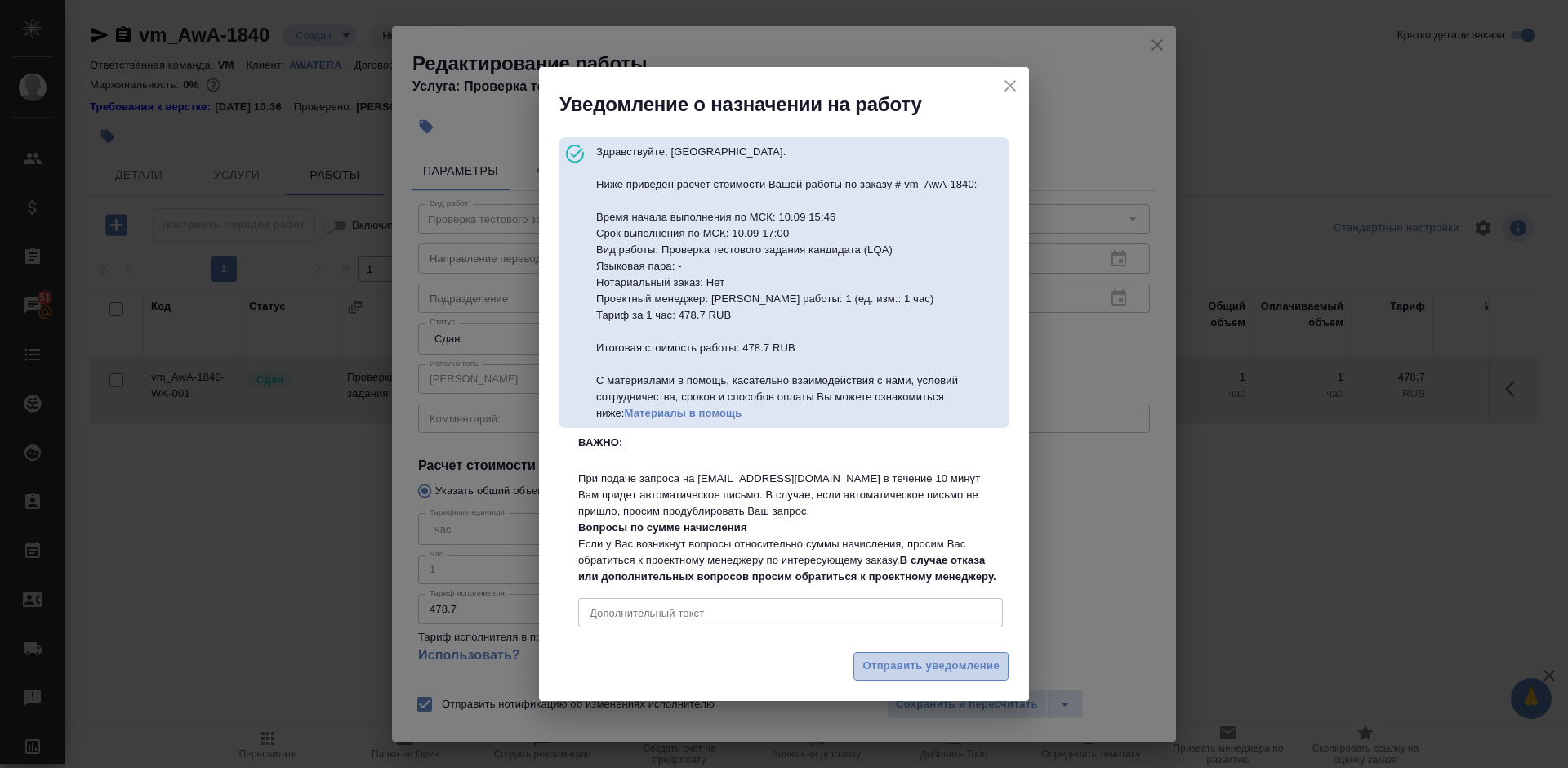
click at [957, 675] on span "Отправить уведомление" at bounding box center [931, 666] width 137 height 19
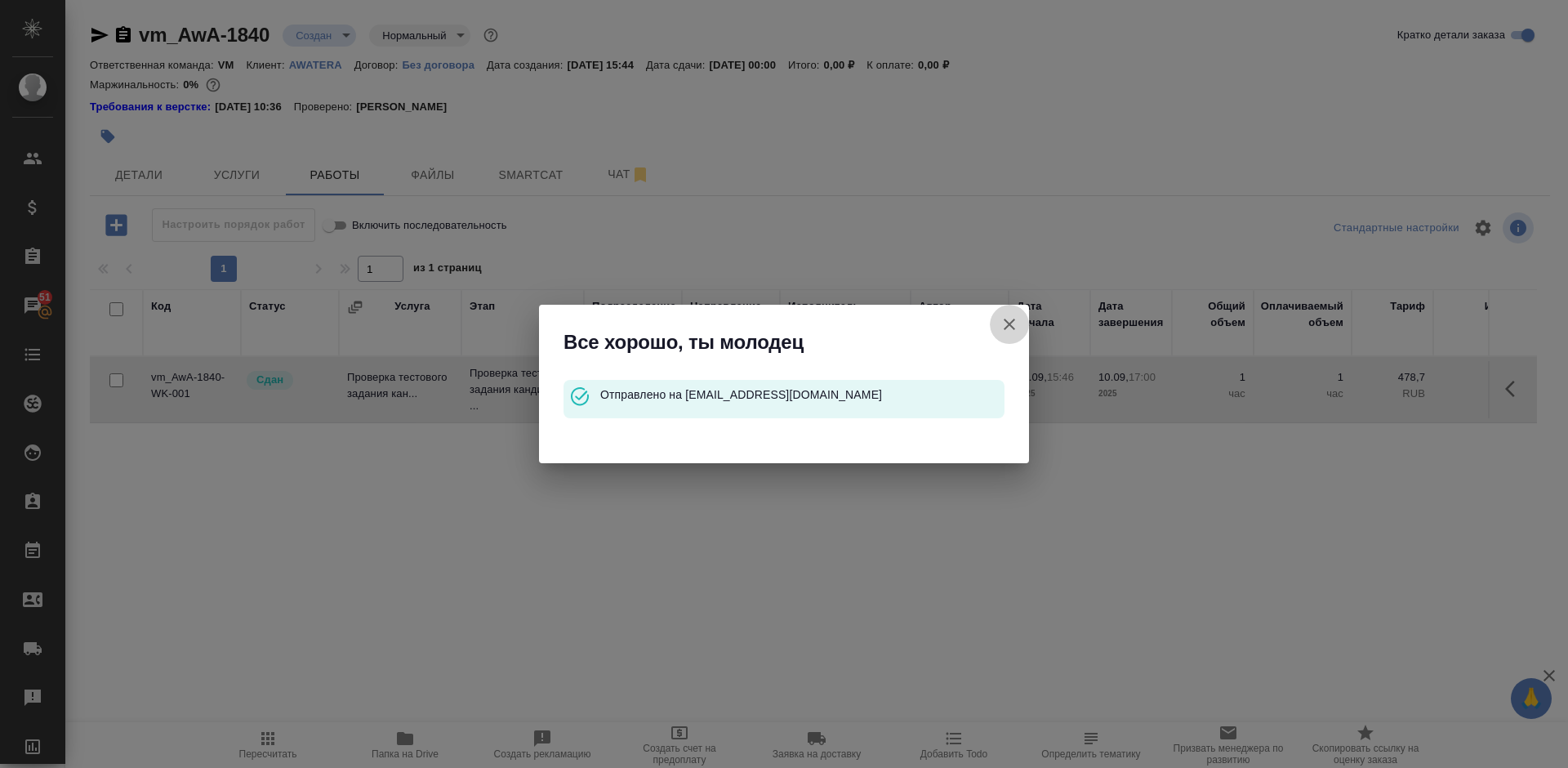
click at [1011, 322] on icon "button" at bounding box center [1010, 324] width 11 height 11
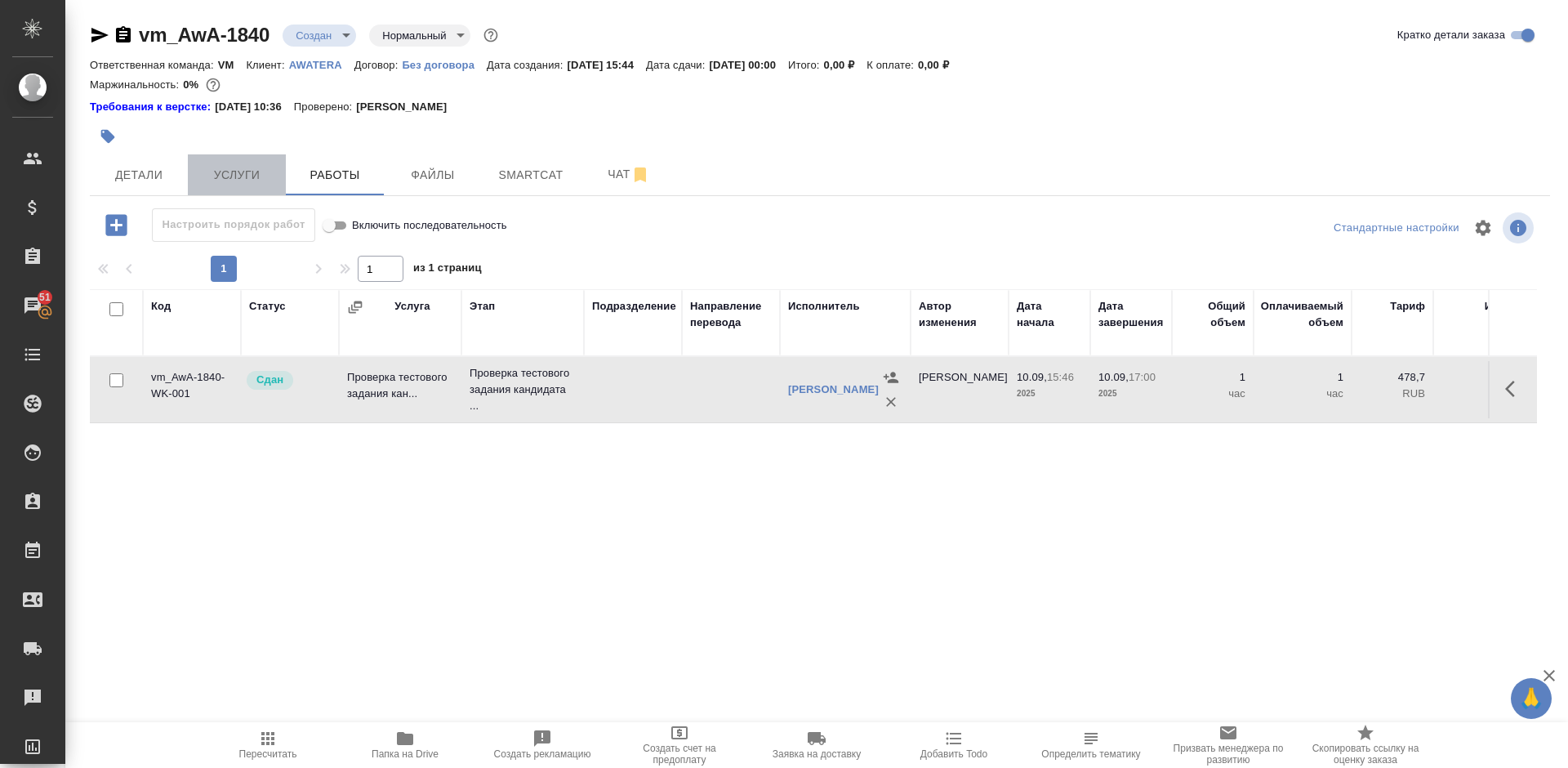
click at [239, 166] on span "Услуги" at bounding box center [237, 175] width 79 height 21
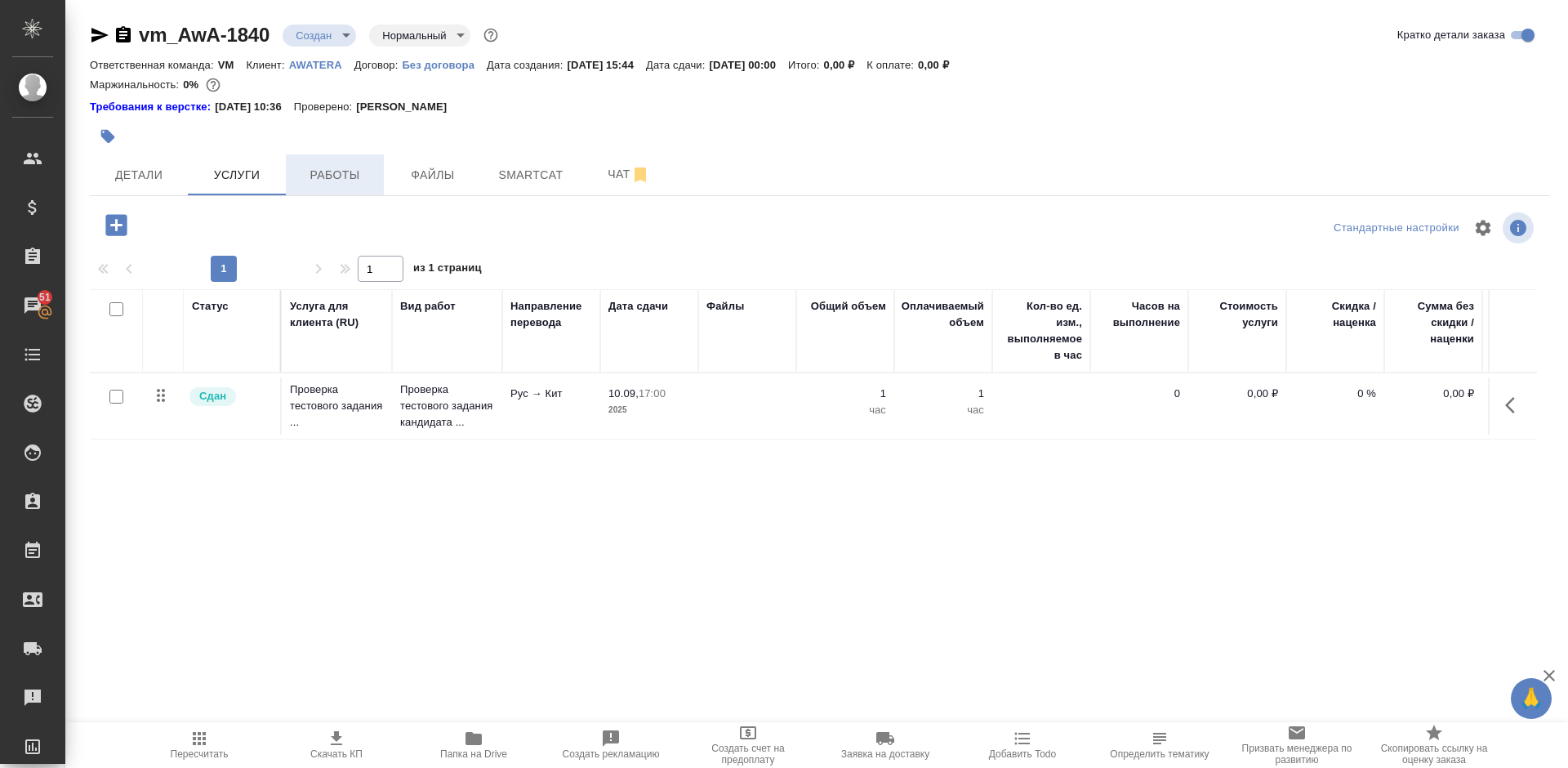
click at [338, 175] on span "Работы" at bounding box center [335, 175] width 79 height 21
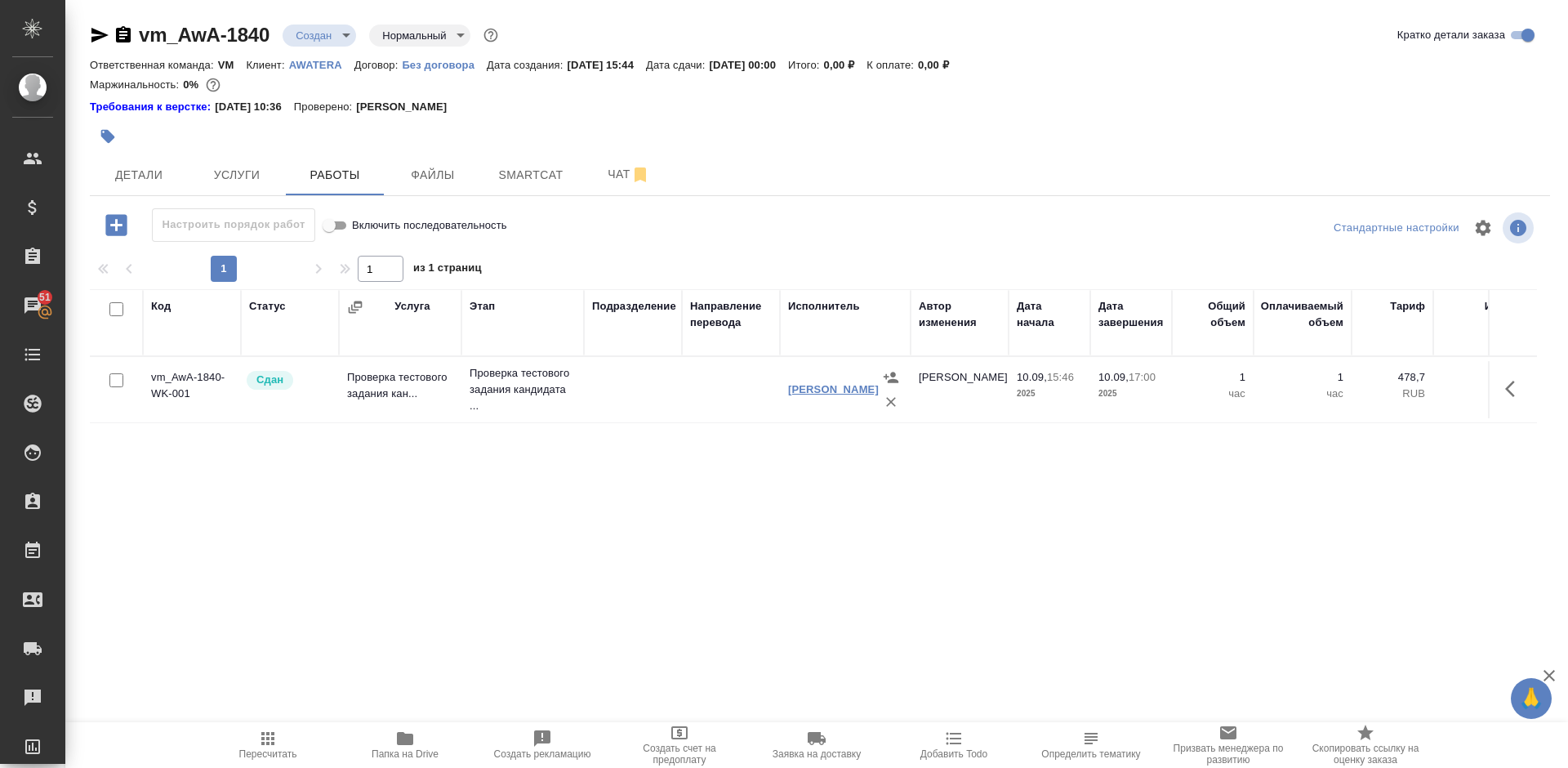
click at [821, 393] on link "[PERSON_NAME] Агафья" at bounding box center [833, 389] width 91 height 12
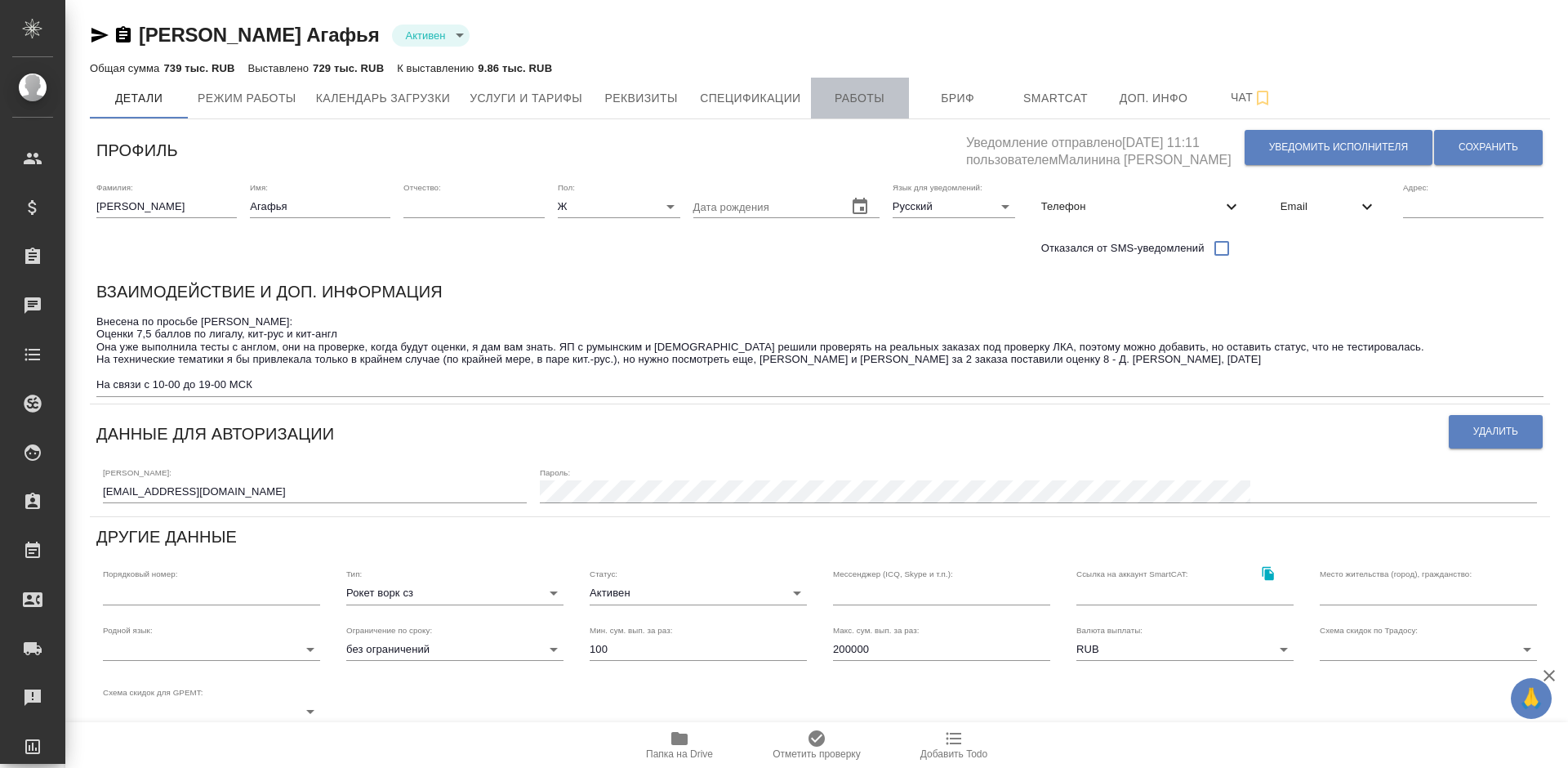
click at [854, 93] on span "Работы" at bounding box center [860, 98] width 79 height 21
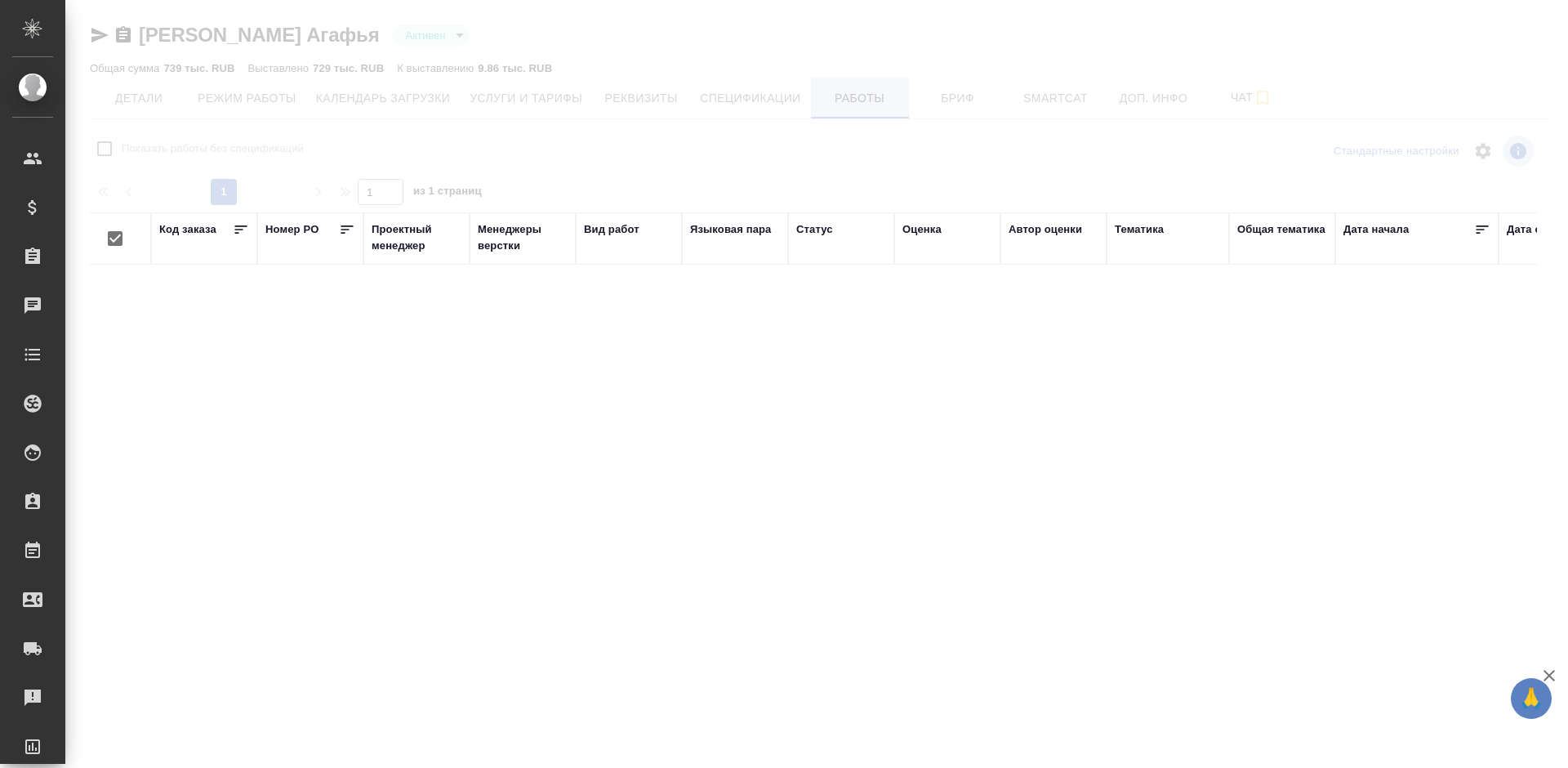
checkbox input "false"
